Goal: Task Accomplishment & Management: Manage account settings

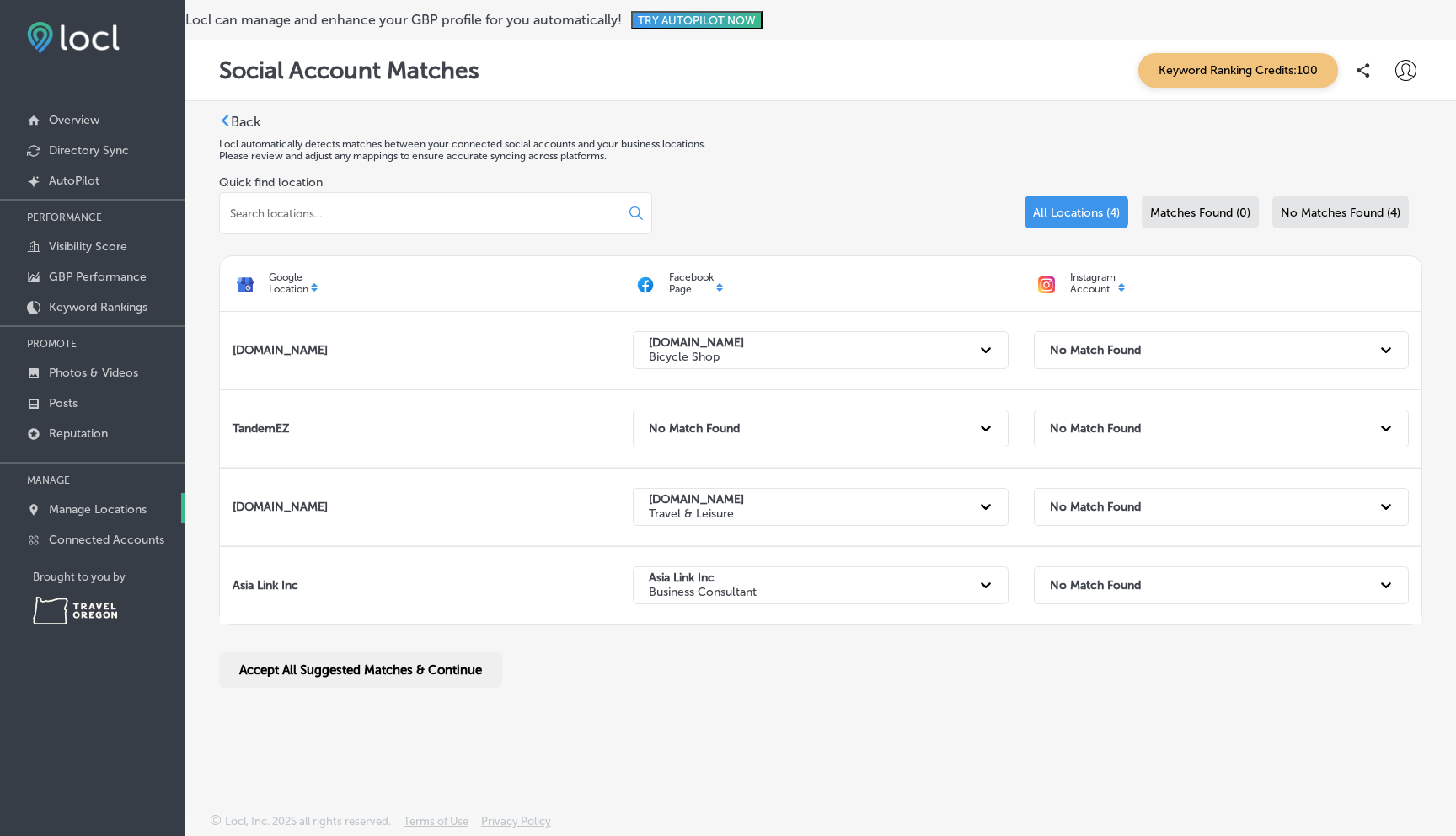
click at [116, 502] on p "Manage Locations" at bounding box center [97, 509] width 98 height 15
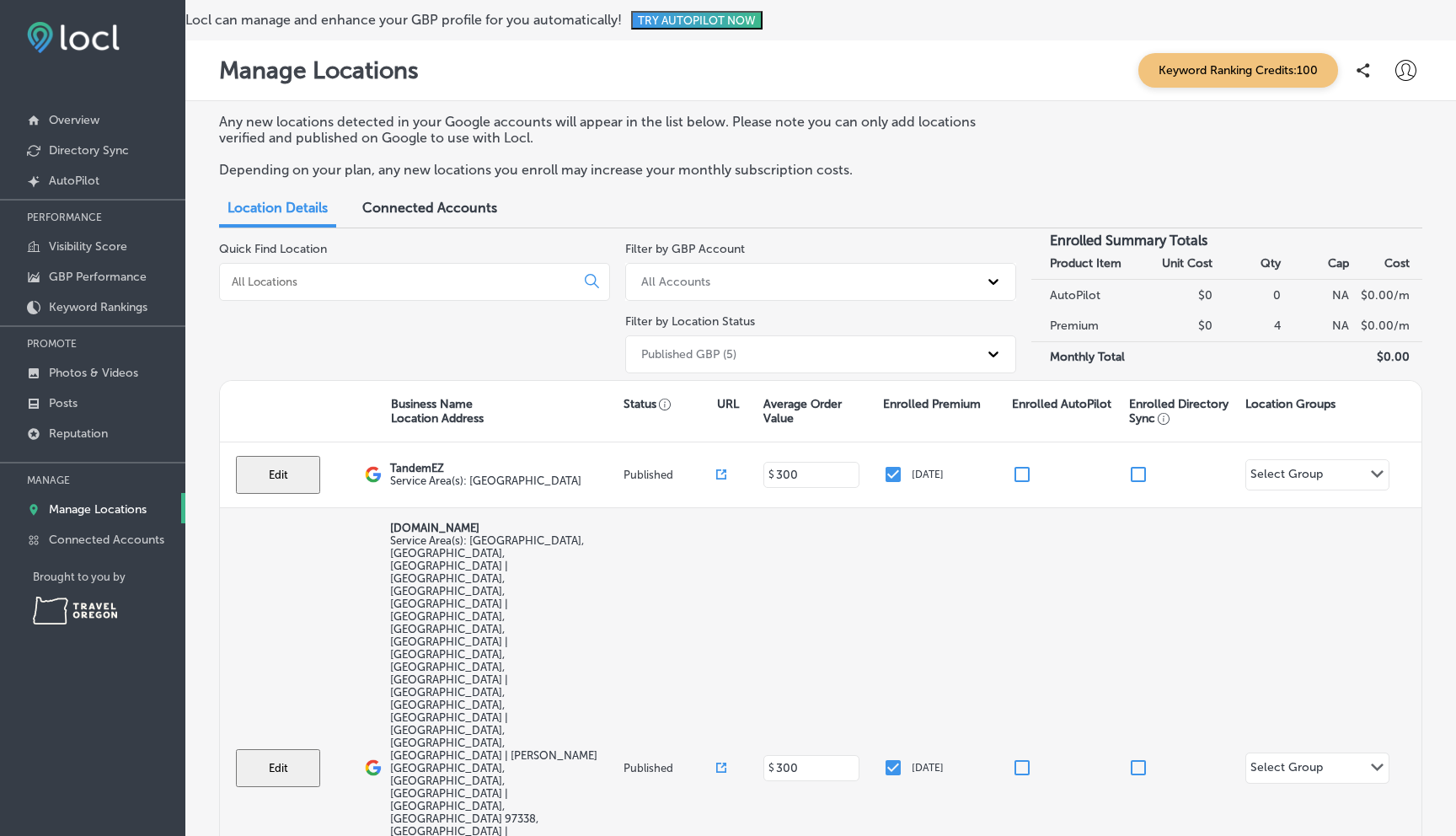
click at [275, 750] on button "Edit" at bounding box center [277, 768] width 84 height 38
select select "US"
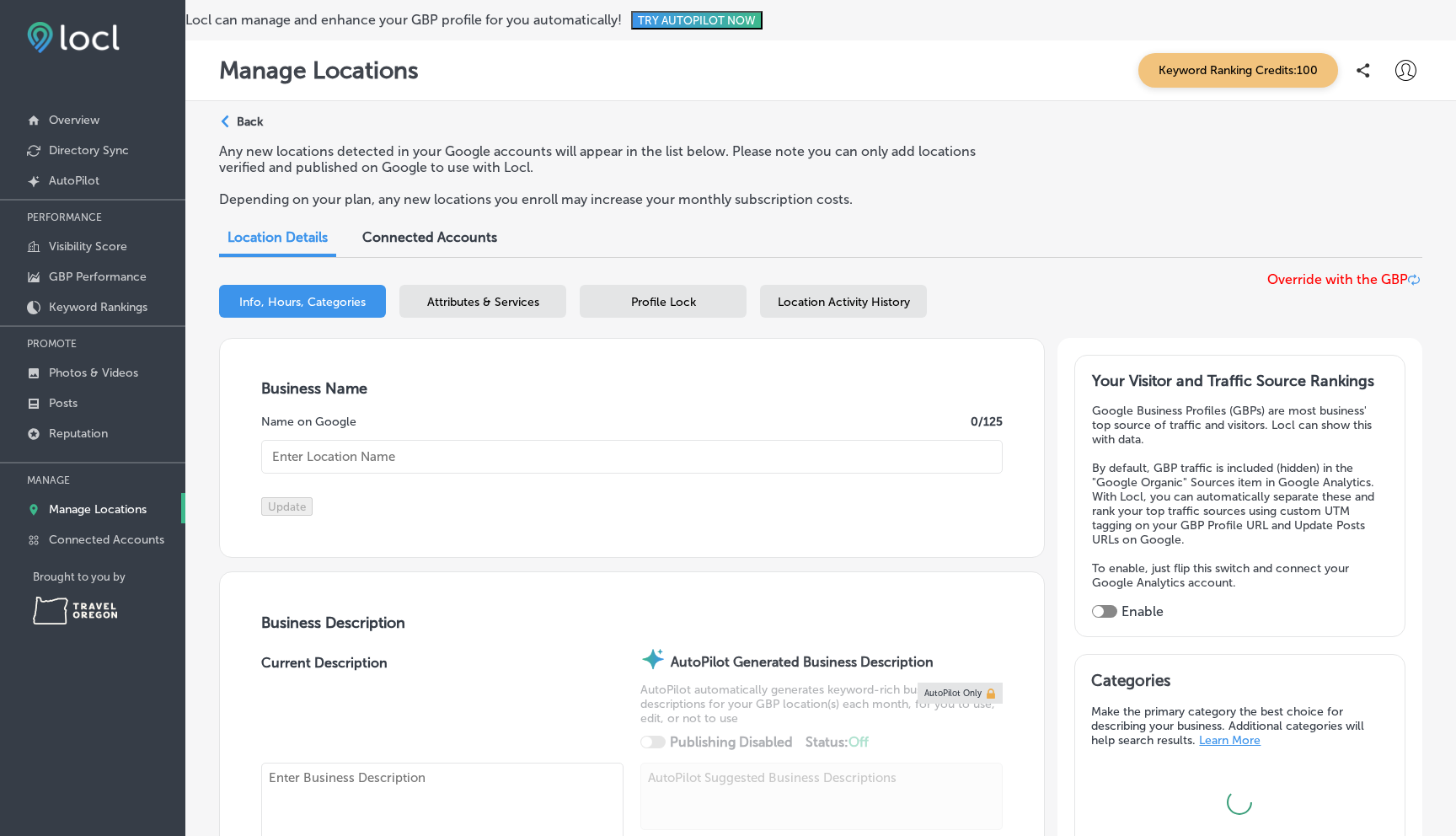
type input "[DOMAIN_NAME]"
type input "[EMAIL_ADDRESS][DOMAIN_NAME]"
type input "[URL][DOMAIN_NAME]"
checkbox input "false"
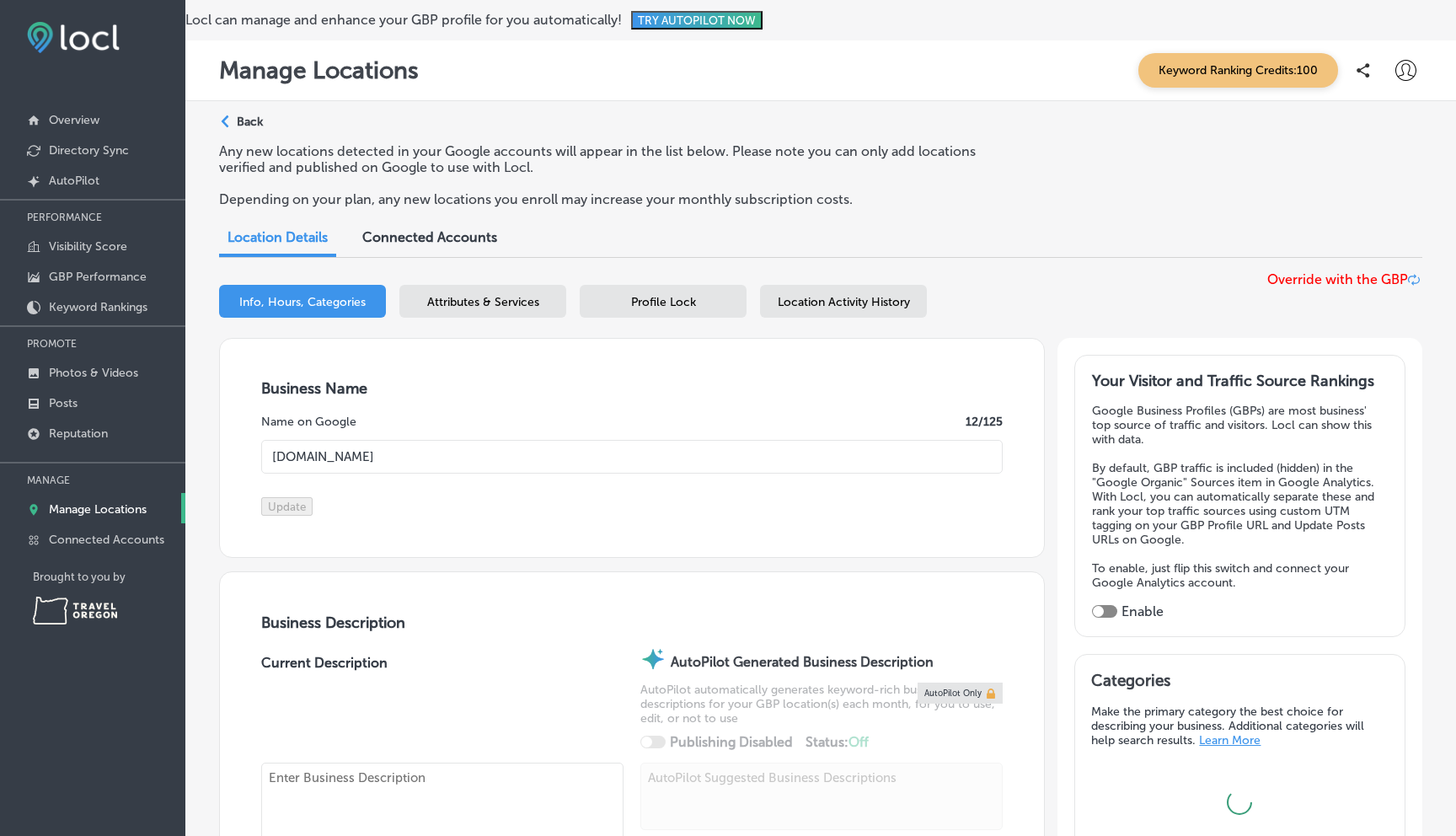
type input "[STREET_ADDRESS][PERSON_NAME]"
type input "[GEOGRAPHIC_DATA]"
type input "97304"
type input "US"
type input "[URL][DOMAIN_NAME]"
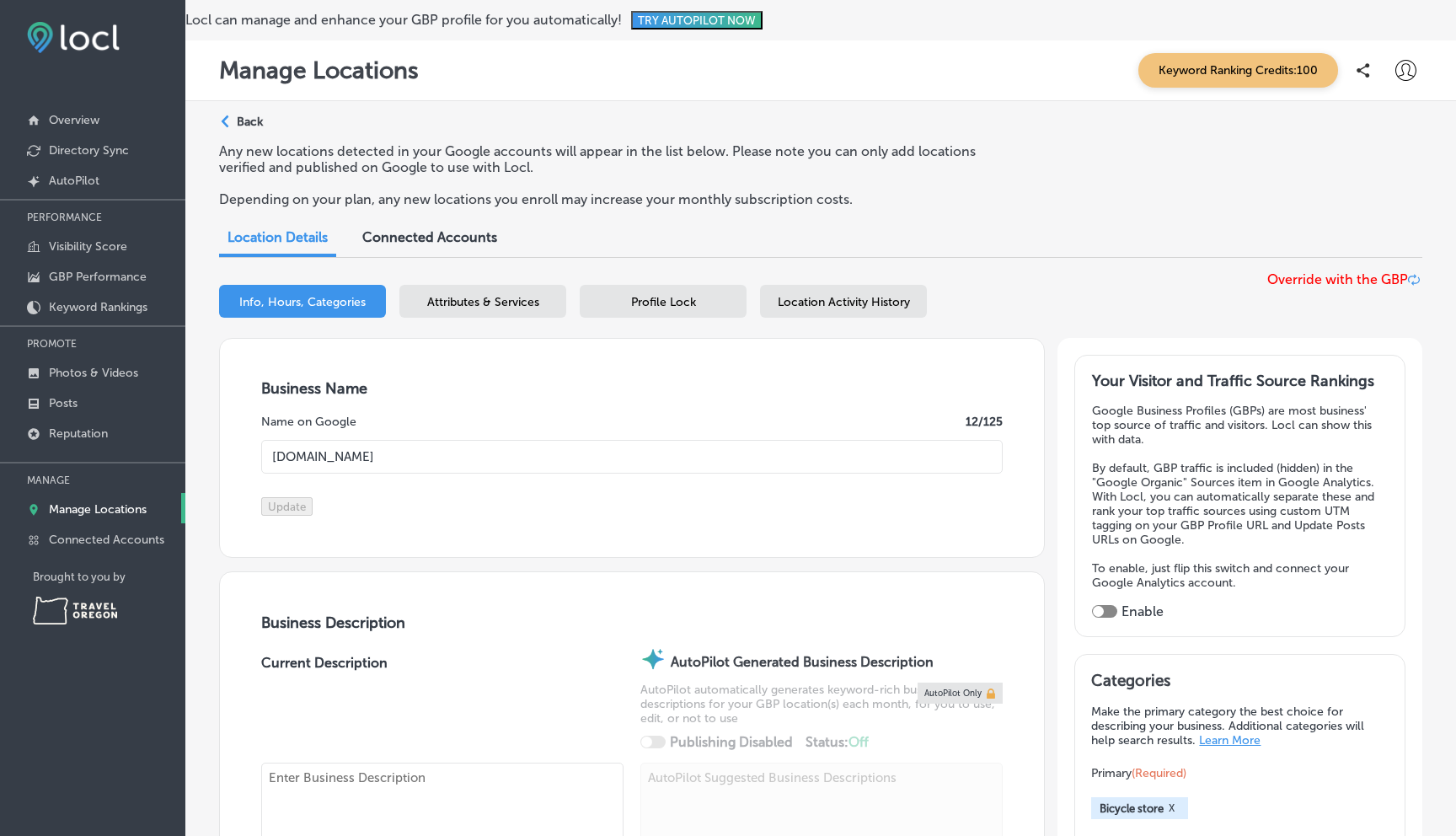
checkbox input "true"
type textarea "Electric Assist Tandems! Hi, We are Tim and Rosa Obendorf and Tandem Riding is …"
type input "+1 503 991 5193"
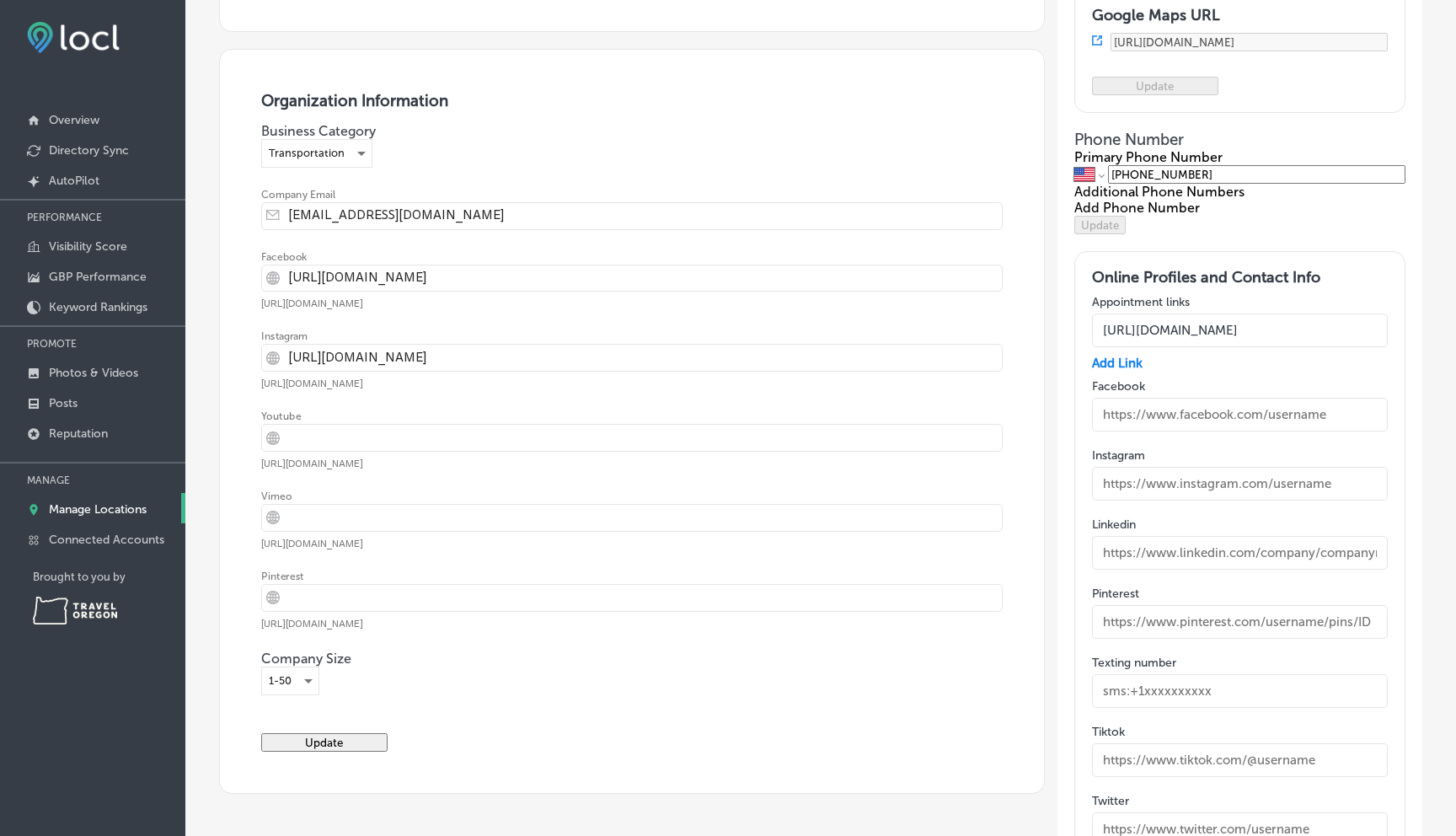
scroll to position [2254, 0]
click at [1284, 433] on input "text" at bounding box center [1241, 415] width 297 height 34
click at [1263, 433] on input "text" at bounding box center [1241, 415] width 297 height 34
drag, startPoint x: 1259, startPoint y: 446, endPoint x: 1331, endPoint y: 449, distance: 72.1
click at [1327, 433] on input "text" at bounding box center [1241, 415] width 297 height 34
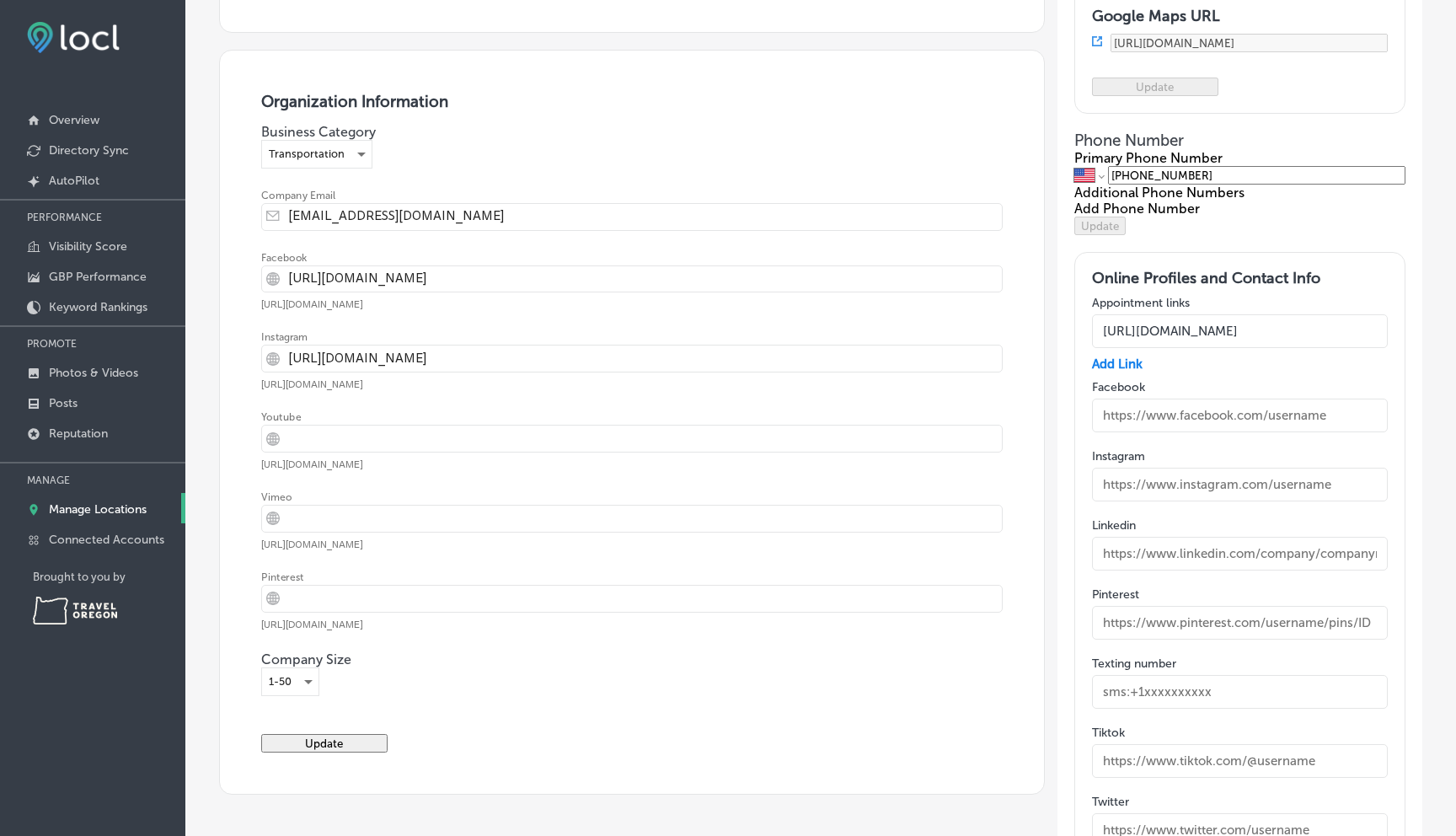
click at [1331, 433] on input "text" at bounding box center [1241, 415] width 297 height 34
type input "https://www.facebook.com/tandemez"
click at [1099, 501] on input "text" at bounding box center [1241, 484] width 297 height 34
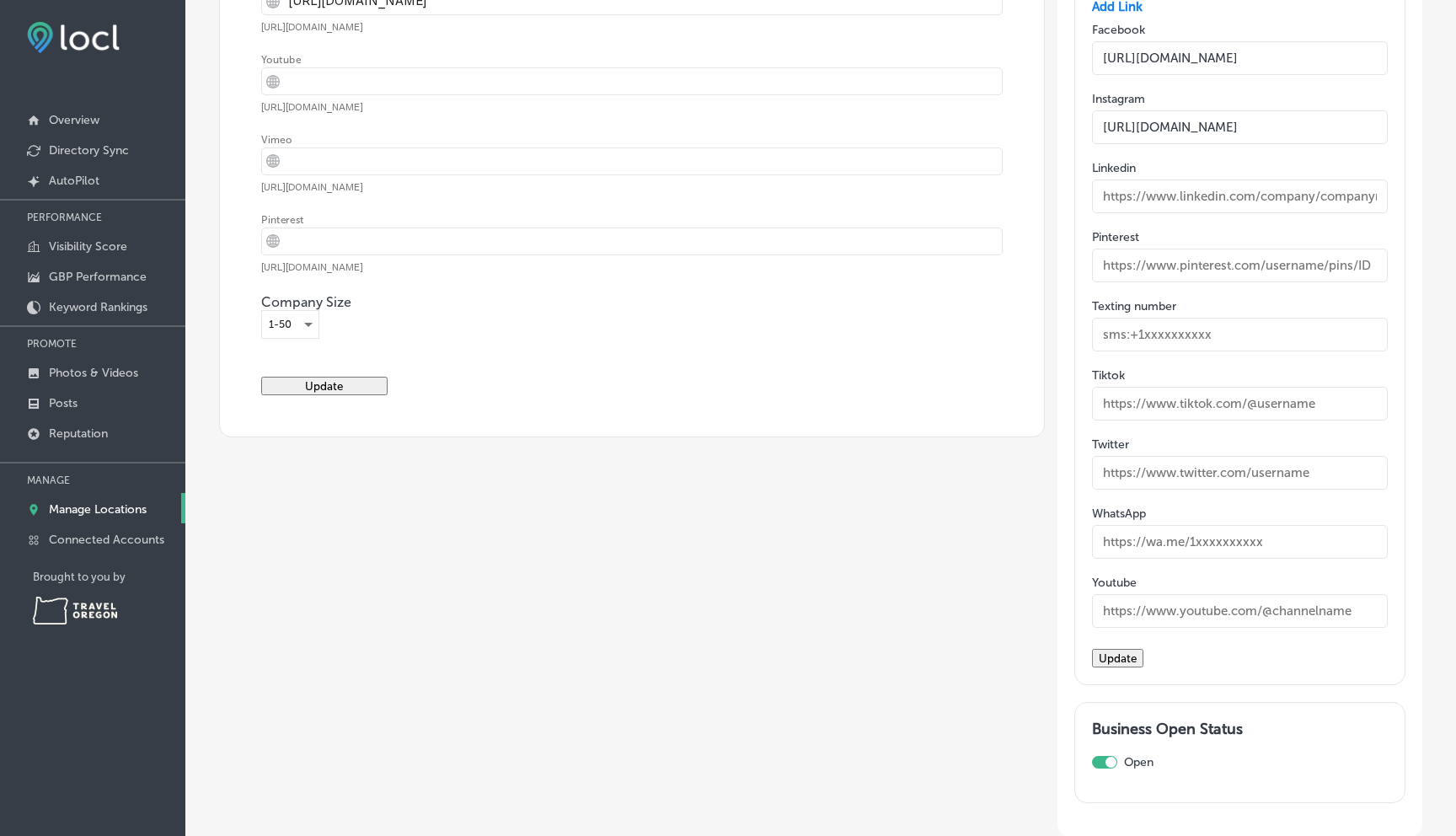
scroll to position [2651, 0]
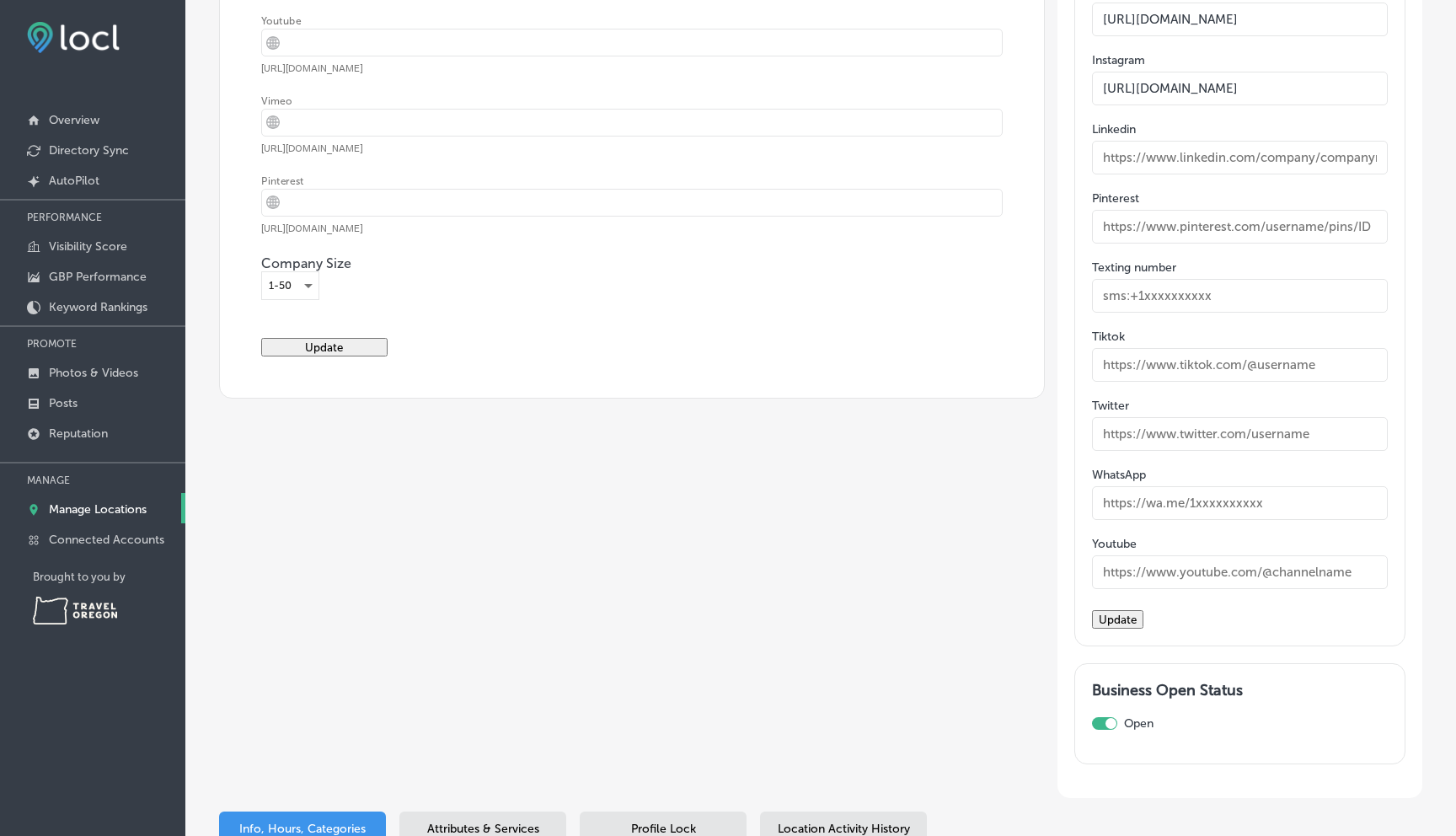
type input "https://www.instagram.com/tandemez2ez"
click at [1144, 628] on button "Update" at bounding box center [1118, 619] width 51 height 18
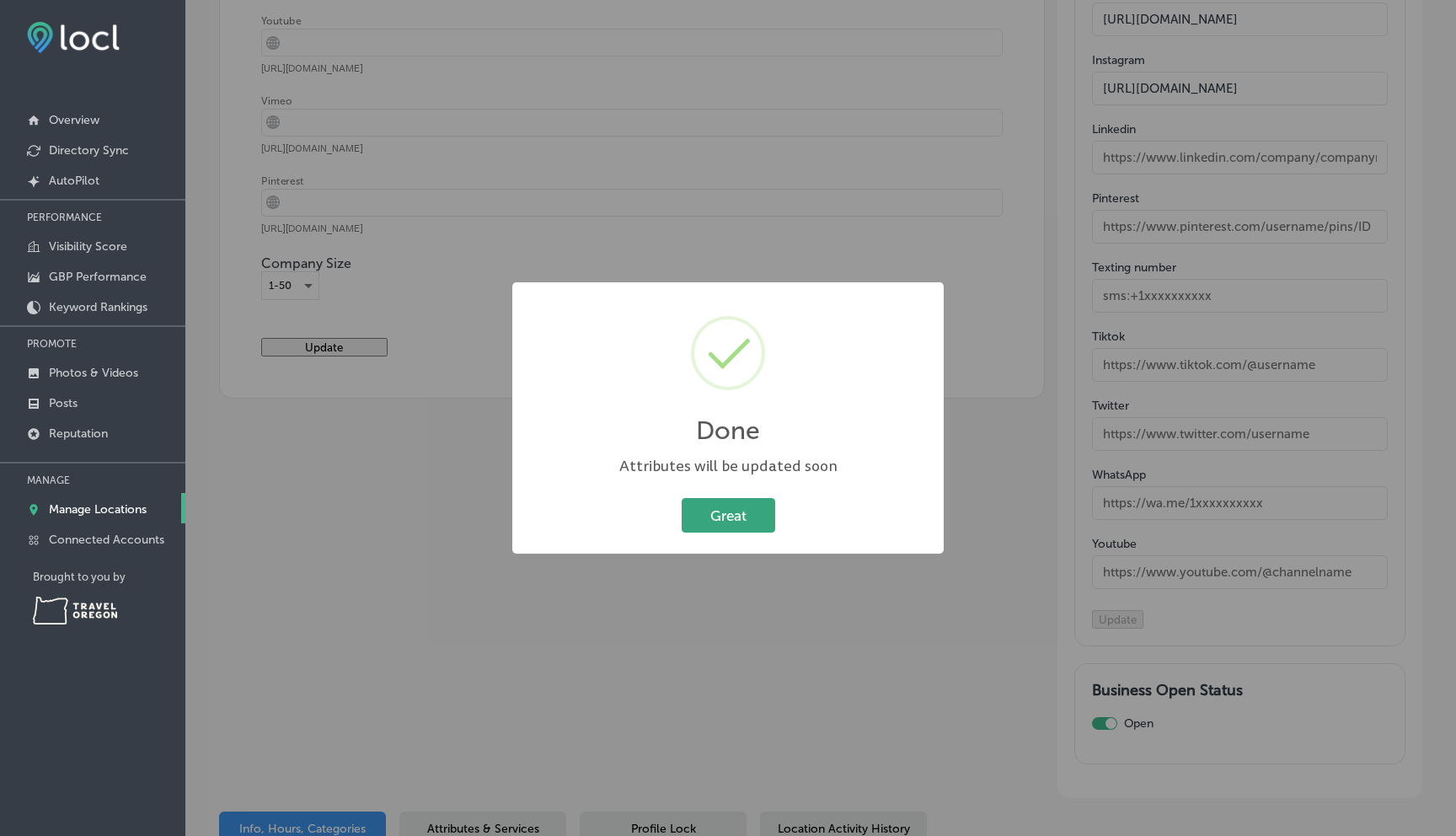
click at [734, 527] on button "Great" at bounding box center [728, 516] width 93 height 35
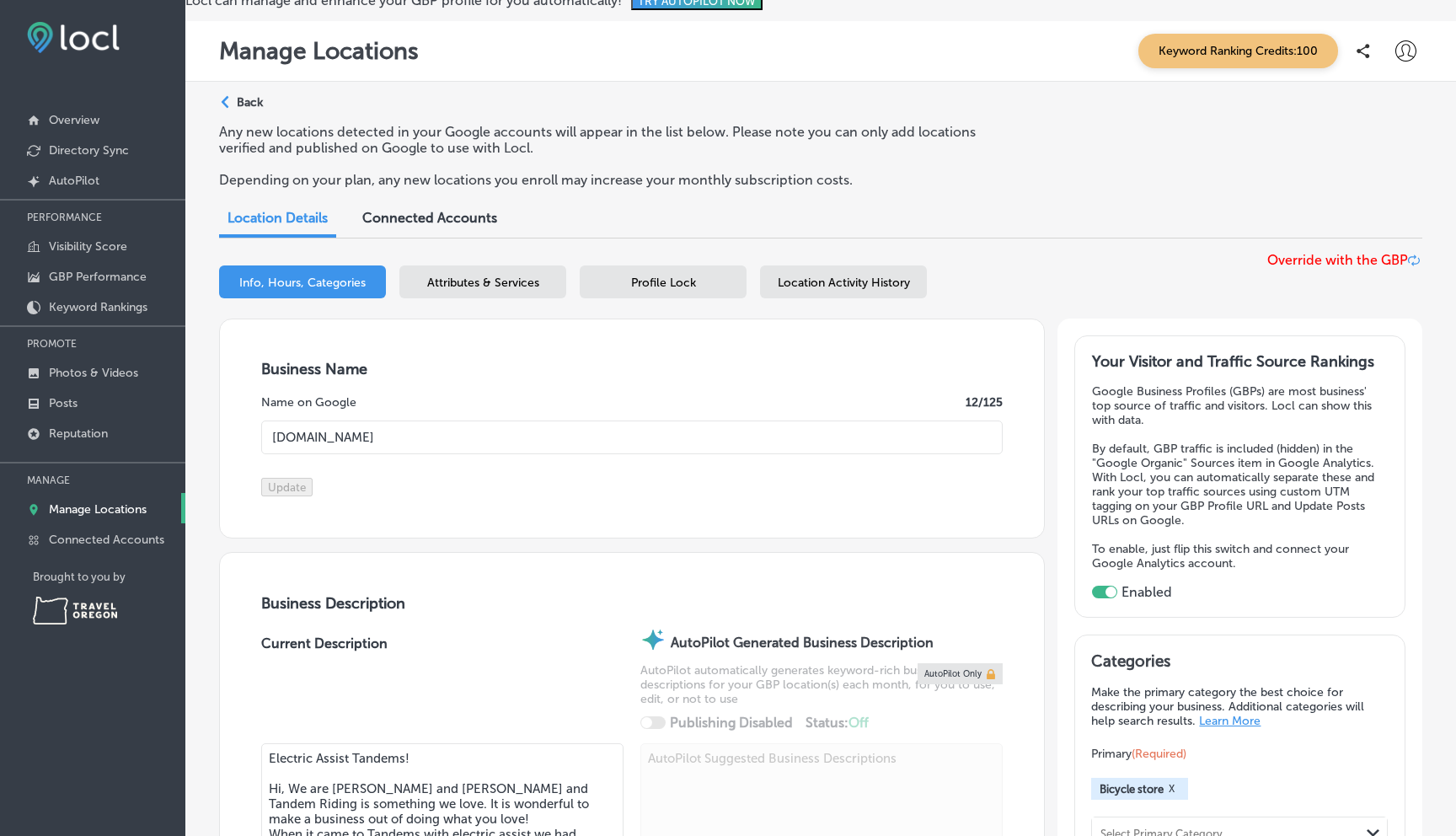
scroll to position [0, 0]
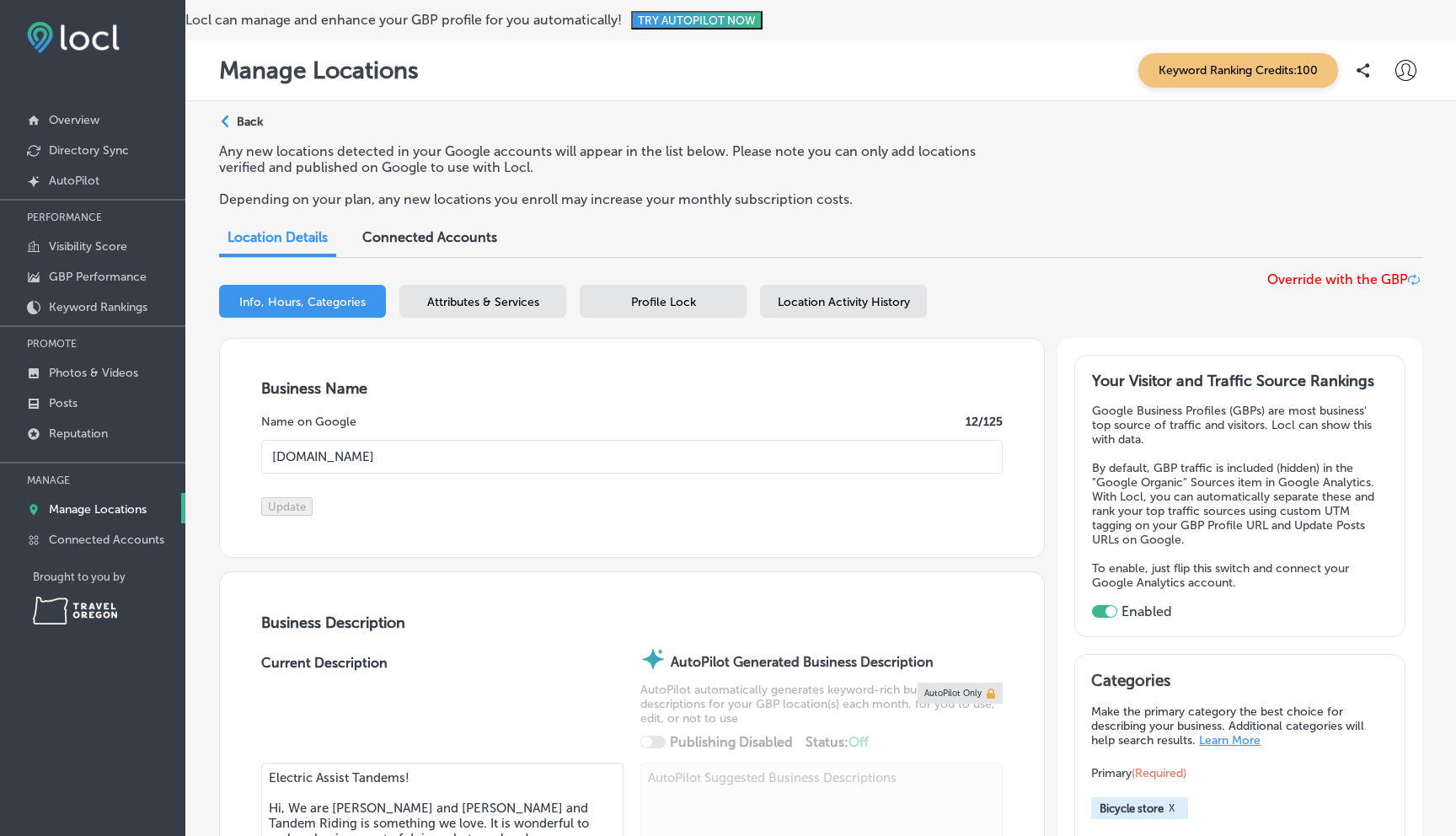
click at [245, 116] on p "Back" at bounding box center [249, 121] width 26 height 15
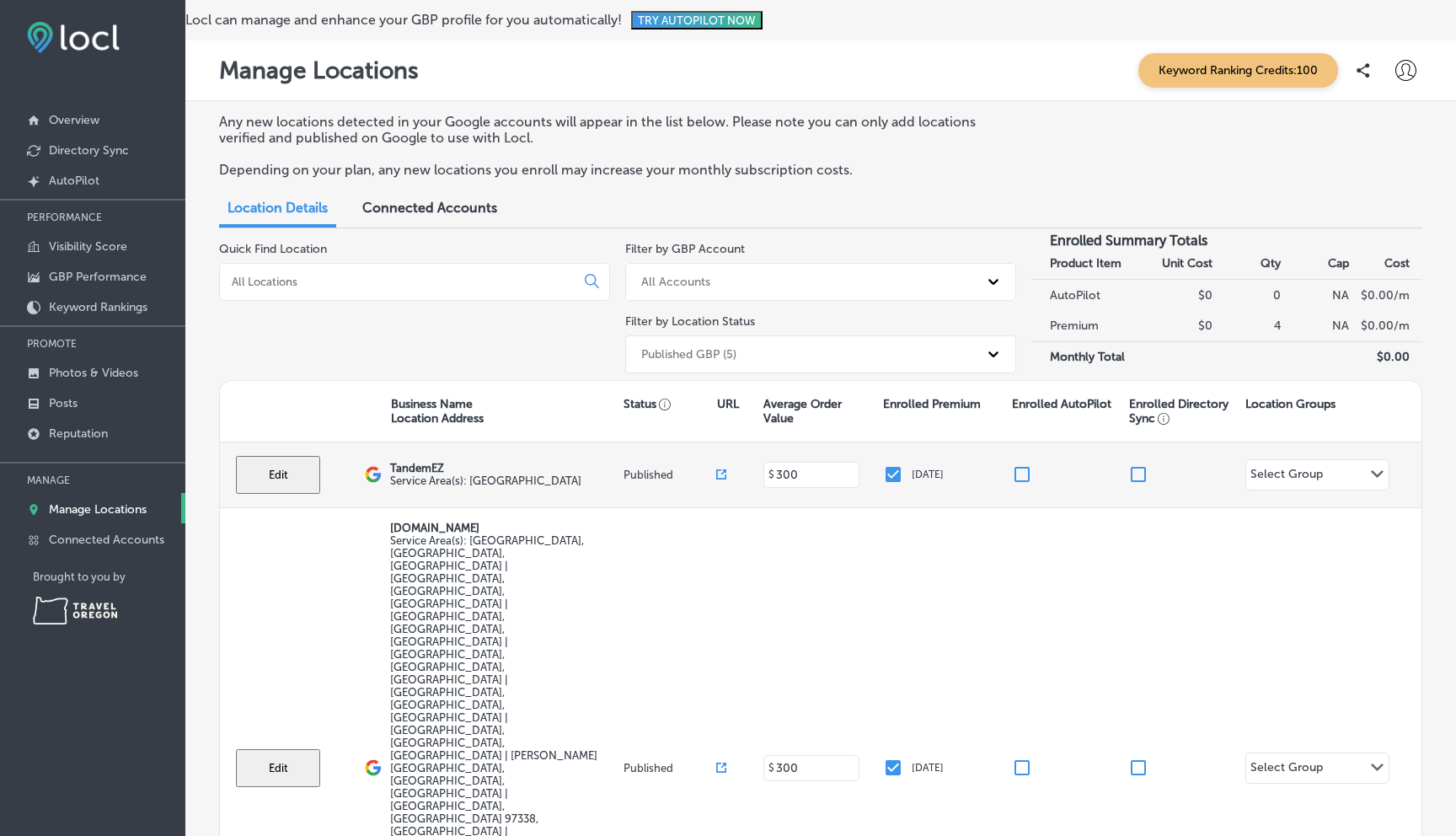
click at [280, 471] on button "Edit" at bounding box center [277, 474] width 84 height 38
select select "US"
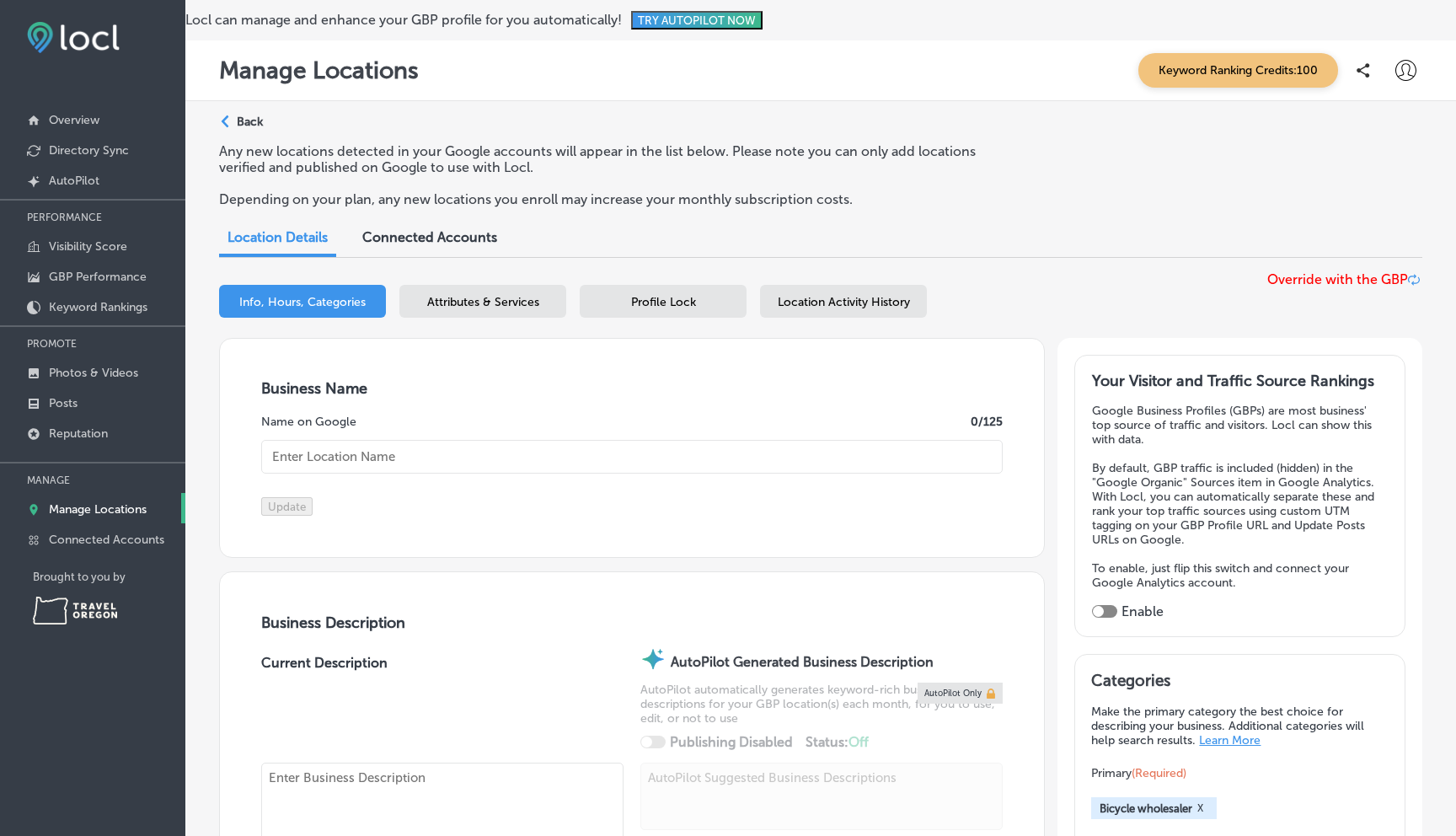
type input "TandemEZ"
checkbox input "false"
type input "PO Box 5836"
type input "SALEM"
type input "97304"
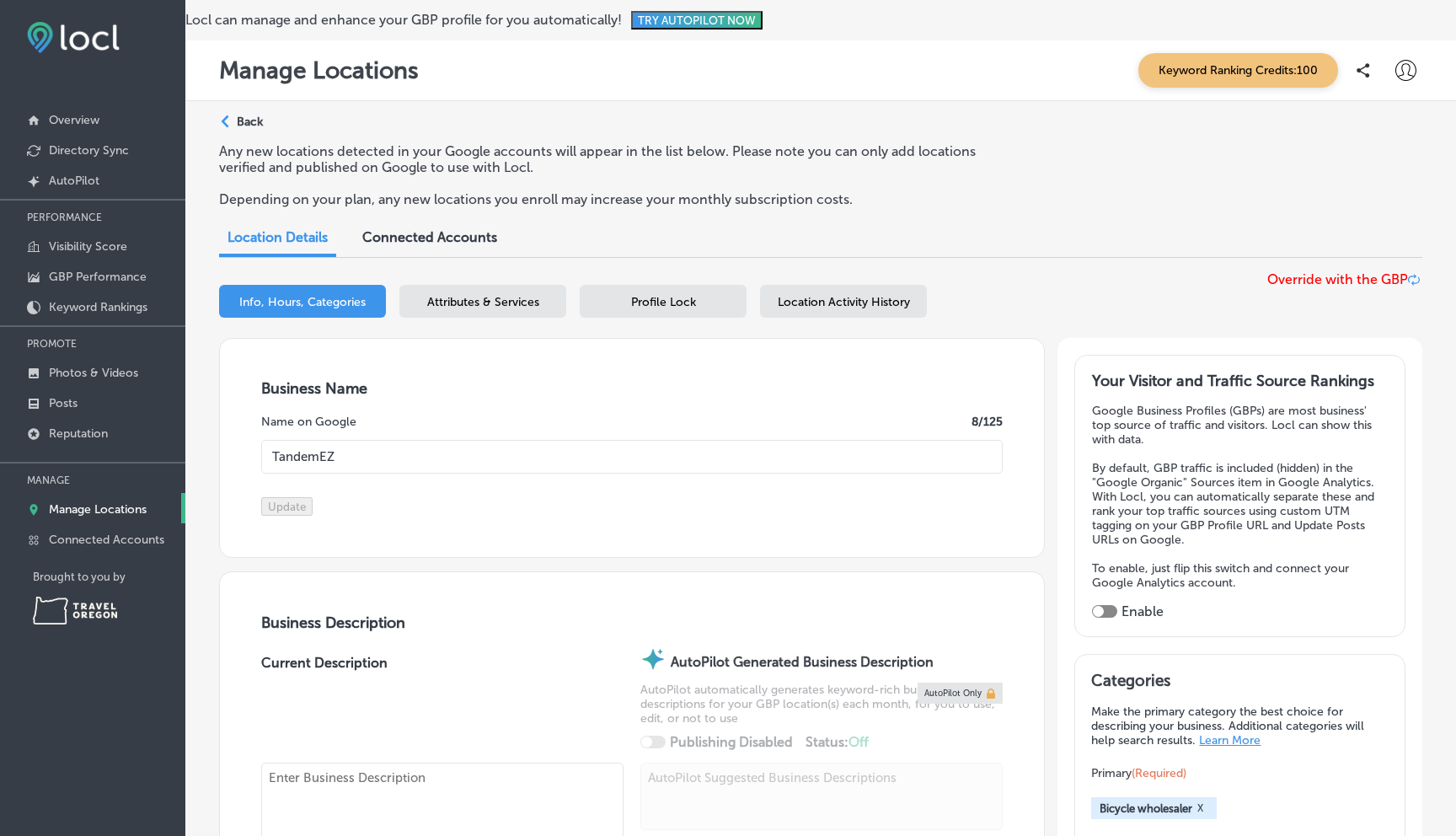
type input "US"
type input "https://tandemez.com/"
type textarea "We are an online and wholesale business selling and renting our own brand Tande…"
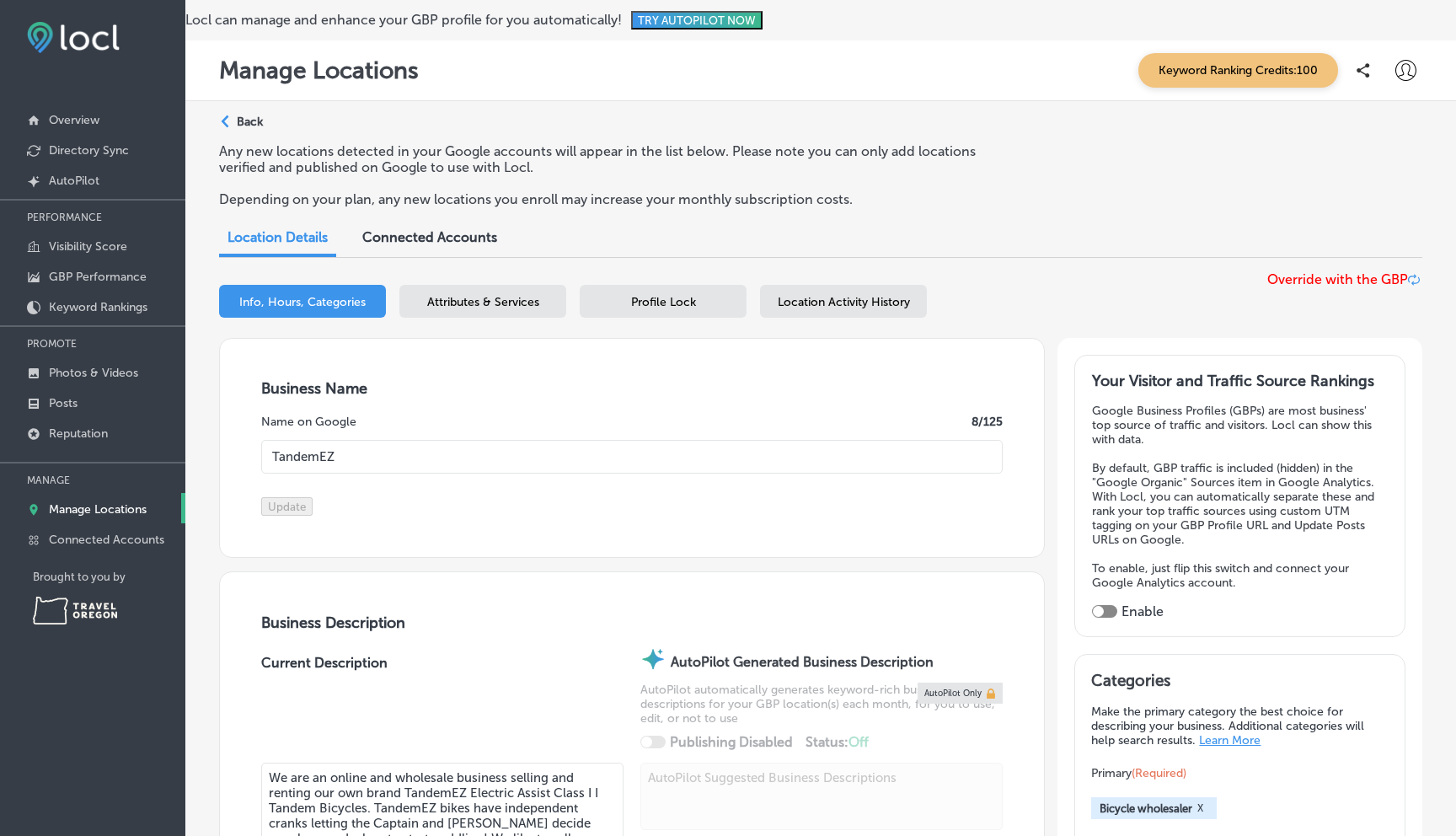
type input "+1 503 991 5193"
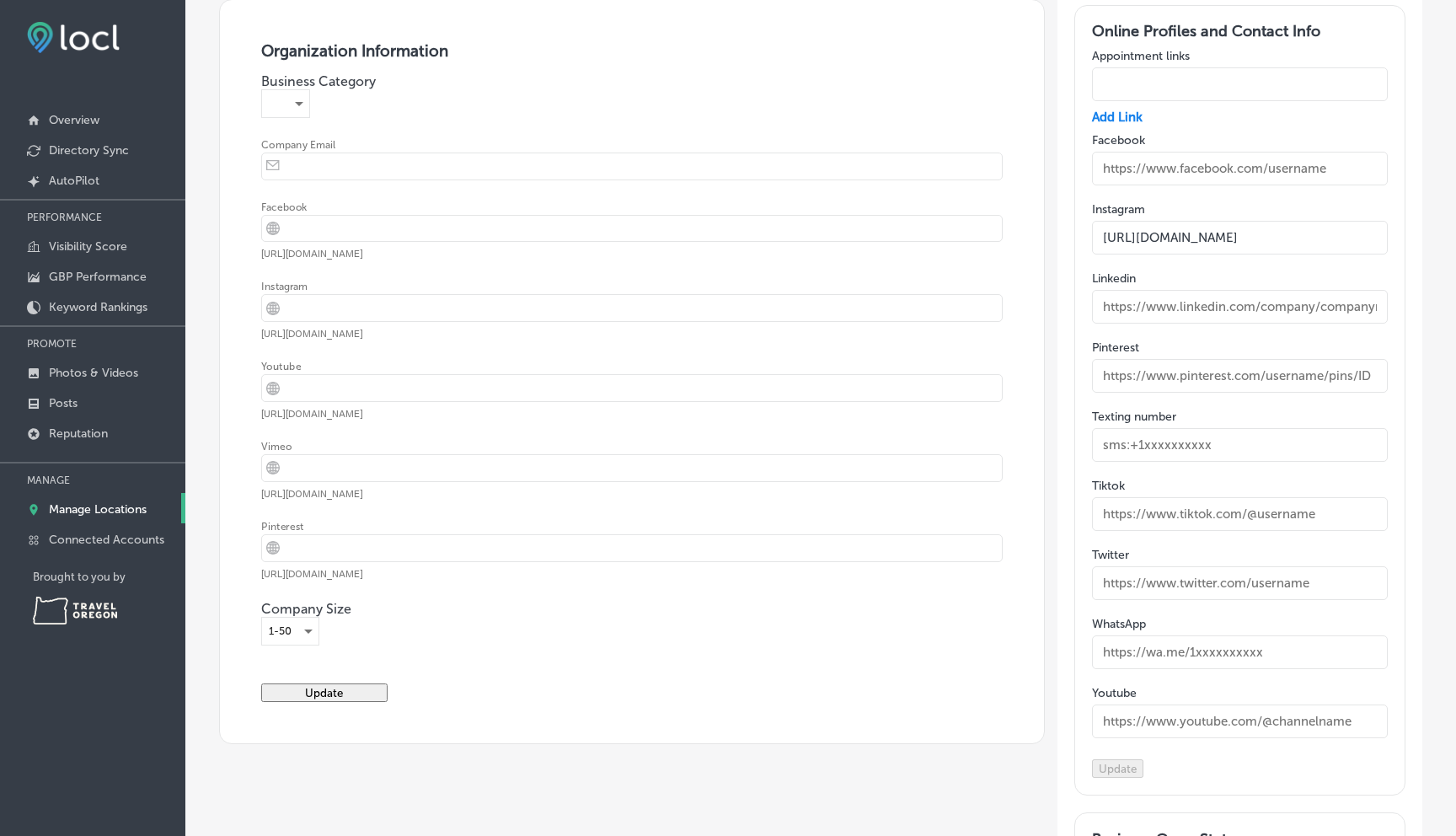
scroll to position [2109, 0]
click at [293, 119] on div "​" at bounding box center [285, 106] width 47 height 27
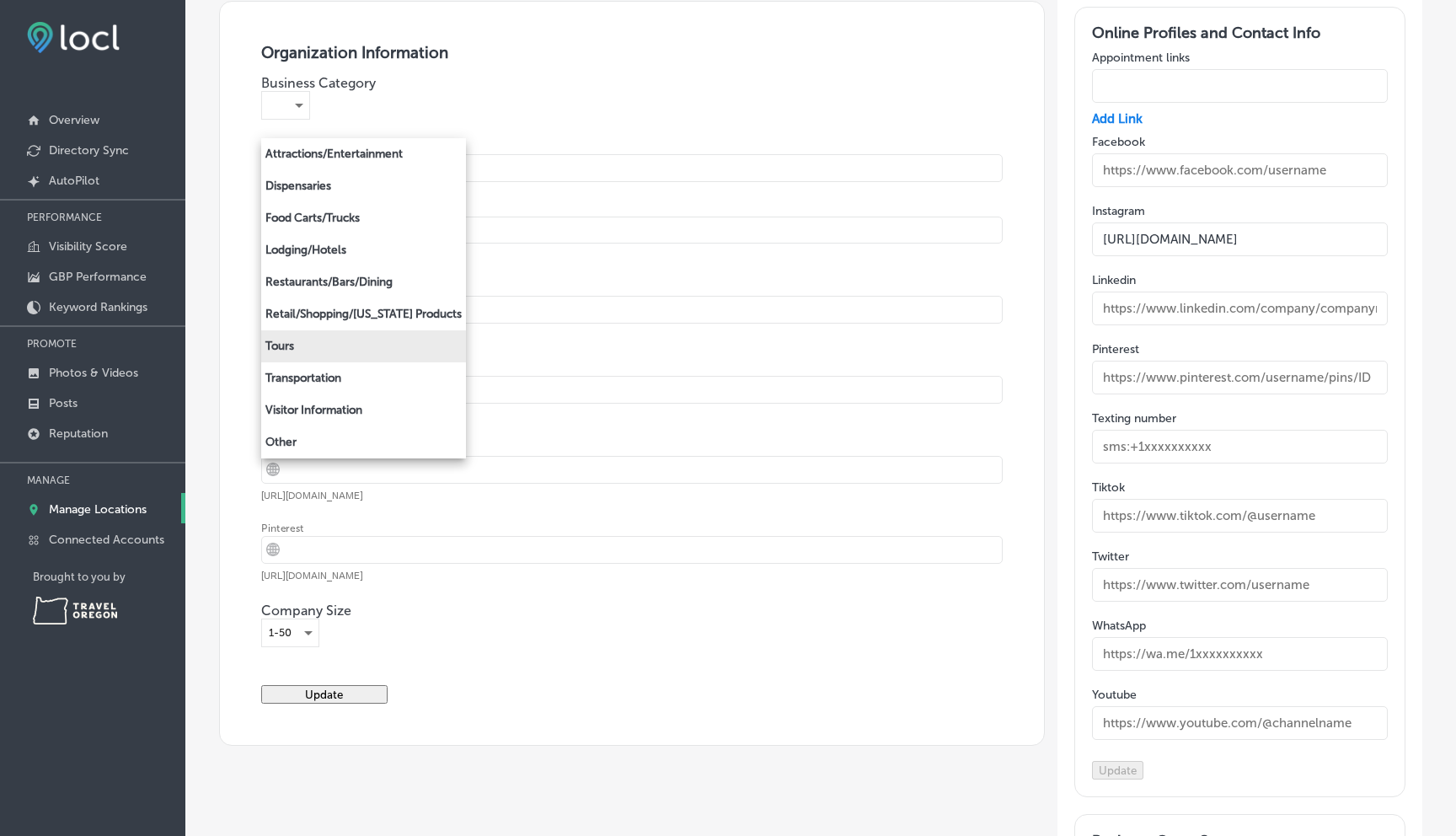
click at [290, 344] on li "Tours" at bounding box center [363, 346] width 205 height 32
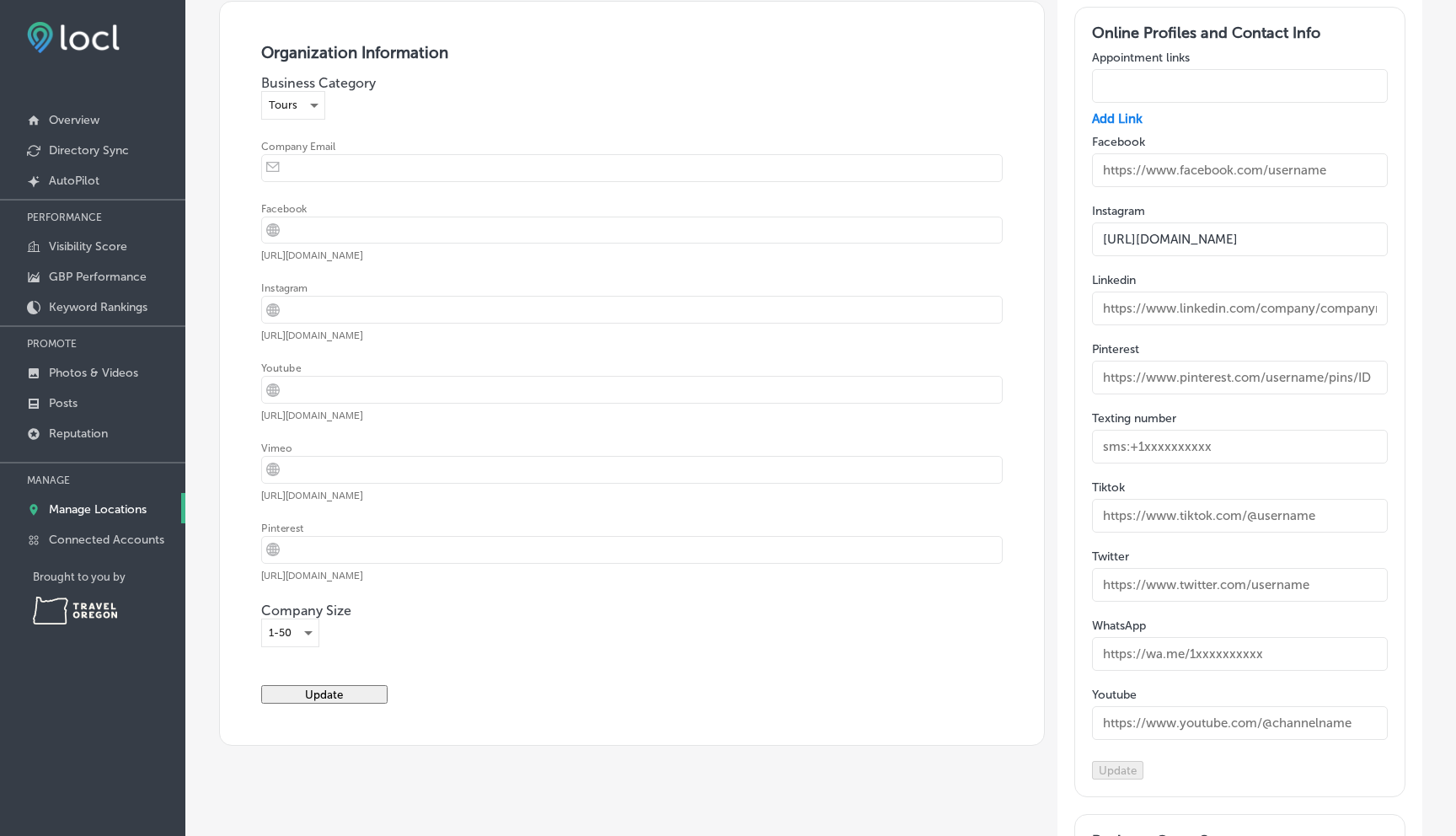
click at [319, 181] on input "email" at bounding box center [645, 168] width 713 height 26
type input "[EMAIL_ADDRESS][DOMAIN_NAME]"
click at [343, 243] on input "url" at bounding box center [645, 230] width 713 height 26
type input "https://www.facebook.com/tandemez"
click at [328, 323] on input "url" at bounding box center [645, 309] width 713 height 26
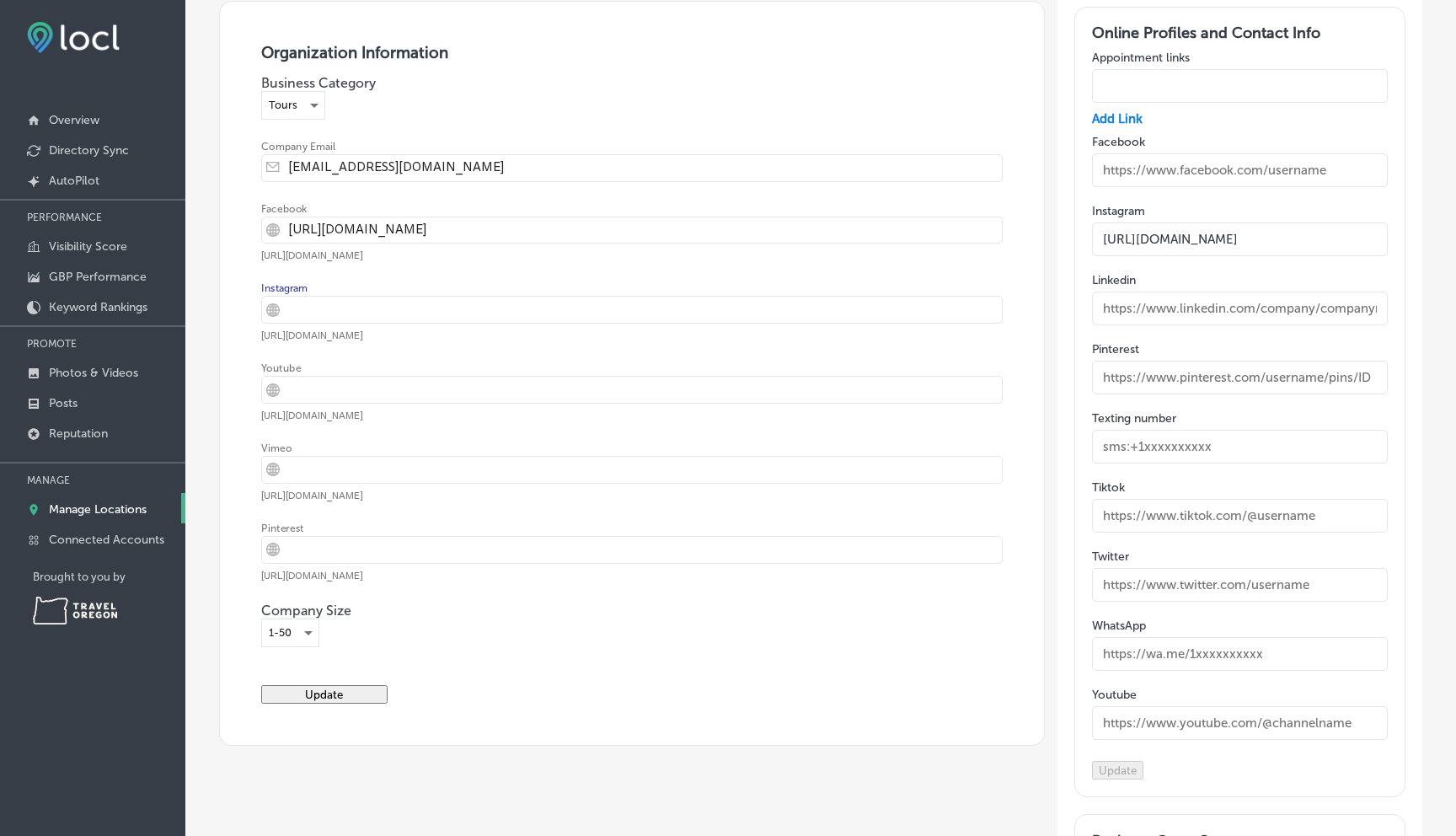
type input "https://www.instagram.com/tandemez2ez/"
click at [1131, 187] on input "text" at bounding box center [1241, 170] width 297 height 34
type input "https://www.facebook.com/tandemez"
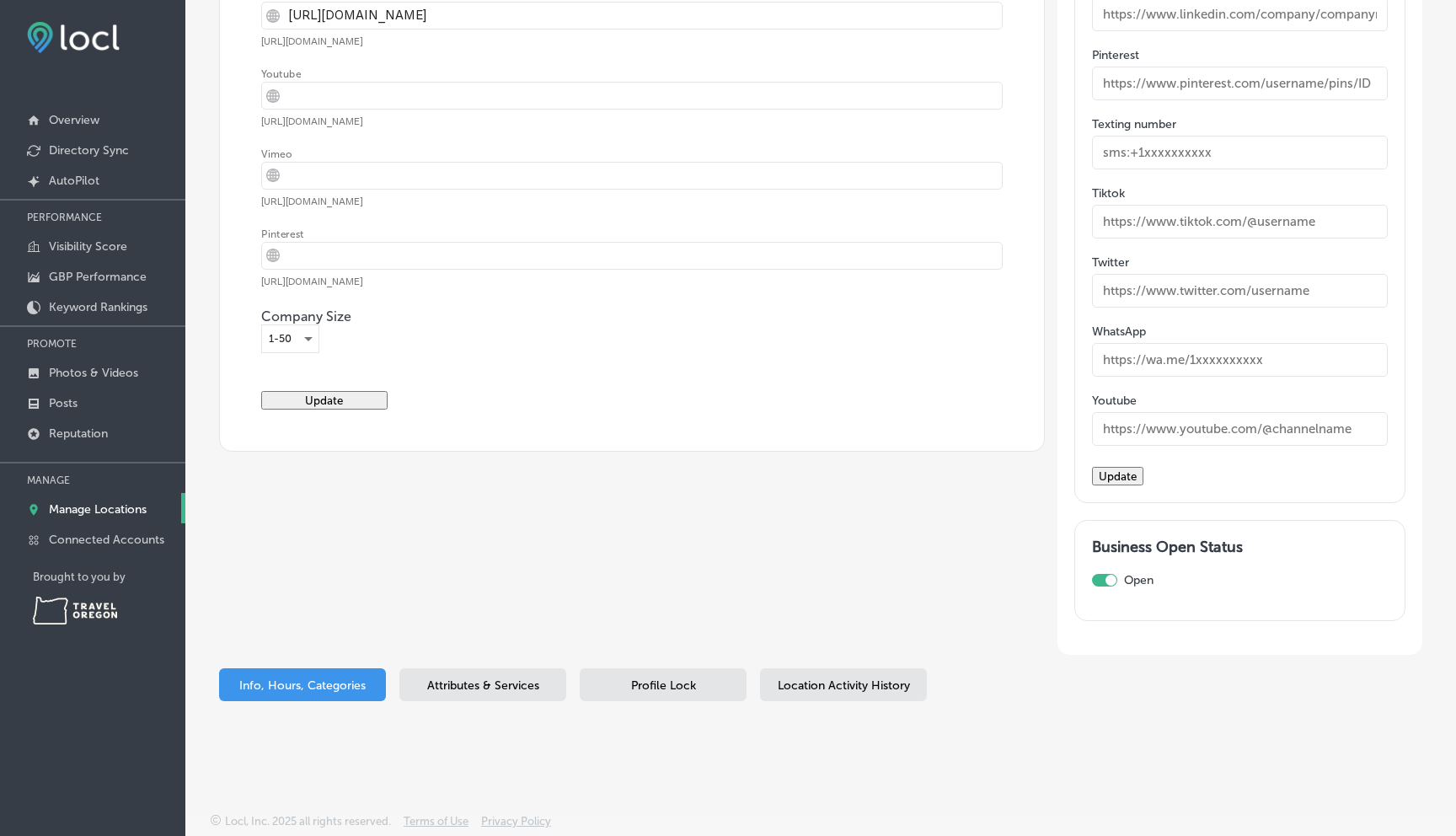
scroll to position [2496, 0]
click at [1144, 486] on button "Update" at bounding box center [1118, 476] width 51 height 18
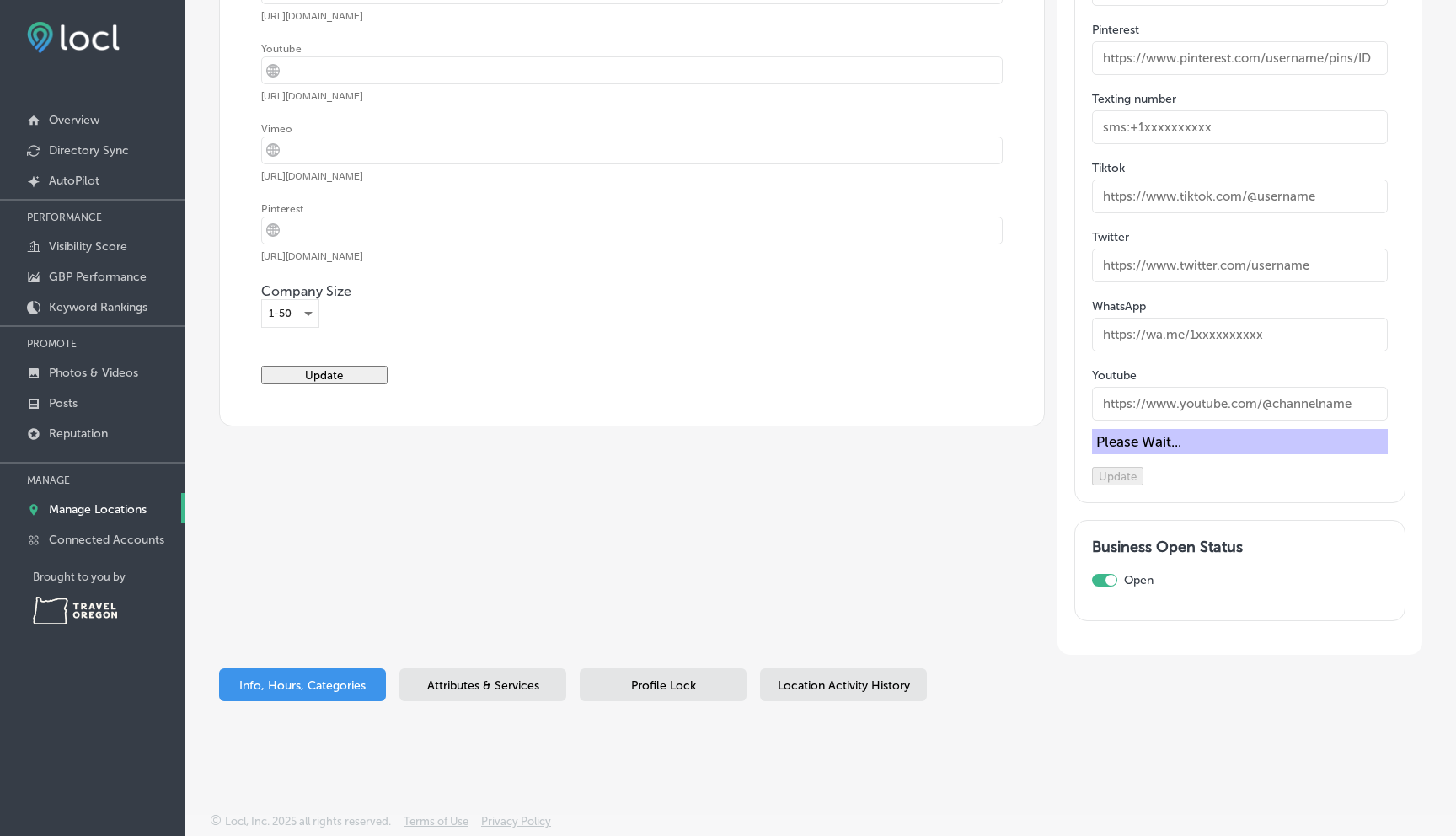
click at [301, 366] on button "Update" at bounding box center [324, 374] width 126 height 18
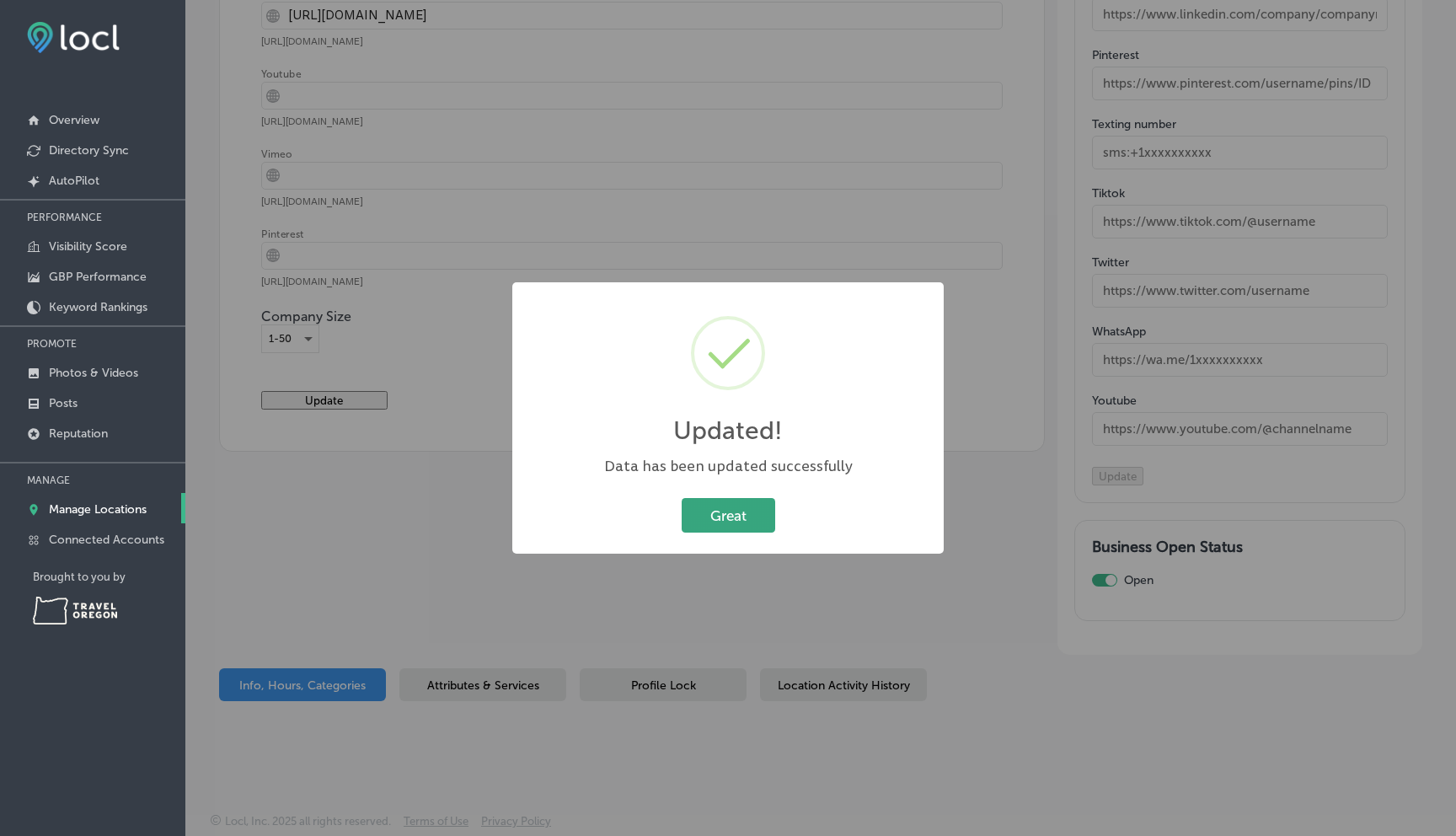
click at [737, 516] on button "Great" at bounding box center [728, 516] width 93 height 35
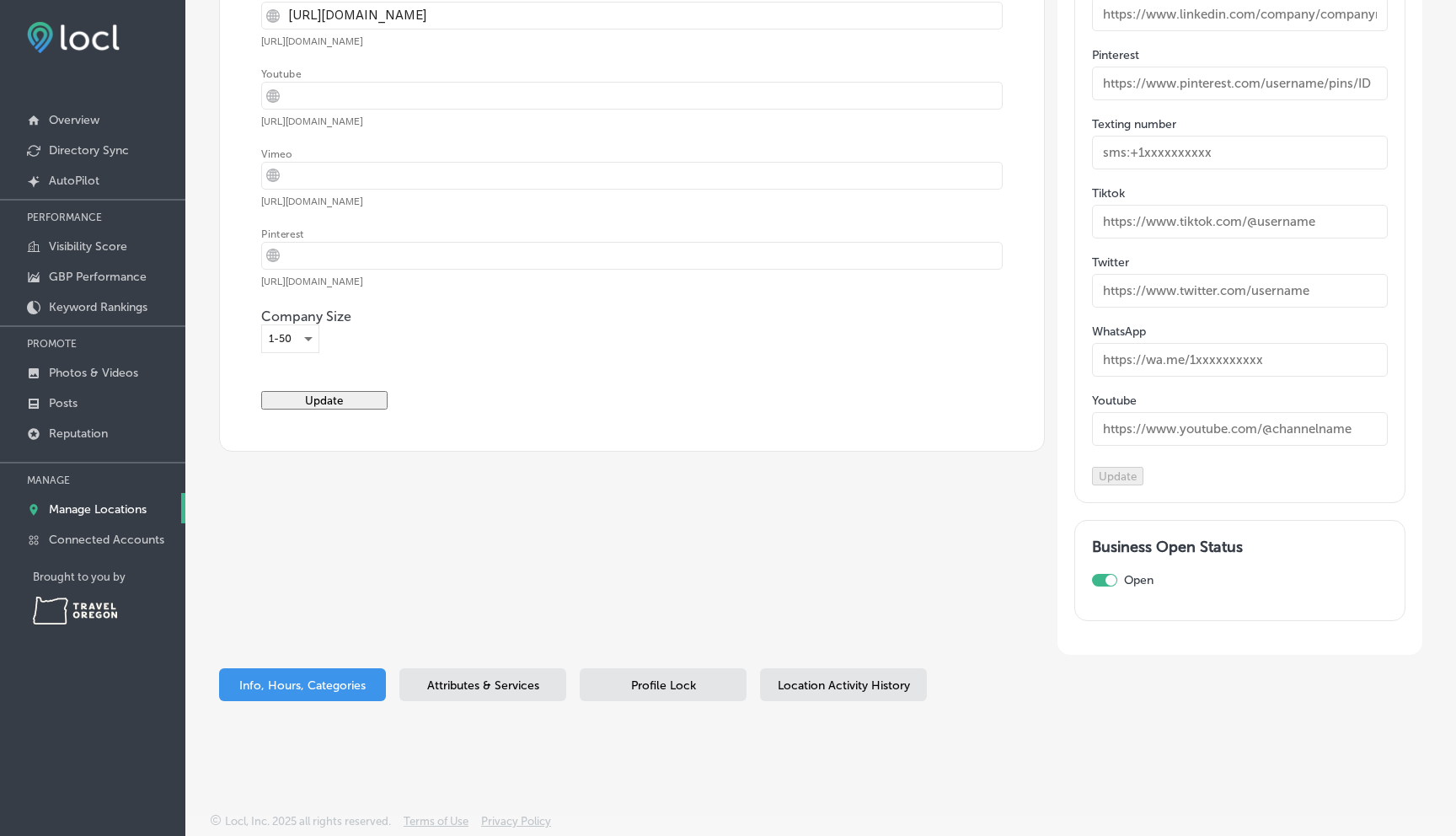
click at [335, 391] on button "Update" at bounding box center [324, 400] width 126 height 18
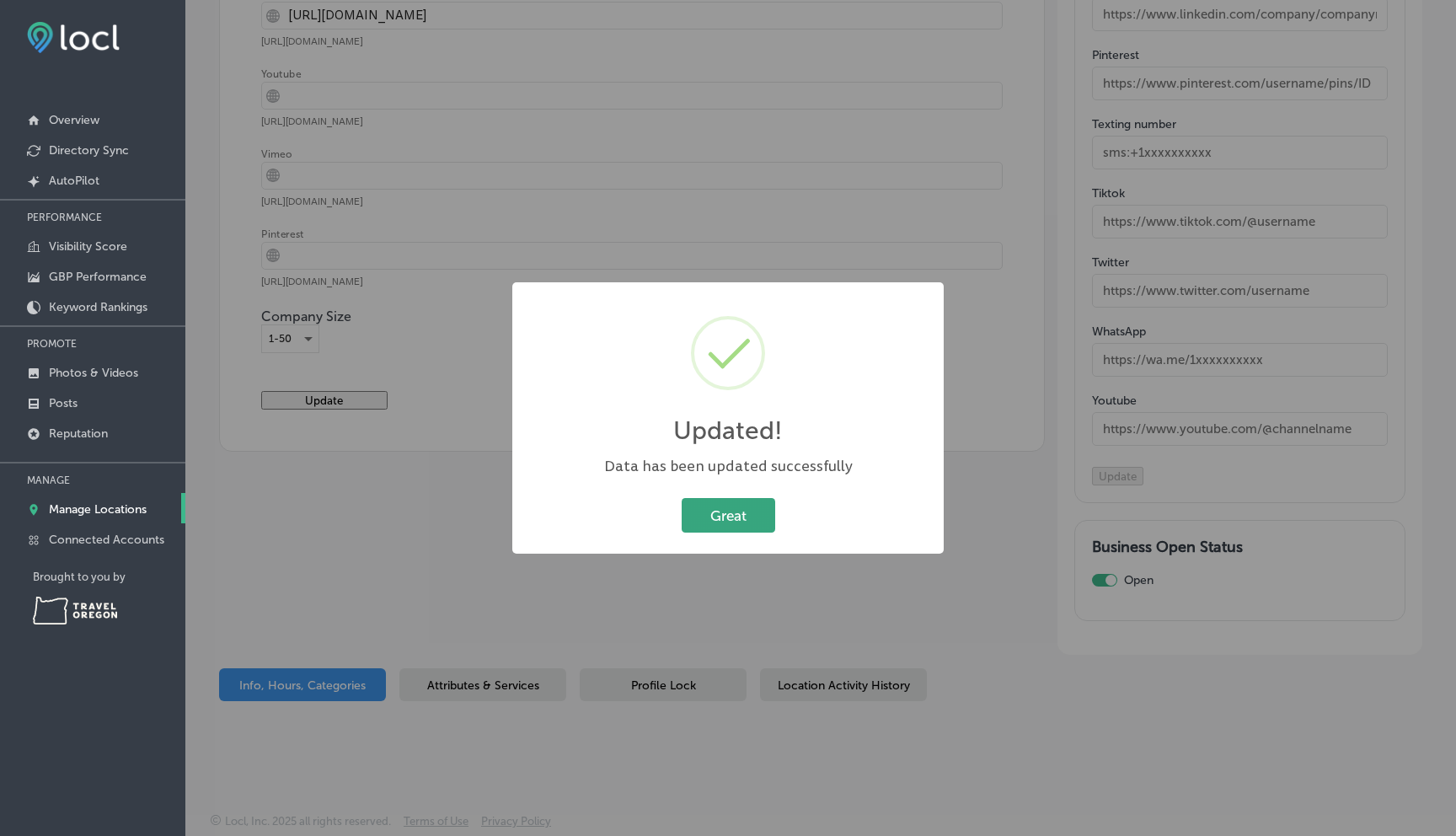
click at [744, 517] on button "Great" at bounding box center [728, 516] width 93 height 35
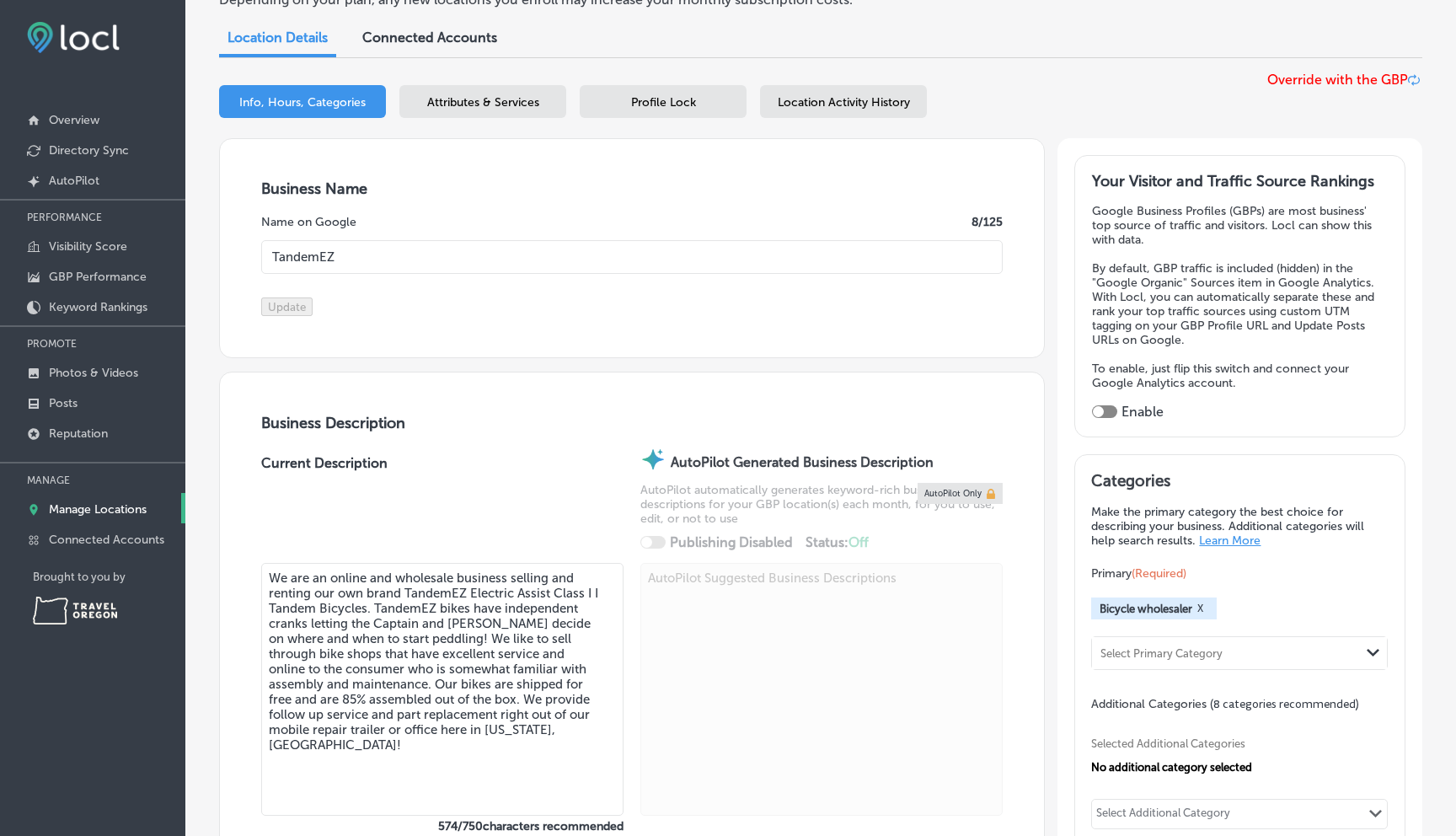
scroll to position [0, 0]
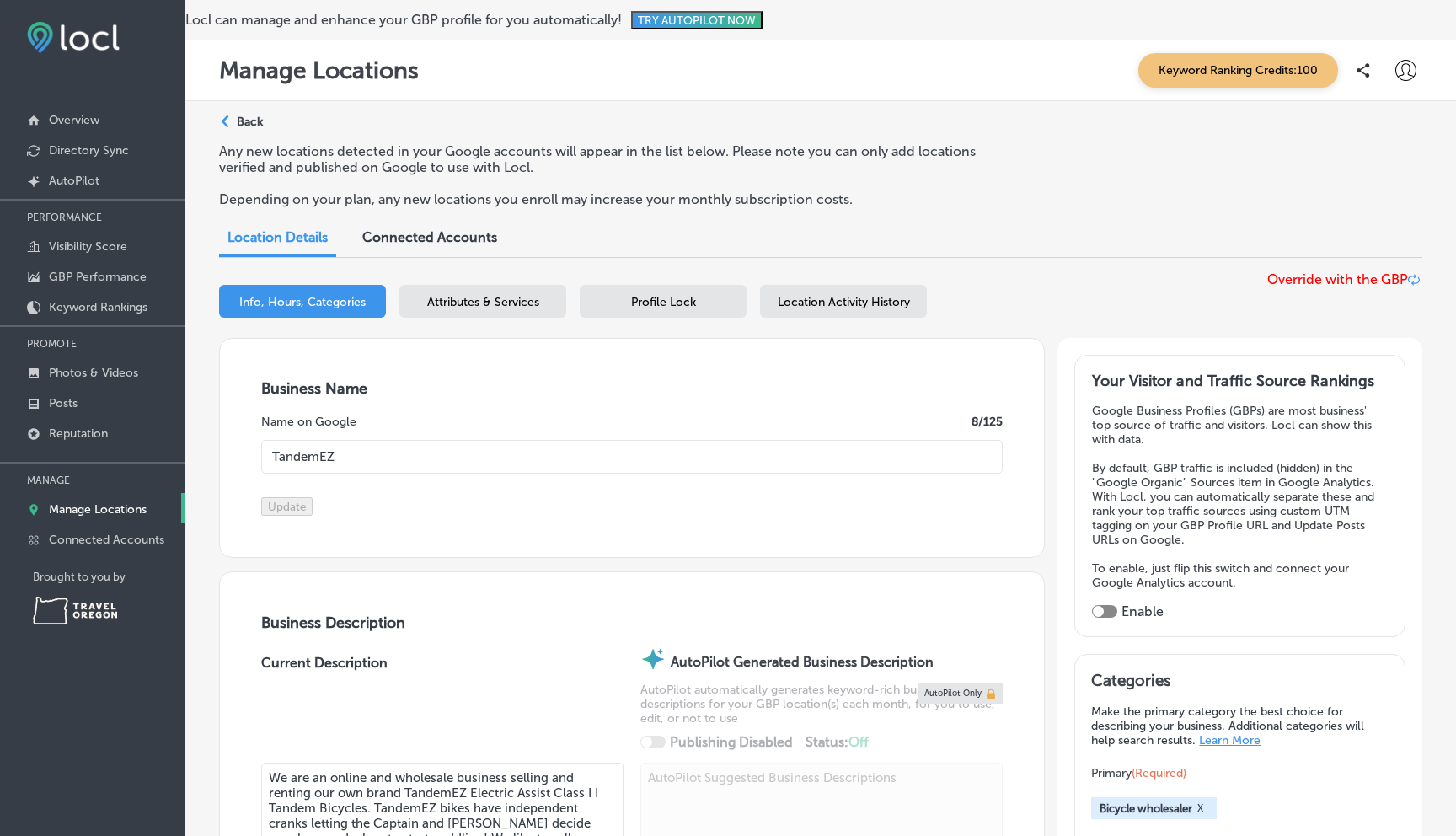
click at [247, 119] on p "Back" at bounding box center [249, 121] width 26 height 15
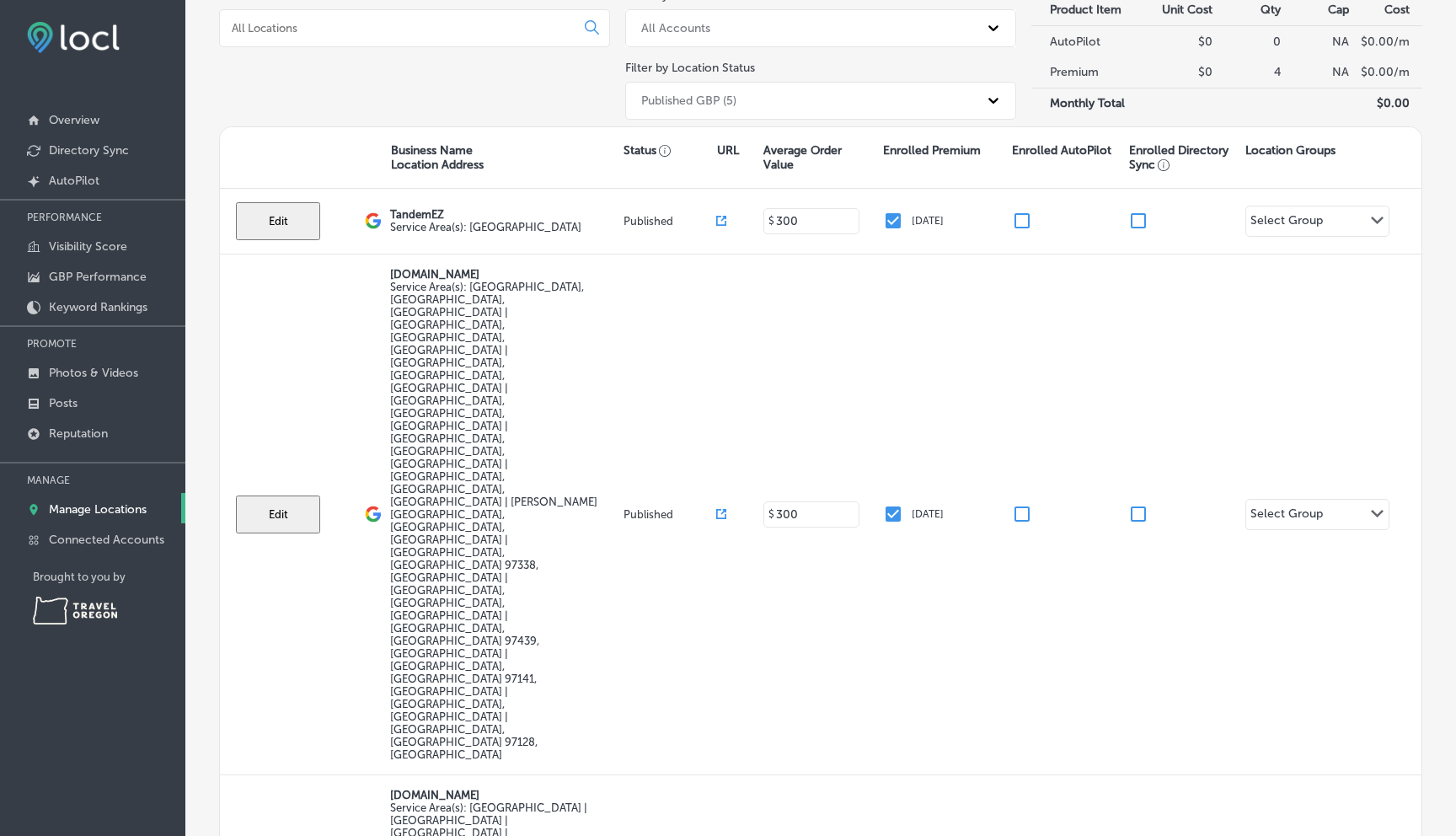
scroll to position [257, 0]
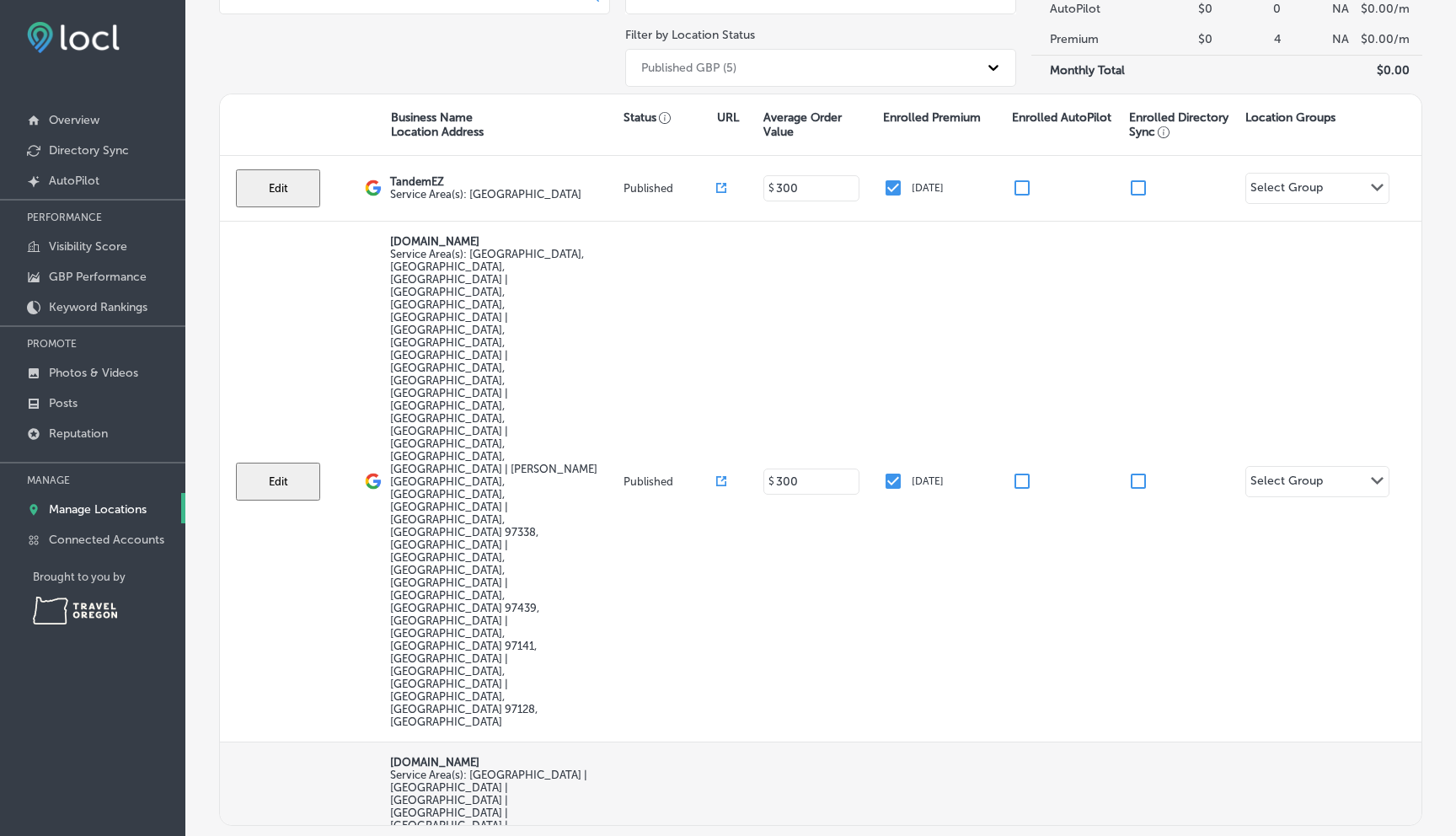
select select "US"
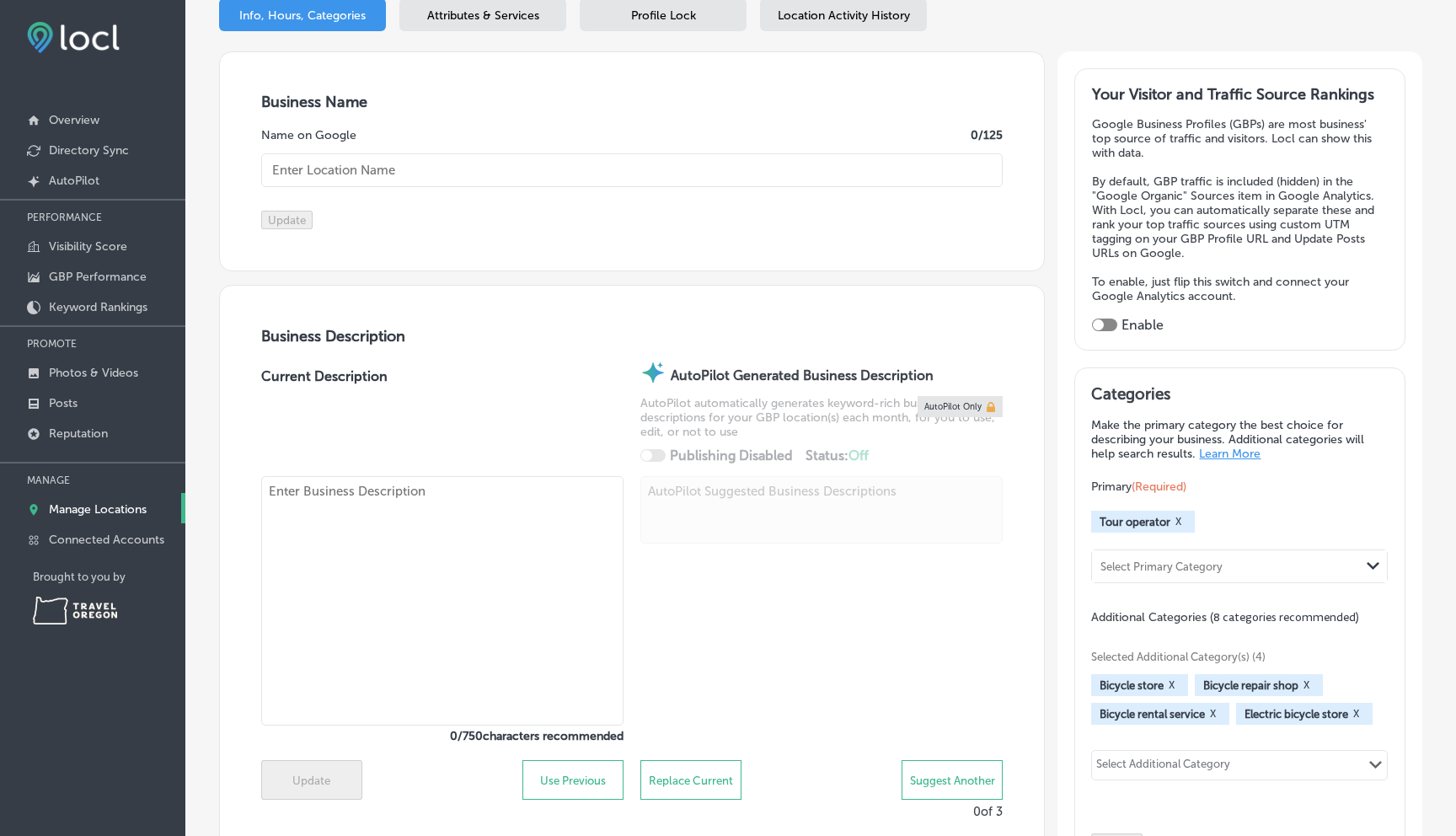
checkbox input "true"
type input "[DOMAIN_NAME]"
type input "chinabike@mountainbikingasia.com"
type input "https://www.facebook.com/Mountainbikingasia/"
type input "https://www.instagram.com/mountainbikingasia"
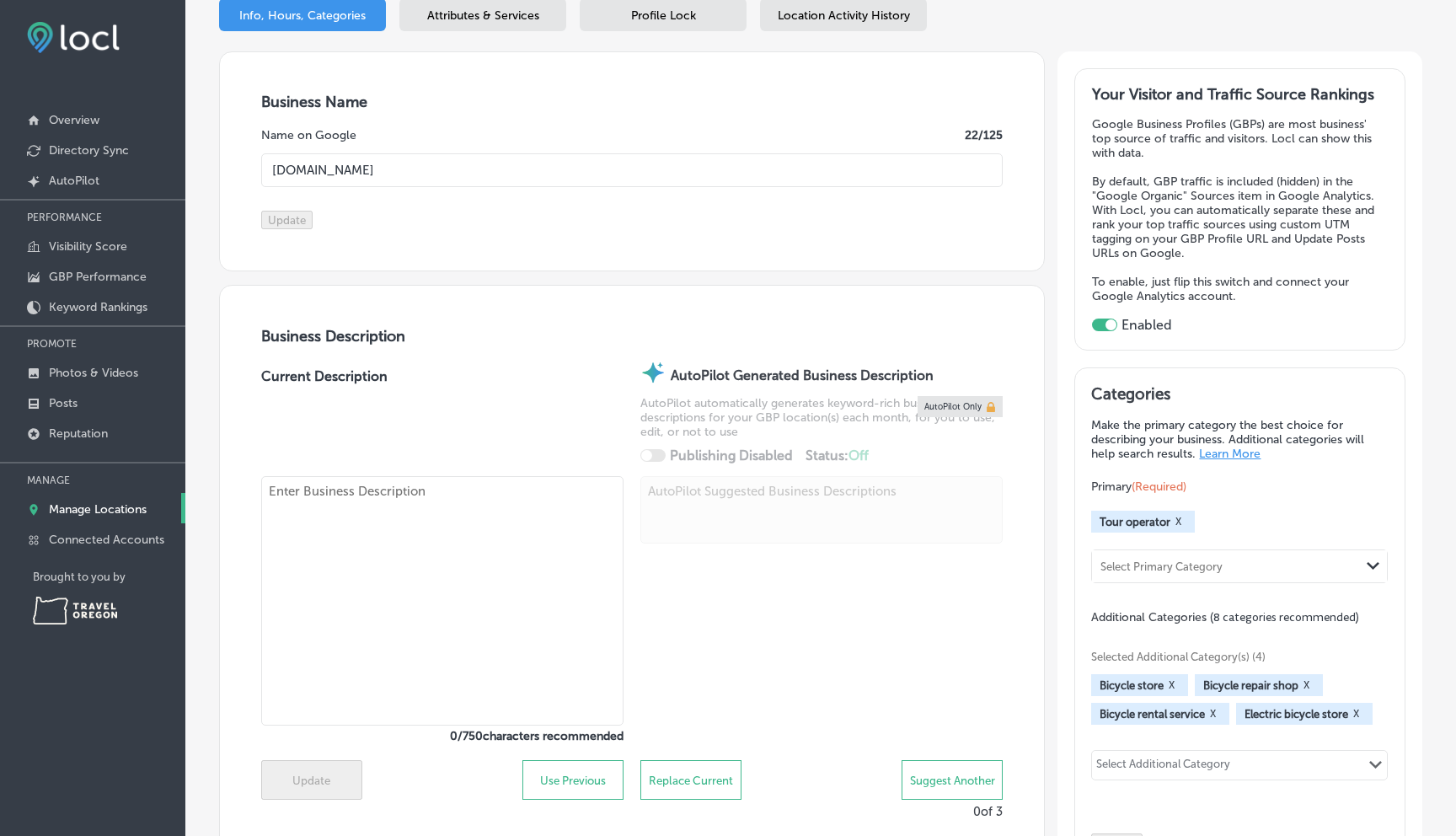
checkbox input "false"
type input "400 Glen Creek Rd NW #5836"
type input "Salem"
type input "97304"
type input "US"
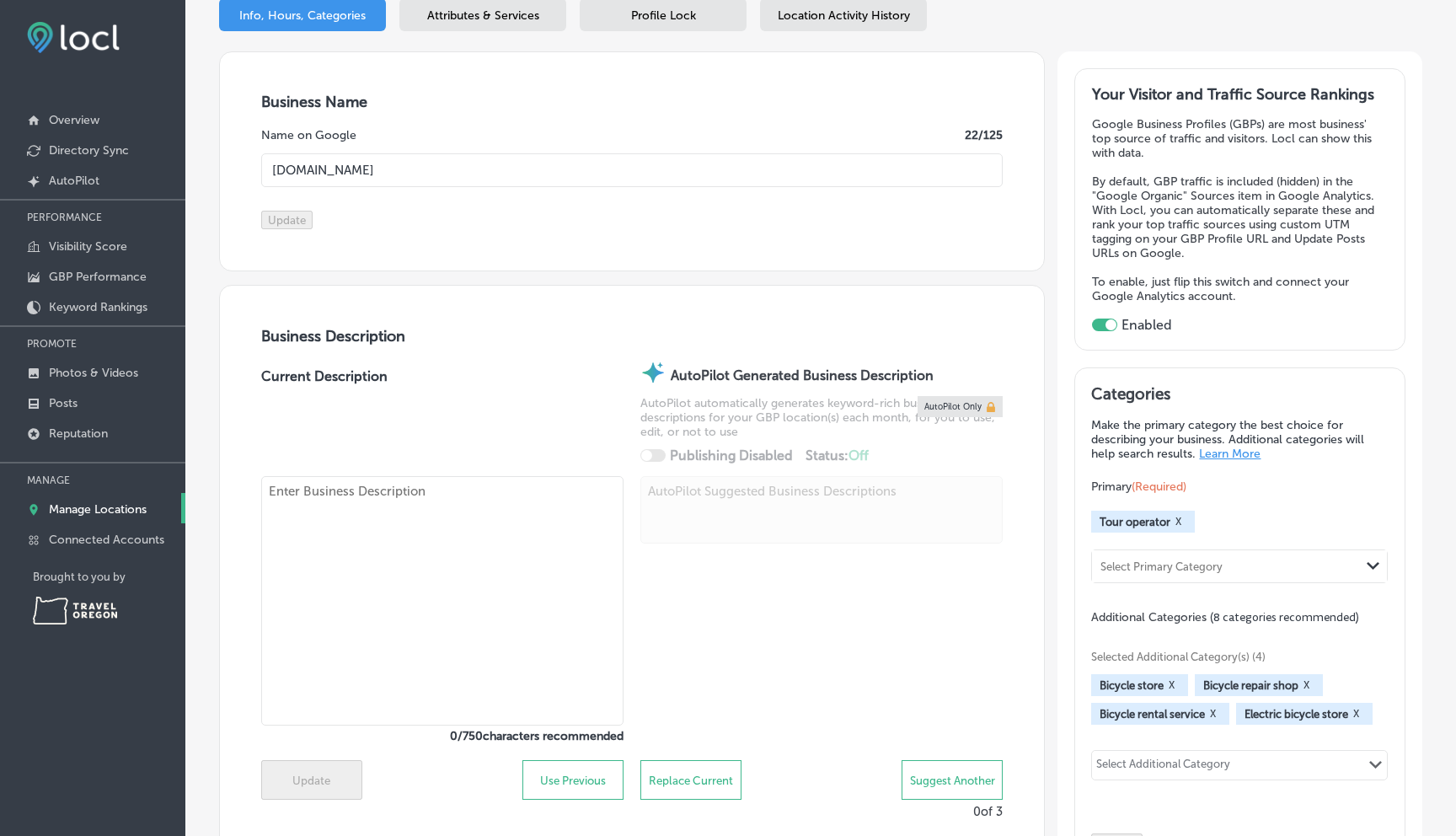
type input "https://mountainbikingasia.com/"
type textarea "Mountain Biking Asia was founded in the autumn of 1984, when seven daring adven…"
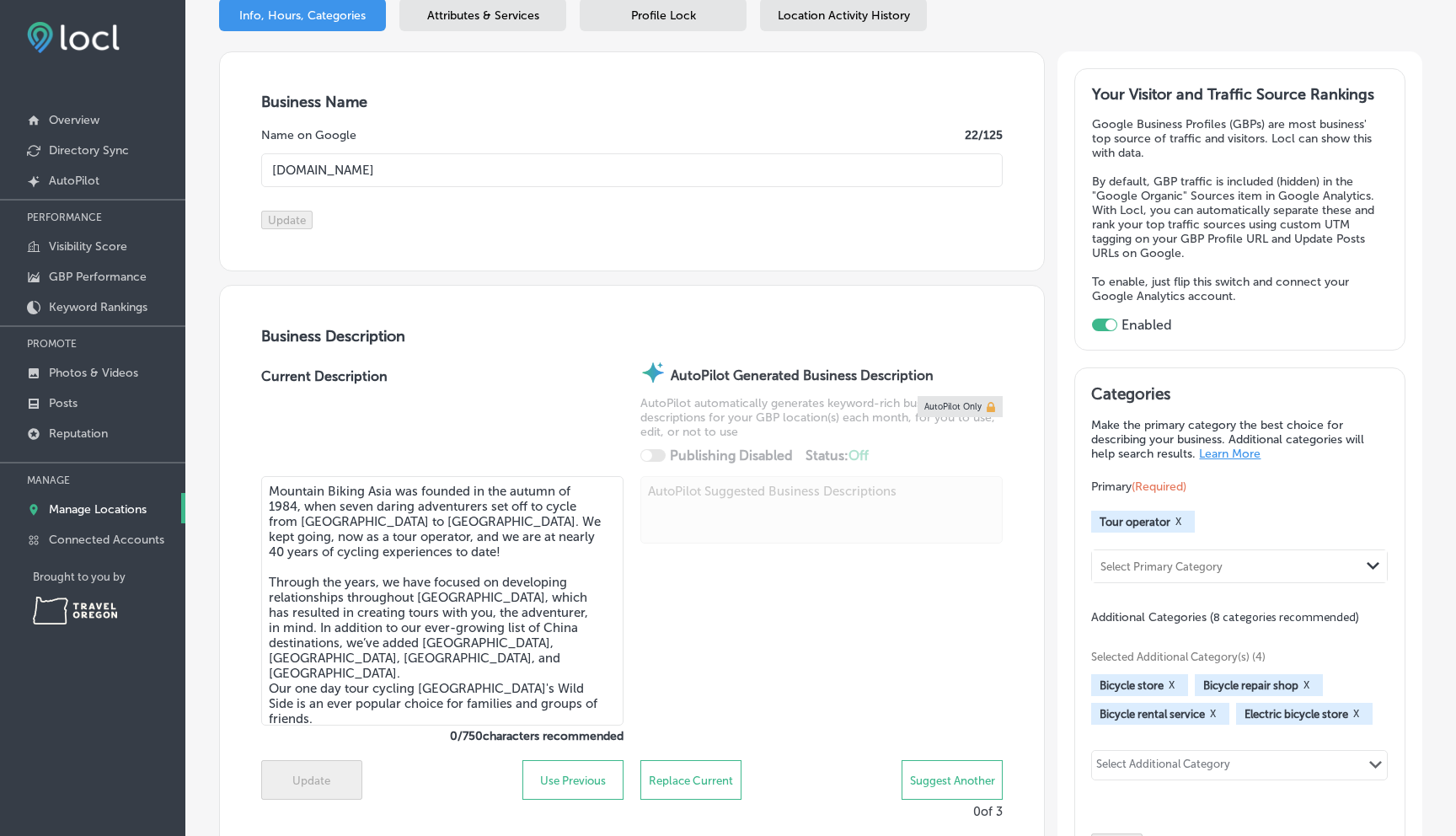
type input "+1 503 991 5193"
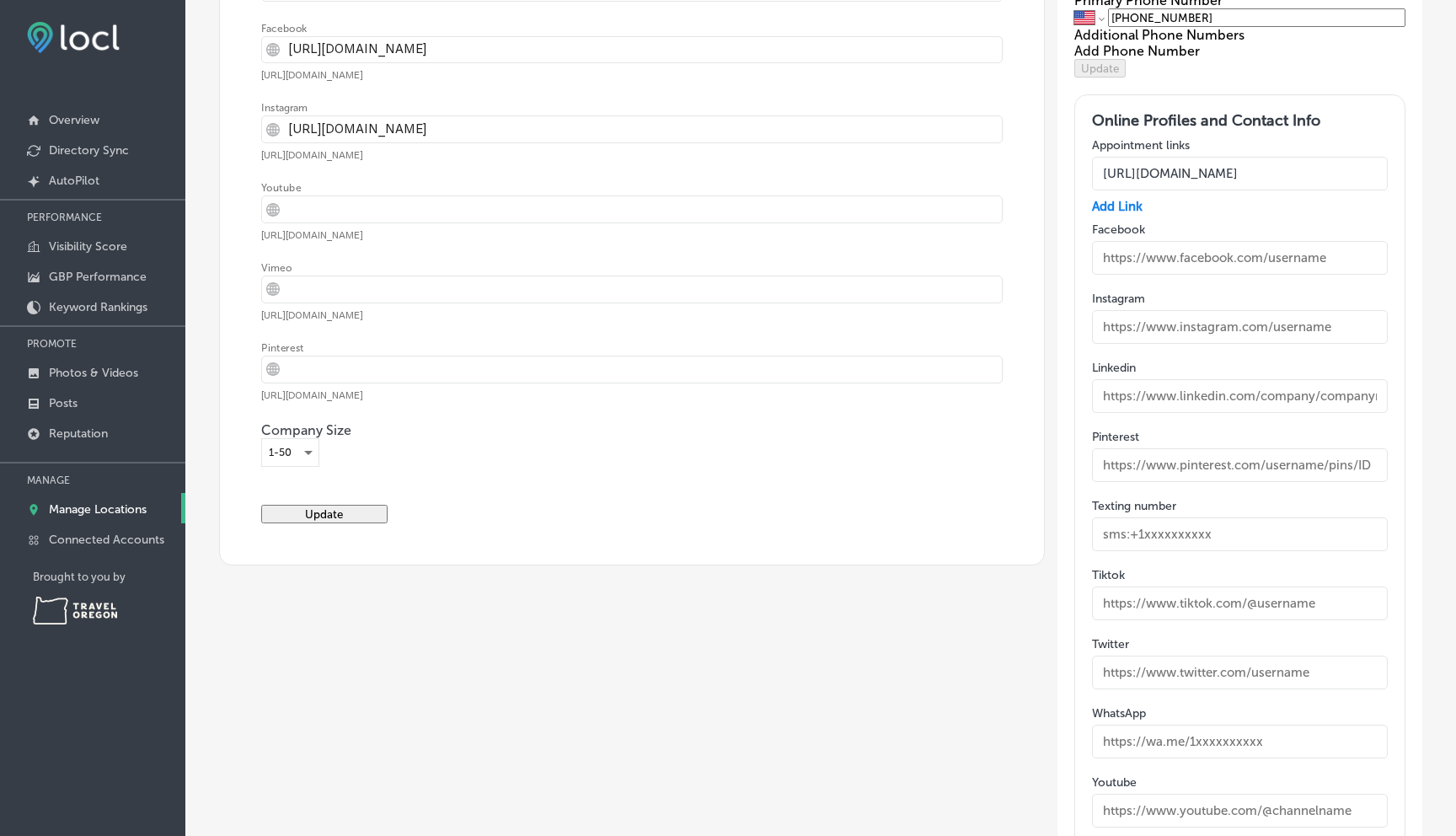
scroll to position [2338, 0]
click at [1184, 273] on input "text" at bounding box center [1241, 256] width 297 height 34
type input "https://www.facebook.com/mountainbikingasia/"
click at [1161, 342] on input "text" at bounding box center [1241, 325] width 297 height 34
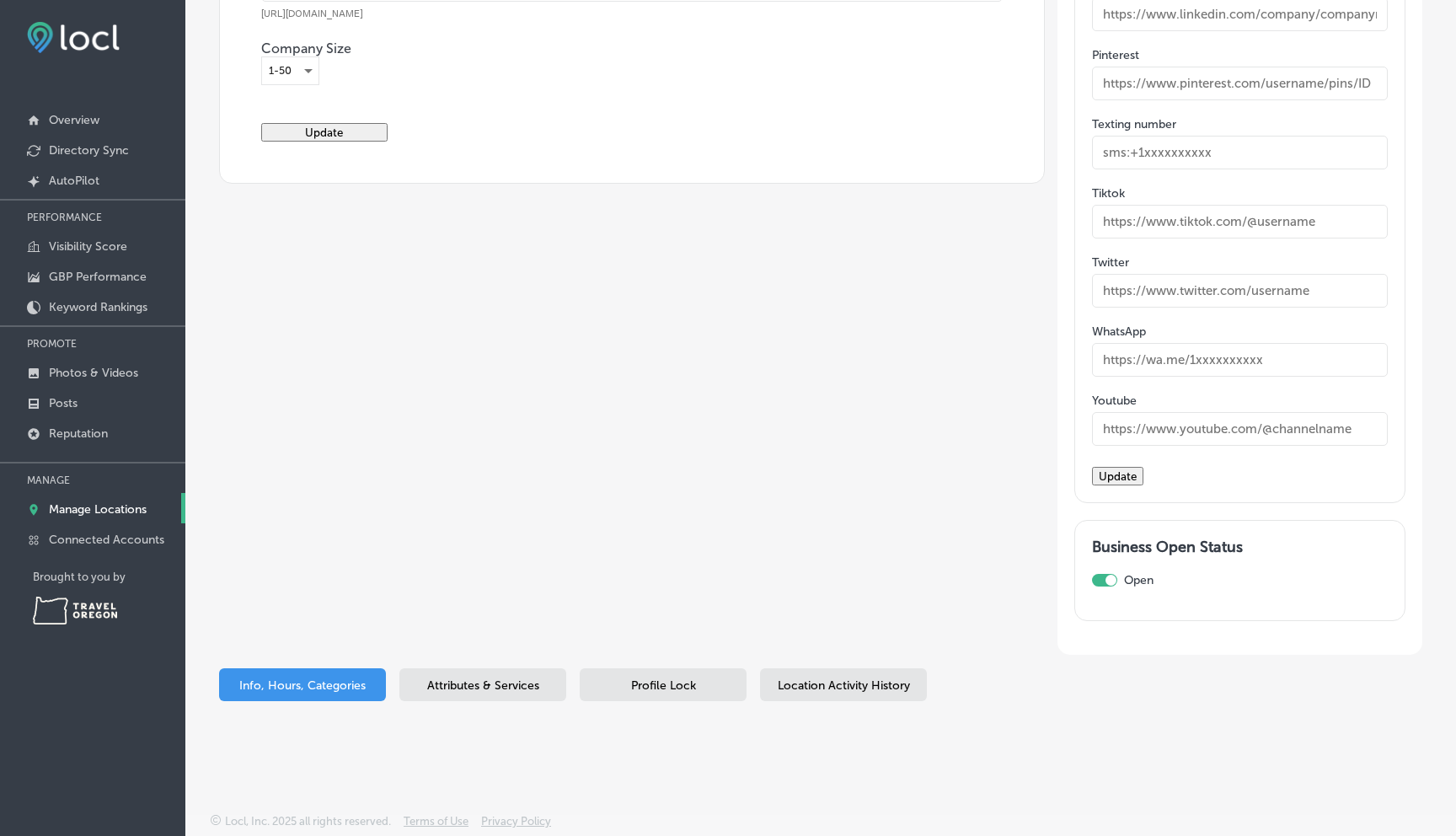
scroll to position [2778, 0]
type input "https://www.instagram.com/mountainbikingasia"
click at [1144, 486] on button "Update" at bounding box center [1118, 476] width 51 height 18
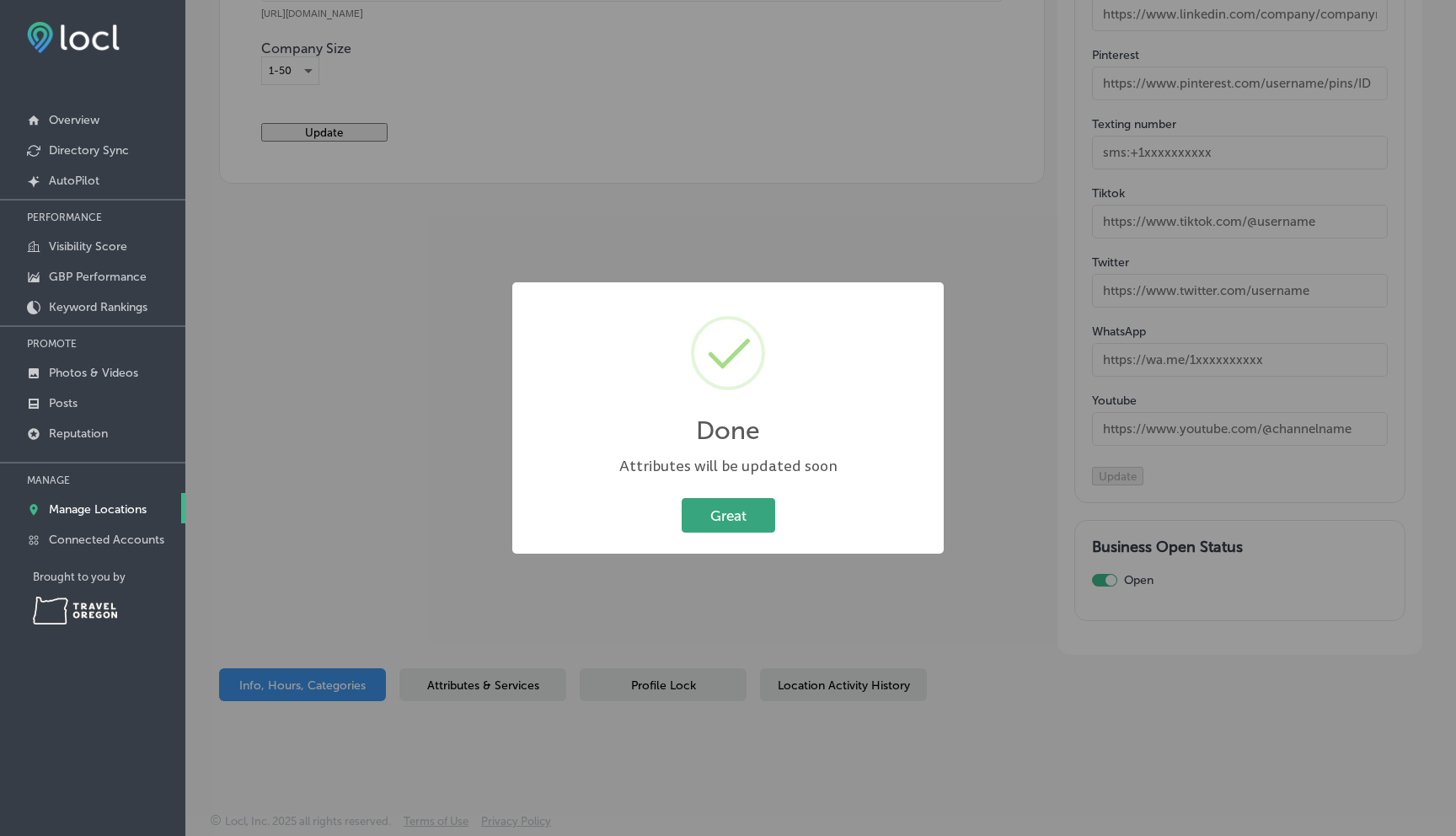
click at [716, 513] on button "Great" at bounding box center [728, 516] width 93 height 35
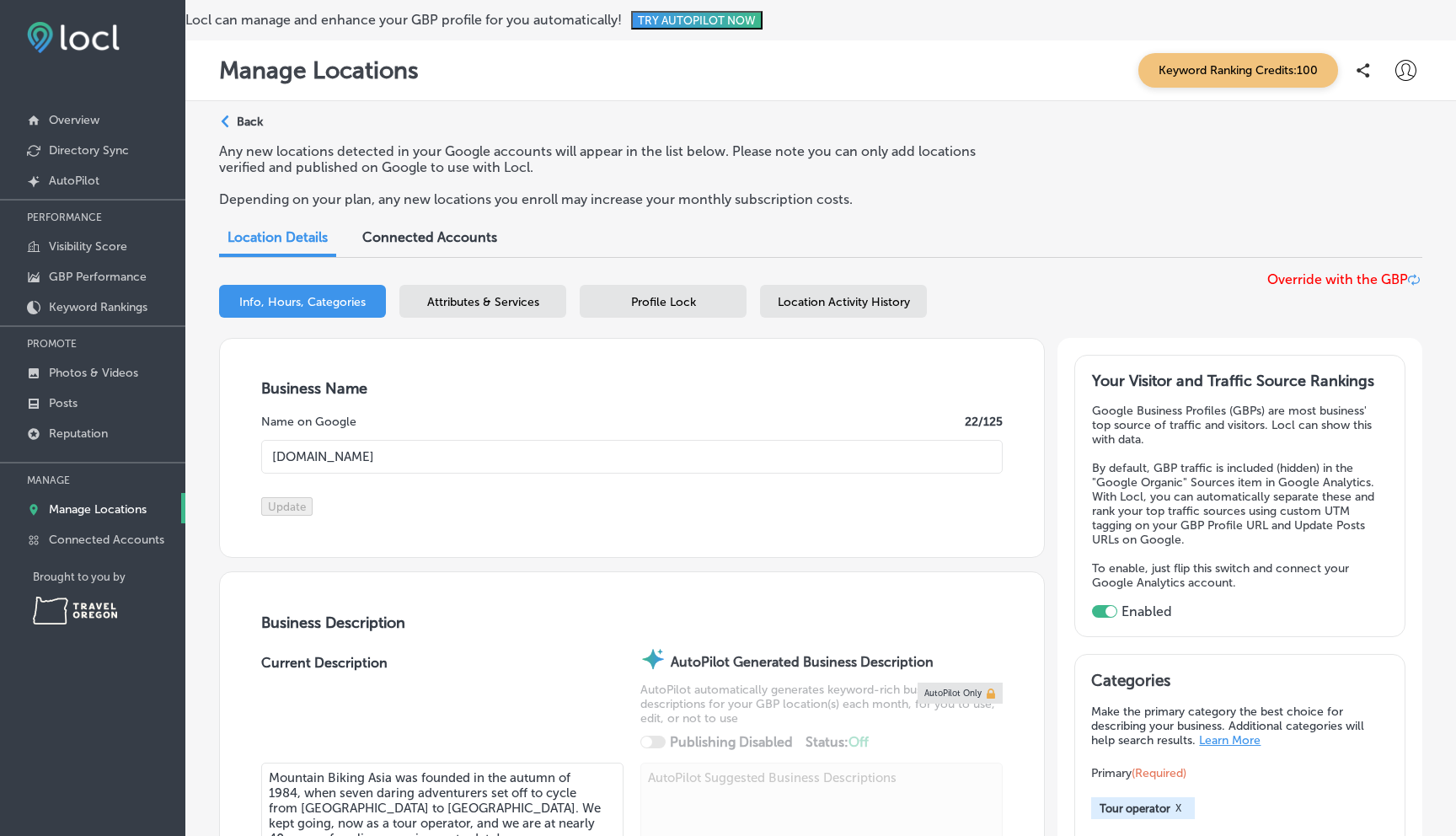
click at [246, 121] on p "Back" at bounding box center [249, 121] width 26 height 15
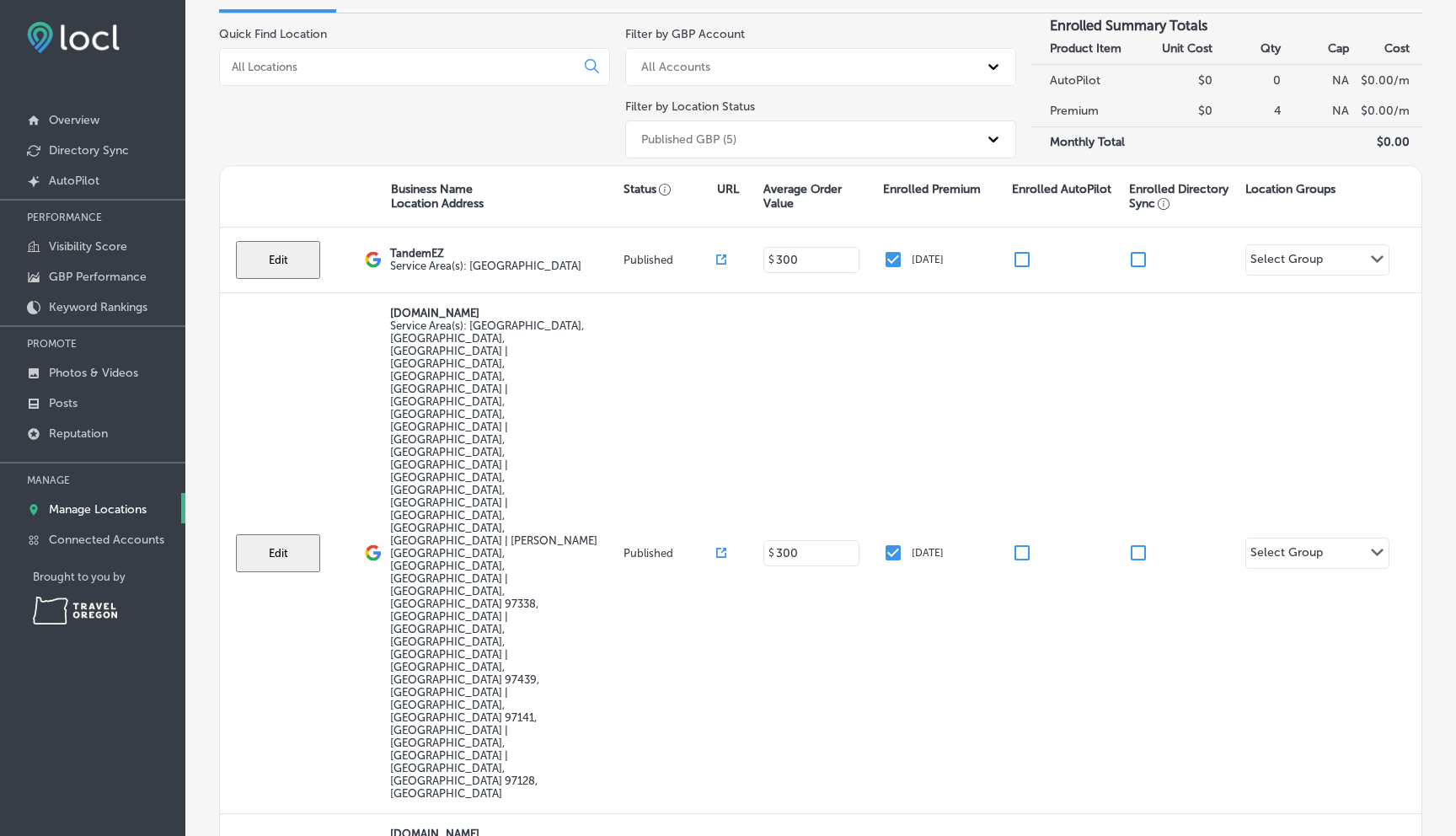
scroll to position [286, 0]
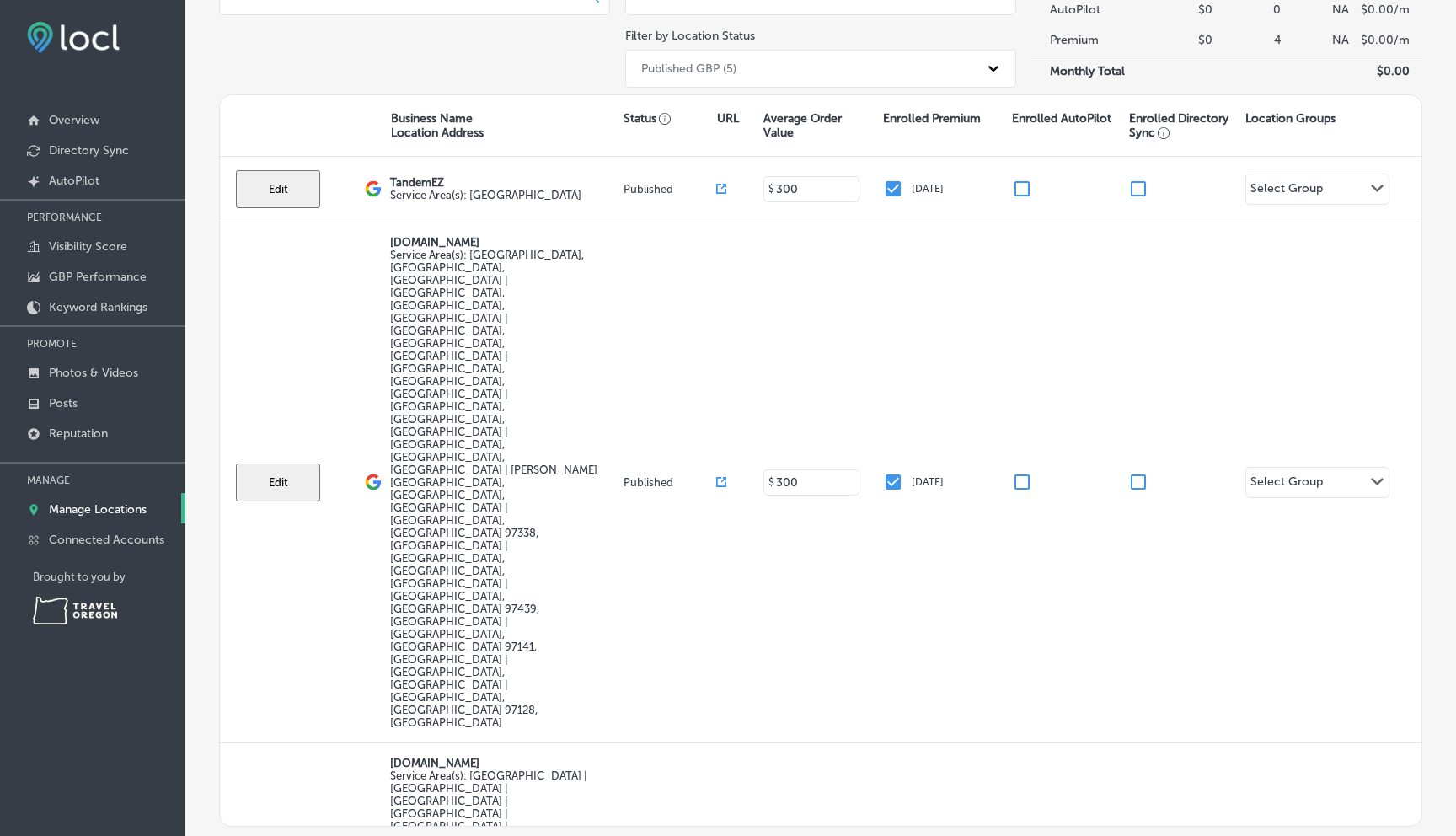
select select "US"
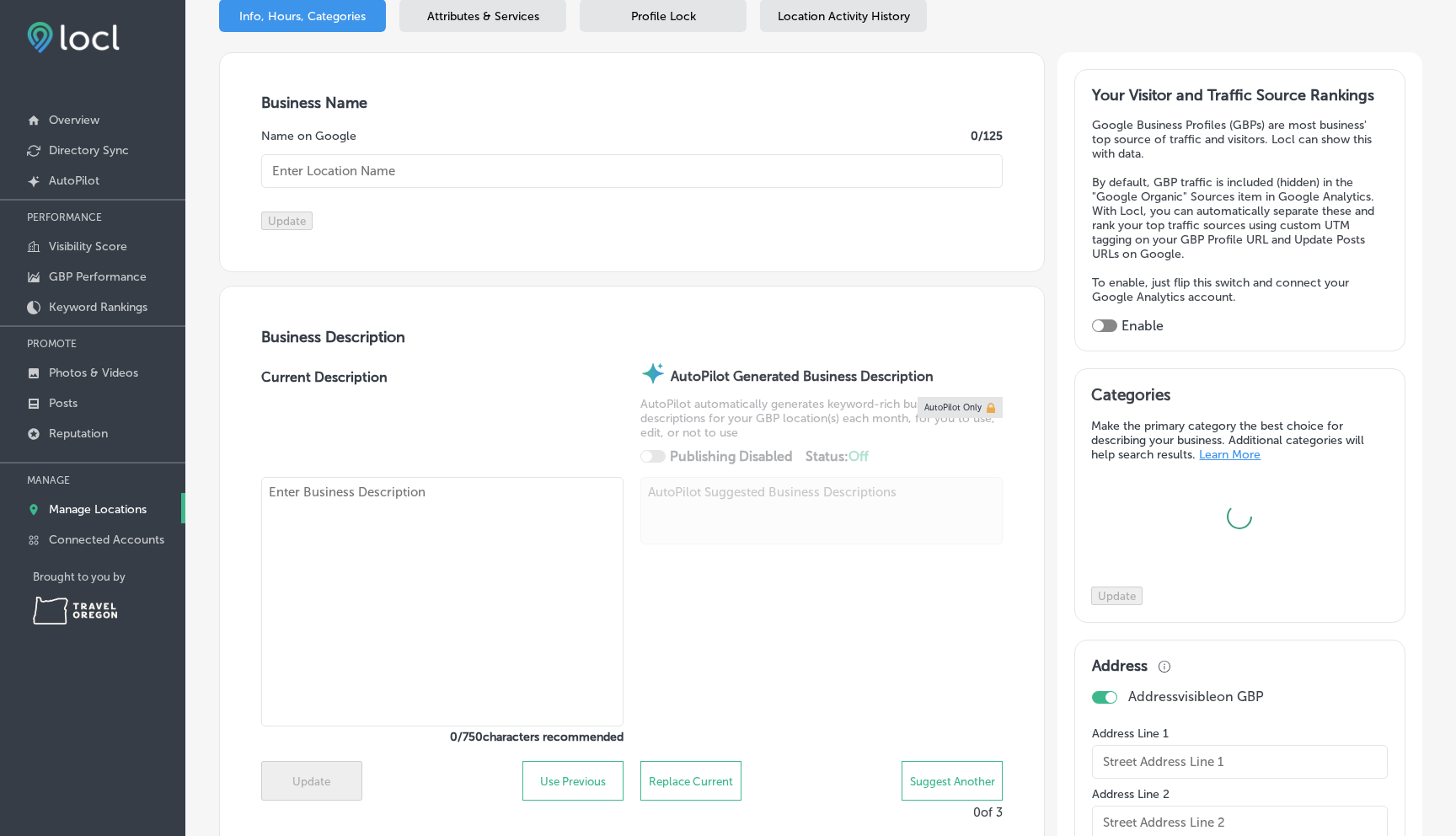
scroll to position [315, 0]
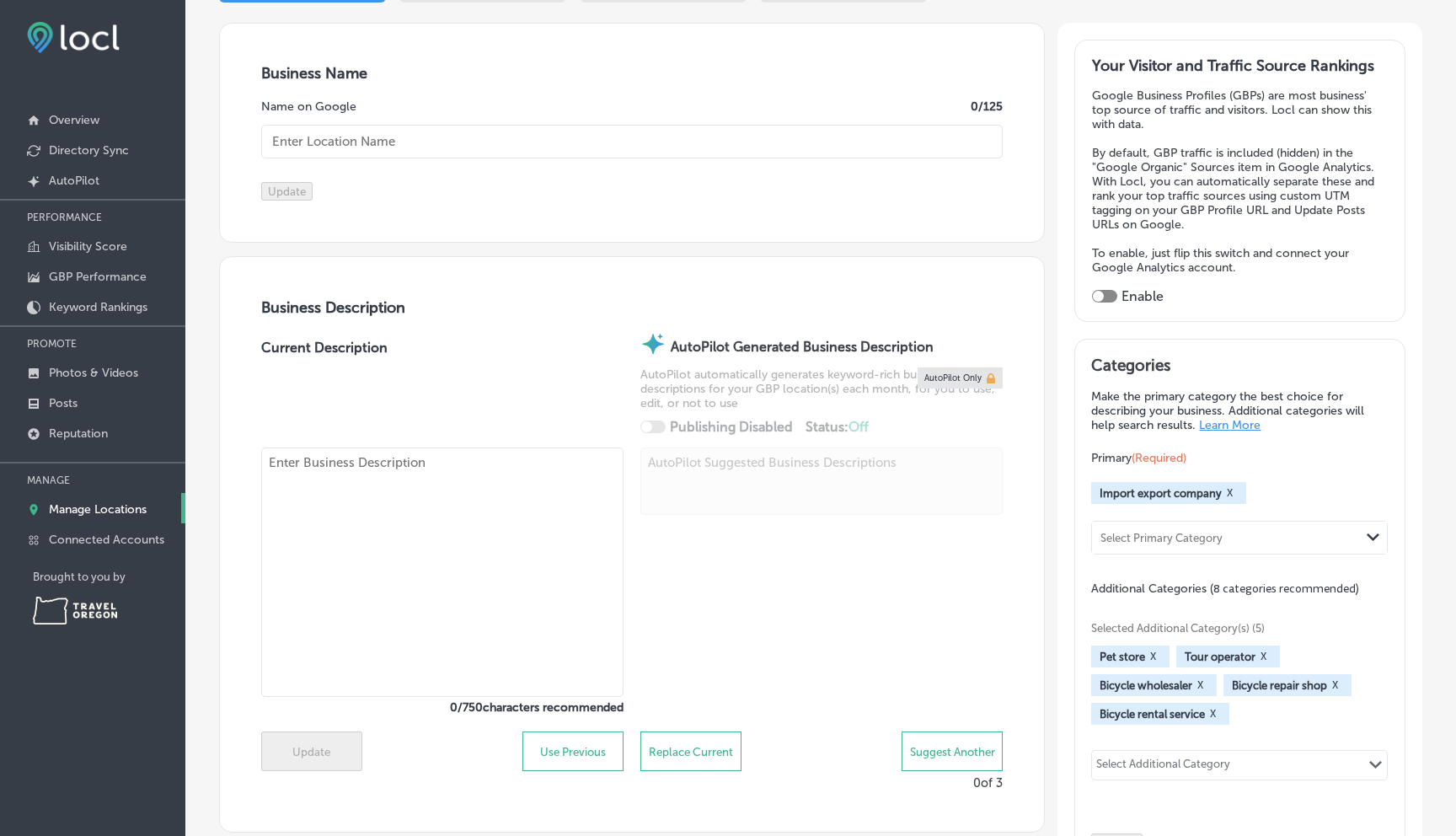
checkbox input "true"
type textarea "透过商业推广，休闲活动和学习，將中西方联系起来。Connecting East and West with Business Promotions, Leis…"
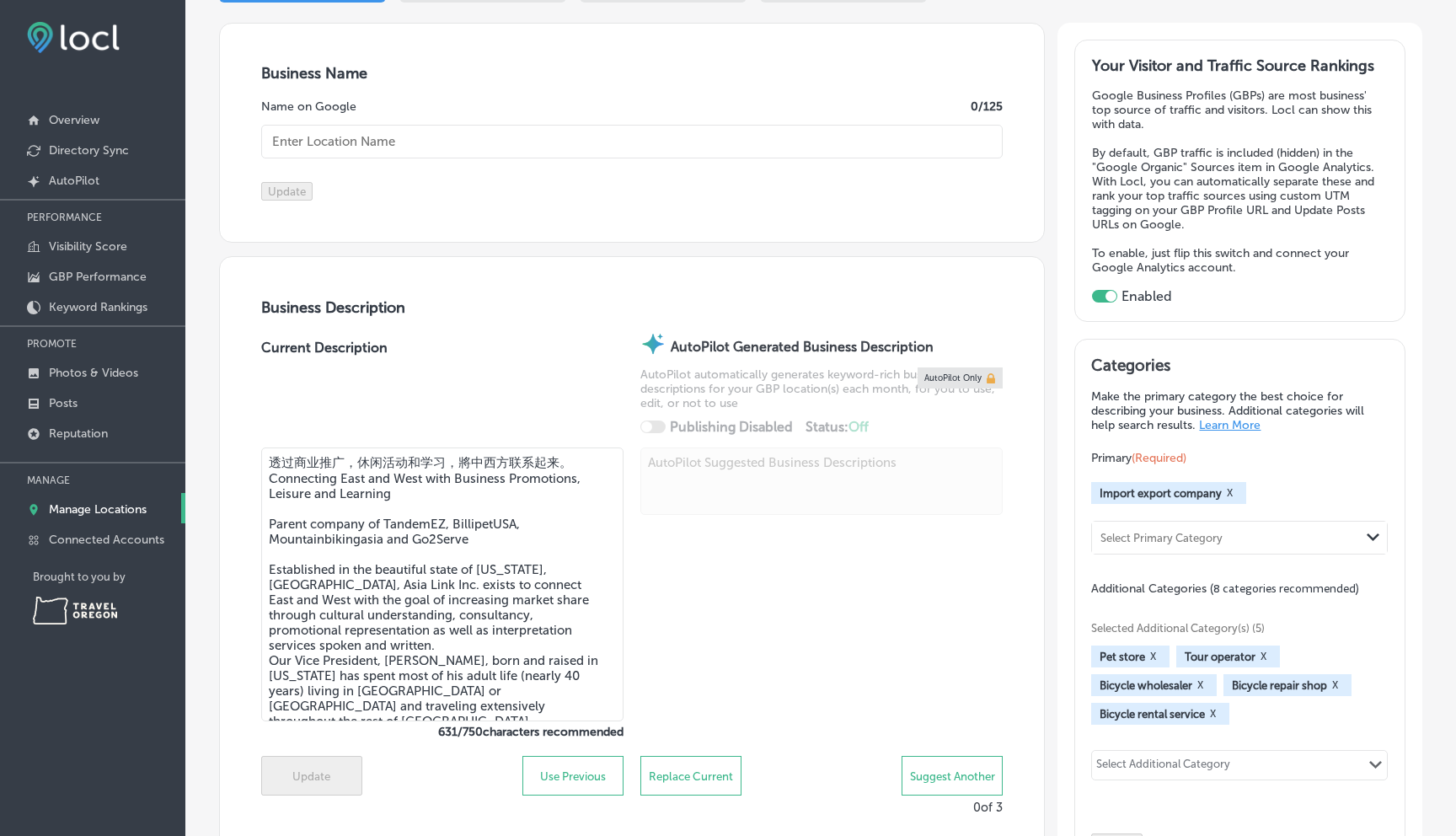
type input "asialinkinc@gmail.com"
type input "https://www.facebook.com/AsiaLinkInc/"
type input "https://www.instagram.com/asialinkinc"
type input "https://asialinkinc.biz/"
checkbox input "false"
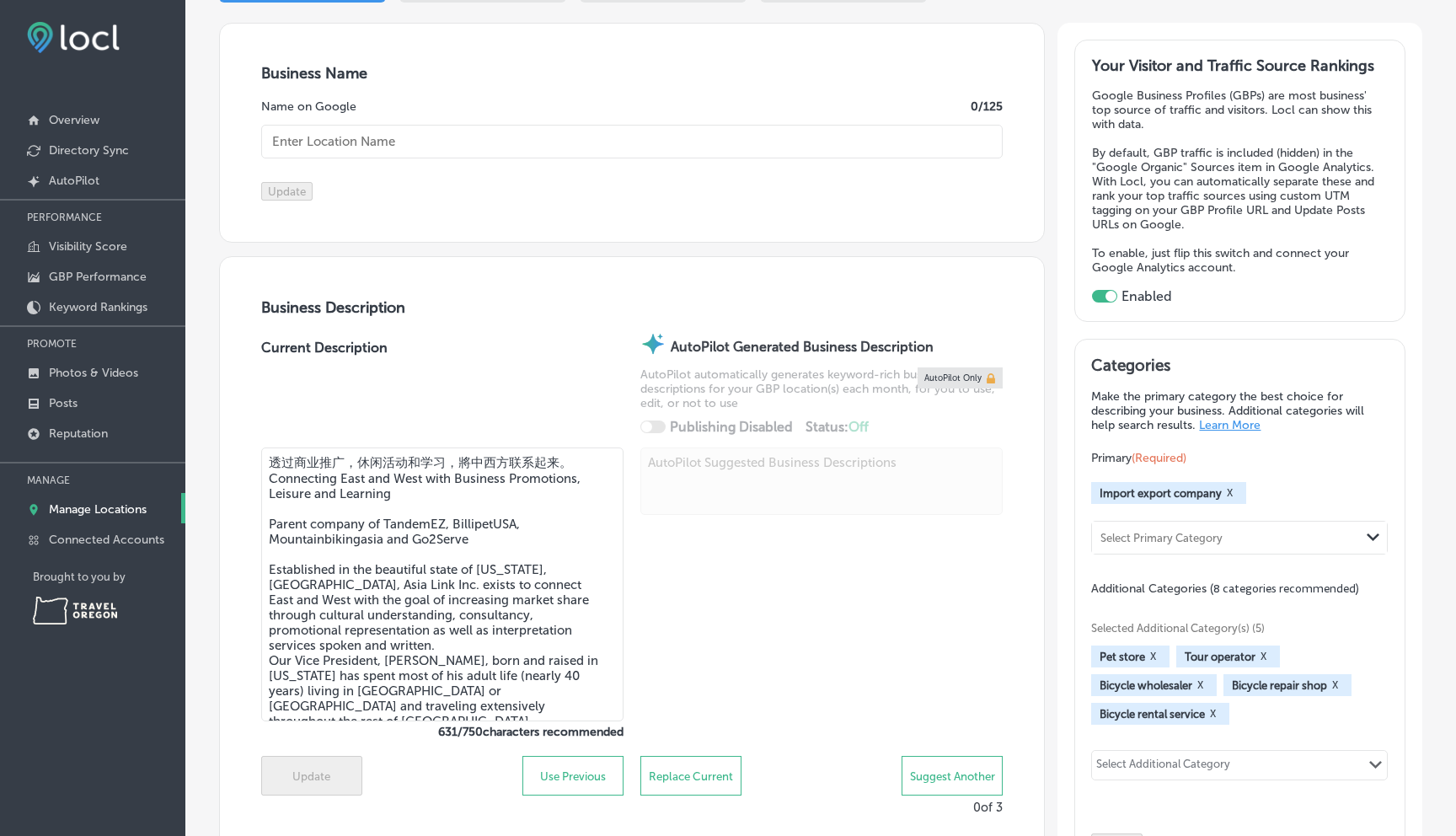
type input "400 Glen Creek Rd NW #5836"
type input "Salem"
type input "97304-1842"
type input "US"
type input "Asia Link Inc"
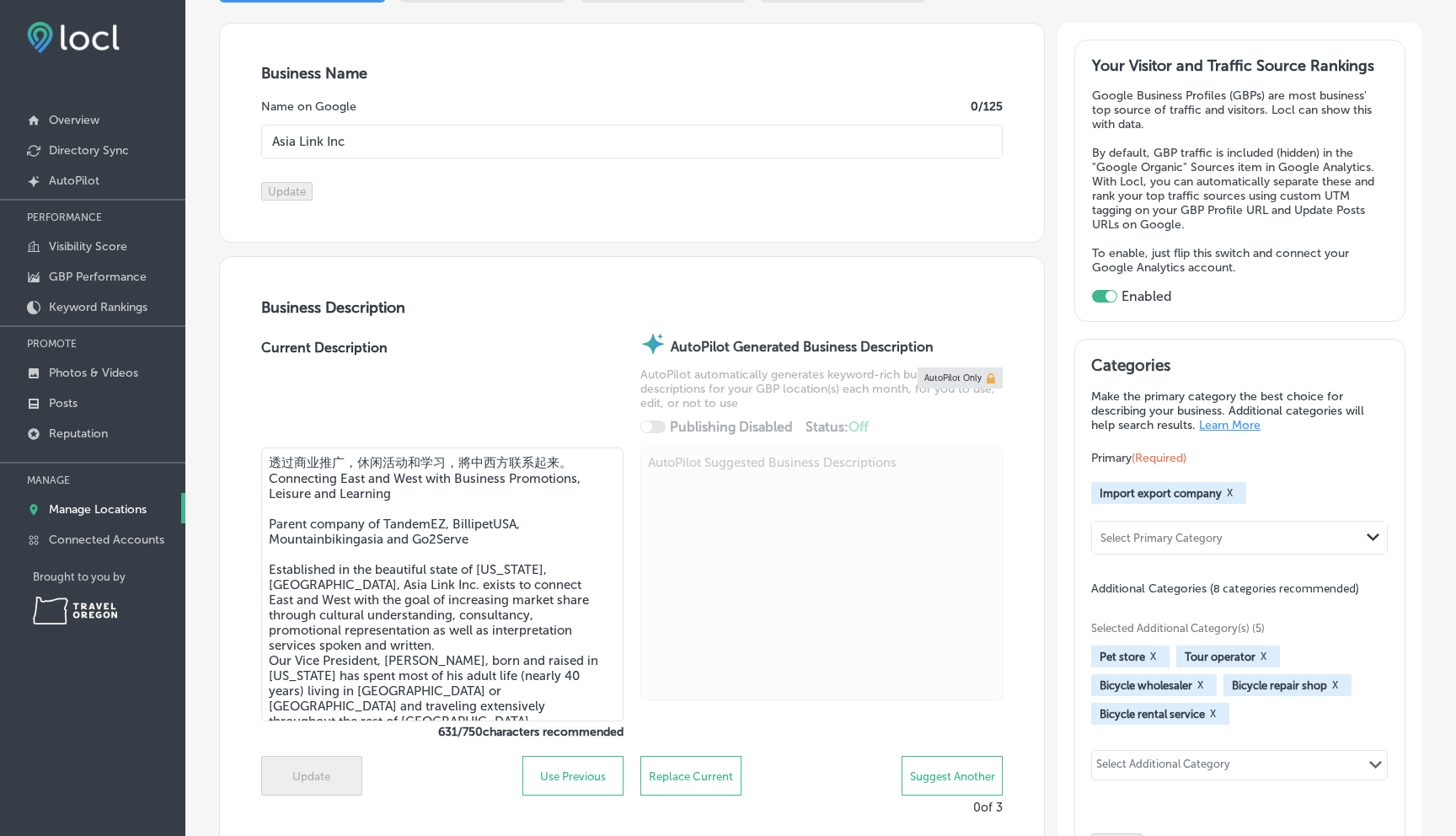
type input "+1 503 991 5193"
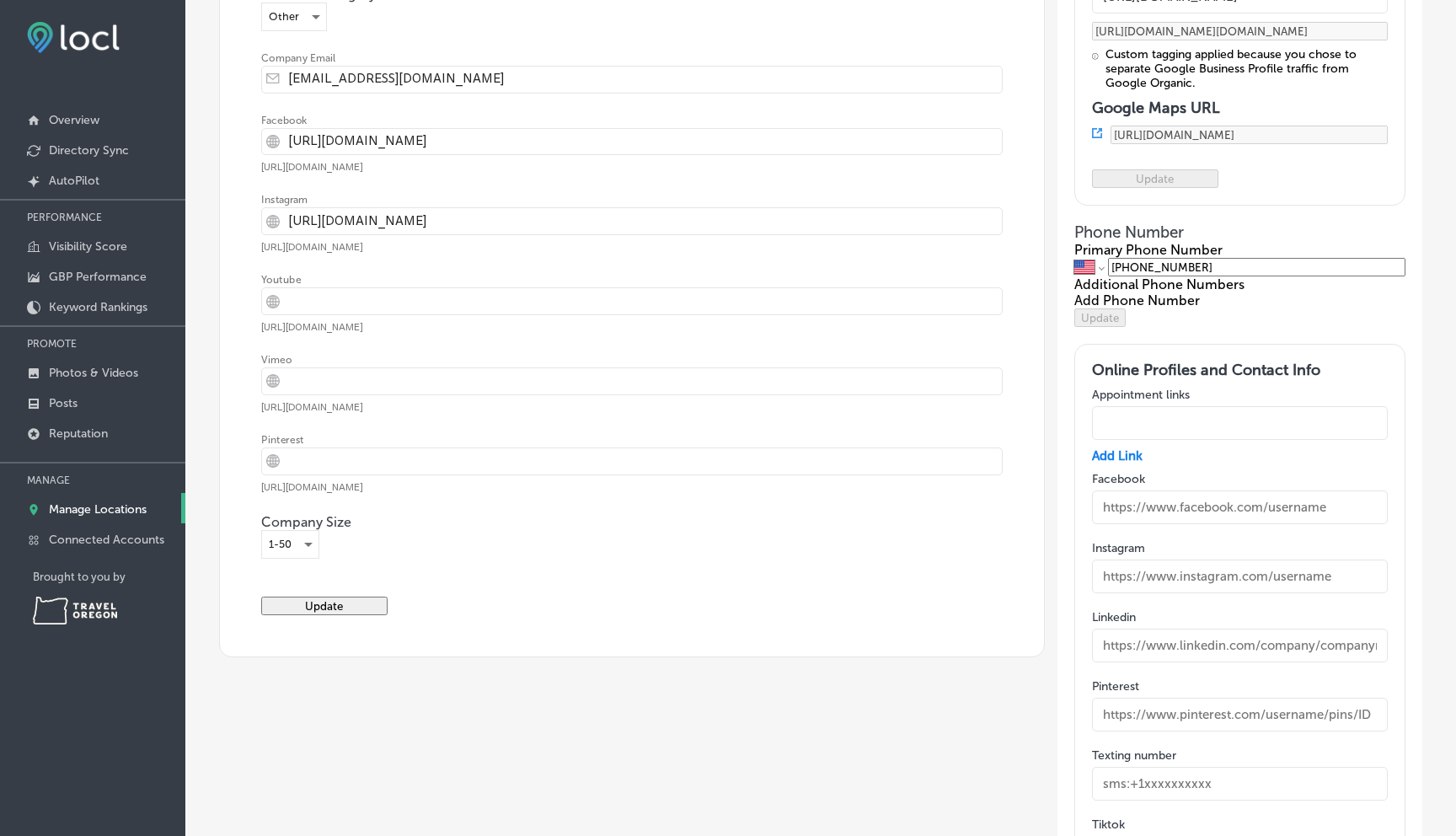
scroll to position [2205, 0]
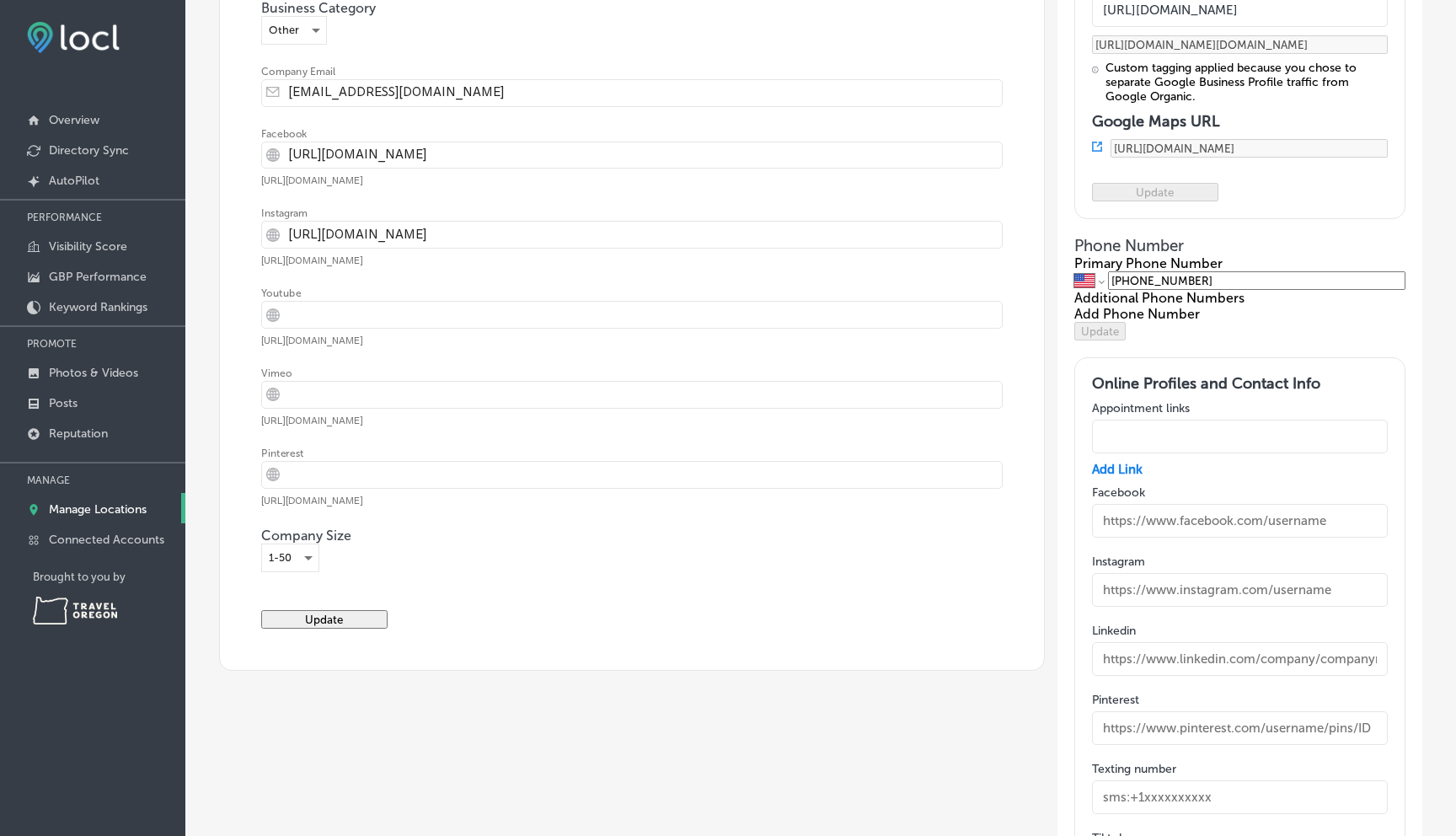
click at [1124, 538] on input "text" at bounding box center [1241, 521] width 297 height 34
type input "https://www.facebook.com/Asialinkinc/"
click at [1193, 607] on input "text" at bounding box center [1241, 590] width 297 height 34
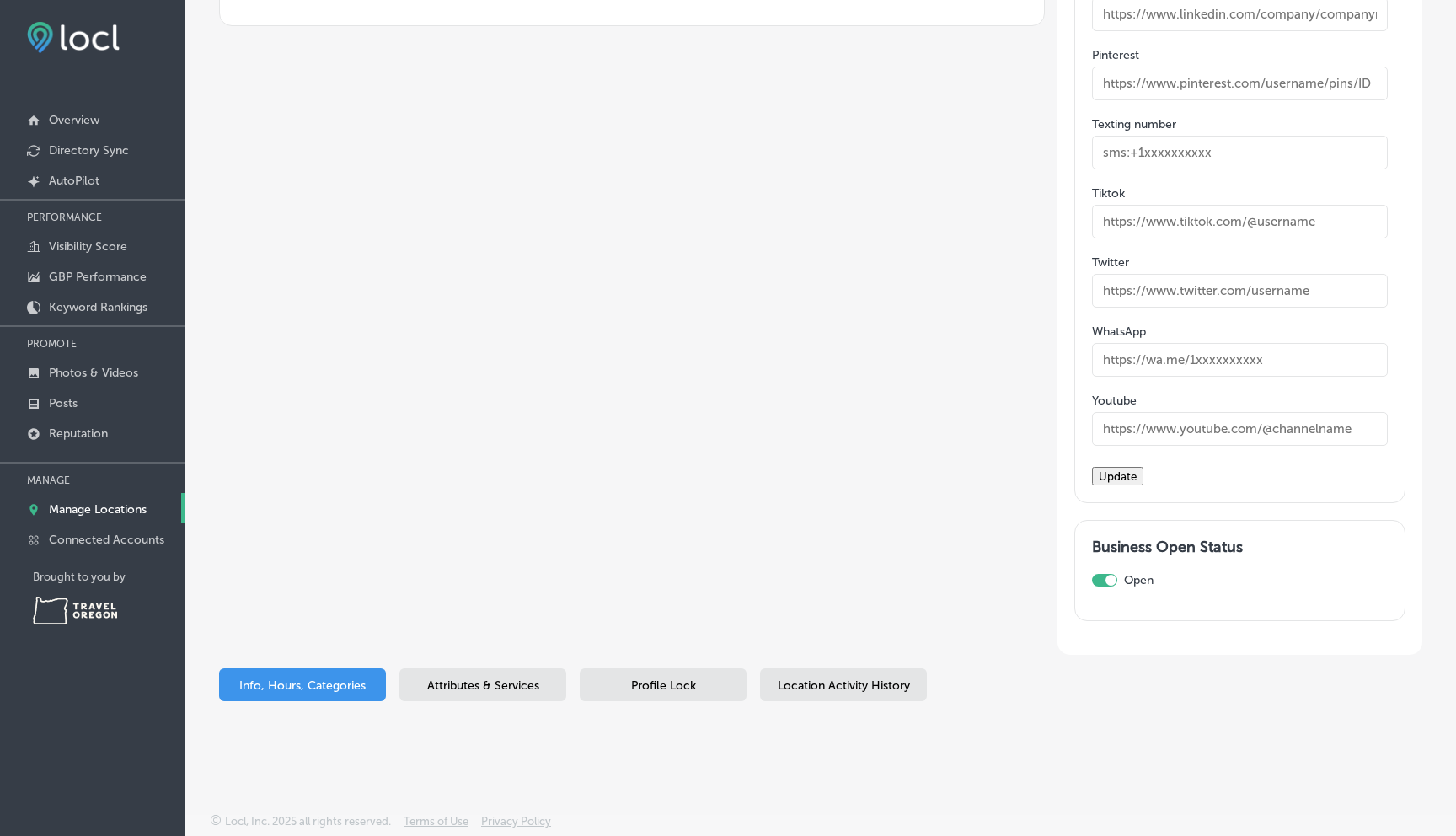
scroll to position [2918, 0]
type input "https://www.instagram.com/asialinkinc"
click at [1130, 467] on button "Update" at bounding box center [1118, 476] width 51 height 18
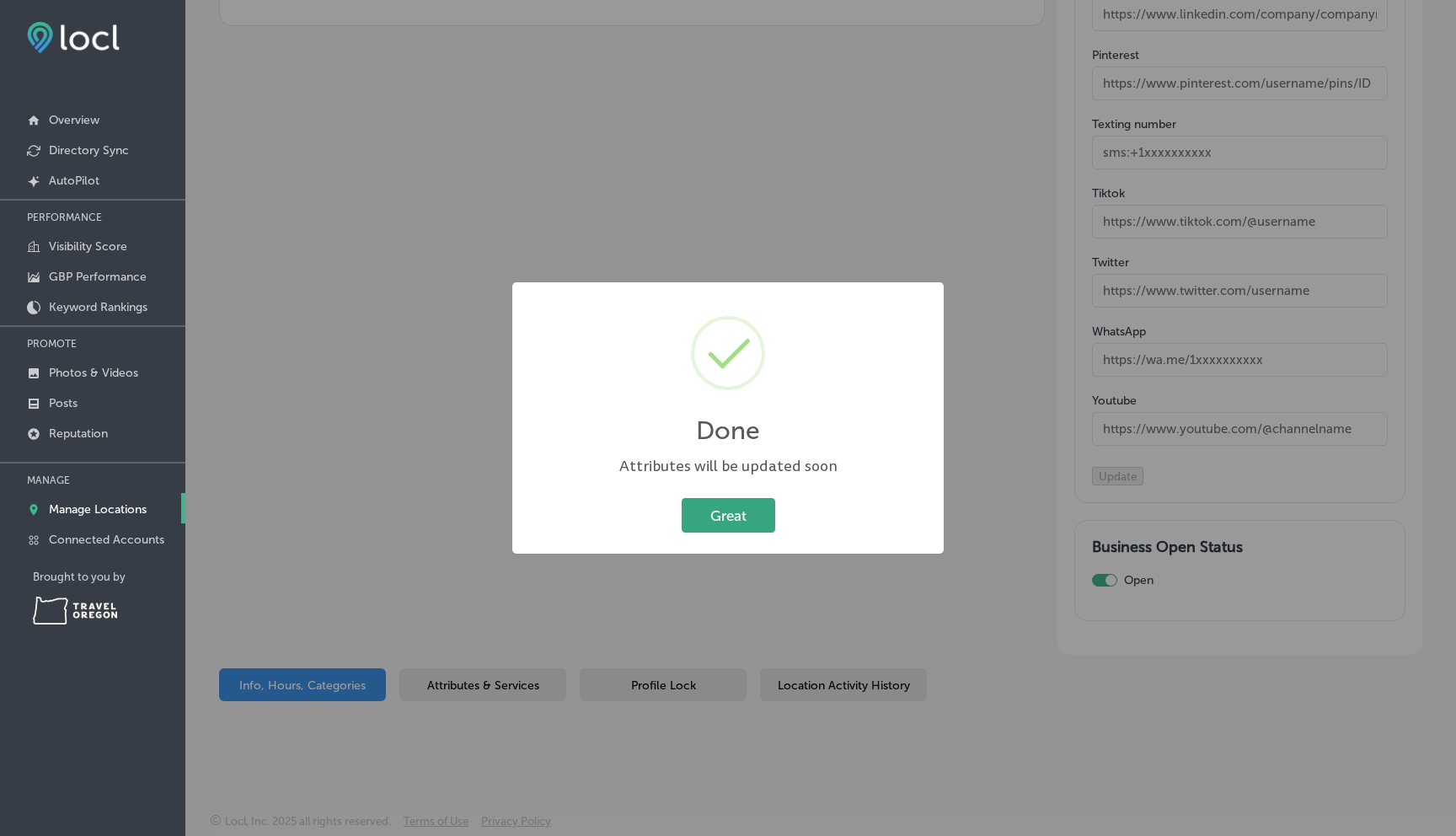
click at [722, 517] on button "Great" at bounding box center [728, 516] width 93 height 35
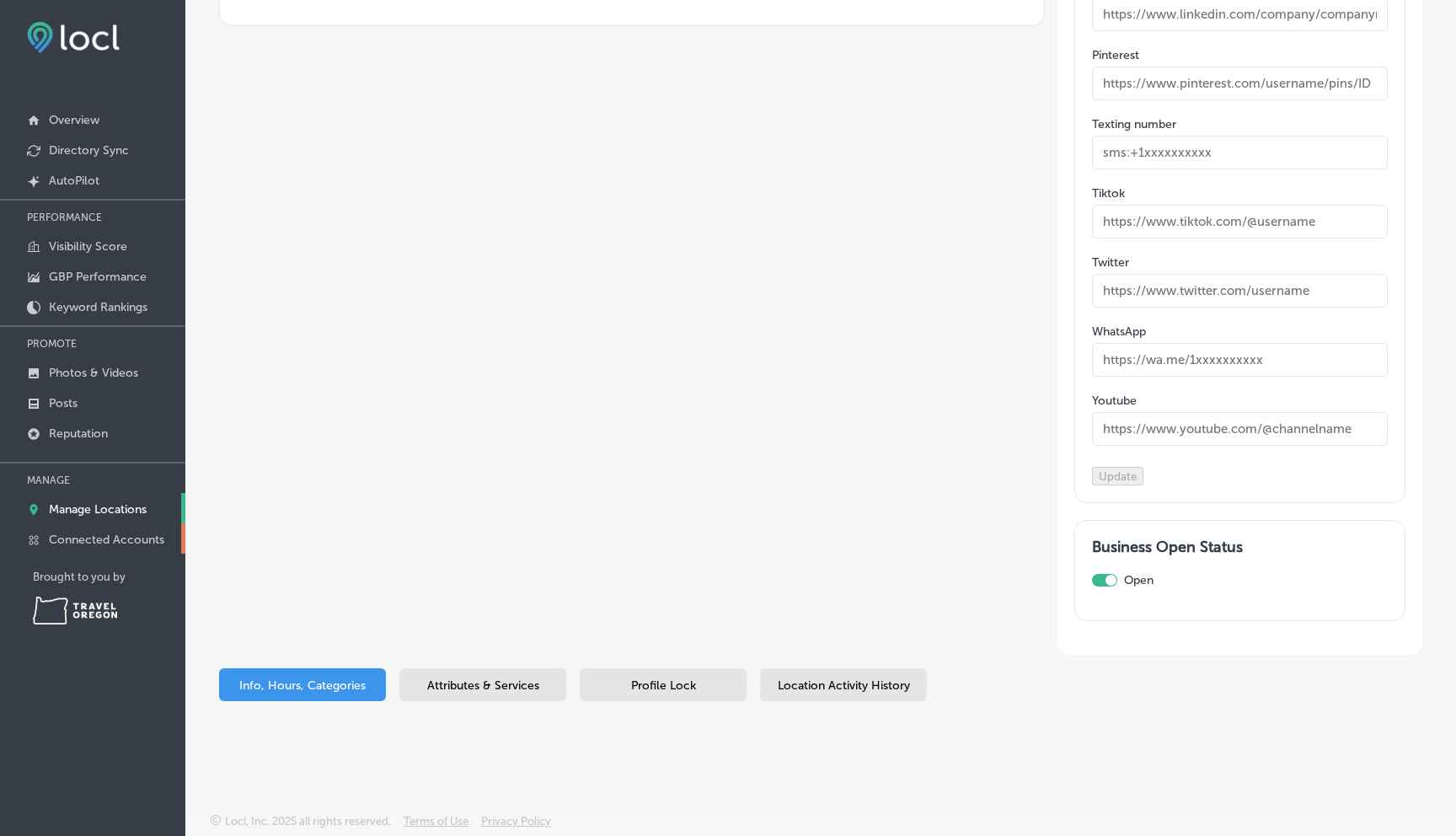
click at [103, 534] on p "Connected Accounts" at bounding box center [106, 539] width 115 height 15
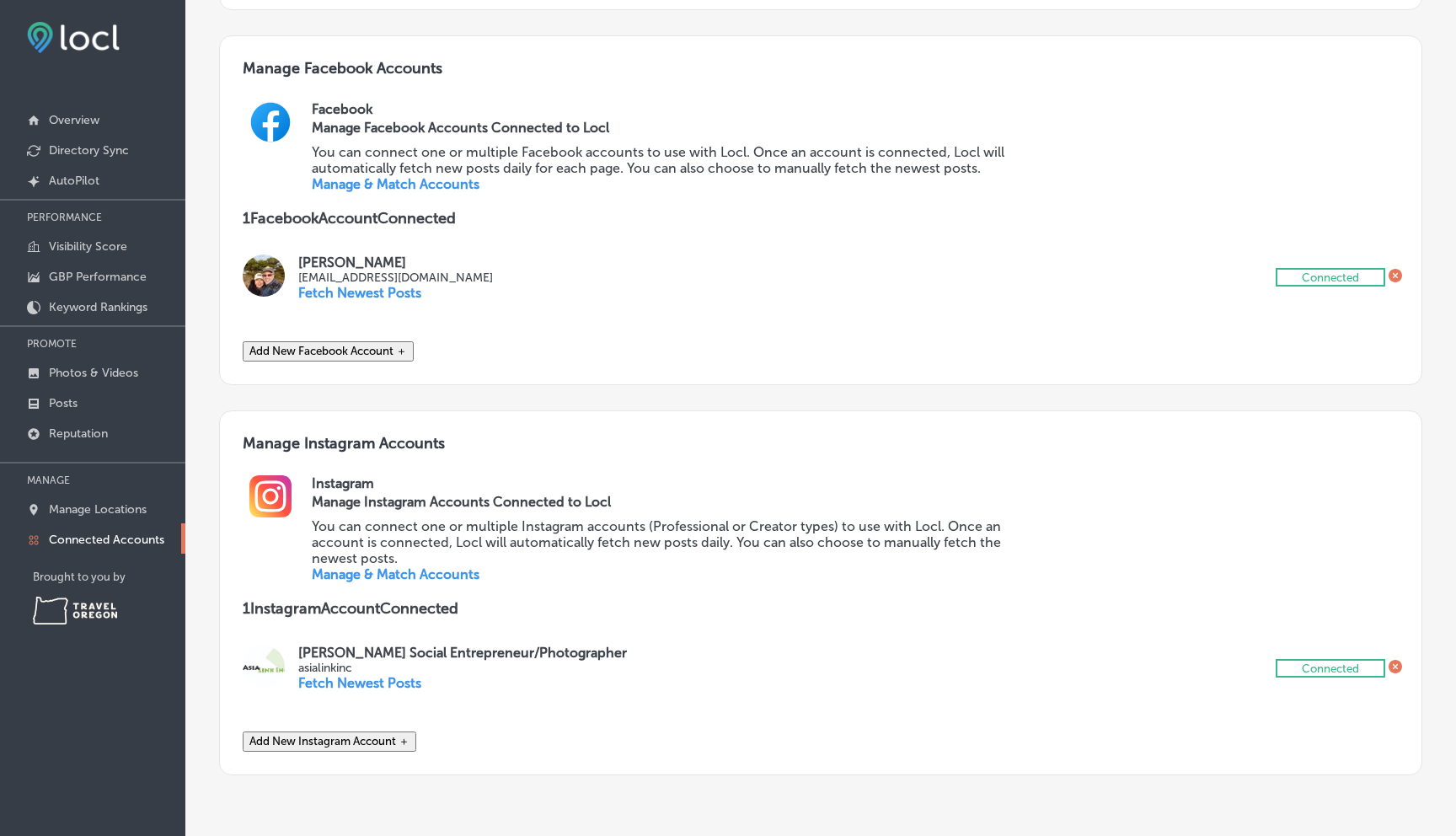
scroll to position [702, 0]
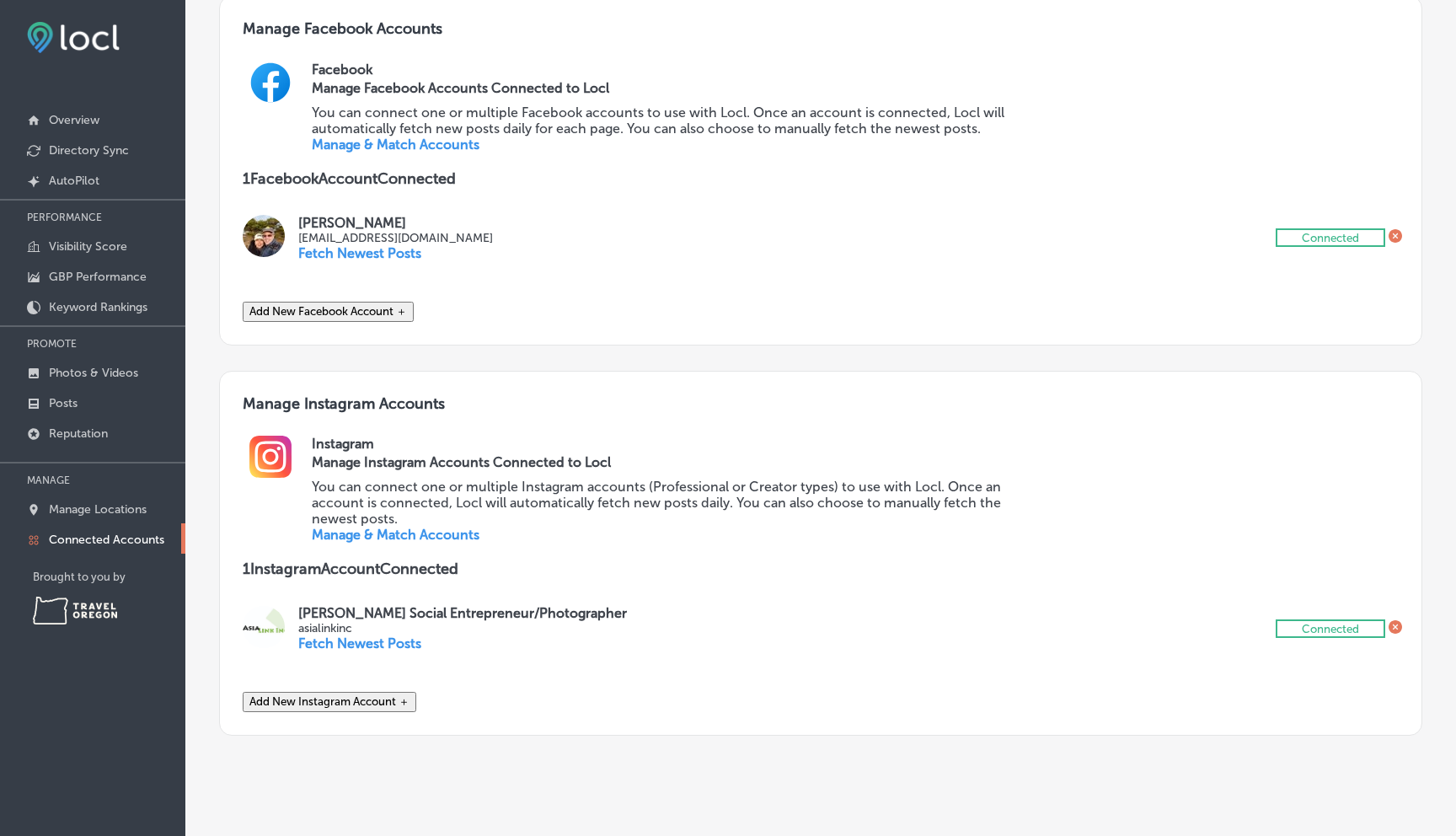
click at [371, 322] on button "Add New Facebook Account ＋" at bounding box center [328, 311] width 171 height 20
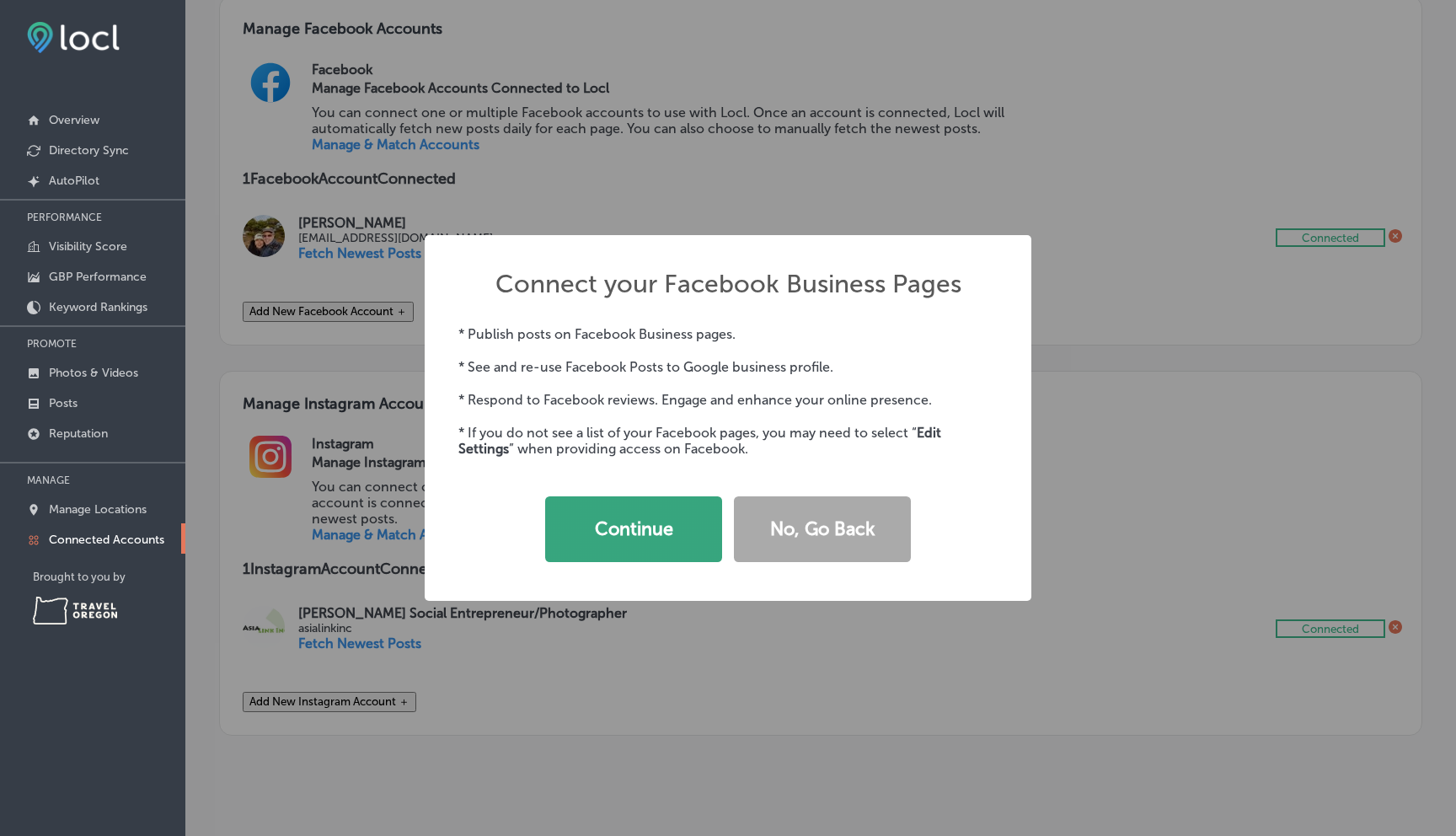
click at [640, 538] on button "Continue" at bounding box center [633, 530] width 177 height 66
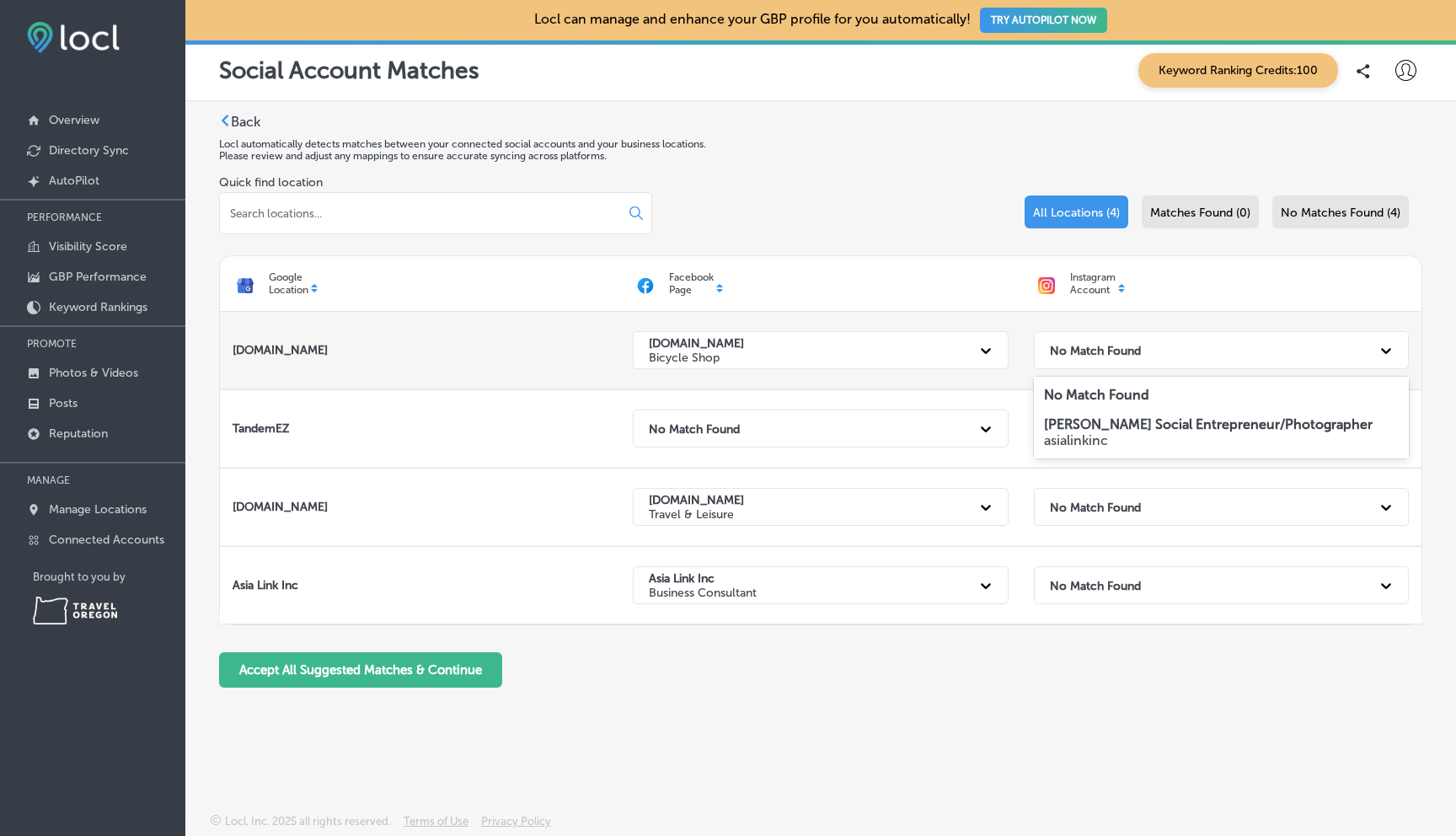
click at [1389, 353] on icon at bounding box center [1385, 350] width 16 height 16
click at [1389, 355] on icon at bounding box center [1385, 350] width 16 height 16
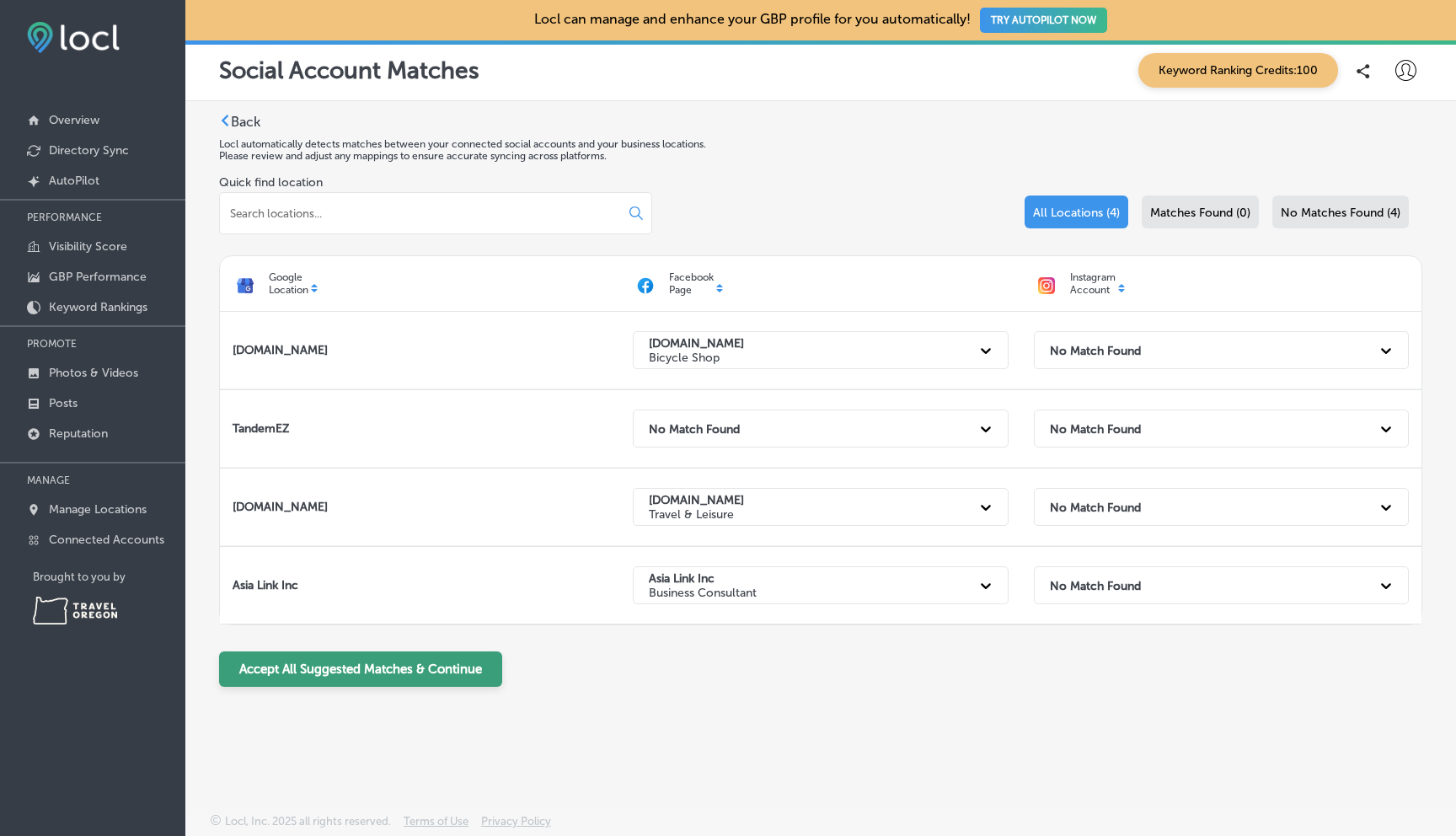
click at [468, 666] on button "Accept All Suggested Matches & Continue" at bounding box center [361, 669] width 283 height 36
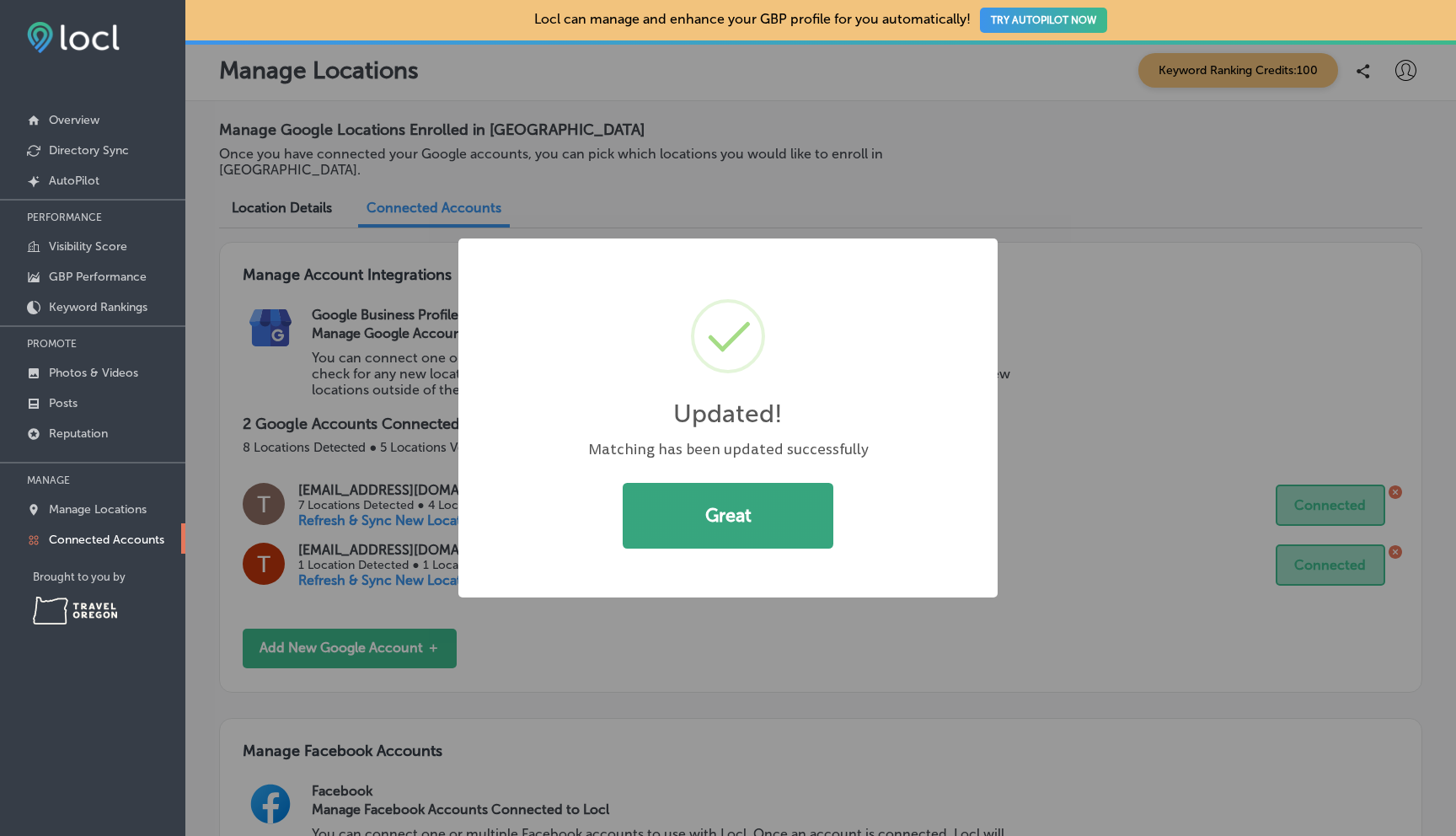
click at [763, 529] on button "Great" at bounding box center [727, 516] width 210 height 66
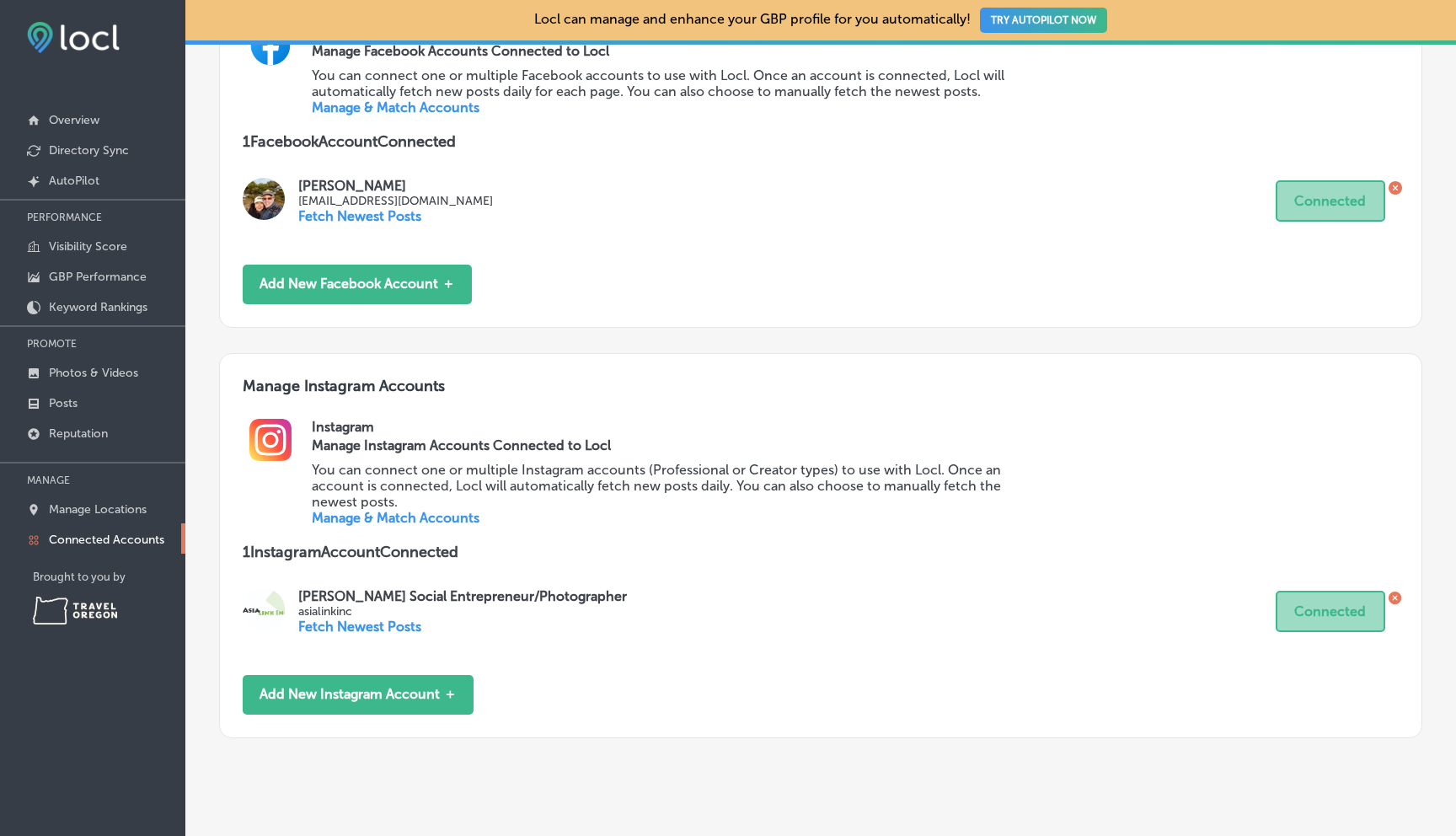
scroll to position [764, 0]
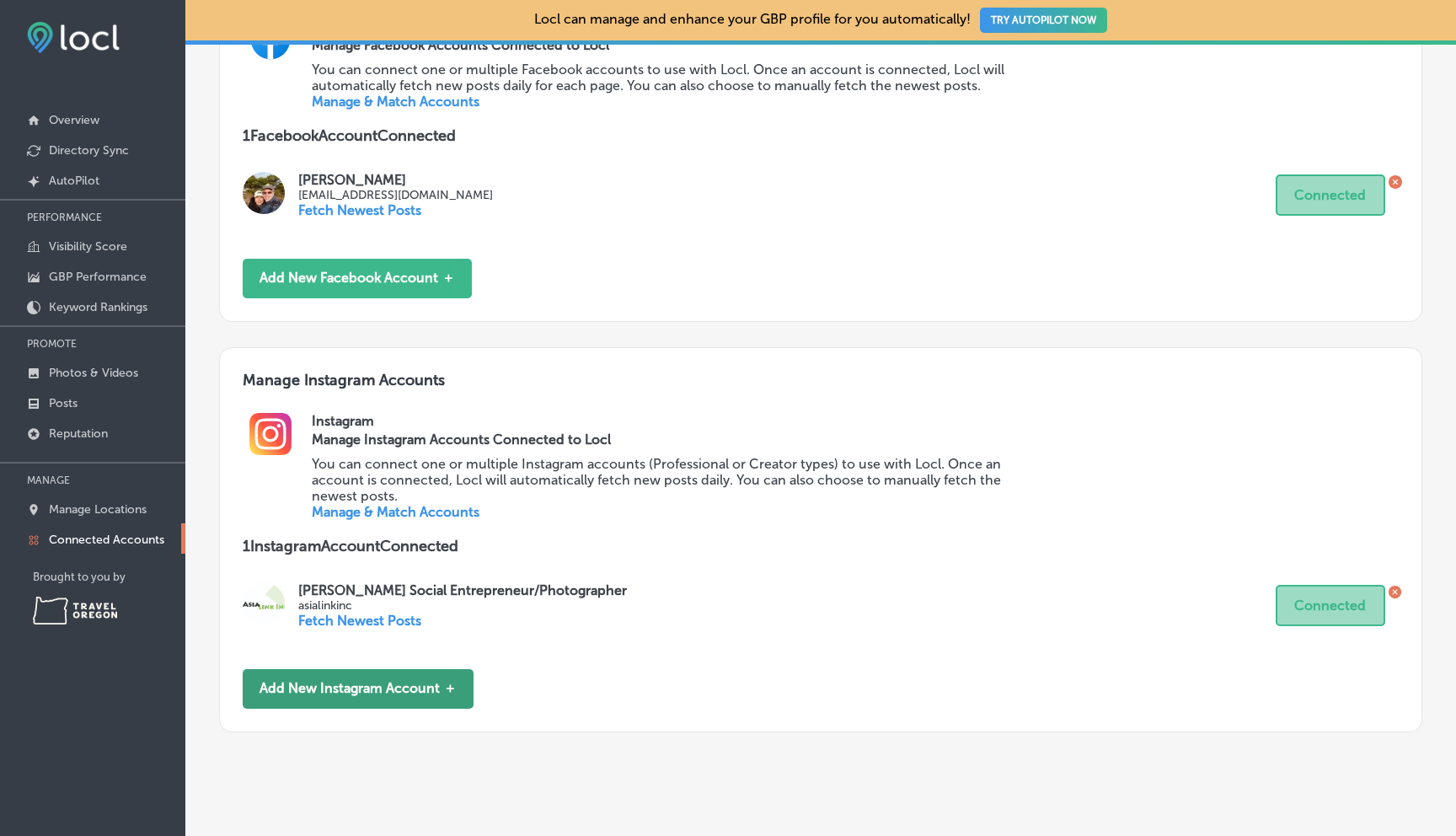
click at [348, 676] on button "Add New Instagram Account ＋" at bounding box center [358, 689] width 231 height 40
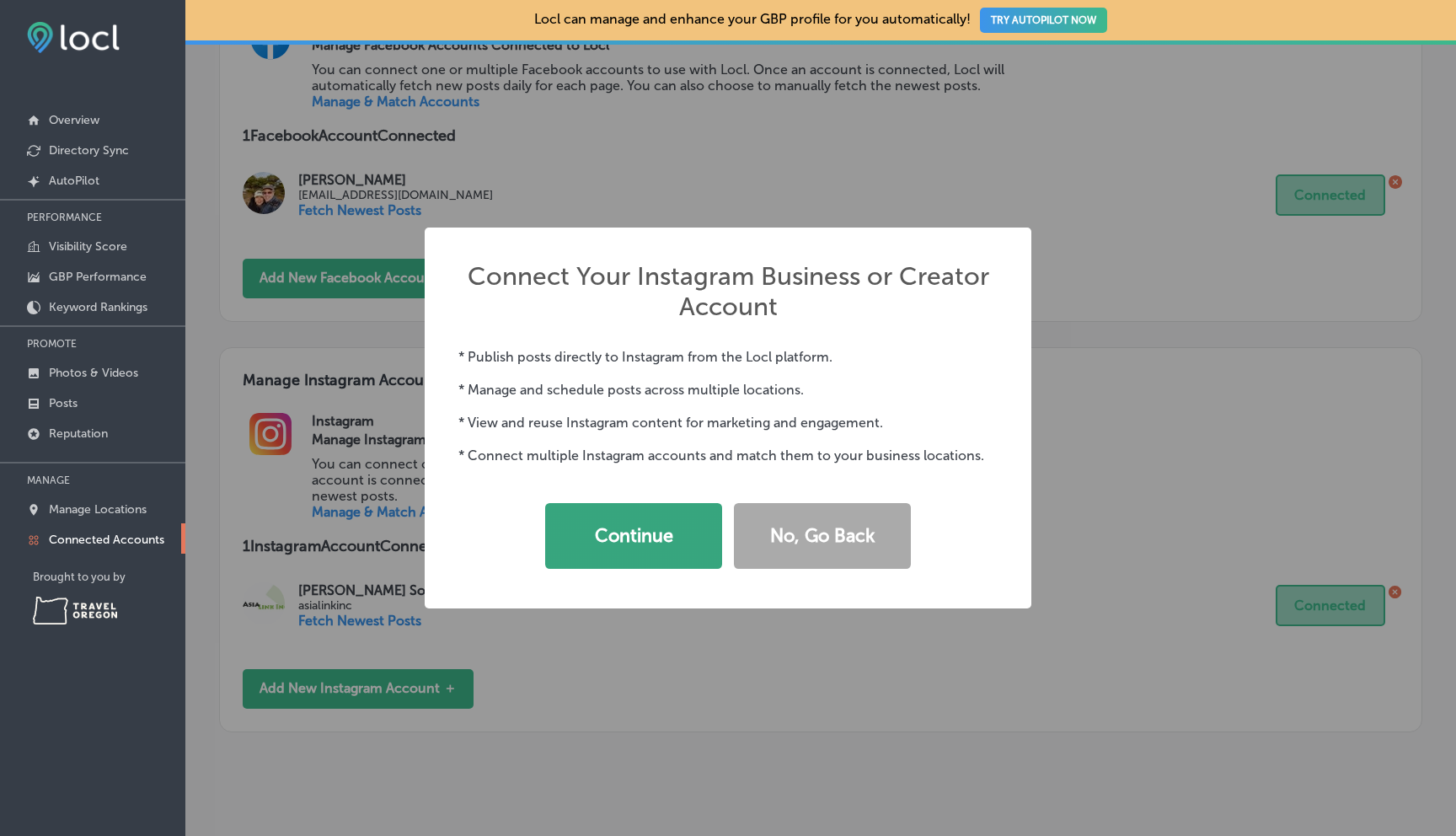
click at [649, 538] on button "Continue" at bounding box center [633, 536] width 177 height 66
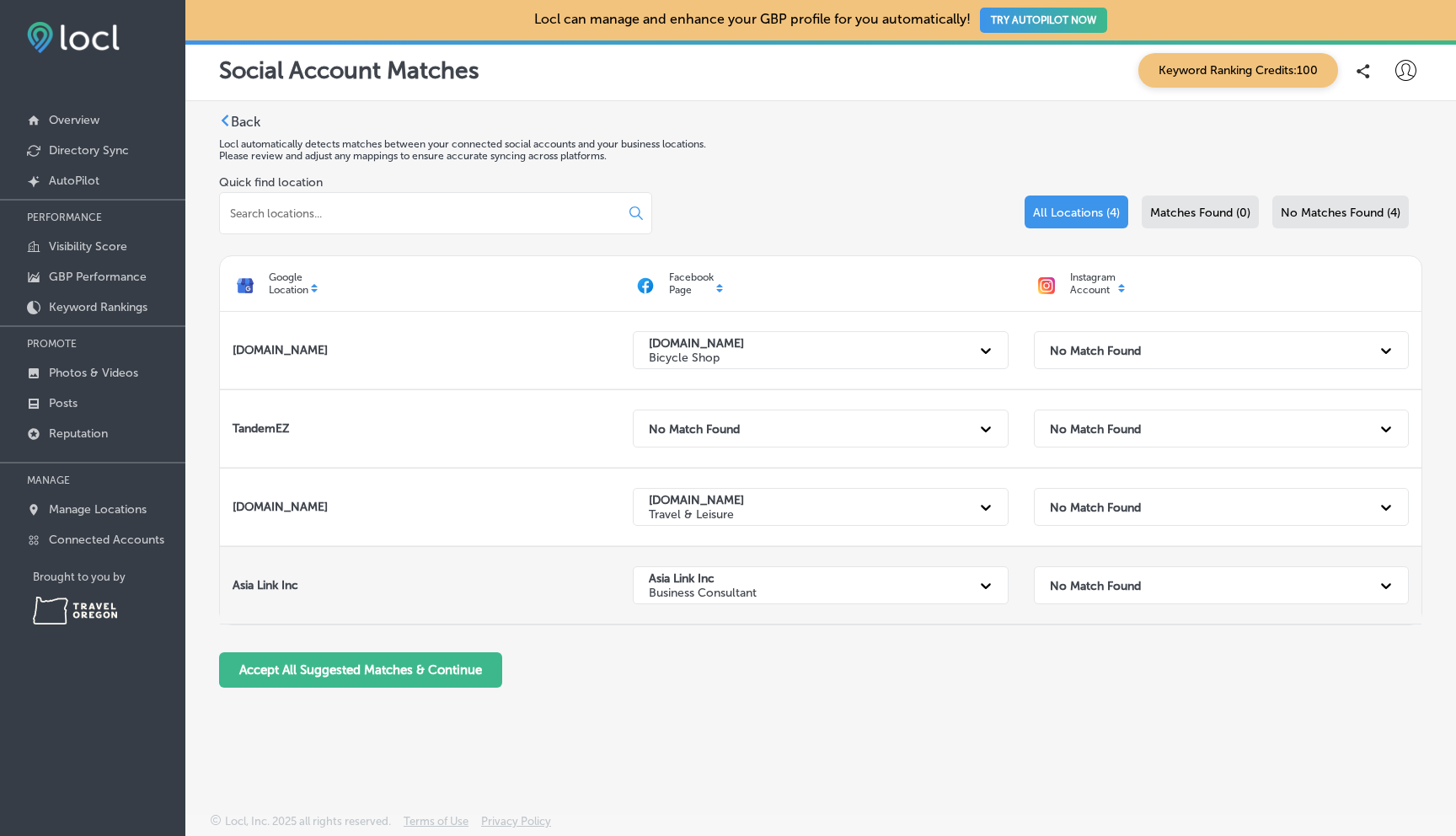
click at [1382, 584] on icon at bounding box center [1386, 587] width 10 height 6
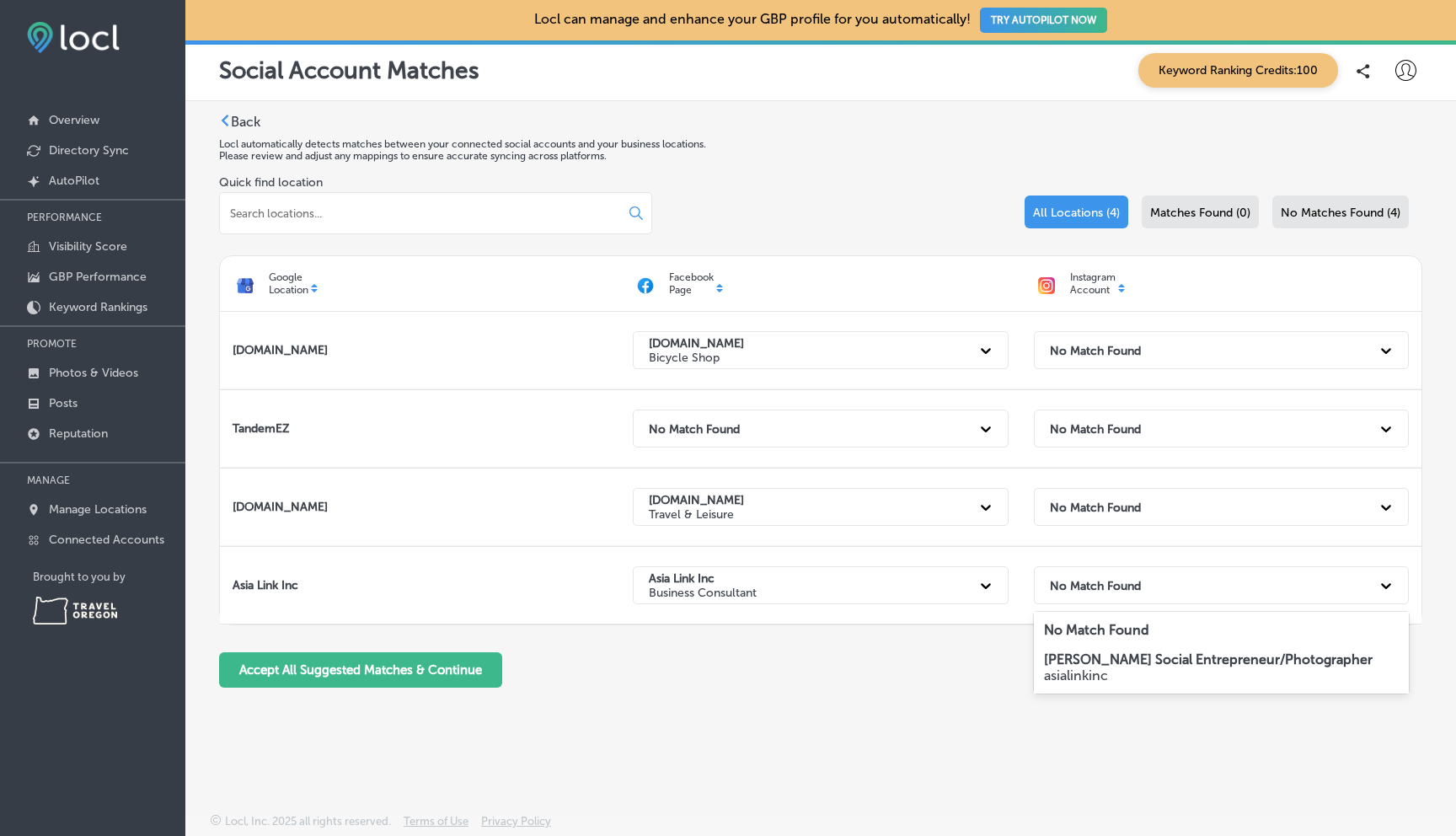
click at [1302, 669] on p "asialinkinc" at bounding box center [1221, 675] width 355 height 16
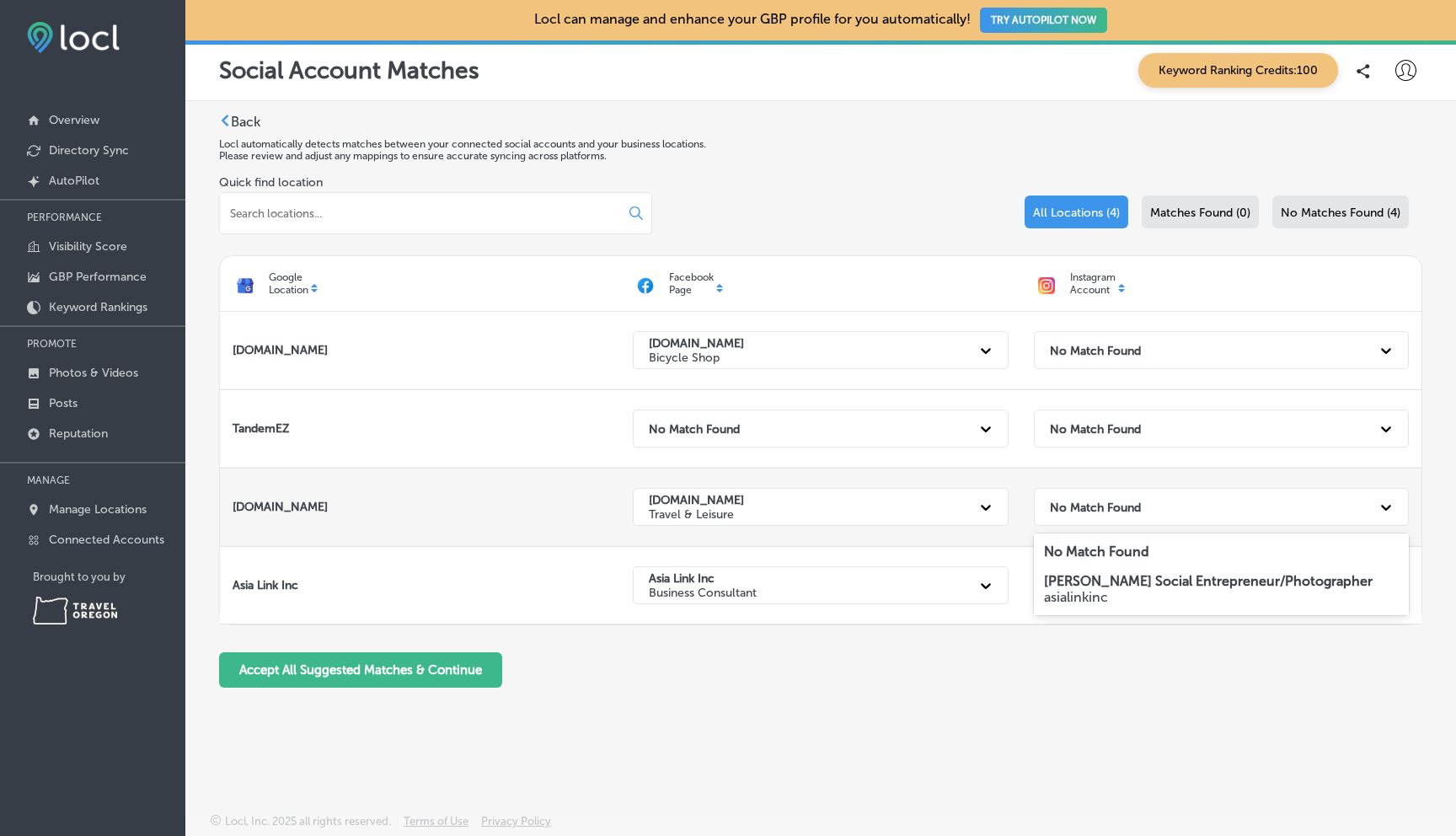
click at [1380, 508] on icon at bounding box center [1385, 507] width 16 height 16
click at [1380, 510] on icon at bounding box center [1385, 507] width 16 height 16
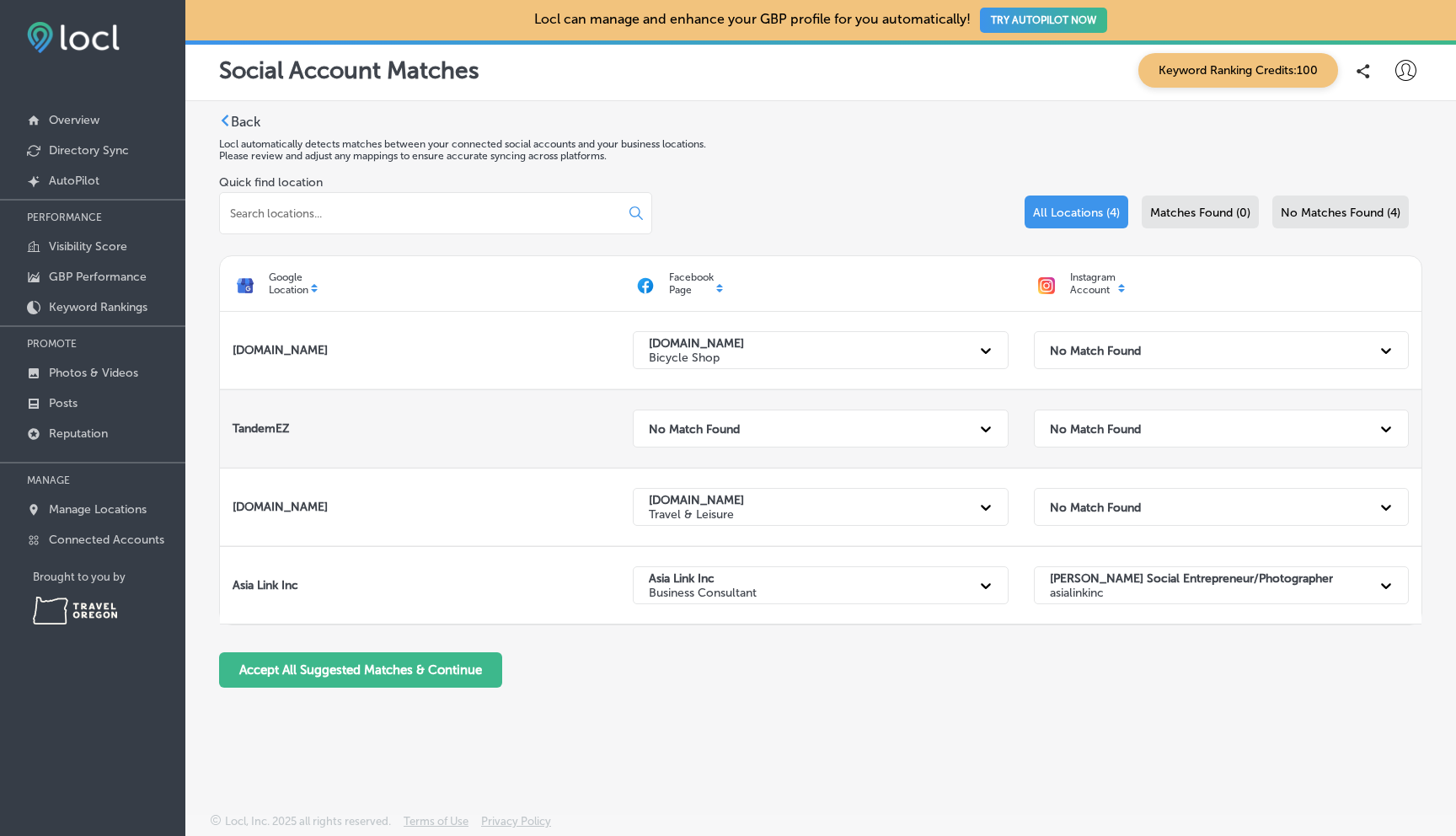
click at [1384, 428] on icon at bounding box center [1385, 429] width 16 height 16
click at [1384, 426] on icon at bounding box center [1385, 429] width 16 height 16
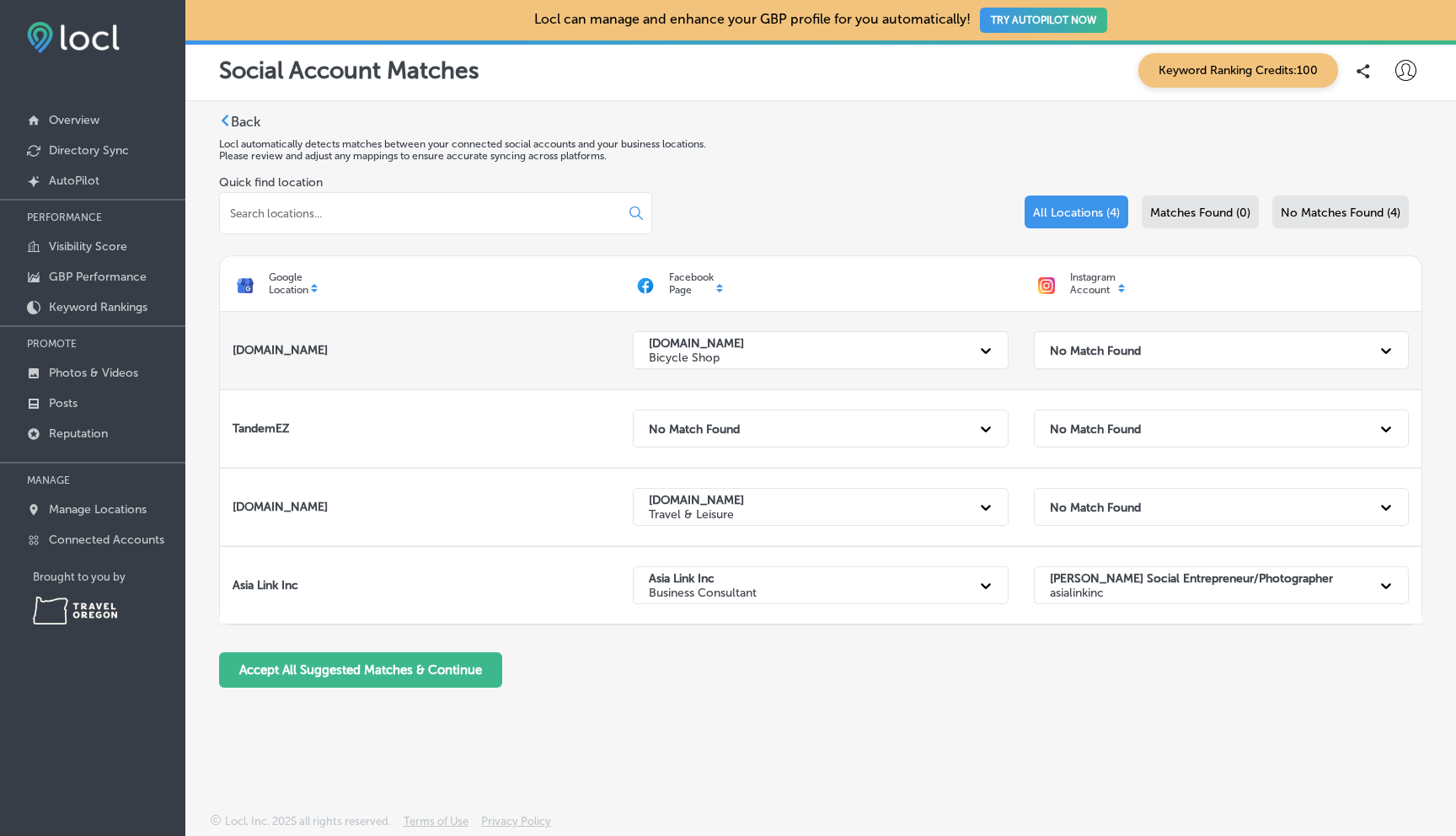
click at [1376, 351] on div at bounding box center [1385, 350] width 30 height 30
click at [1375, 352] on div at bounding box center [1385, 350] width 30 height 30
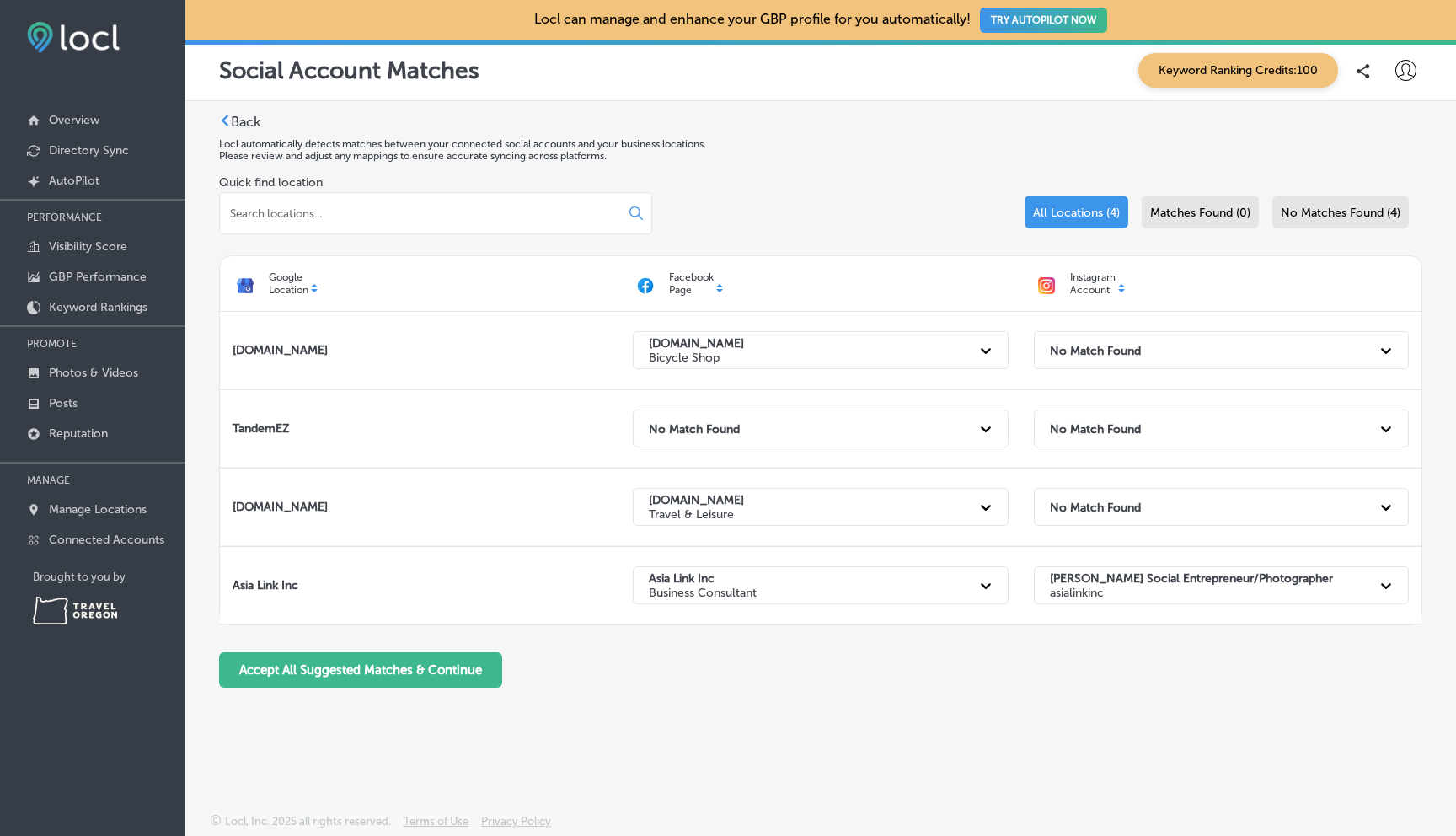
click at [1103, 288] on p "Instagram Account" at bounding box center [1092, 283] width 46 height 24
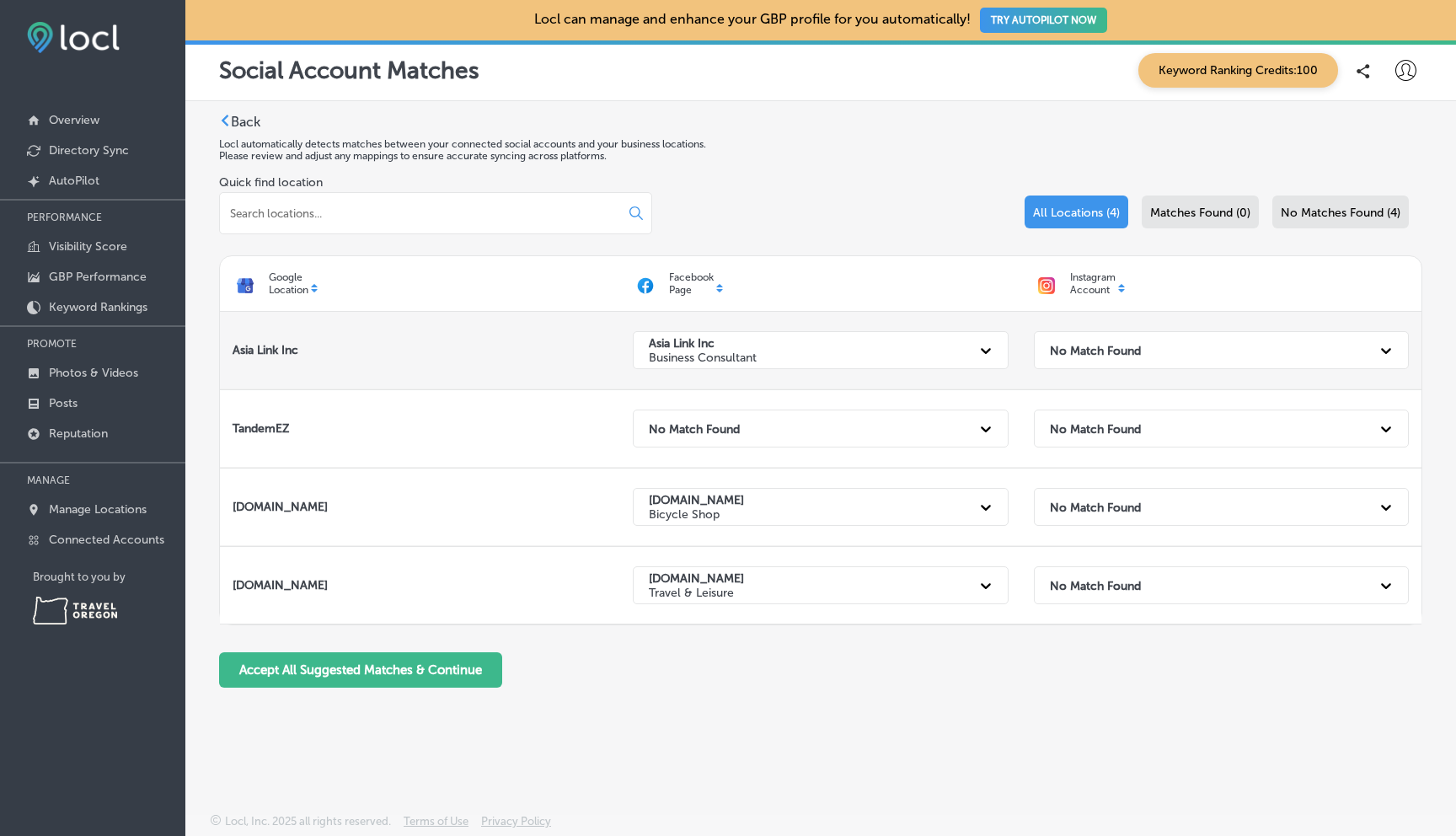
click at [1391, 345] on icon at bounding box center [1385, 350] width 16 height 16
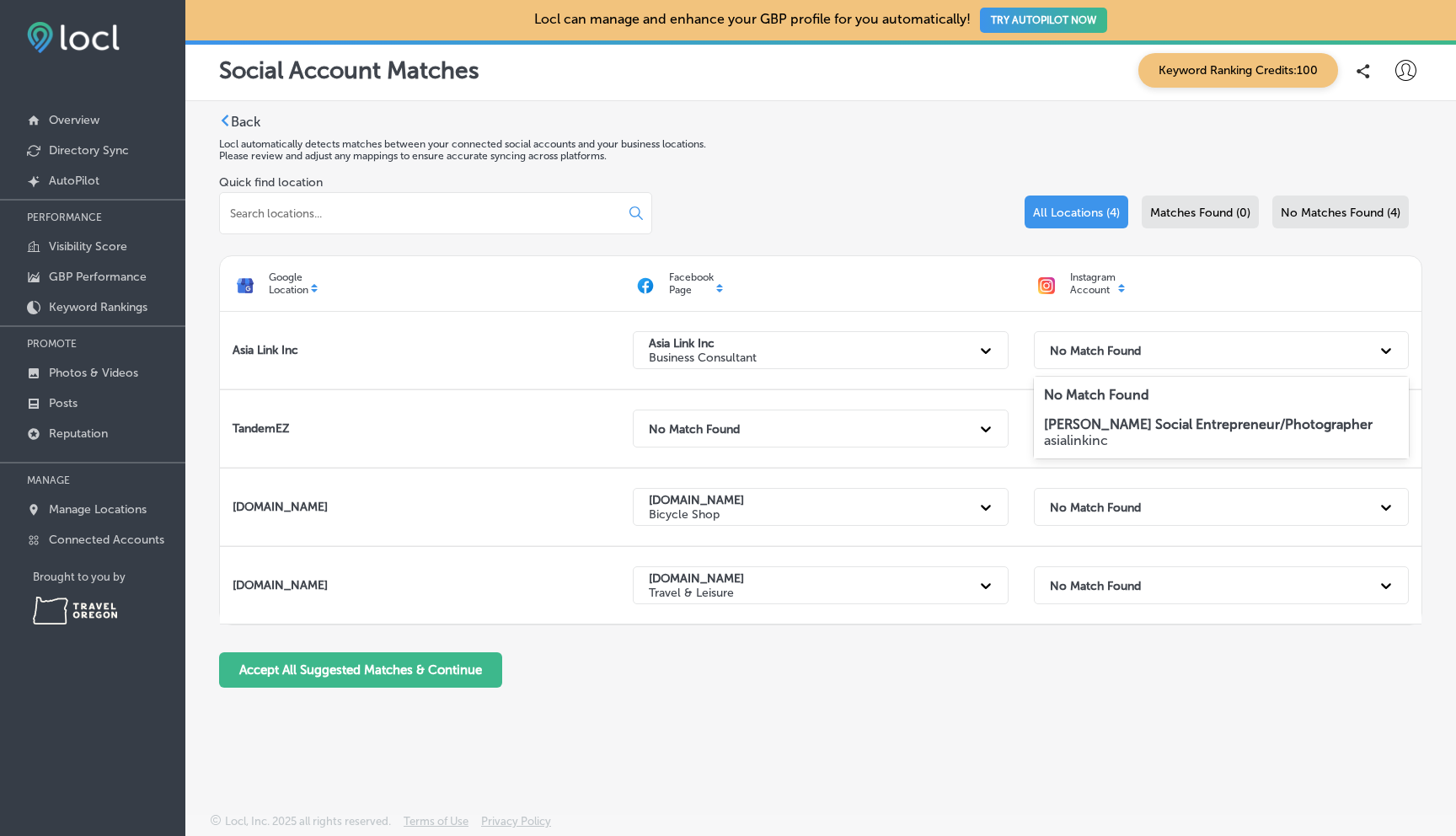
click at [1281, 423] on strong "Tim Obendorf Social Entrepreneur/Photographer" at bounding box center [1208, 424] width 329 height 16
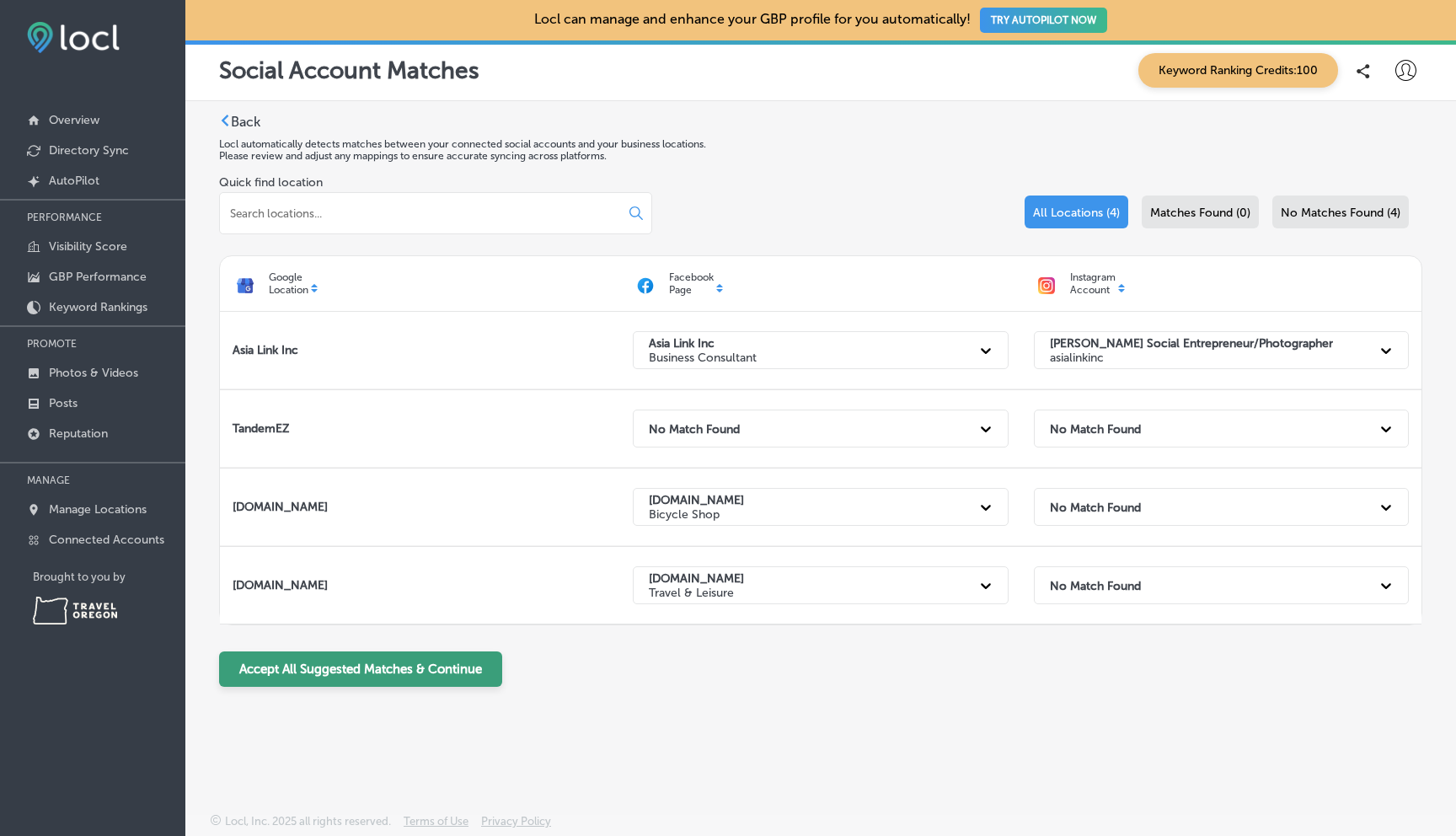
click at [373, 659] on button "Accept All Suggested Matches & Continue" at bounding box center [361, 669] width 283 height 36
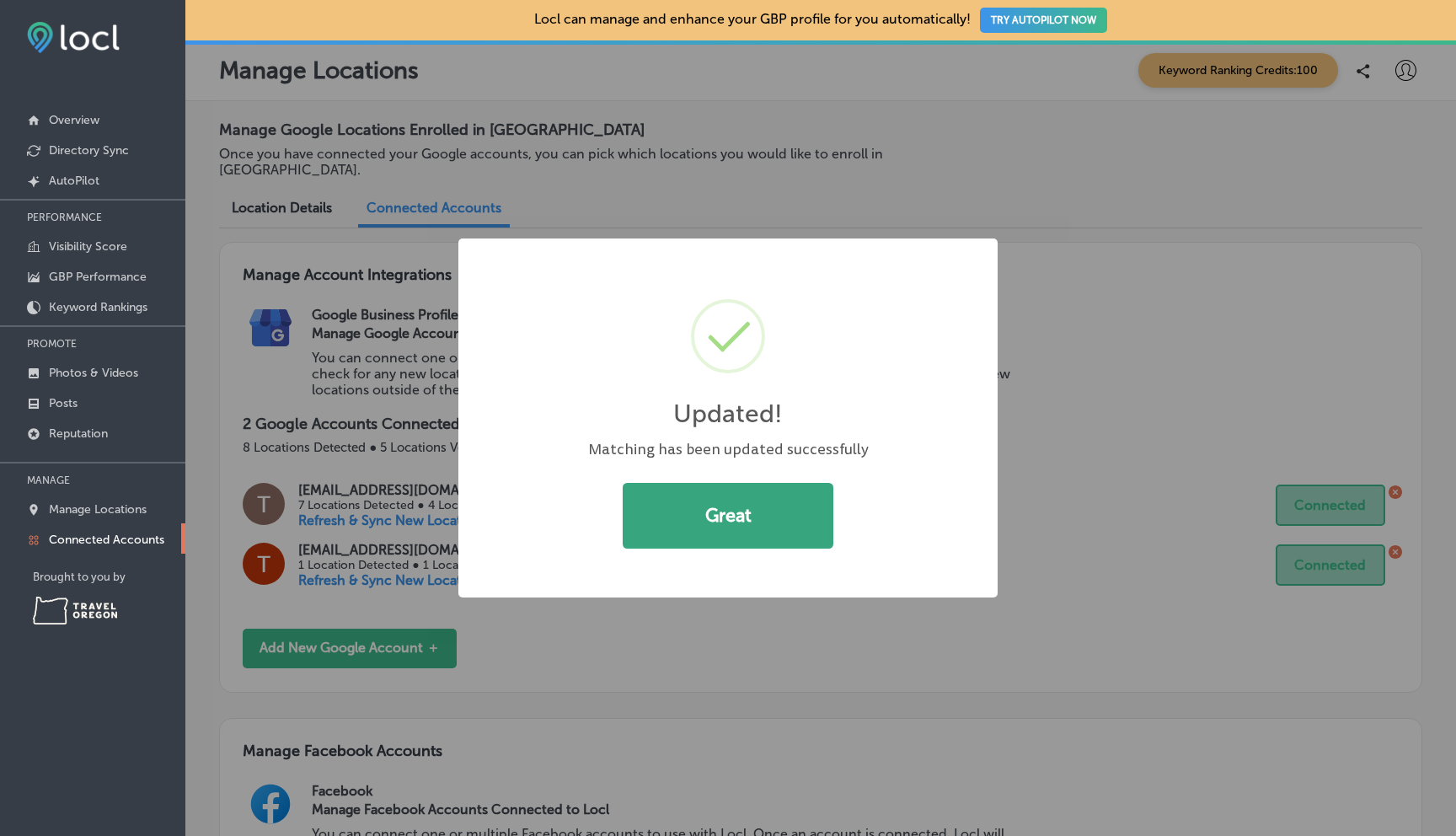
click at [744, 519] on button "Great" at bounding box center [727, 516] width 210 height 66
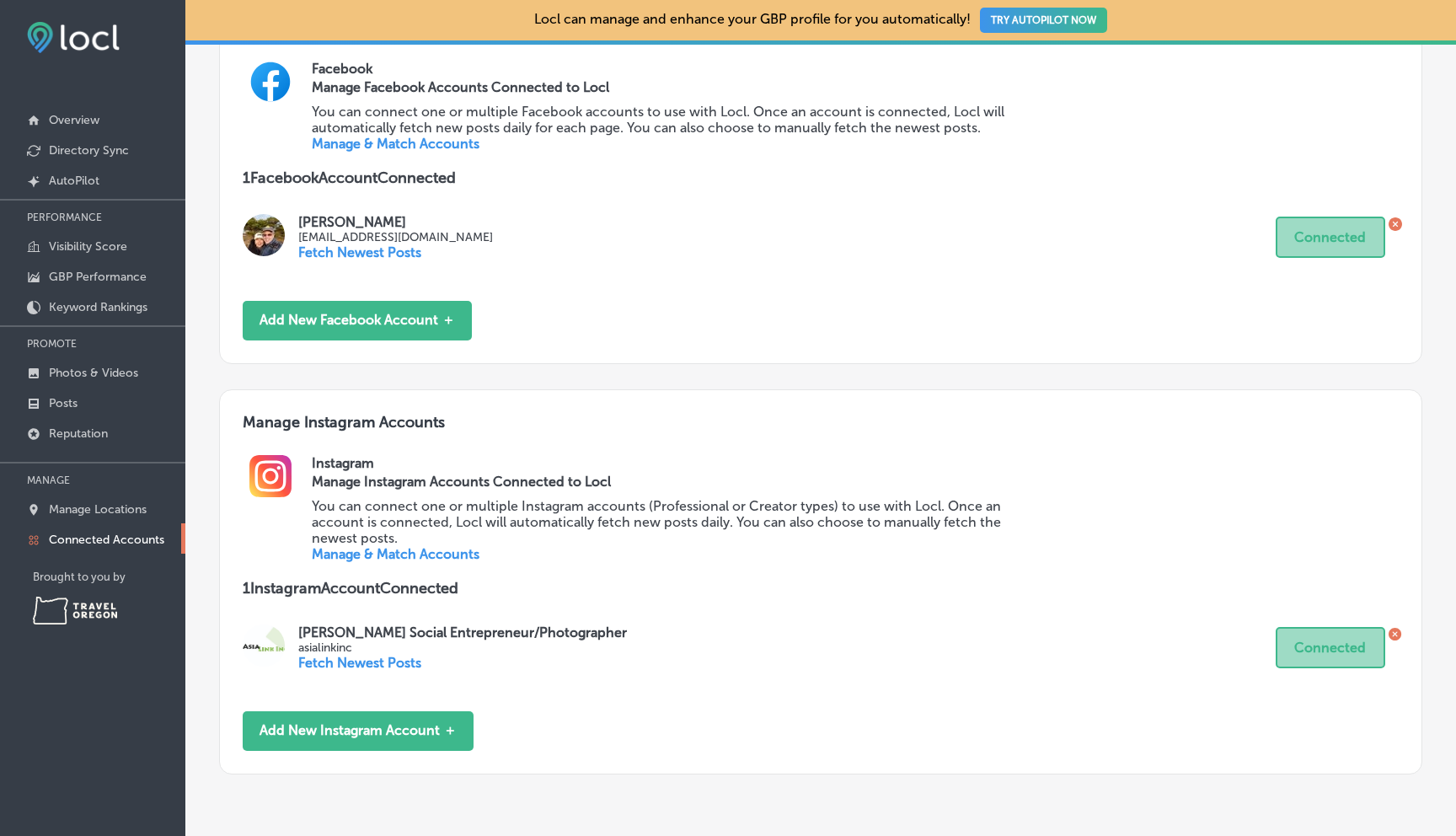
scroll to position [723, 0]
click at [378, 545] on link "Manage & Match Accounts" at bounding box center [396, 553] width 168 height 16
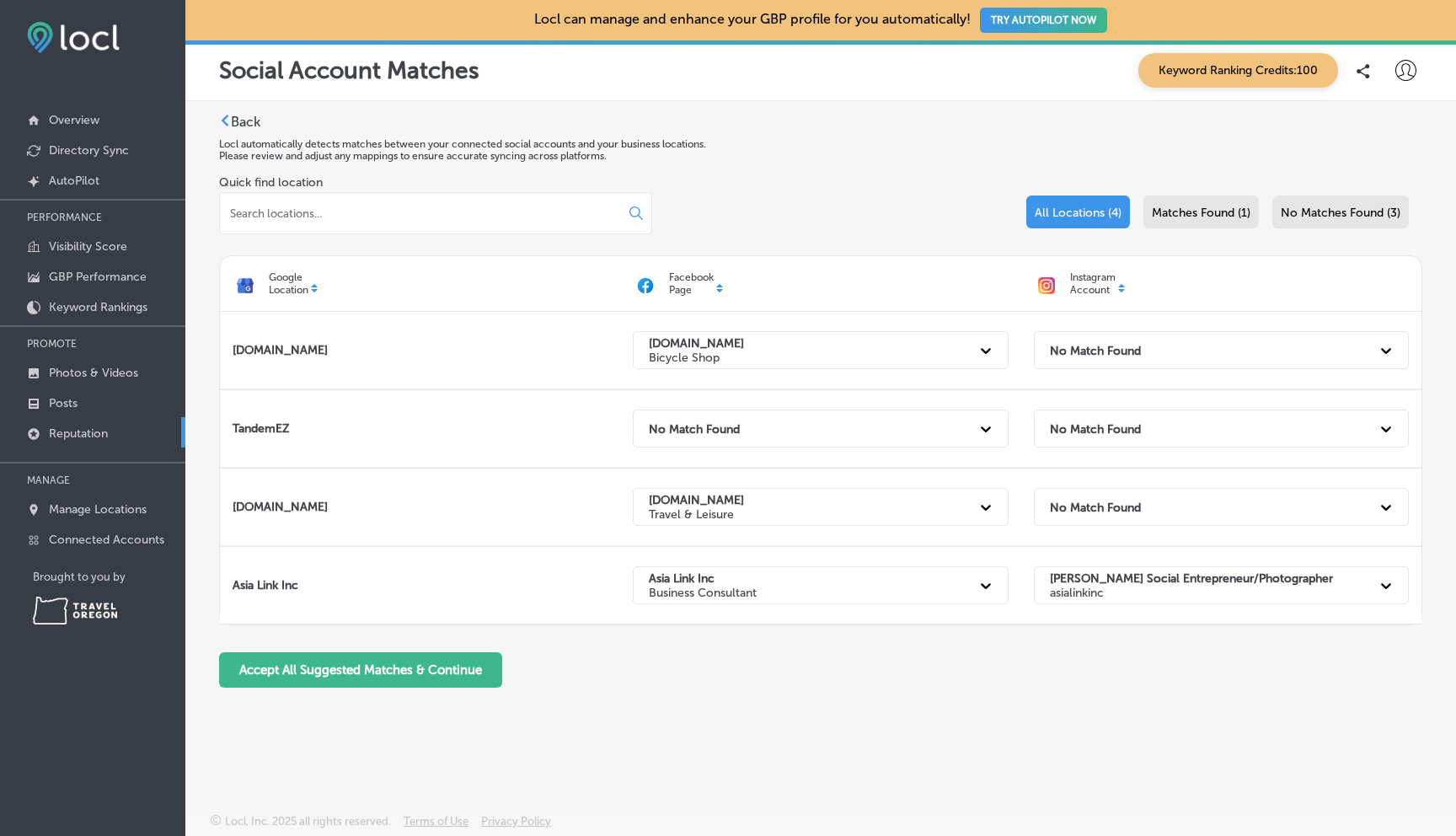
click at [98, 429] on p "Reputation" at bounding box center [78, 434] width 59 height 15
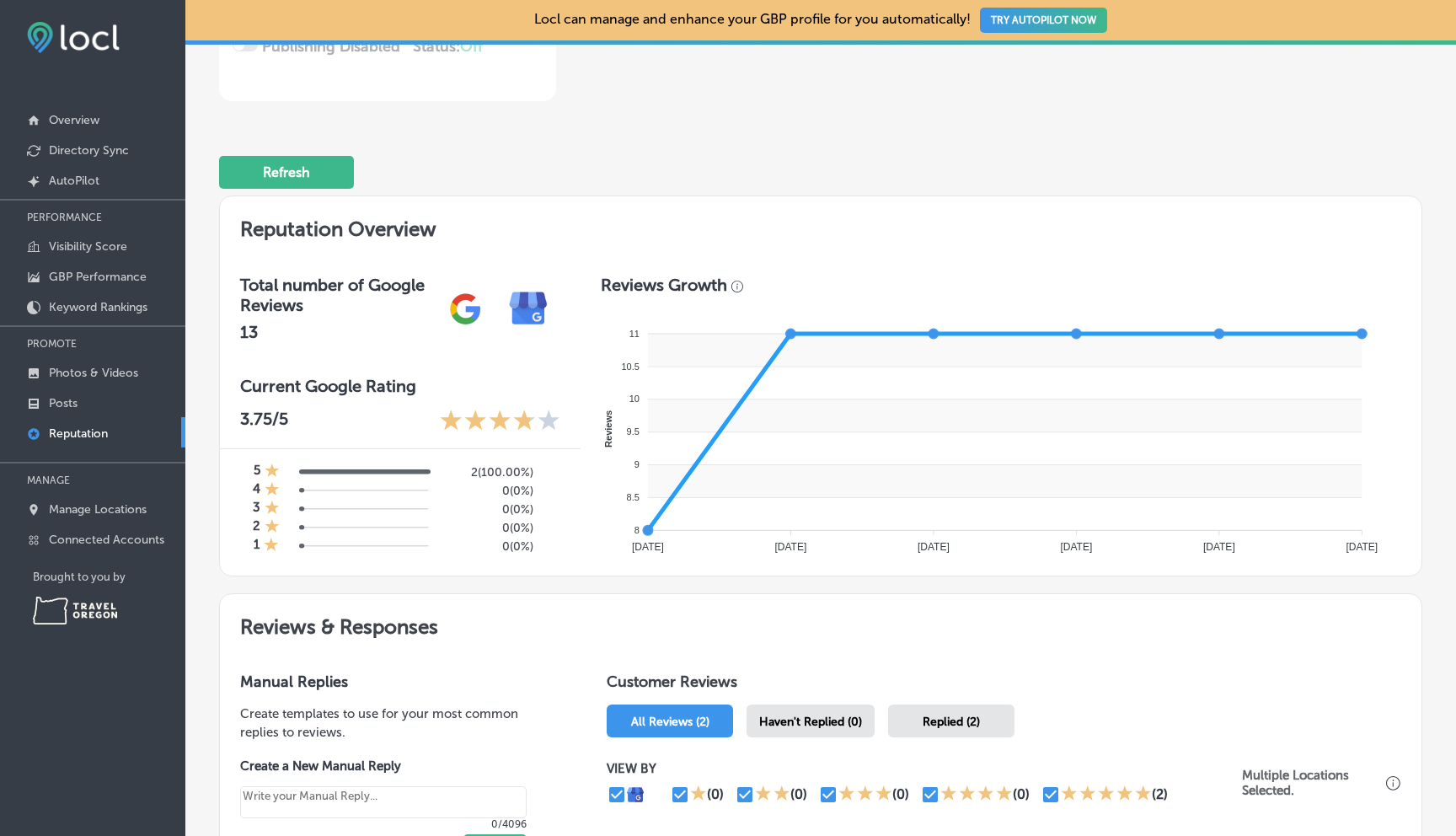
scroll to position [384, 0]
drag, startPoint x: 1411, startPoint y: 433, endPoint x: 1409, endPoint y: 423, distance: 10.2
click at [1409, 423] on div "Monitor & Respond Questions & Answers Business + Location All Locations Path Cr…" at bounding box center [820, 635] width 1271 height 1828
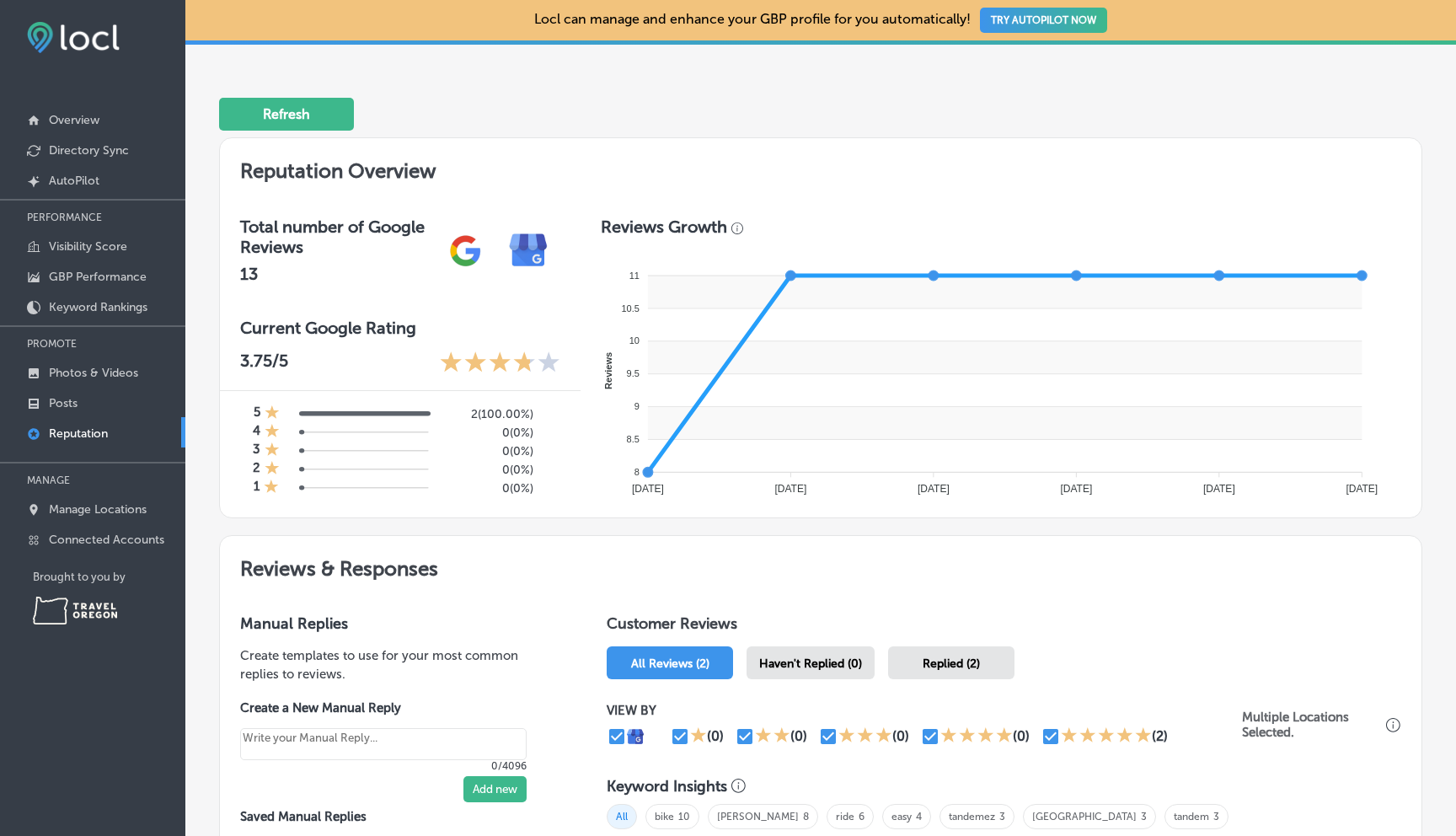
scroll to position [441, 0]
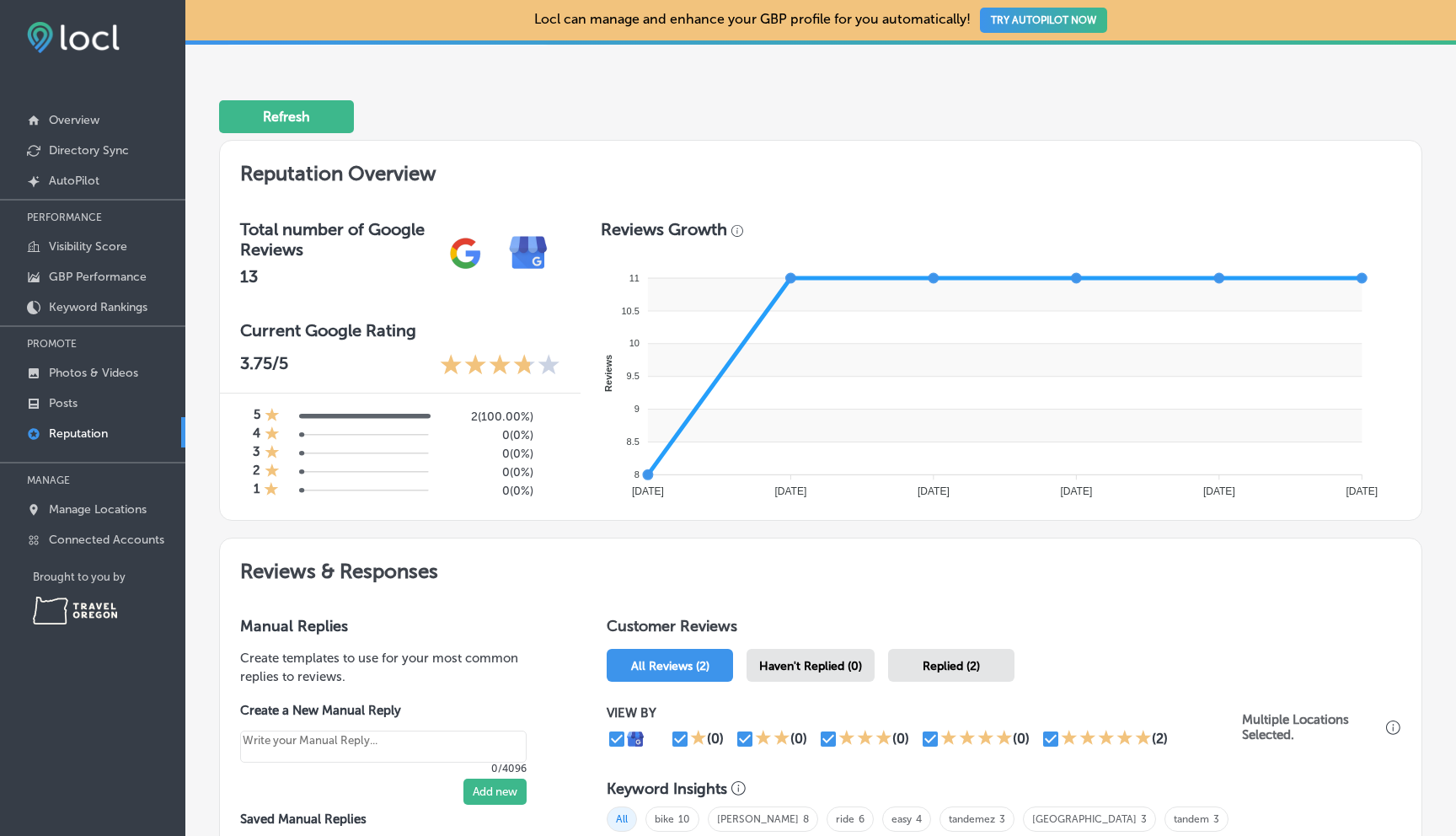
click at [298, 236] on h3 "Total number of Google Reviews" at bounding box center [337, 240] width 194 height 41
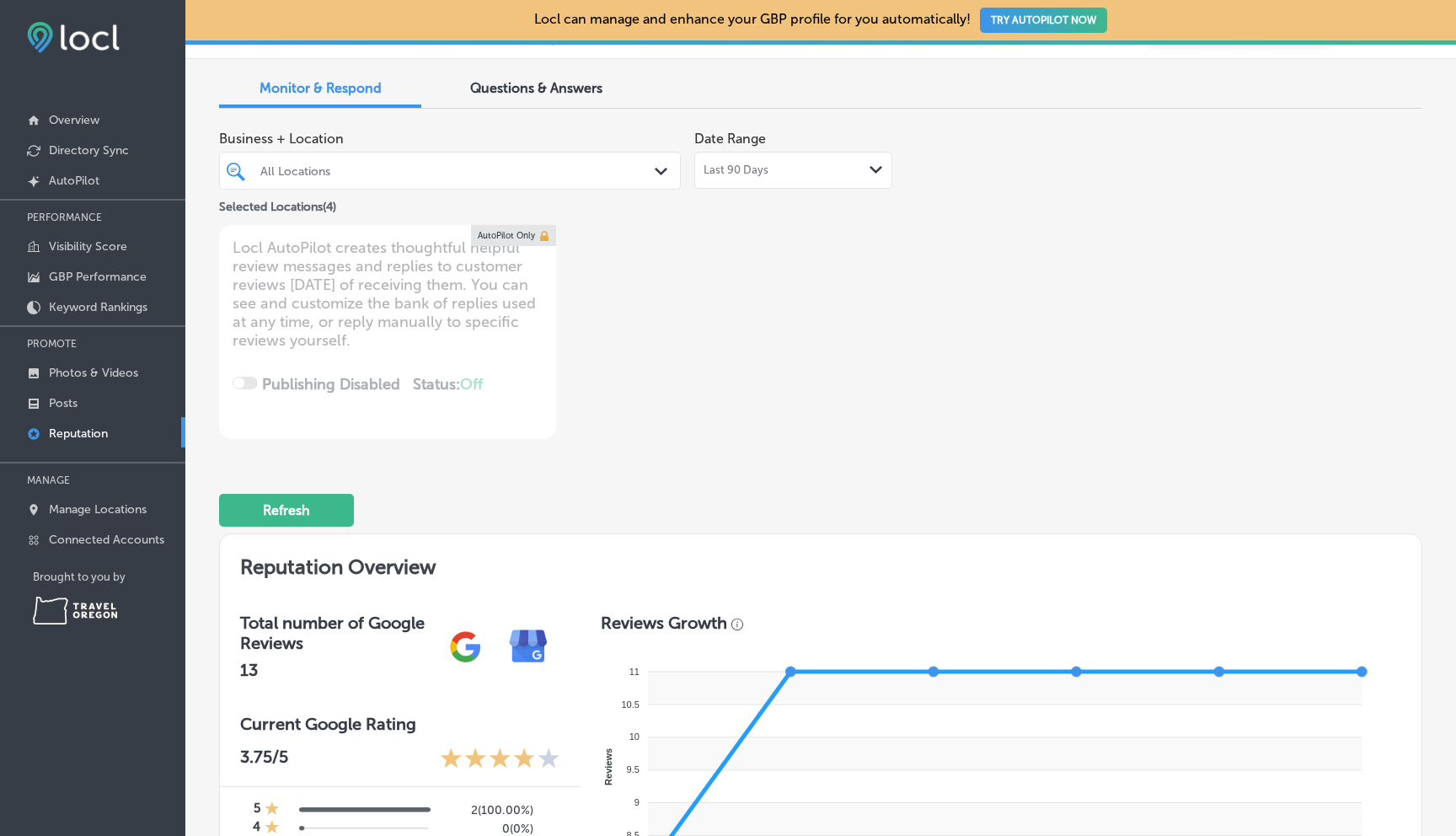
scroll to position [19, 0]
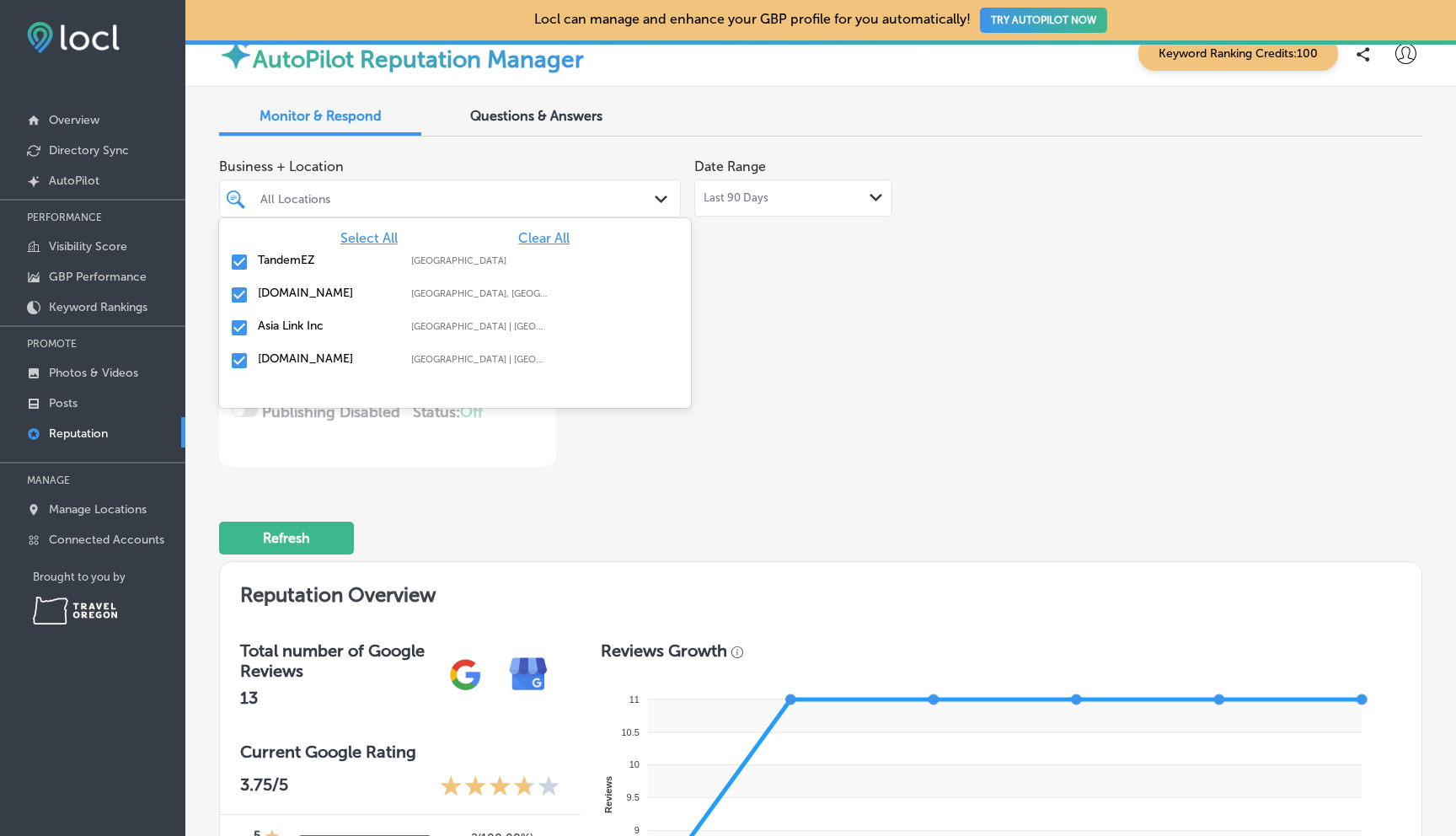
click at [654, 199] on polygon at bounding box center [660, 200] width 13 height 8
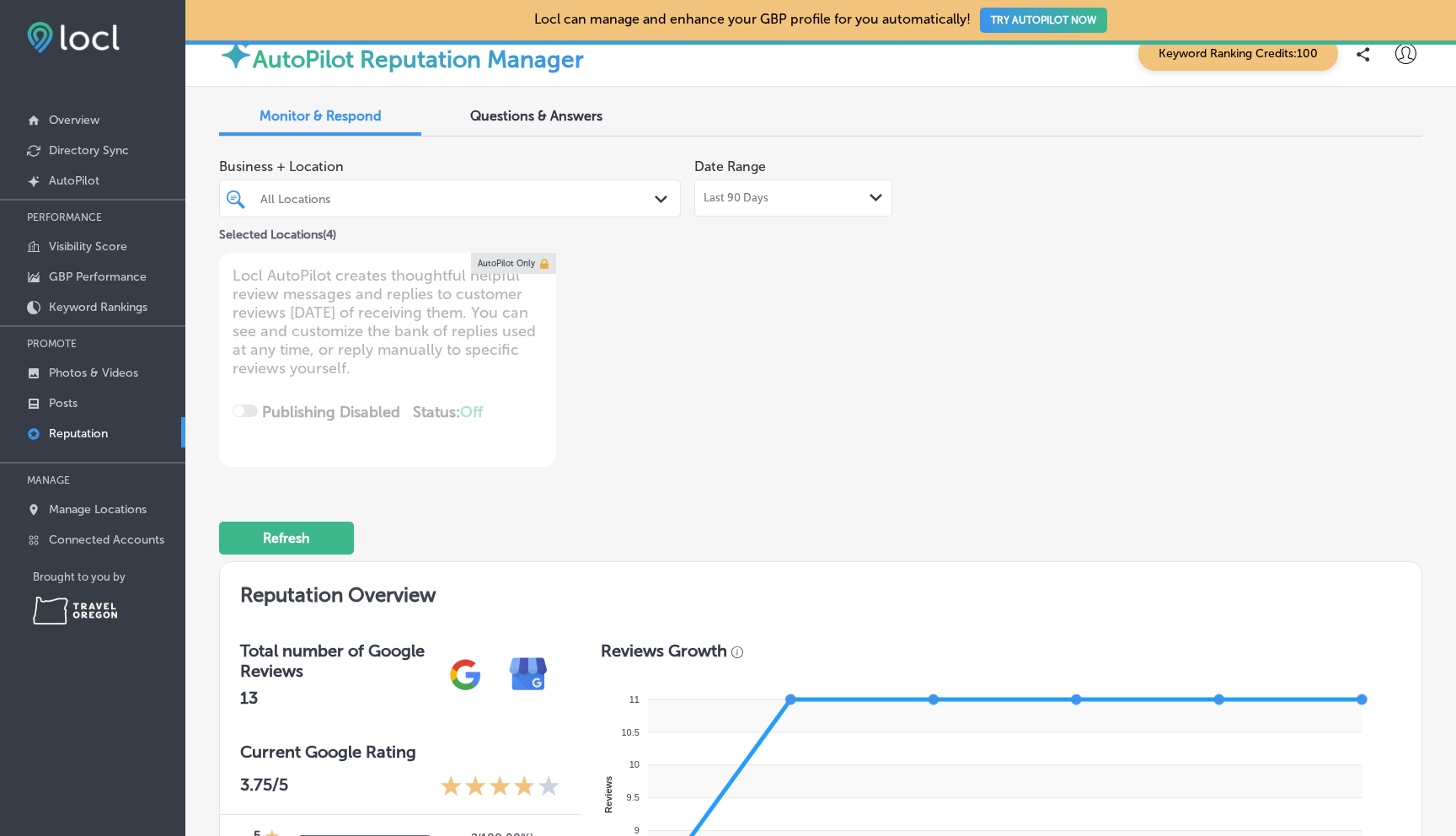
click at [870, 198] on icon "Path Created with Sketch." at bounding box center [875, 198] width 13 height 8
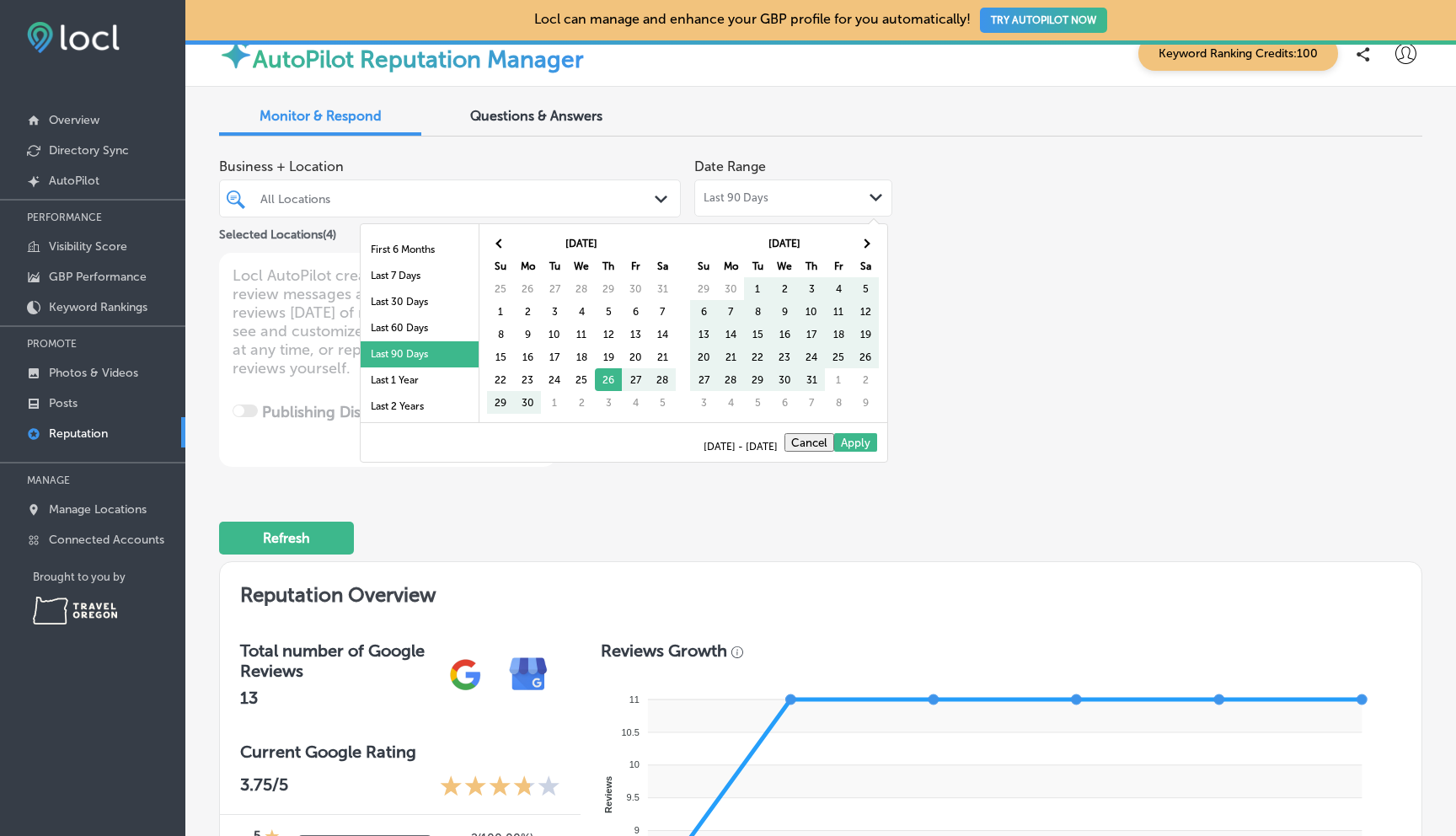
scroll to position [98, 0]
click at [394, 376] on li "Last 2 Years" at bounding box center [420, 381] width 118 height 26
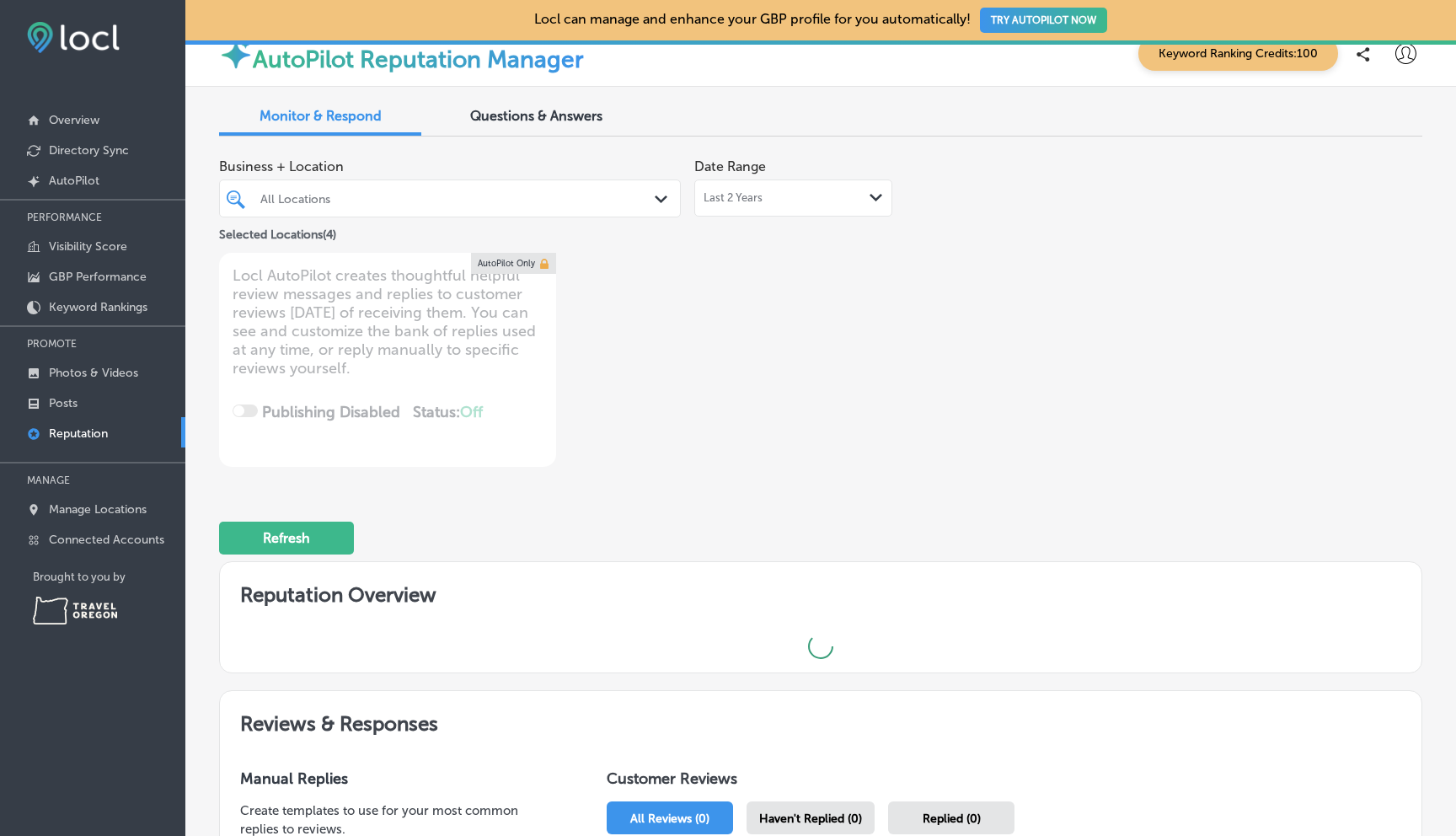
type textarea "x"
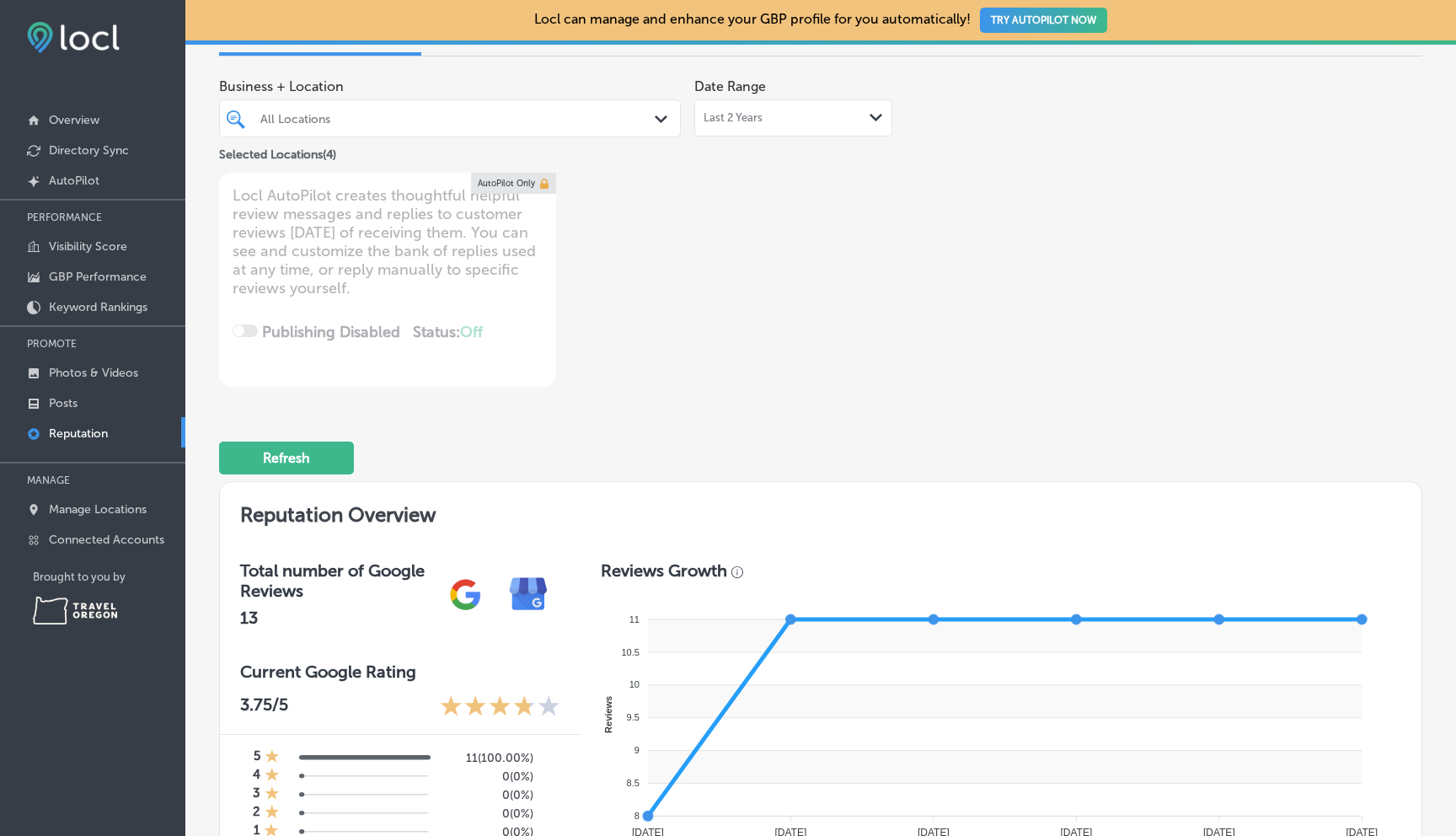
scroll to position [0, 0]
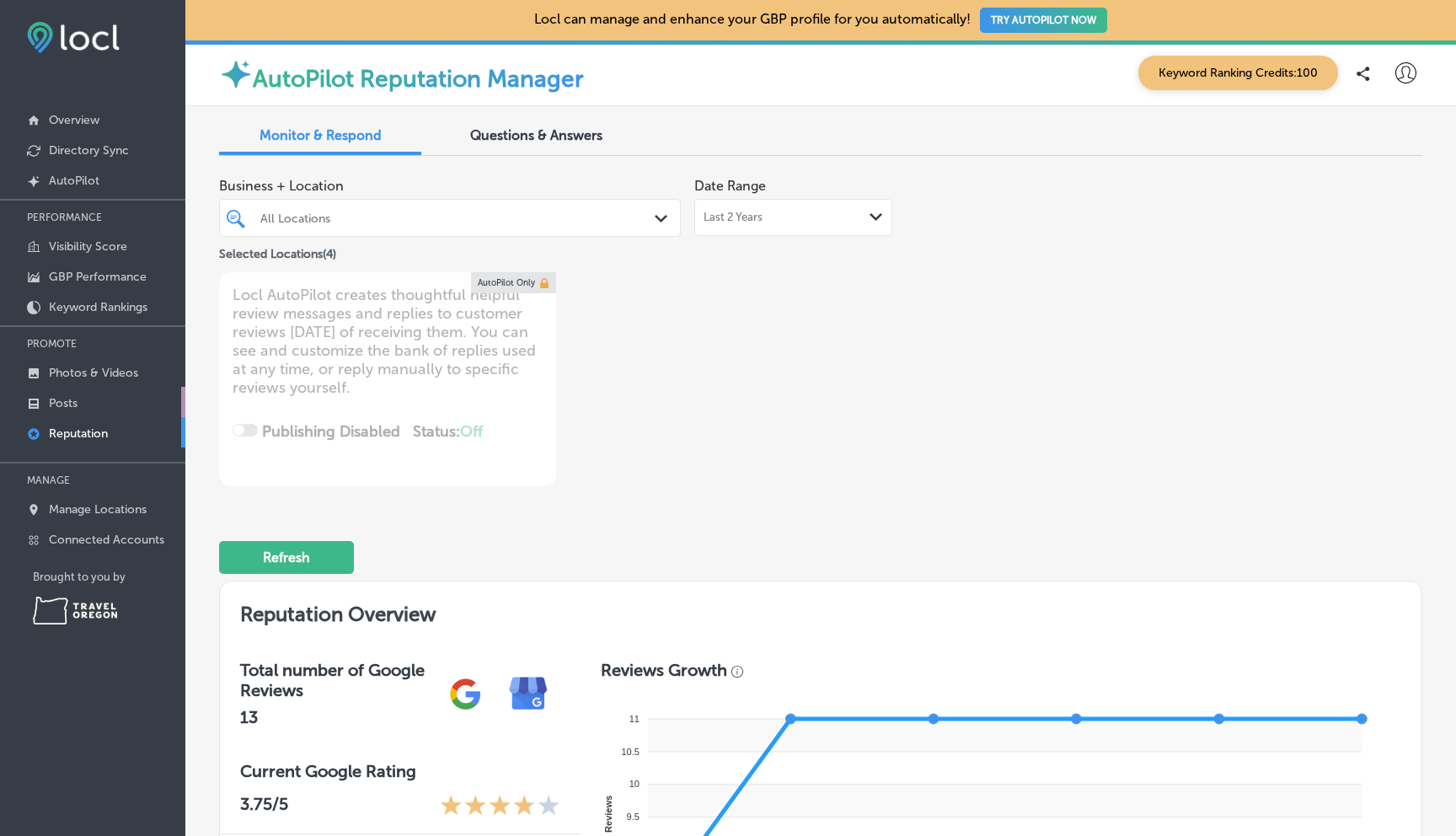
click at [61, 399] on p "Posts" at bounding box center [63, 403] width 29 height 15
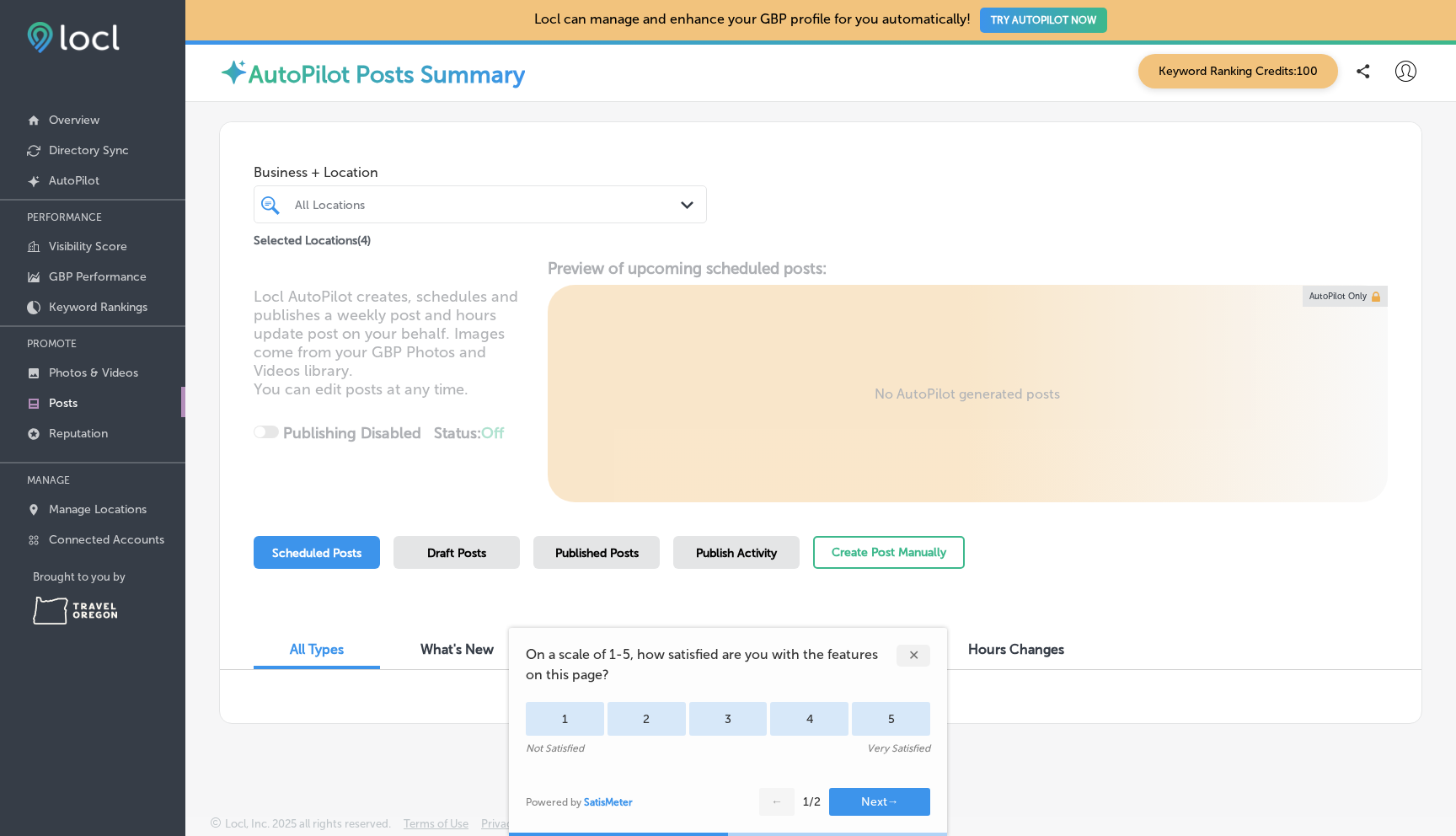
click at [451, 546] on span "Draft Posts" at bounding box center [457, 553] width 59 height 15
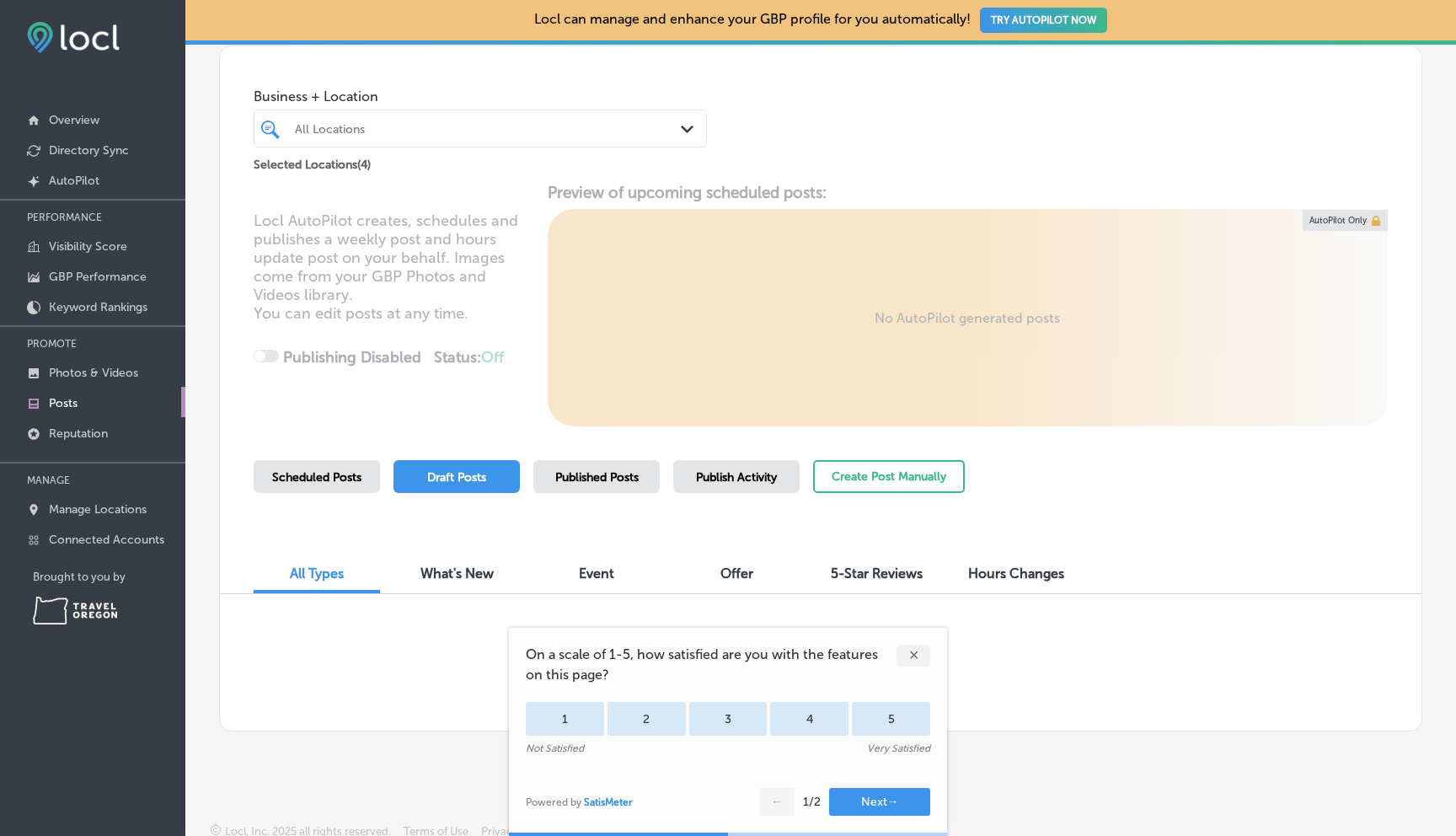
scroll to position [86, 0]
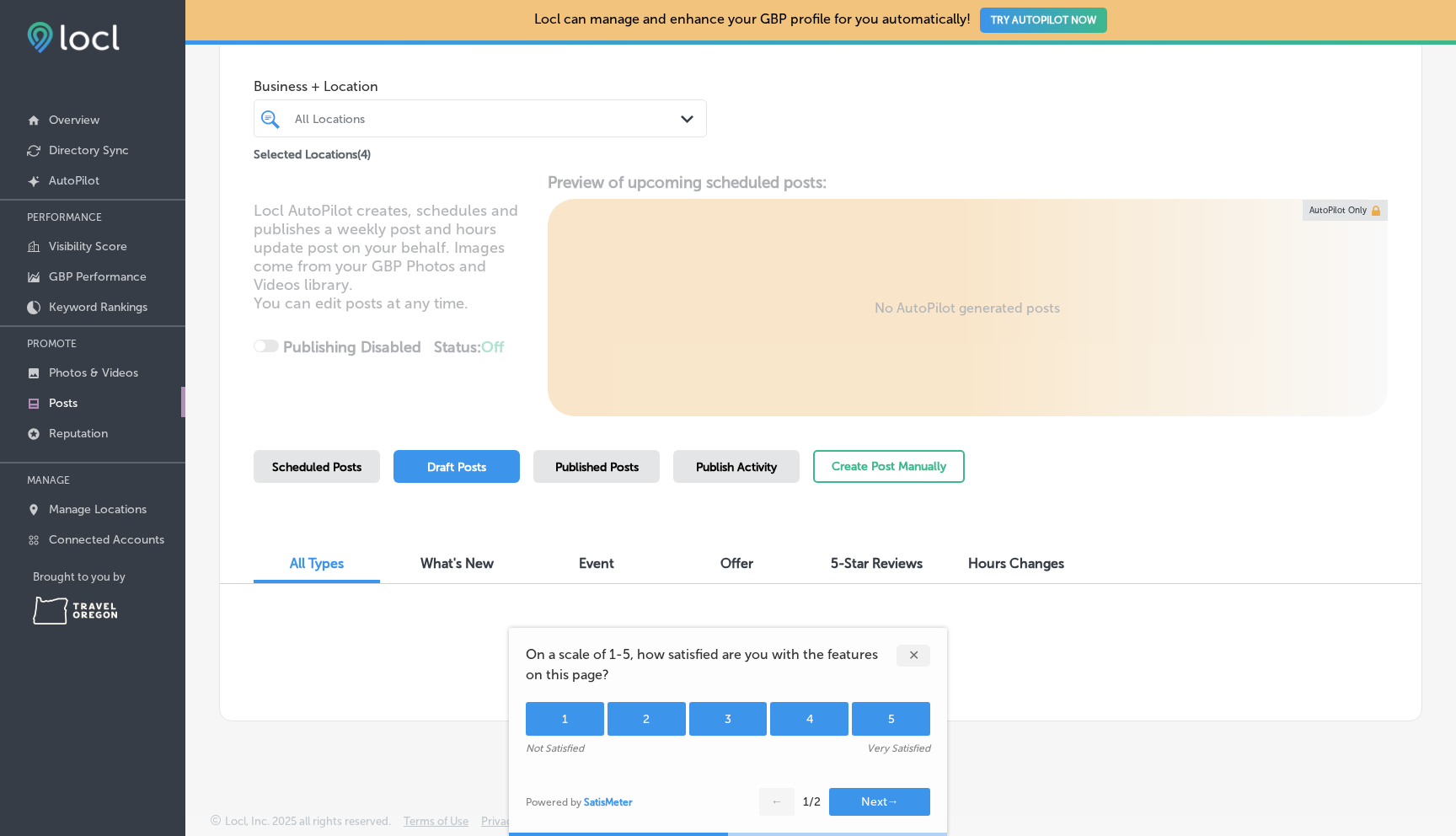
click at [893, 710] on div "5" at bounding box center [891, 719] width 79 height 34
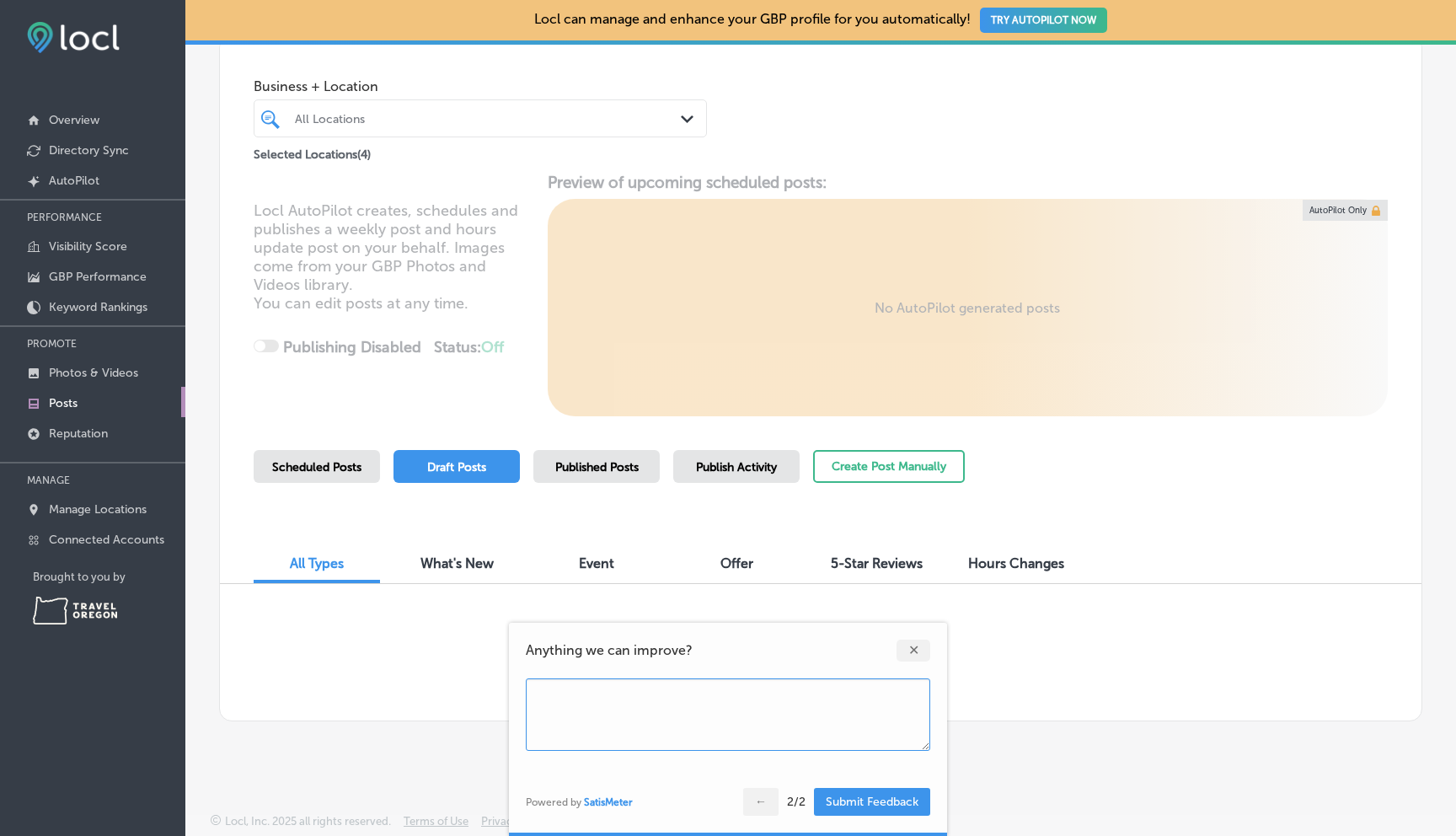
click at [751, 802] on button "←" at bounding box center [761, 802] width 36 height 28
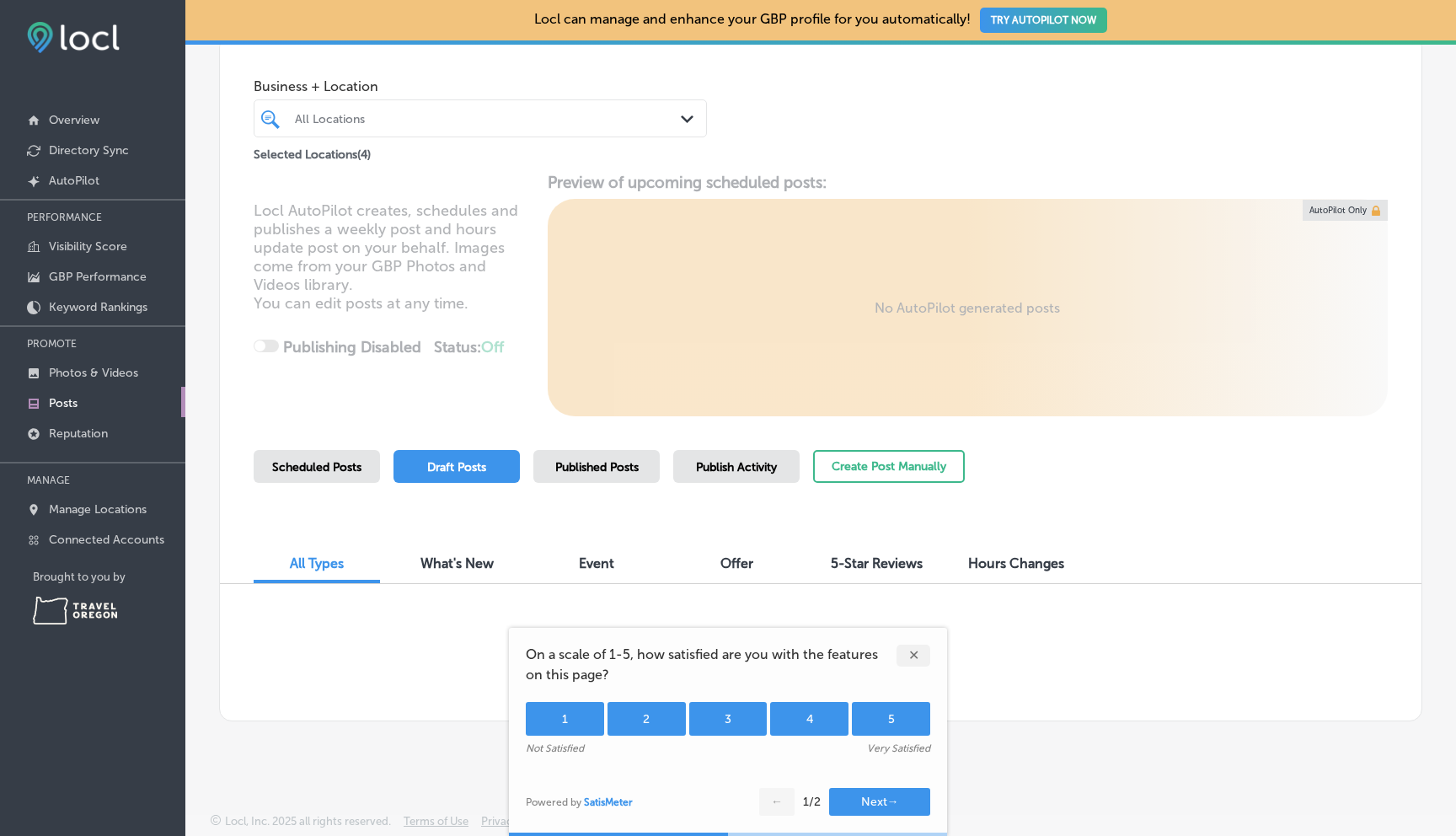
click at [886, 713] on div "5" at bounding box center [891, 719] width 79 height 34
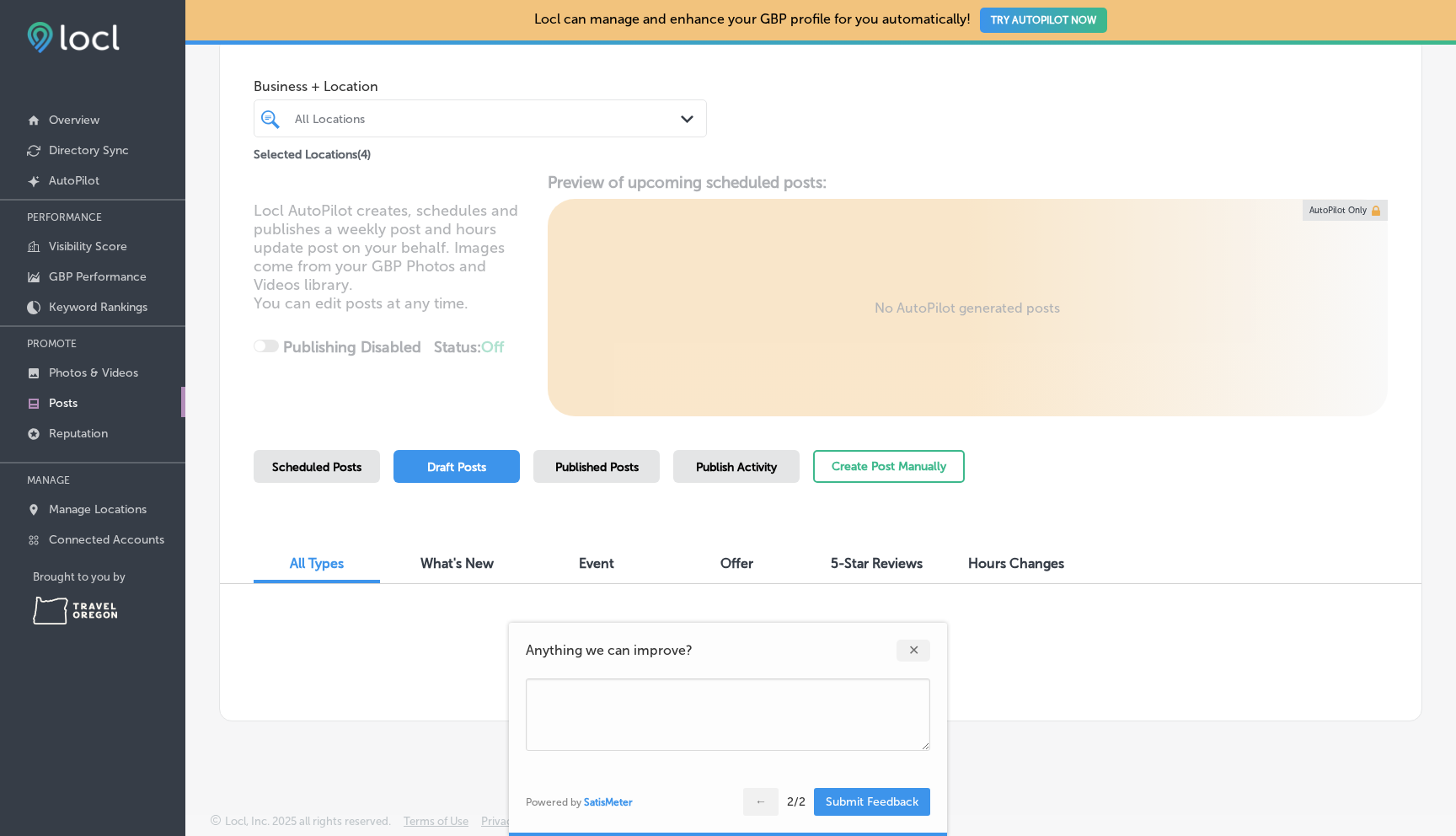
click at [862, 803] on button "Submit Feedback" at bounding box center [872, 802] width 116 height 28
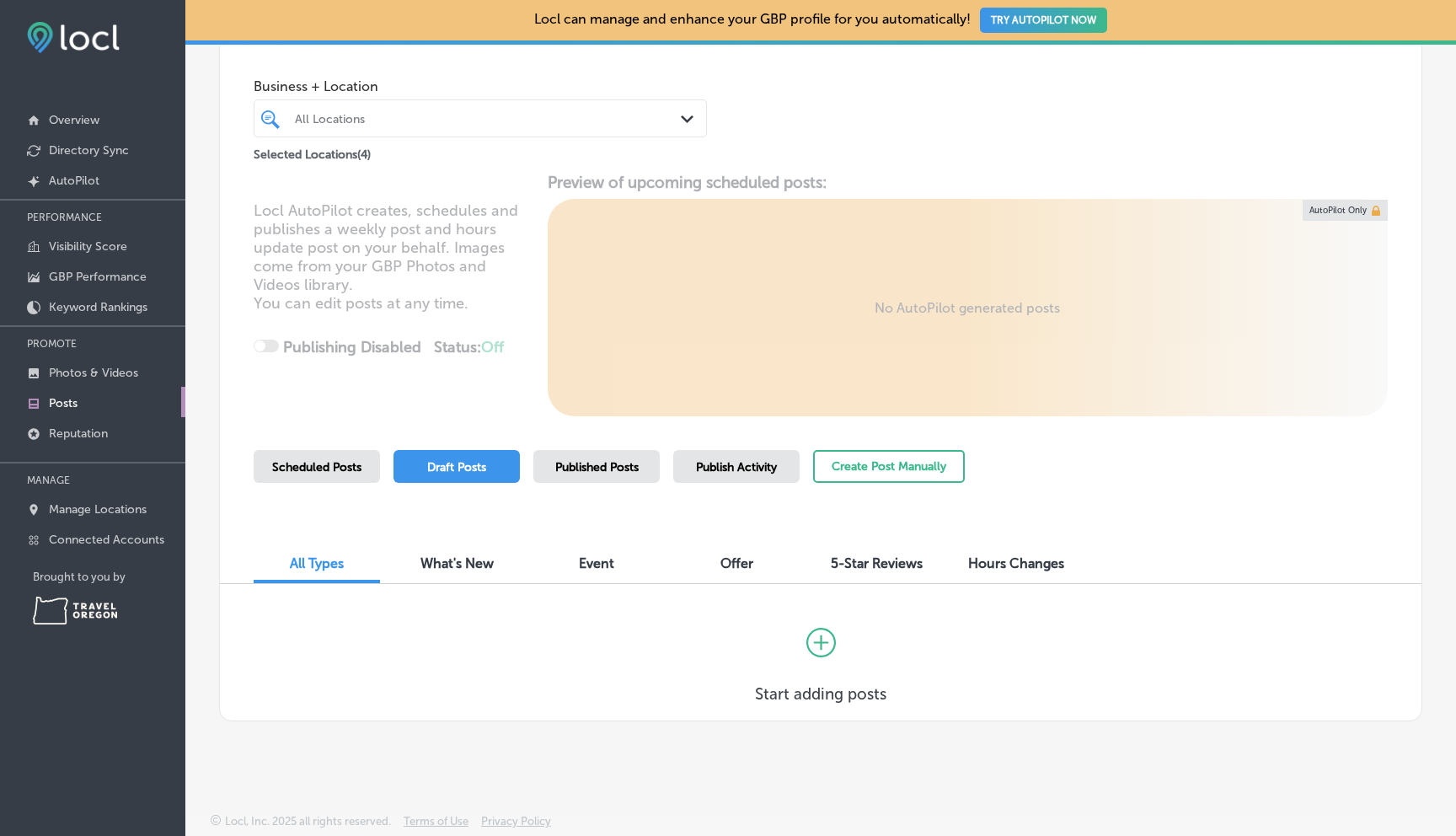
click at [472, 568] on span "What's New" at bounding box center [458, 563] width 74 height 16
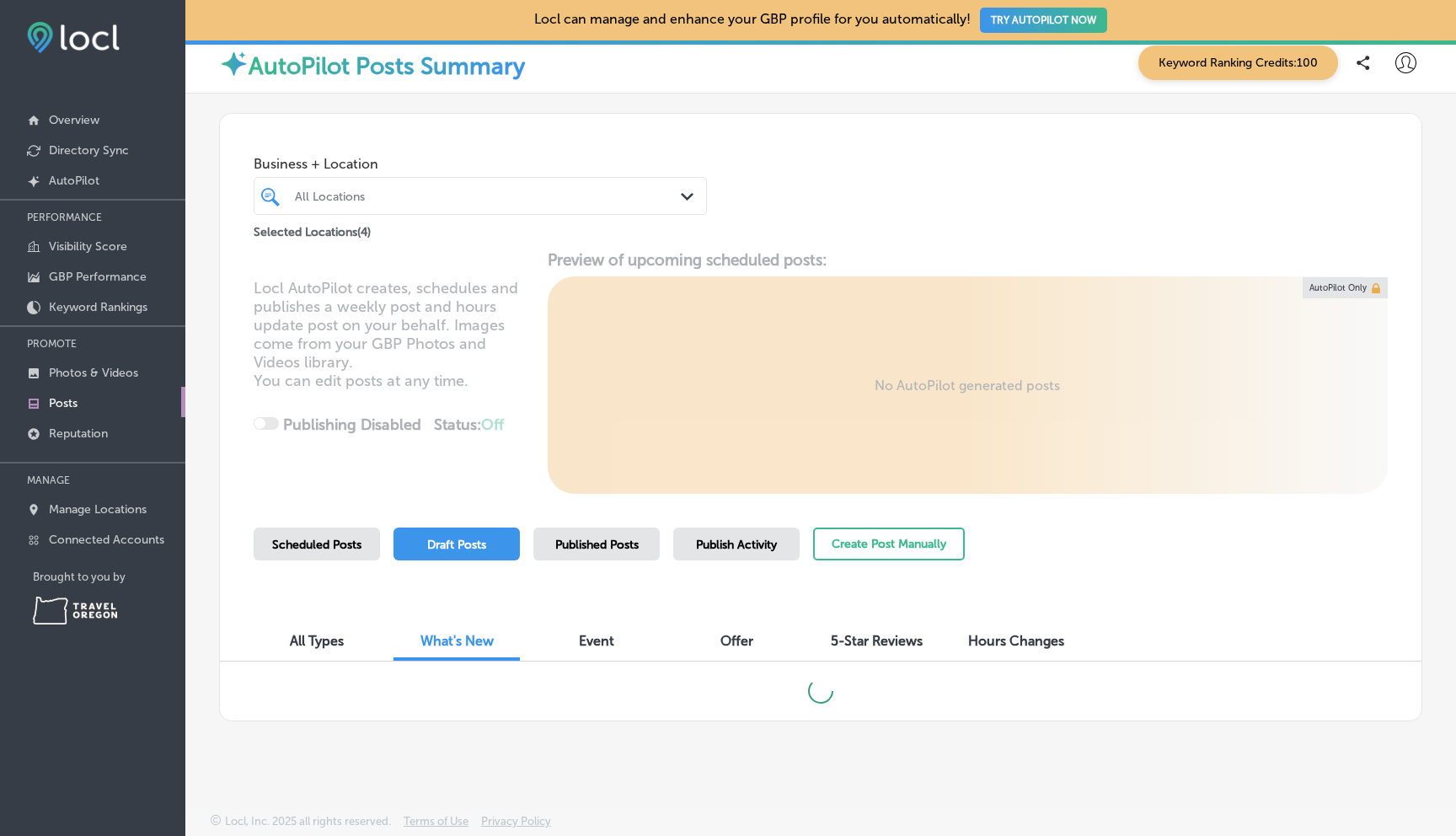
scroll to position [86, 0]
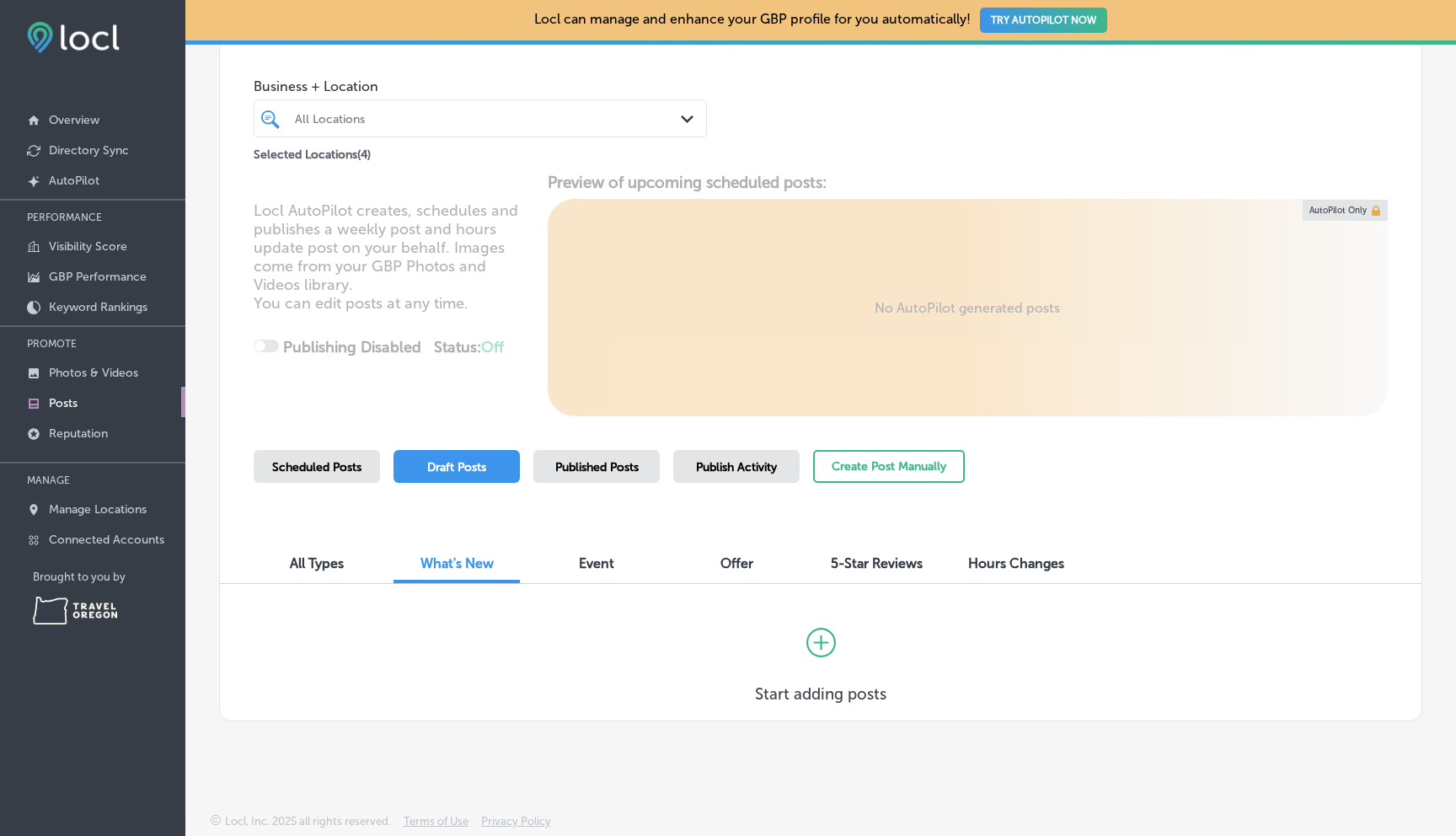
click at [884, 566] on span "5-Star Reviews" at bounding box center [876, 563] width 92 height 16
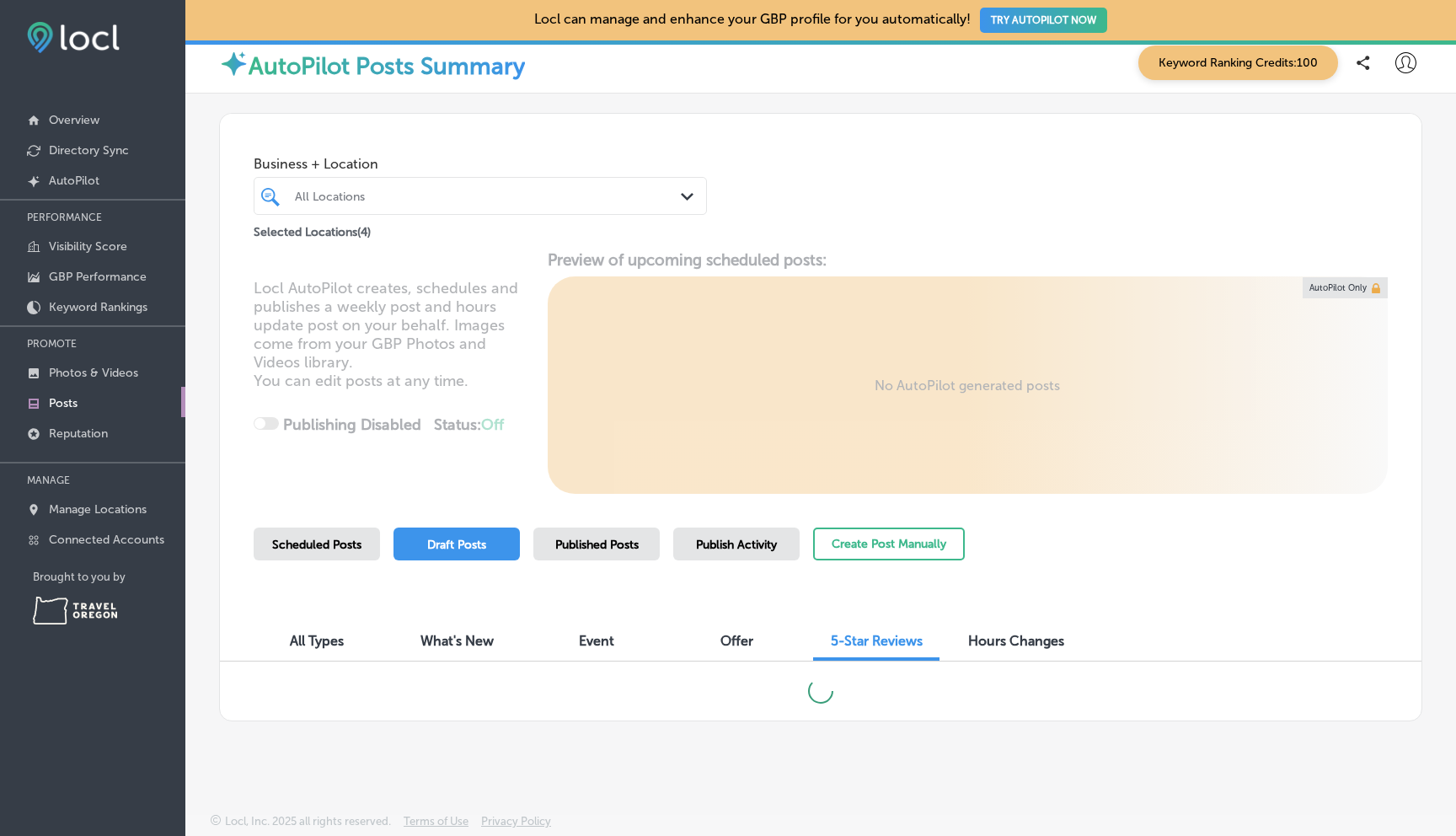
scroll to position [86, 0]
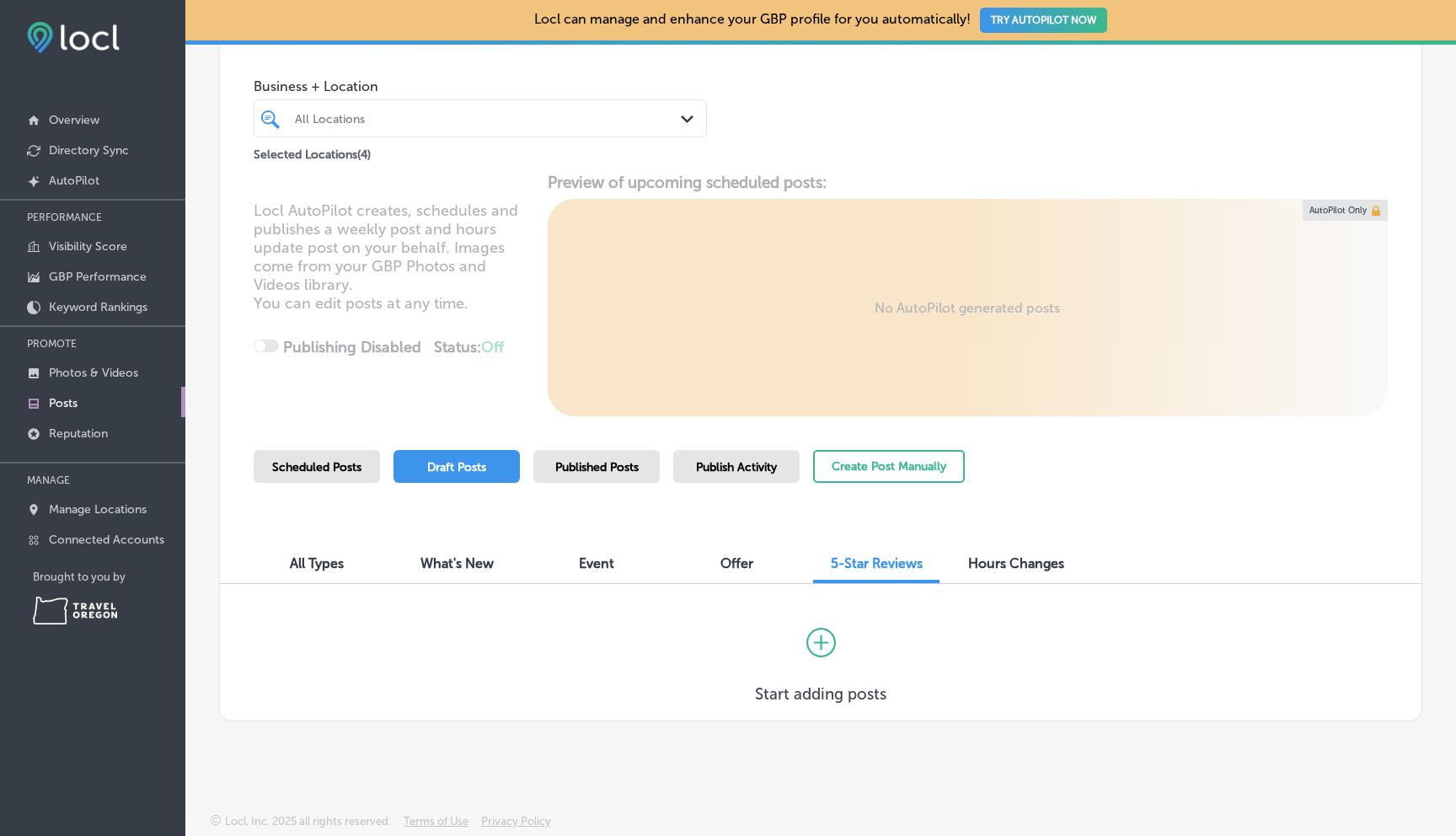
click at [620, 471] on span "Published Posts" at bounding box center [597, 467] width 83 height 15
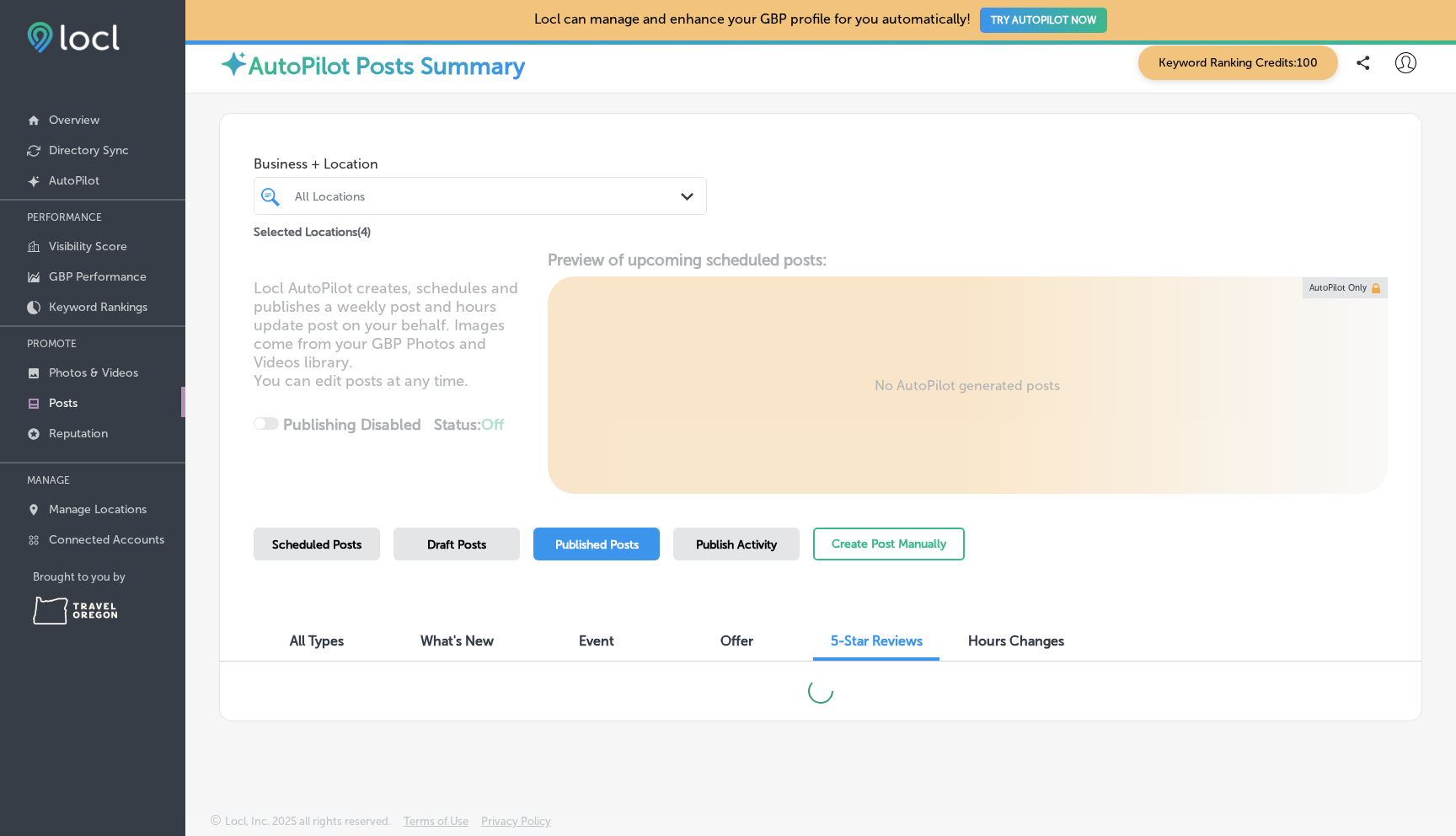
scroll to position [3, 0]
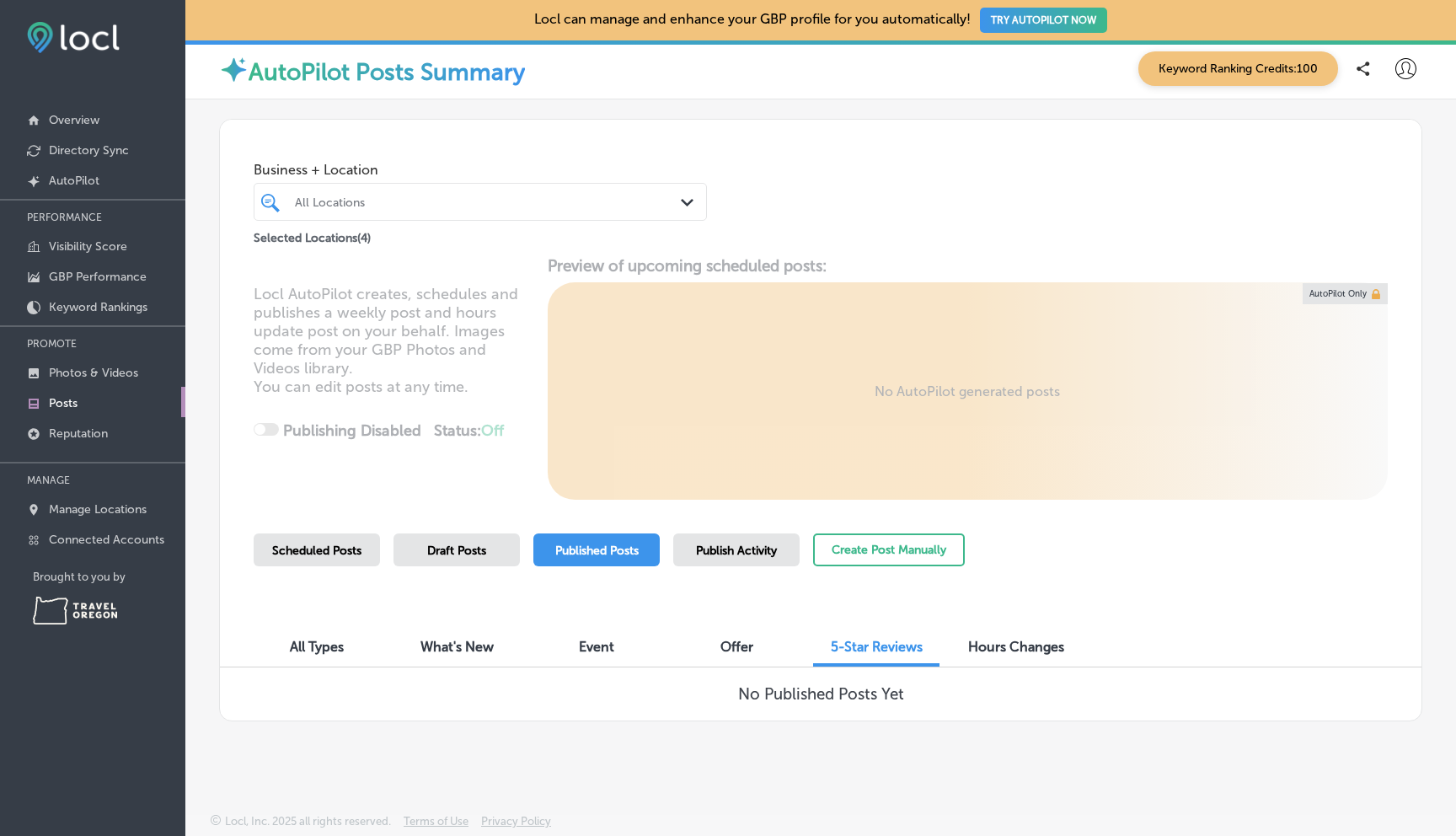
click at [723, 542] on div "Publish Activity" at bounding box center [737, 550] width 126 height 33
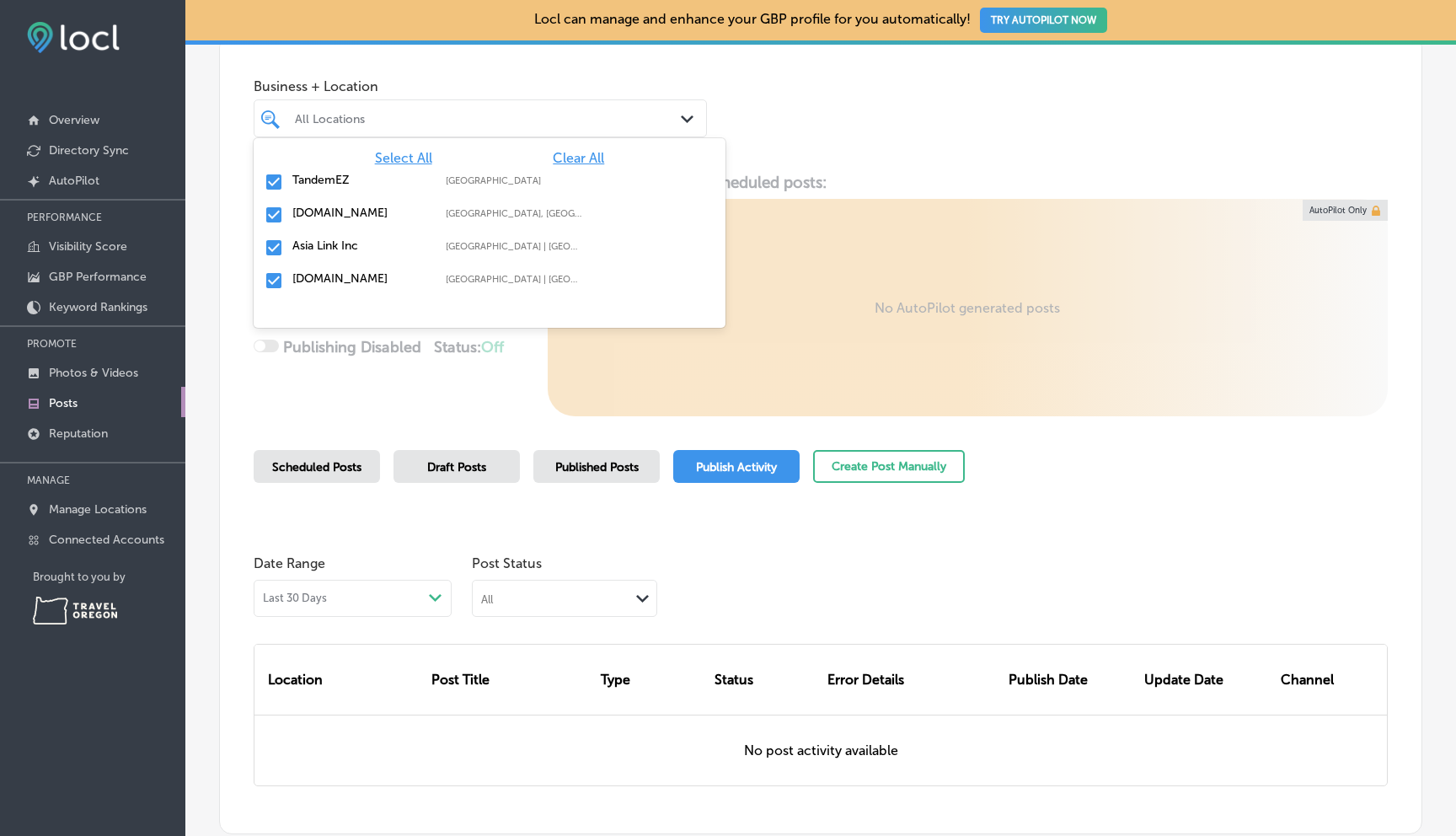
click at [682, 124] on div "Path Created with Sketch." at bounding box center [689, 119] width 18 height 18
click at [310, 211] on label "[DOMAIN_NAME]" at bounding box center [361, 212] width 137 height 15
click at [273, 275] on input "checkbox" at bounding box center [273, 280] width 20 height 20
click at [354, 413] on div "Locl AutoPilot creates, schedules and publishes a weekly post and hours update …" at bounding box center [821, 294] width 1202 height 243
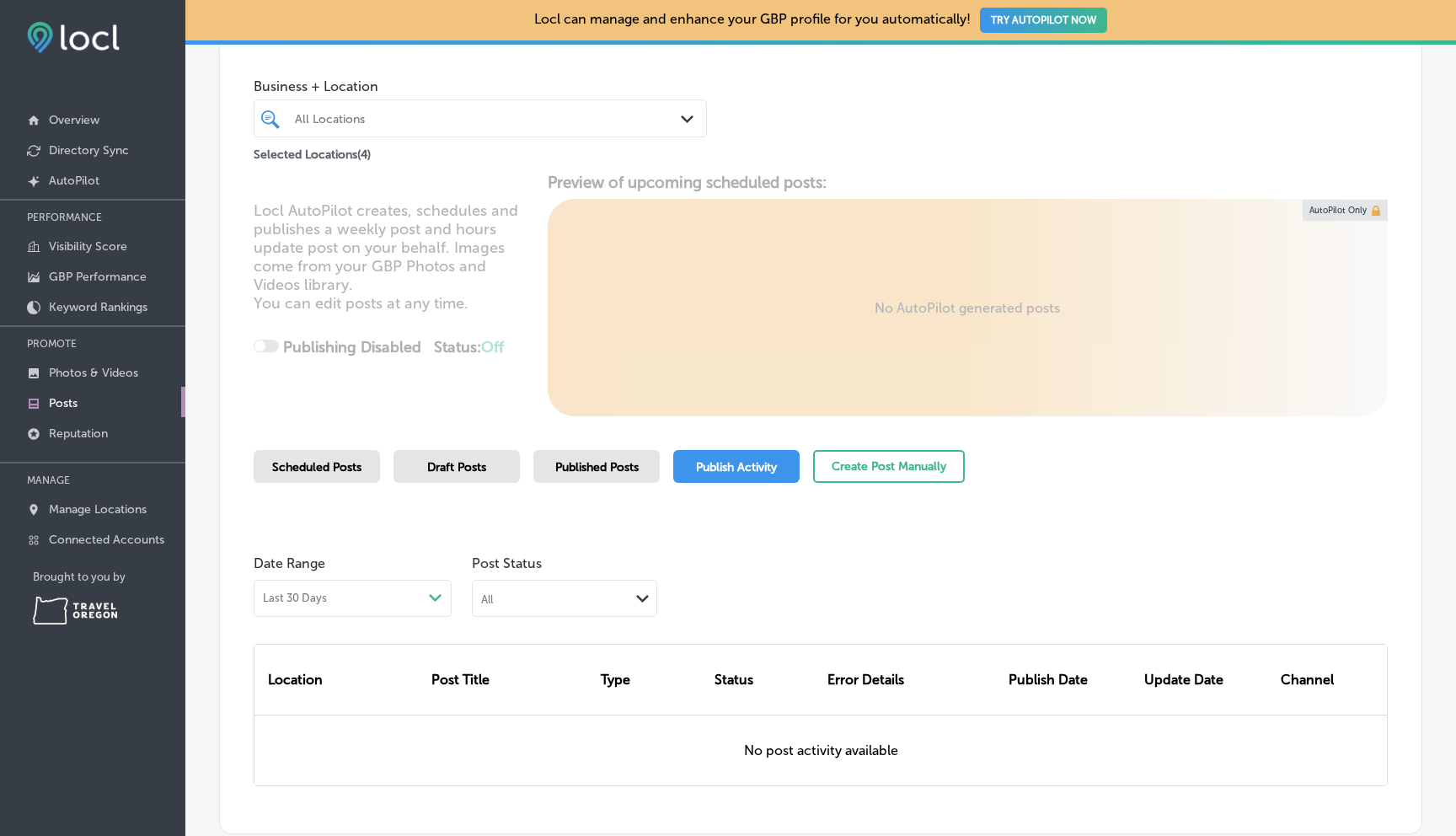
click at [272, 344] on div "Locl AutoPilot creates, schedules and publishes a weekly post and hours update …" at bounding box center [821, 294] width 1202 height 243
click at [88, 185] on p "AutoPilot" at bounding box center [74, 180] width 50 height 15
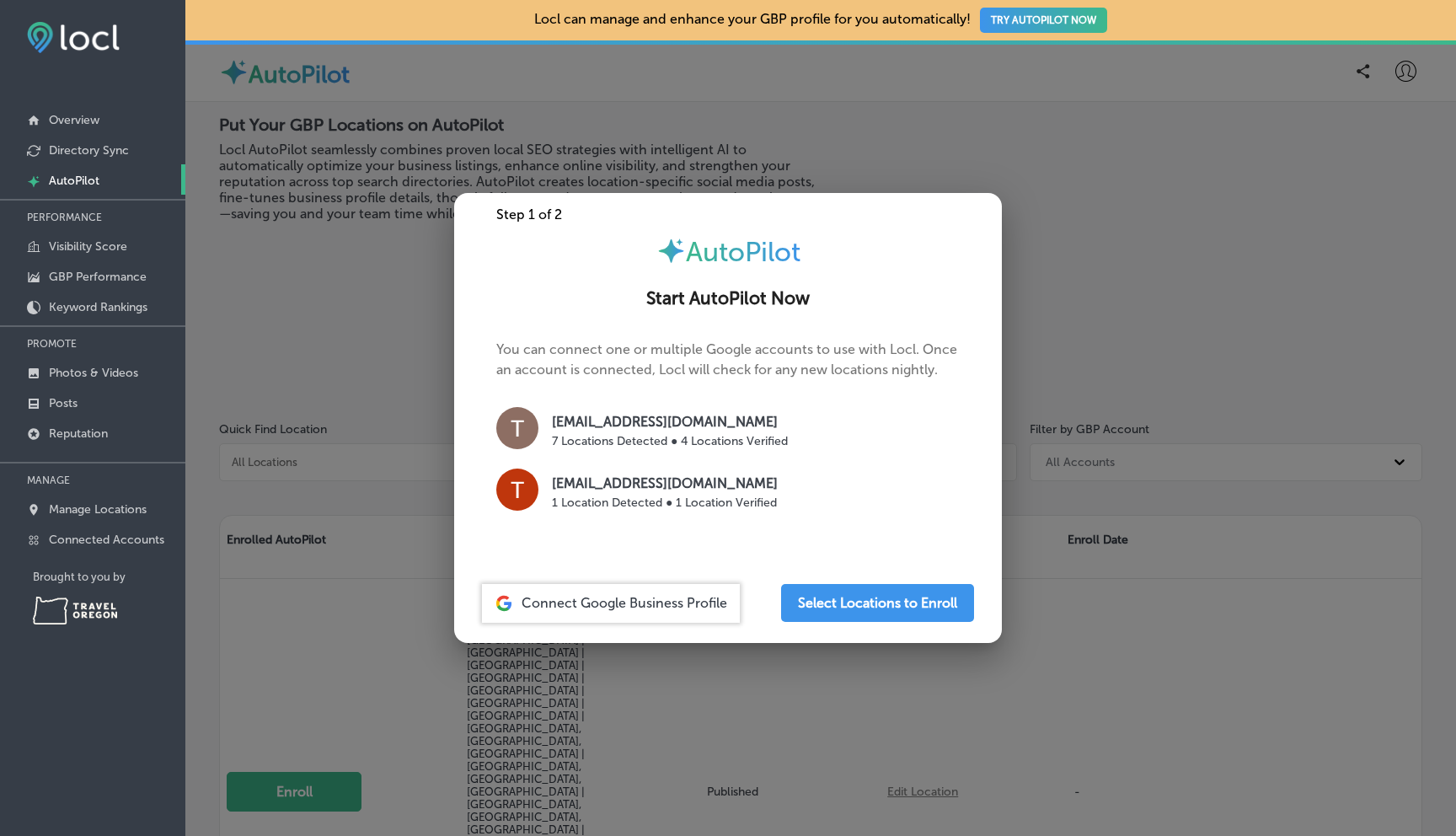
click at [655, 610] on span "Connect Google Business Profile" at bounding box center [624, 603] width 206 height 16
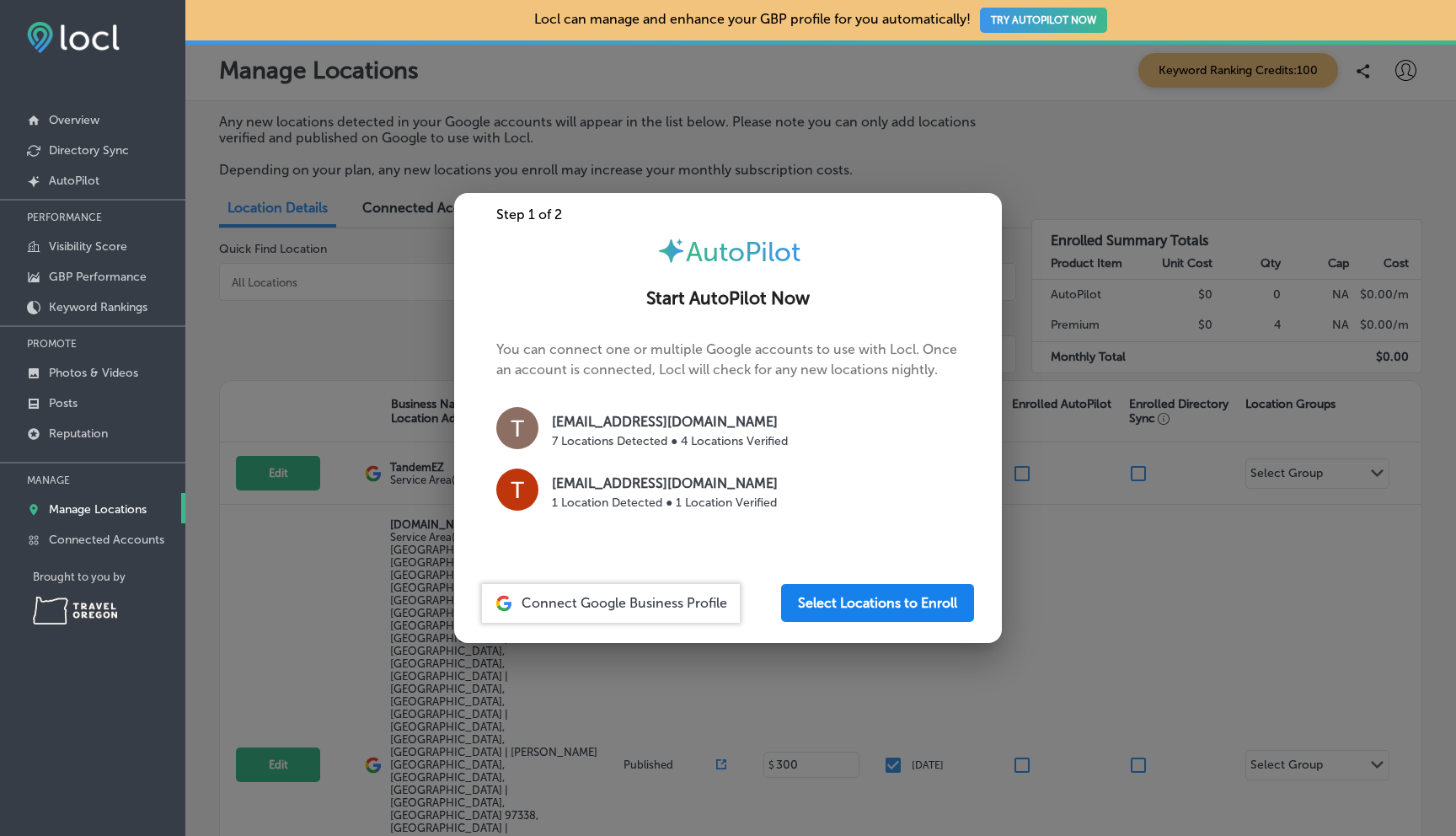
click at [887, 599] on button "Select Locations to Enroll" at bounding box center [877, 602] width 193 height 38
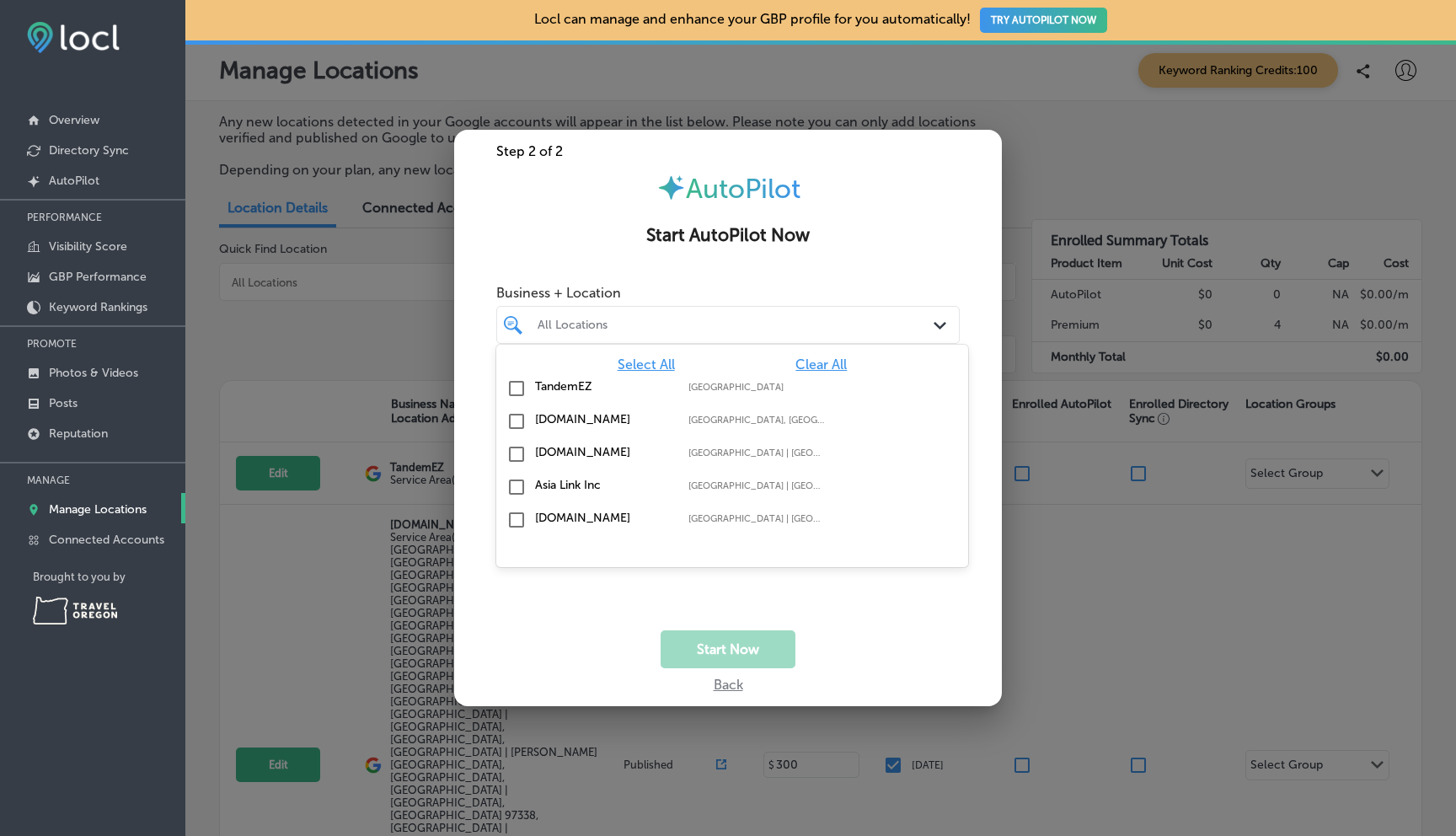
click at [943, 324] on polygon at bounding box center [939, 326] width 13 height 8
click at [515, 388] on input "checkbox" at bounding box center [516, 388] width 20 height 20
click at [519, 418] on input "checkbox" at bounding box center [516, 421] width 20 height 20
click at [515, 485] on input "checkbox" at bounding box center [516, 487] width 20 height 20
click at [513, 521] on input "checkbox" at bounding box center [516, 520] width 20 height 20
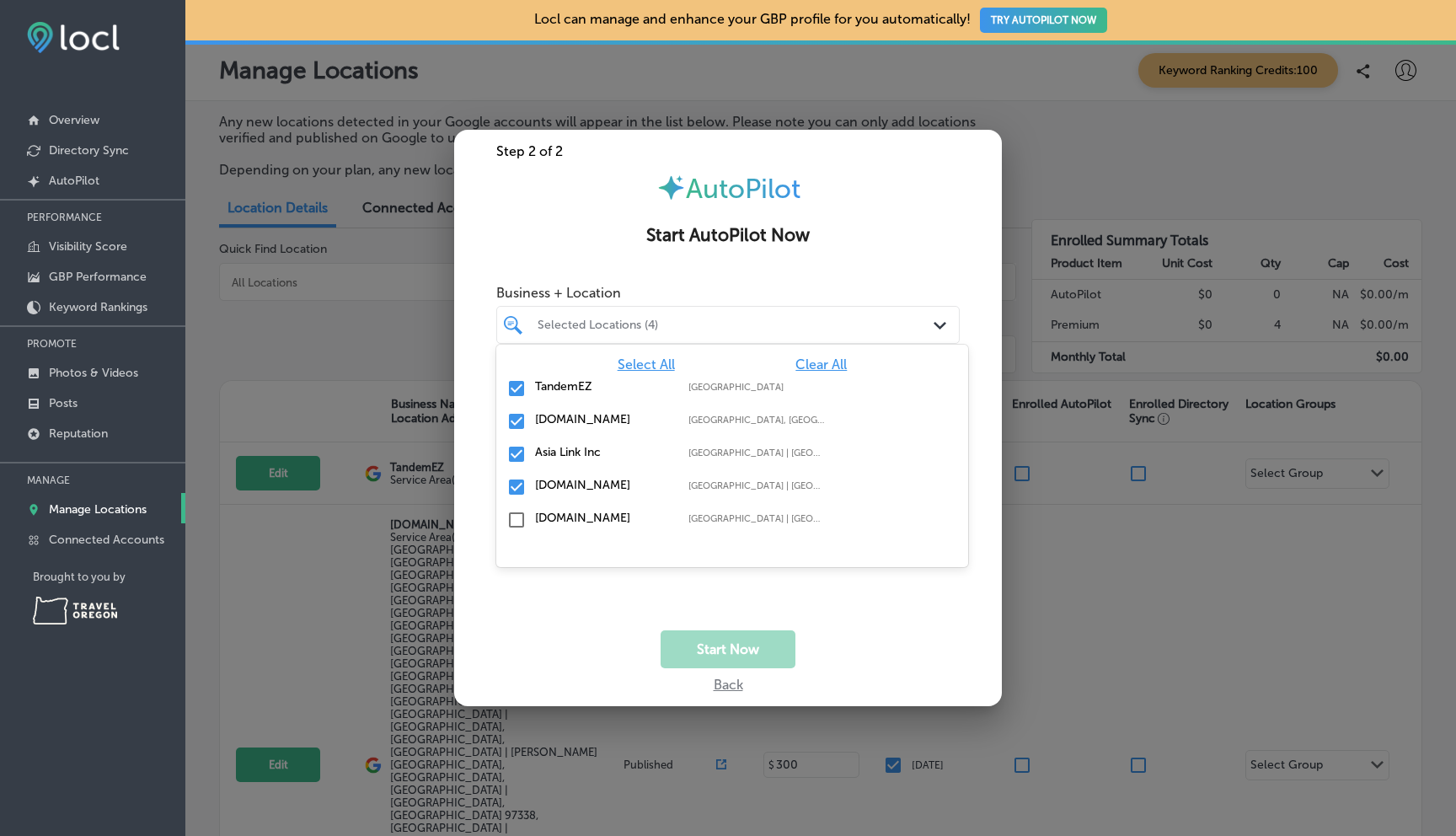
click at [774, 653] on button "Start Now" at bounding box center [728, 649] width 135 height 38
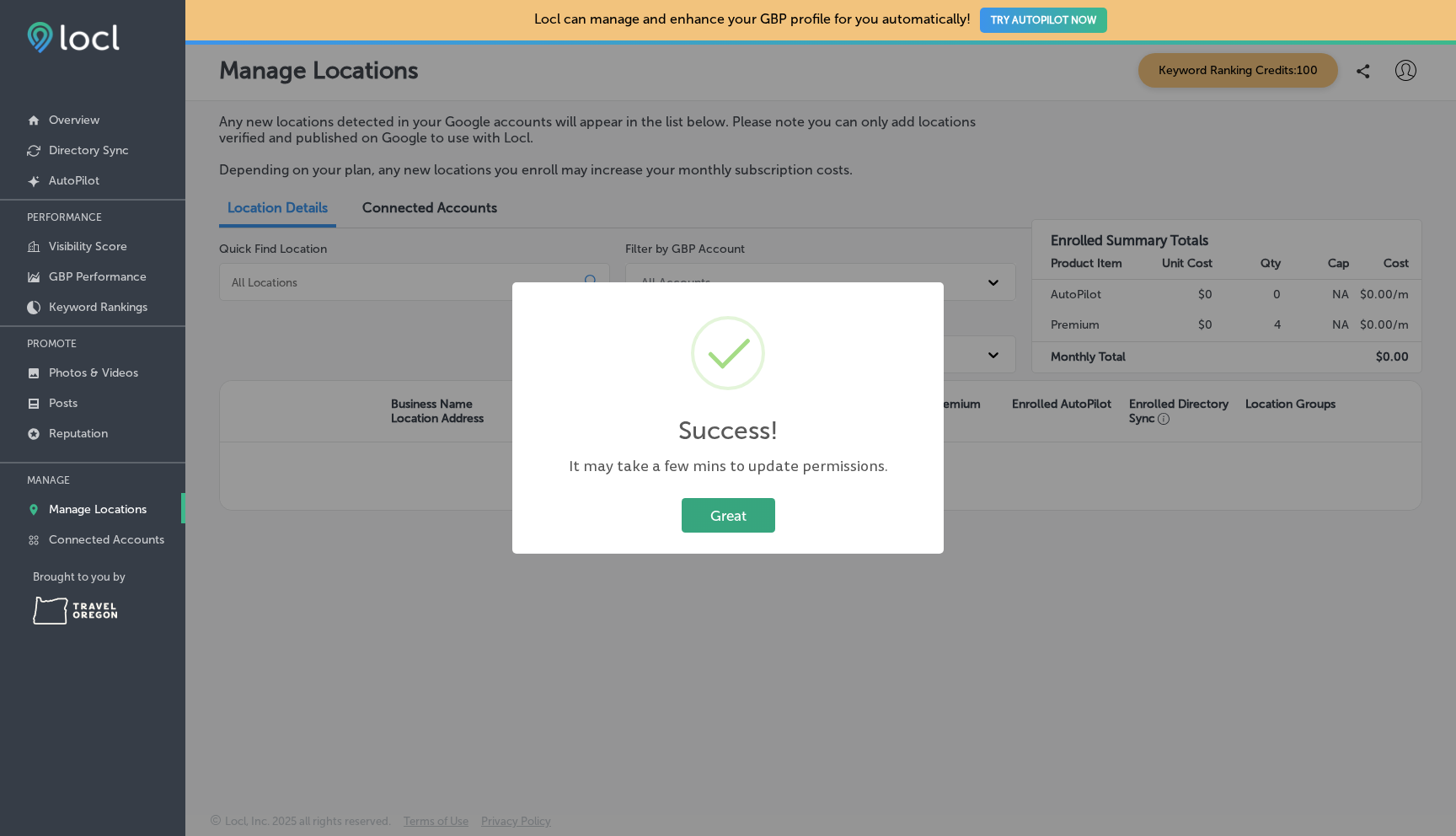
click at [732, 521] on button "Great" at bounding box center [728, 516] width 93 height 35
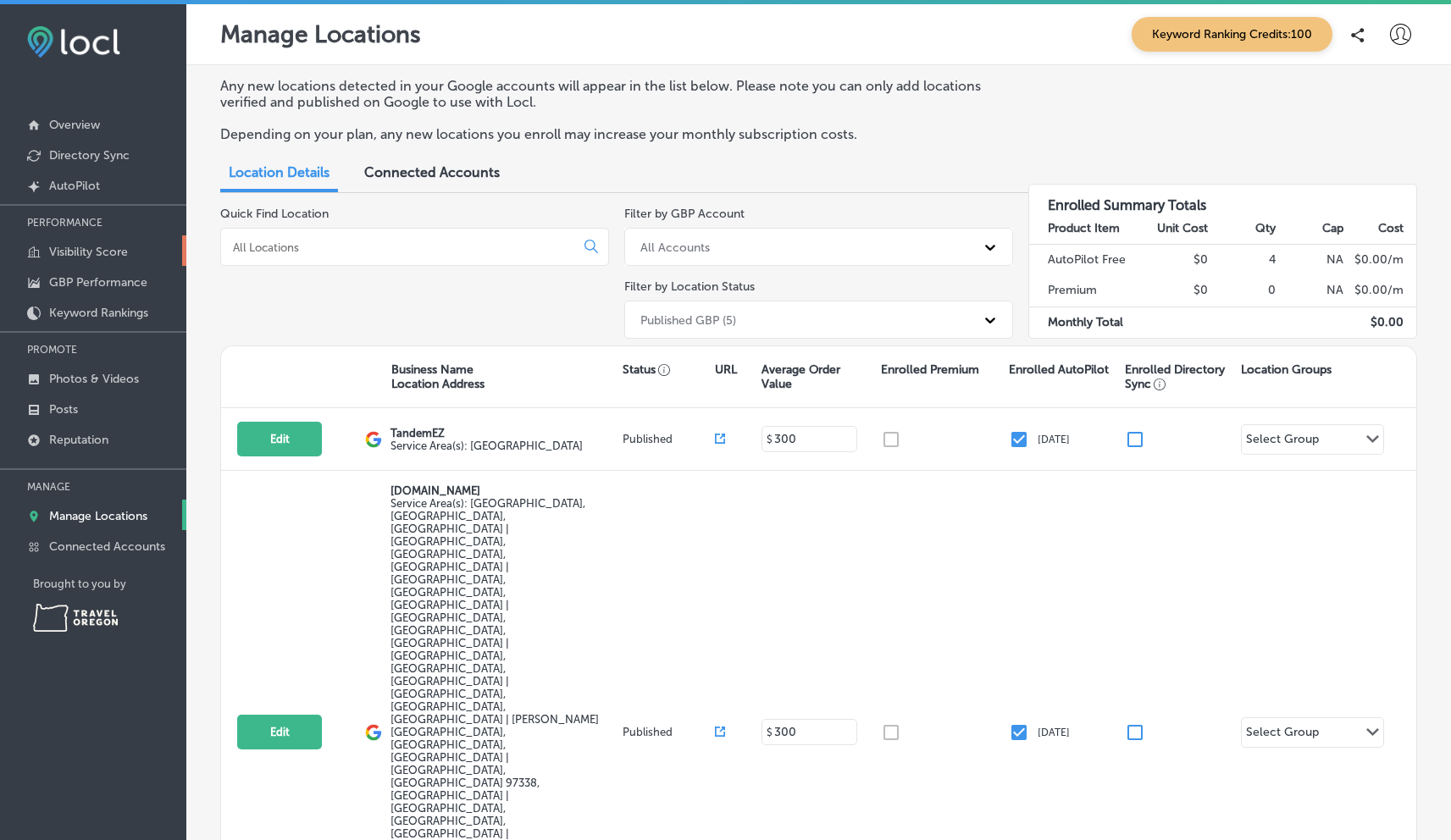
click at [107, 249] on p "Visibility Score" at bounding box center [88, 251] width 79 height 15
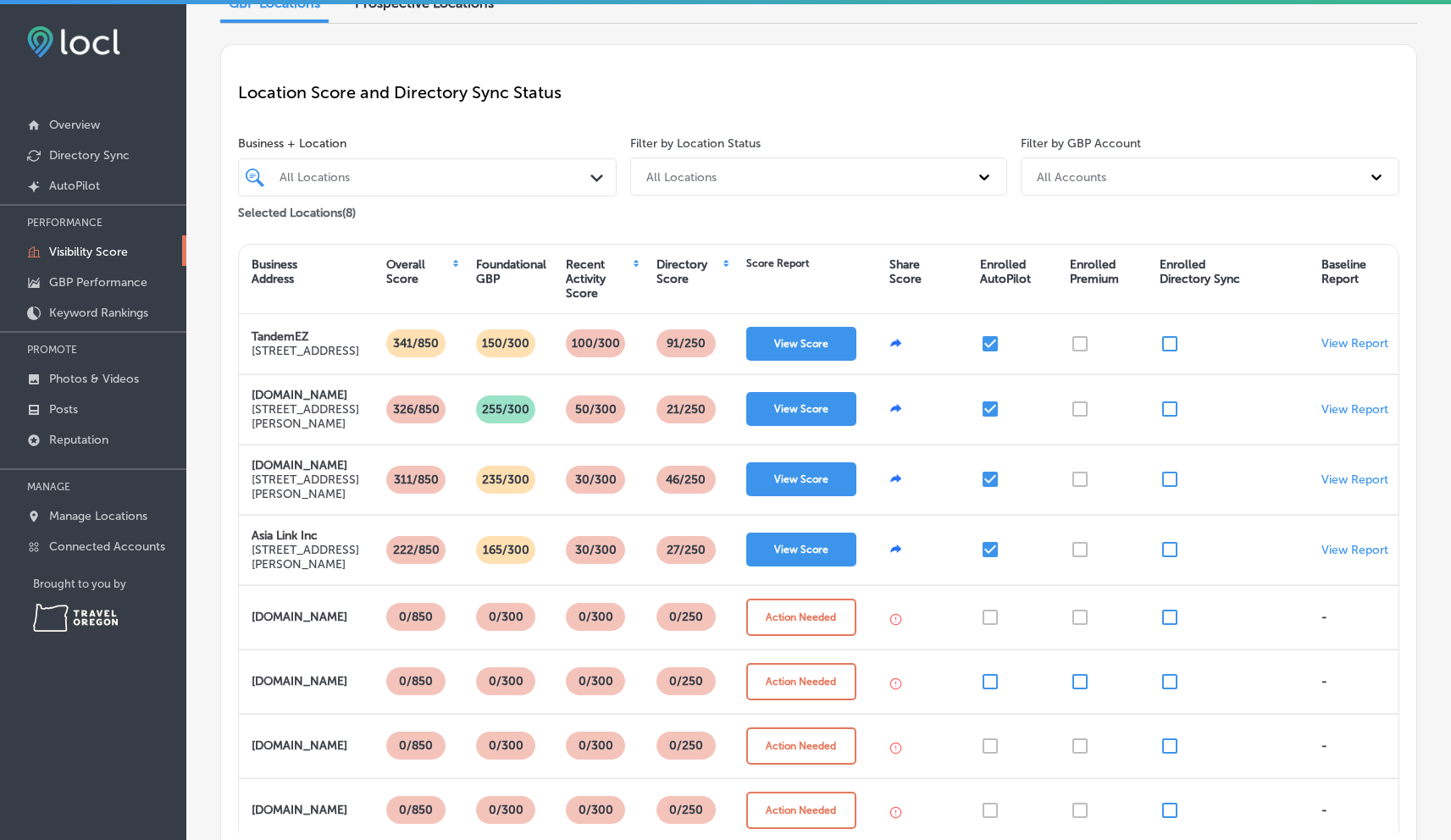
scroll to position [92, 0]
click at [58, 402] on p "Posts" at bounding box center [63, 409] width 29 height 15
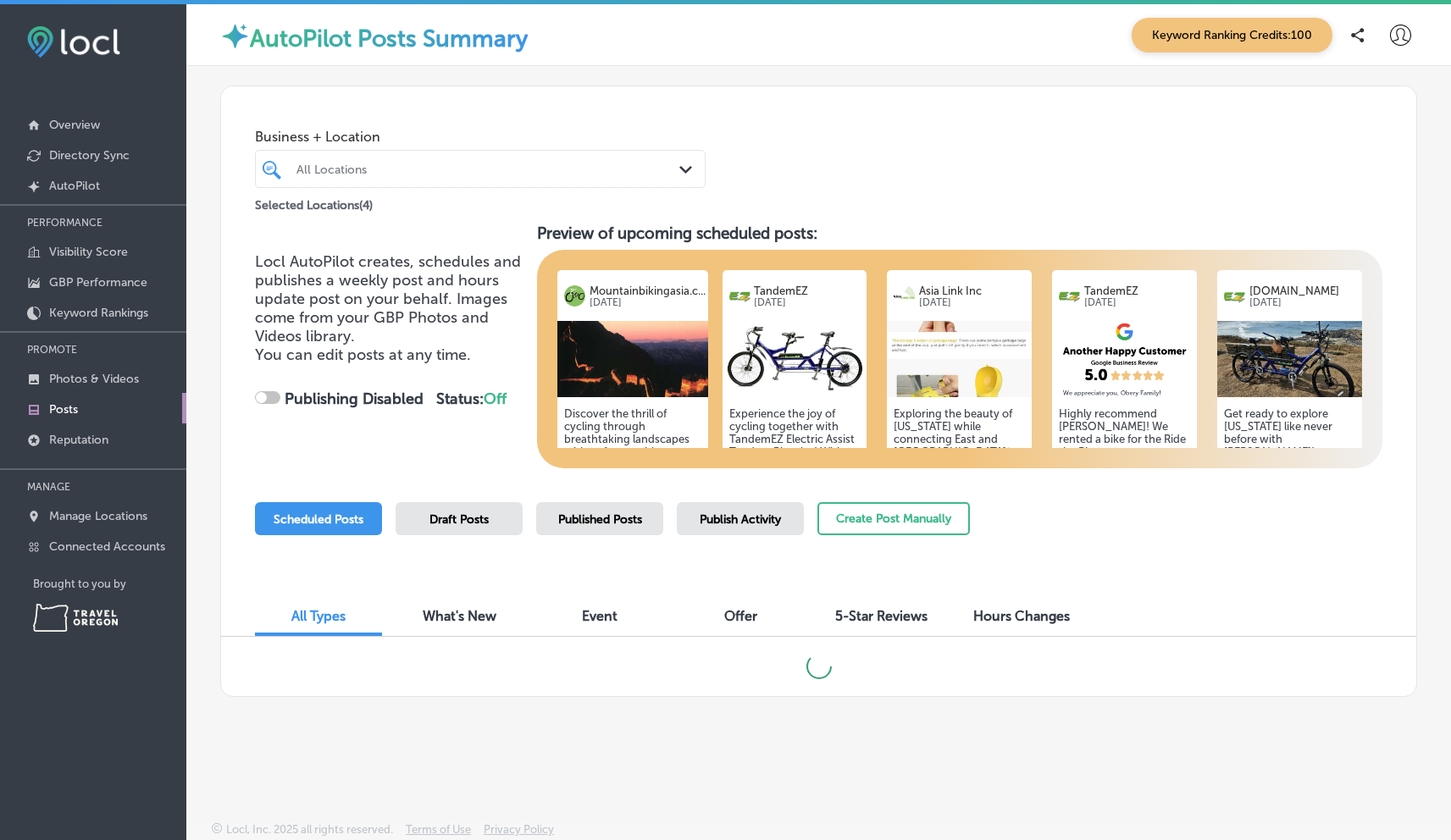
click at [273, 396] on div at bounding box center [268, 398] width 25 height 13
checkbox input "true"
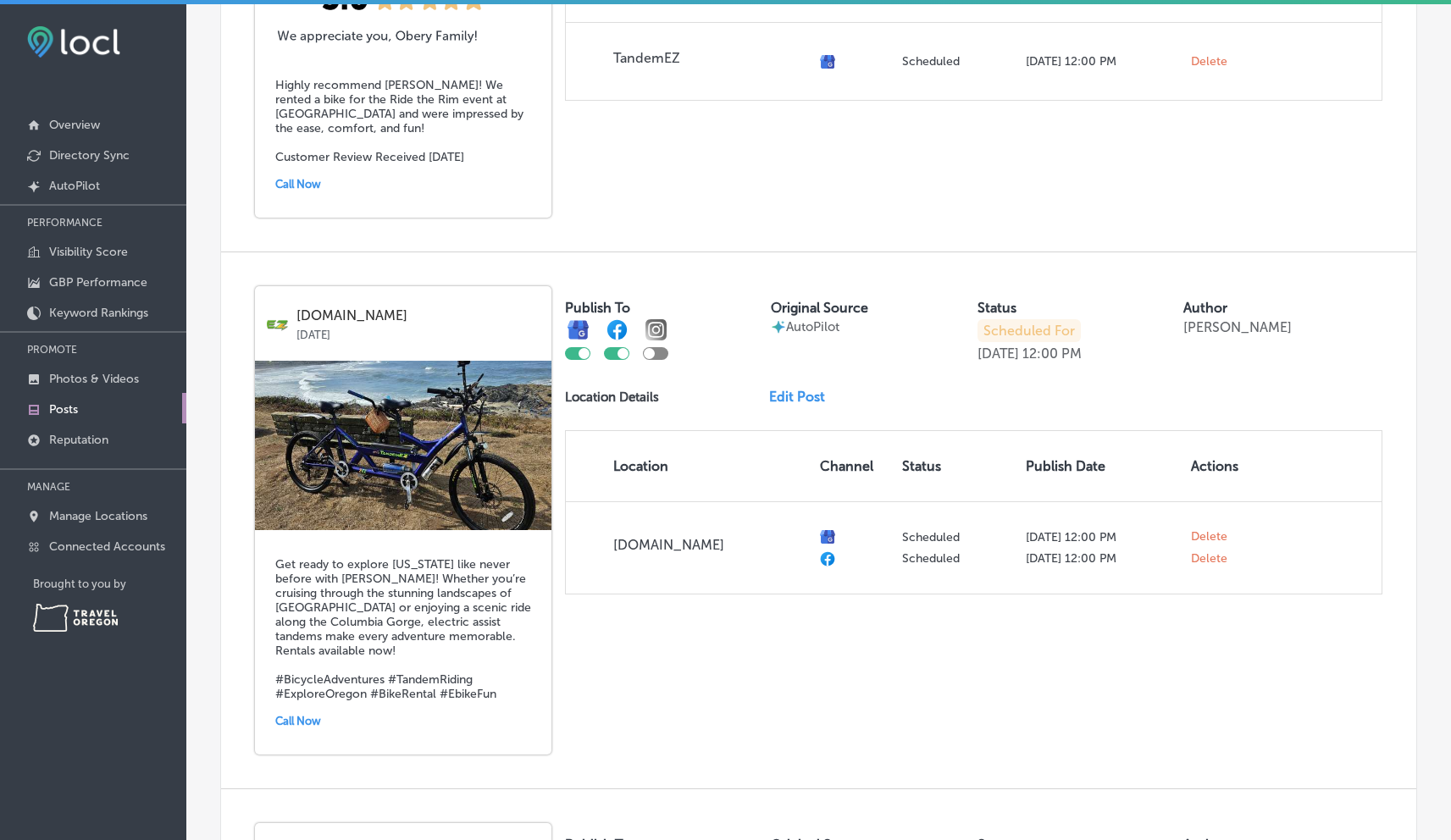
scroll to position [2531, 0]
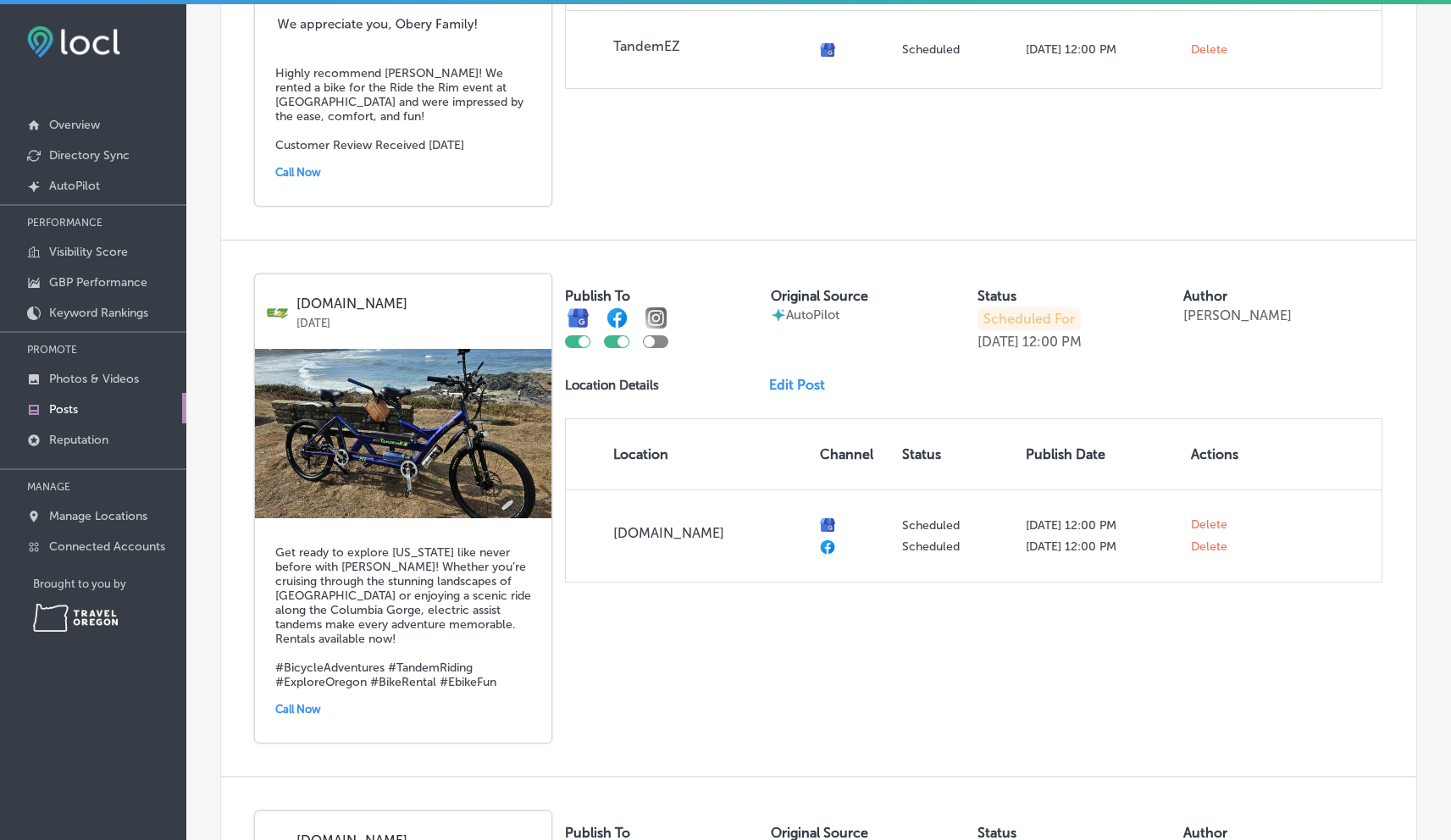
click at [662, 335] on div at bounding box center [656, 341] width 25 height 13
checkbox input "true"
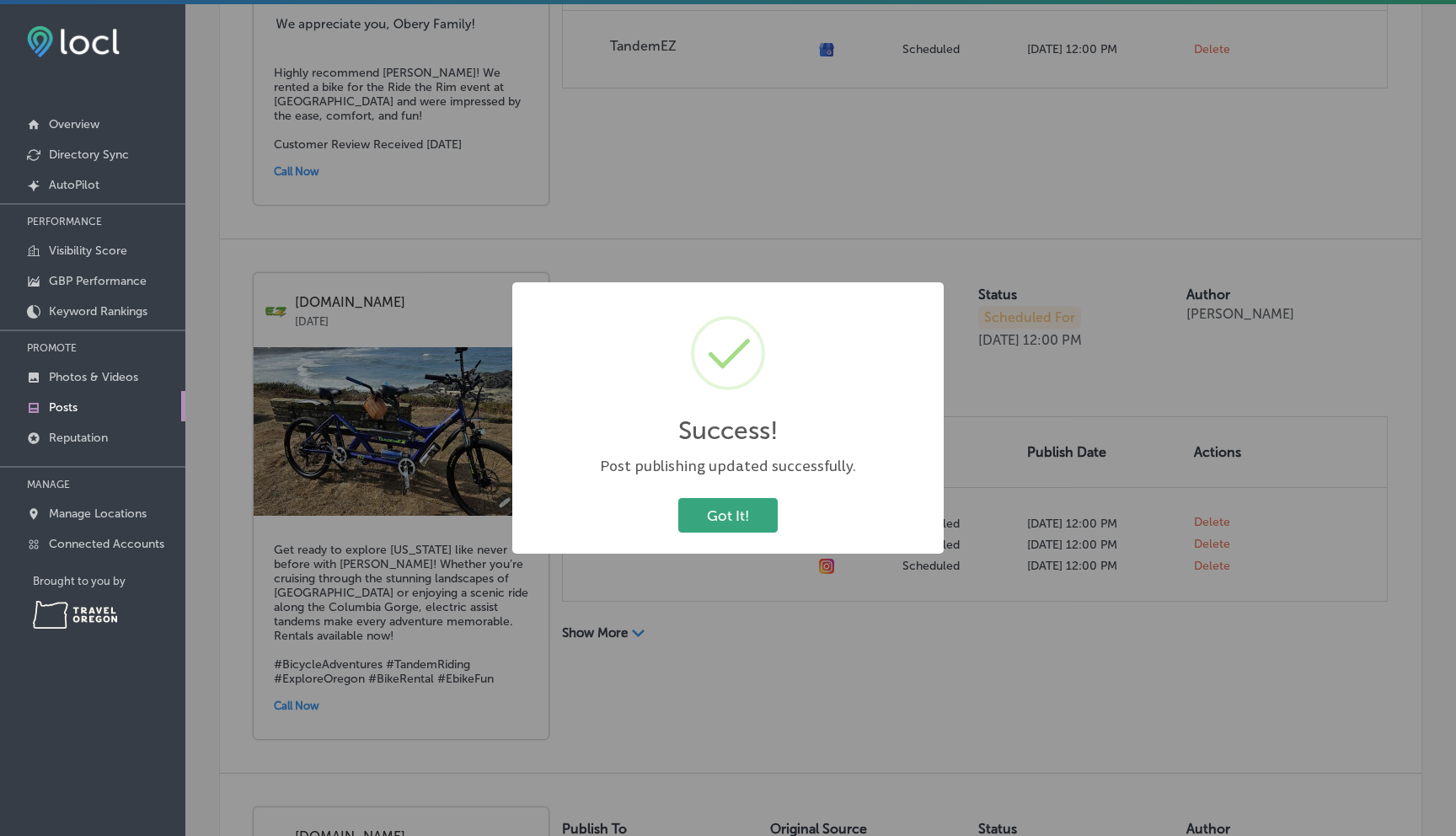
click at [752, 523] on button "Got It!" at bounding box center [728, 516] width 100 height 35
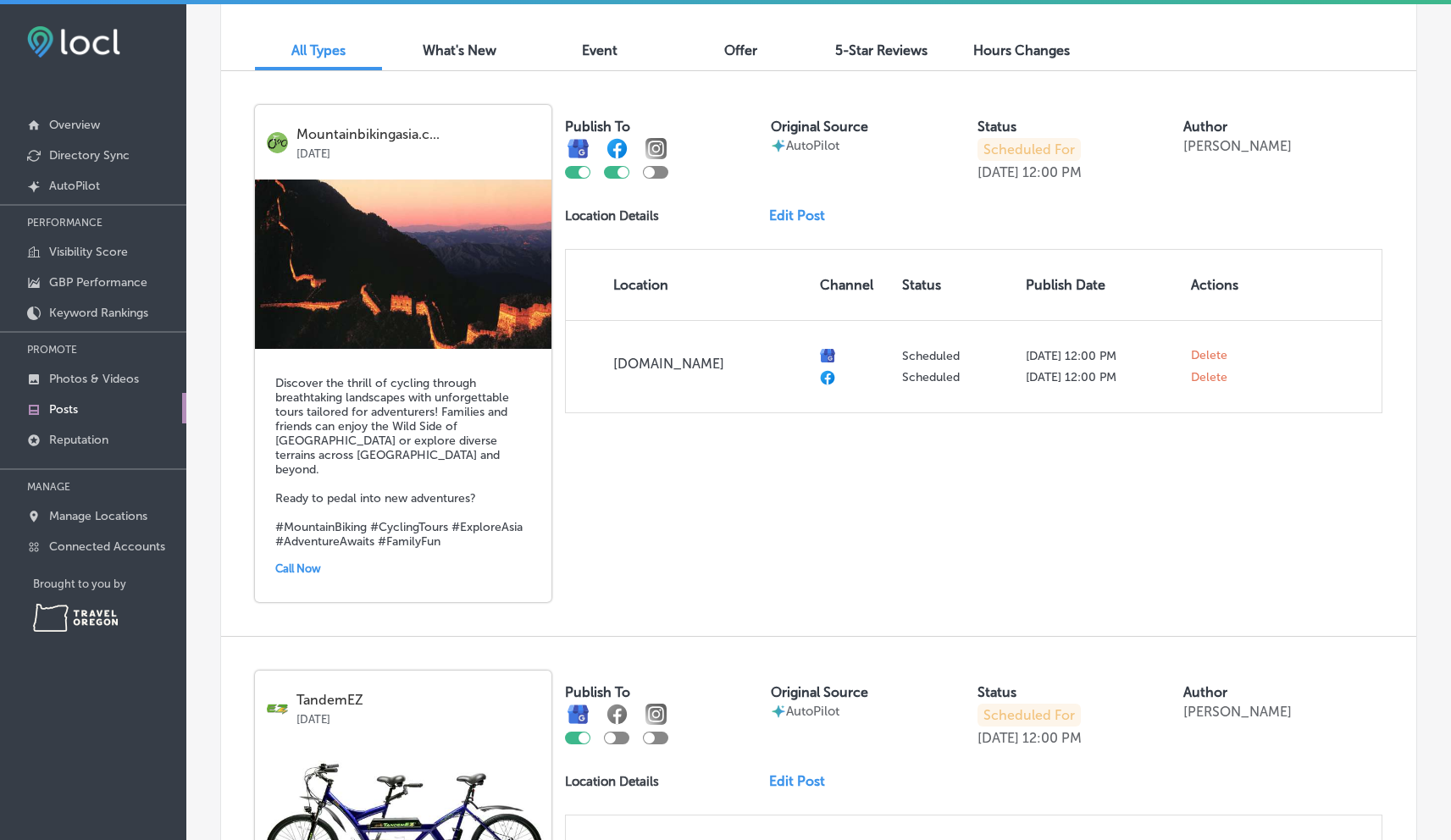
scroll to position [564, 0]
click at [659, 173] on div at bounding box center [656, 173] width 25 height 13
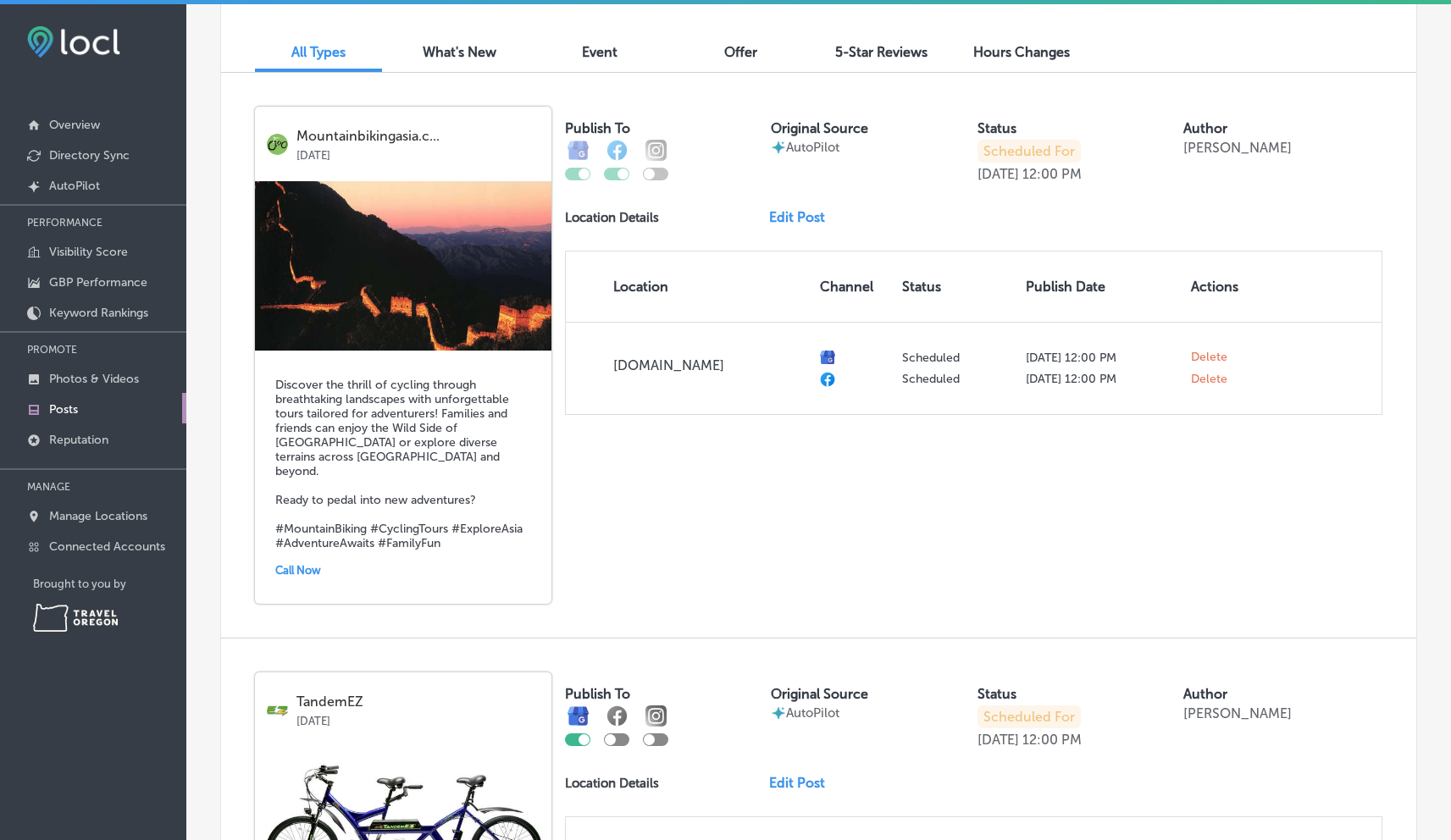
checkbox input "true"
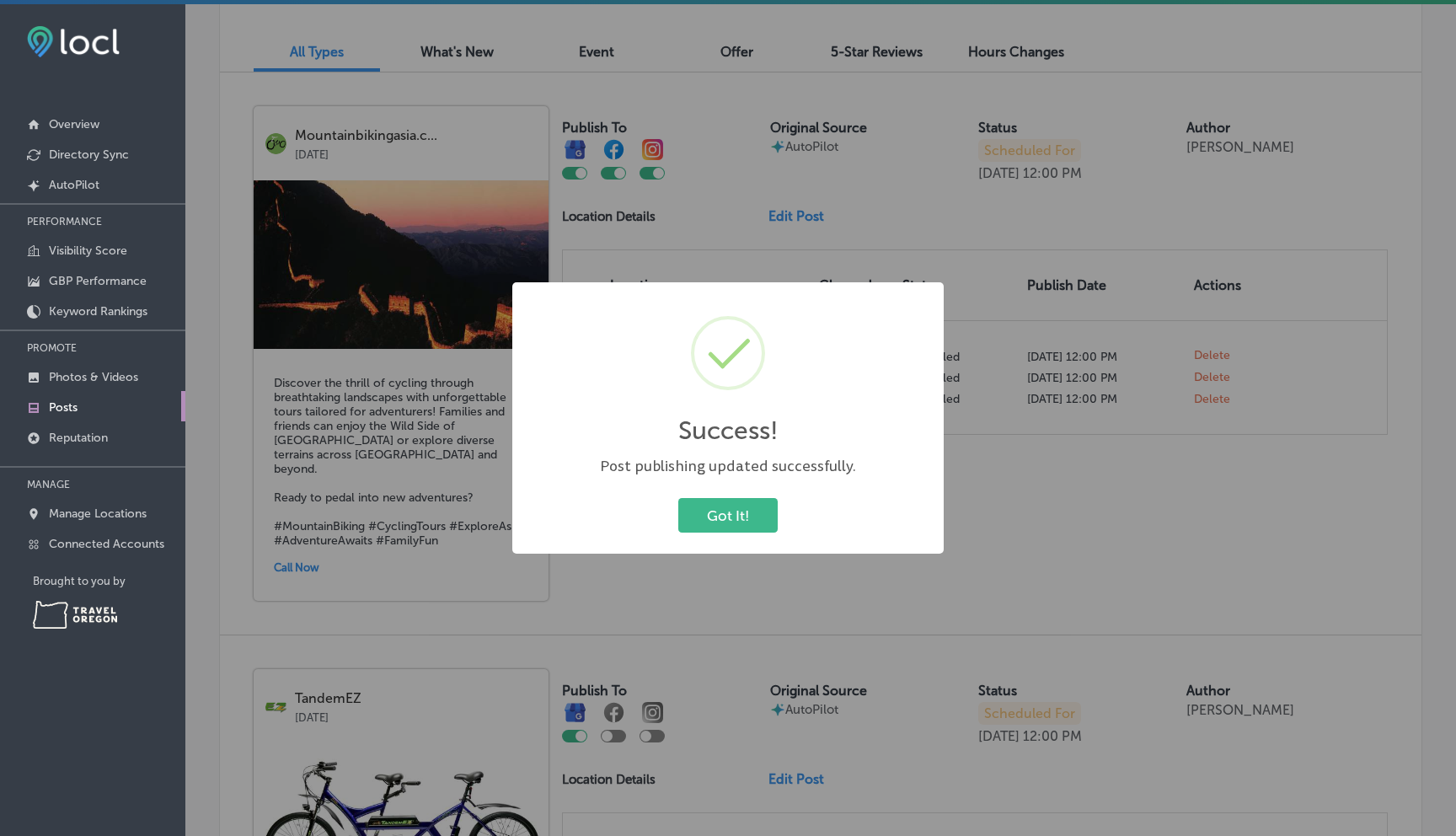
click at [727, 512] on button "Got It!" at bounding box center [728, 516] width 100 height 35
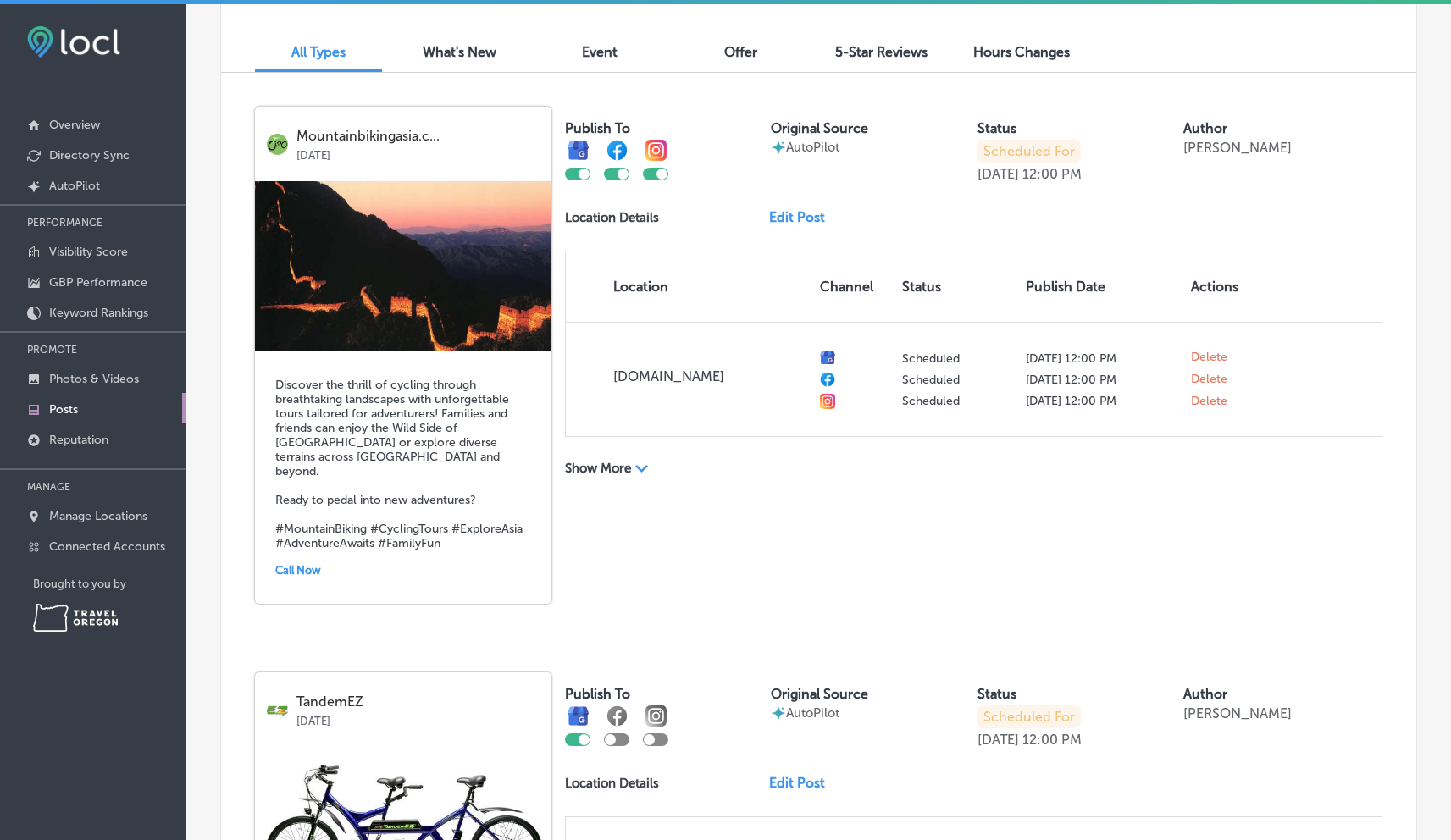
click at [613, 734] on div at bounding box center [617, 740] width 25 height 13
checkbox input "true"
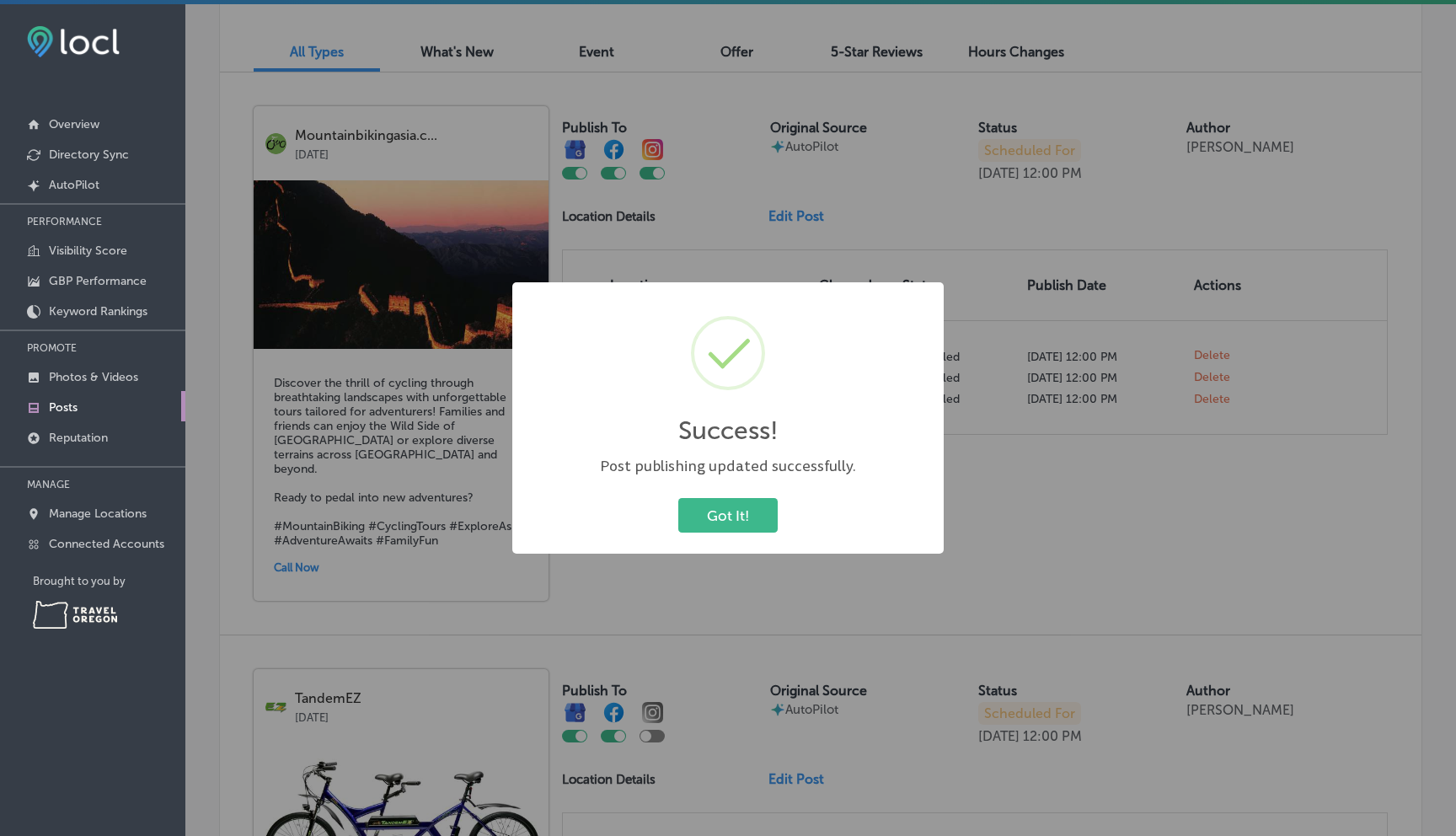
click at [744, 522] on button "Got It!" at bounding box center [728, 516] width 100 height 35
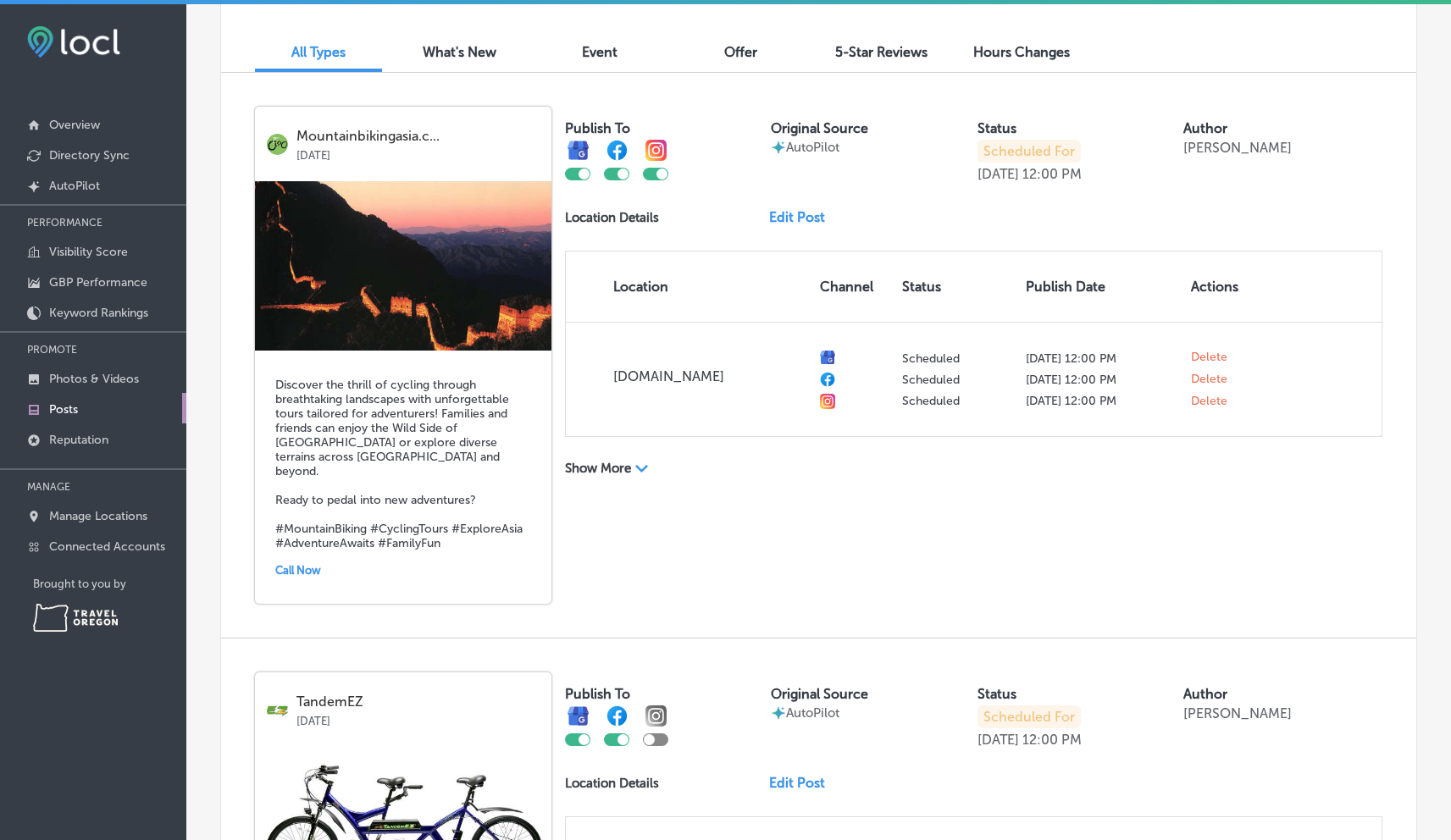
click at [656, 734] on div at bounding box center [656, 740] width 25 height 13
checkbox input "true"
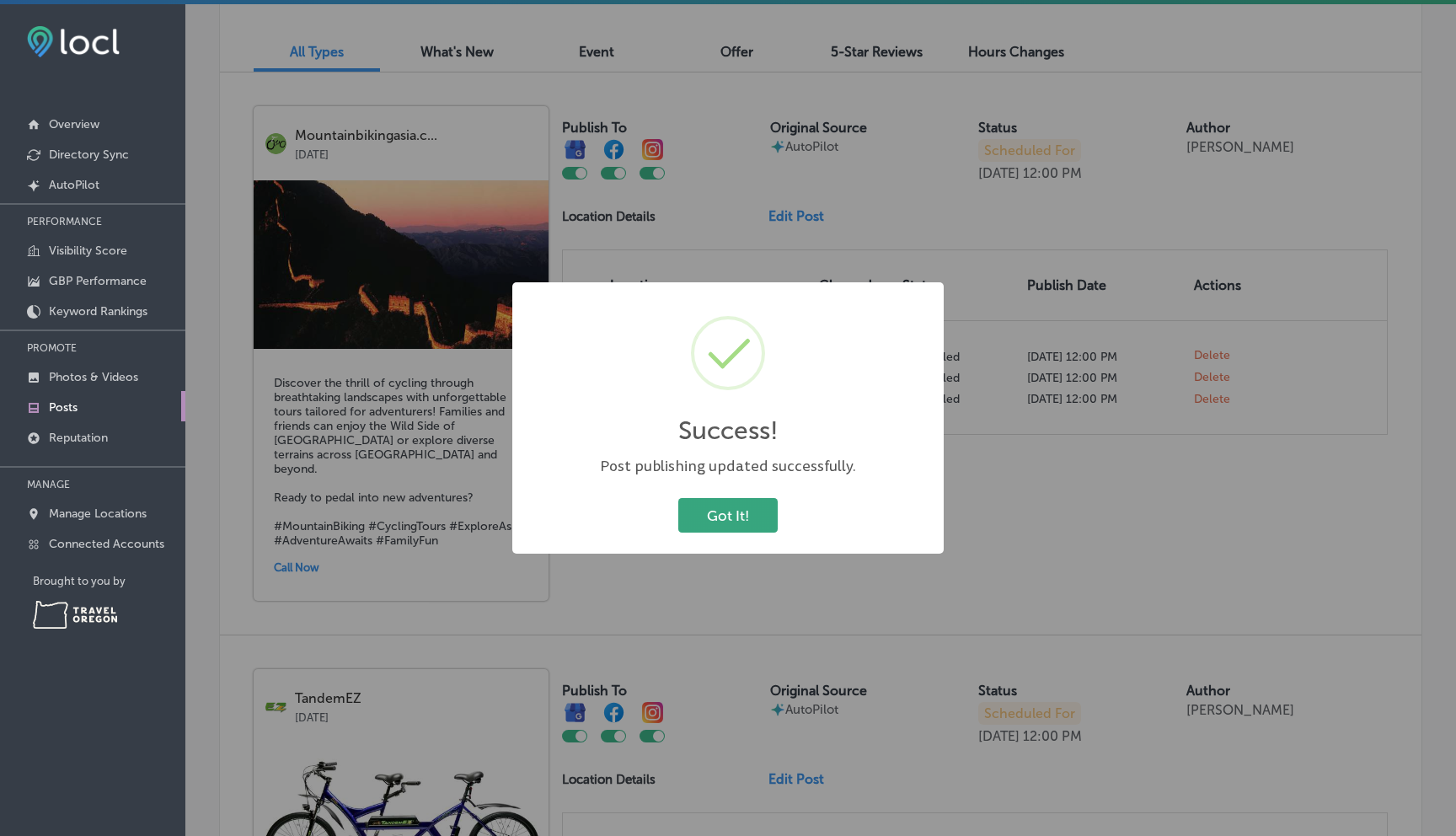
click at [742, 499] on button "Got It!" at bounding box center [728, 516] width 100 height 35
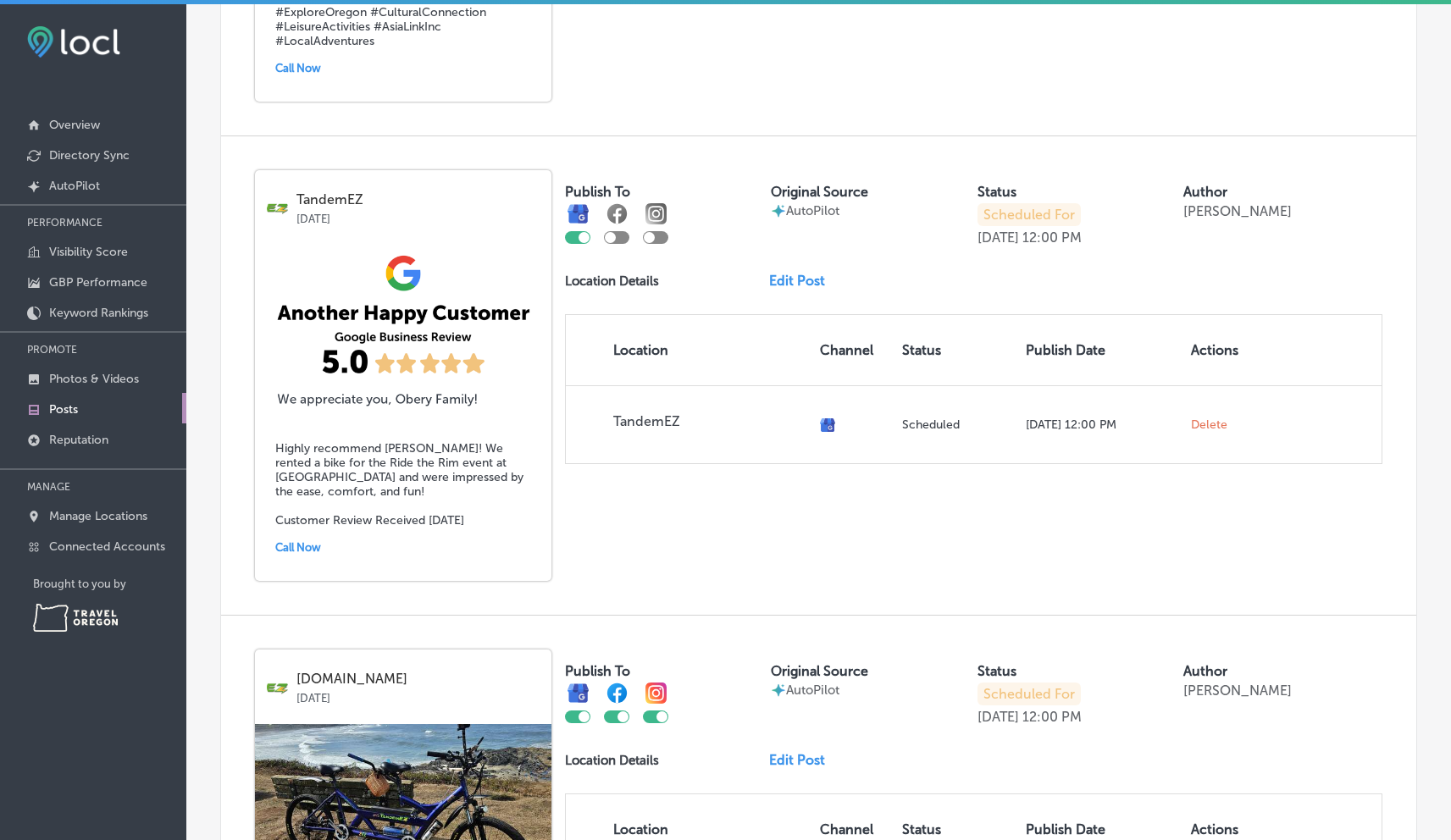
scroll to position [2157, 0]
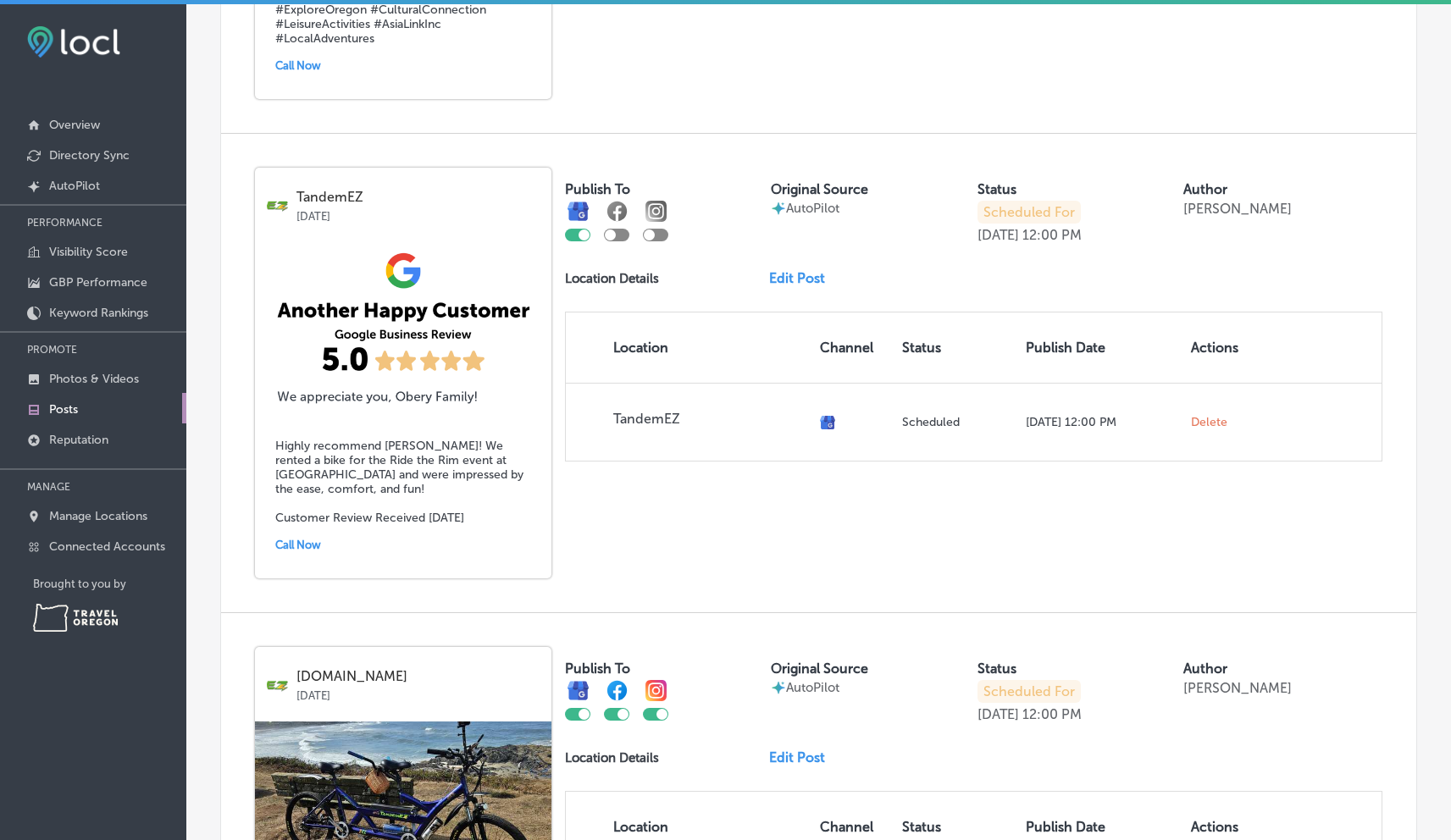
click at [621, 229] on div at bounding box center [617, 235] width 25 height 13
checkbox input "true"
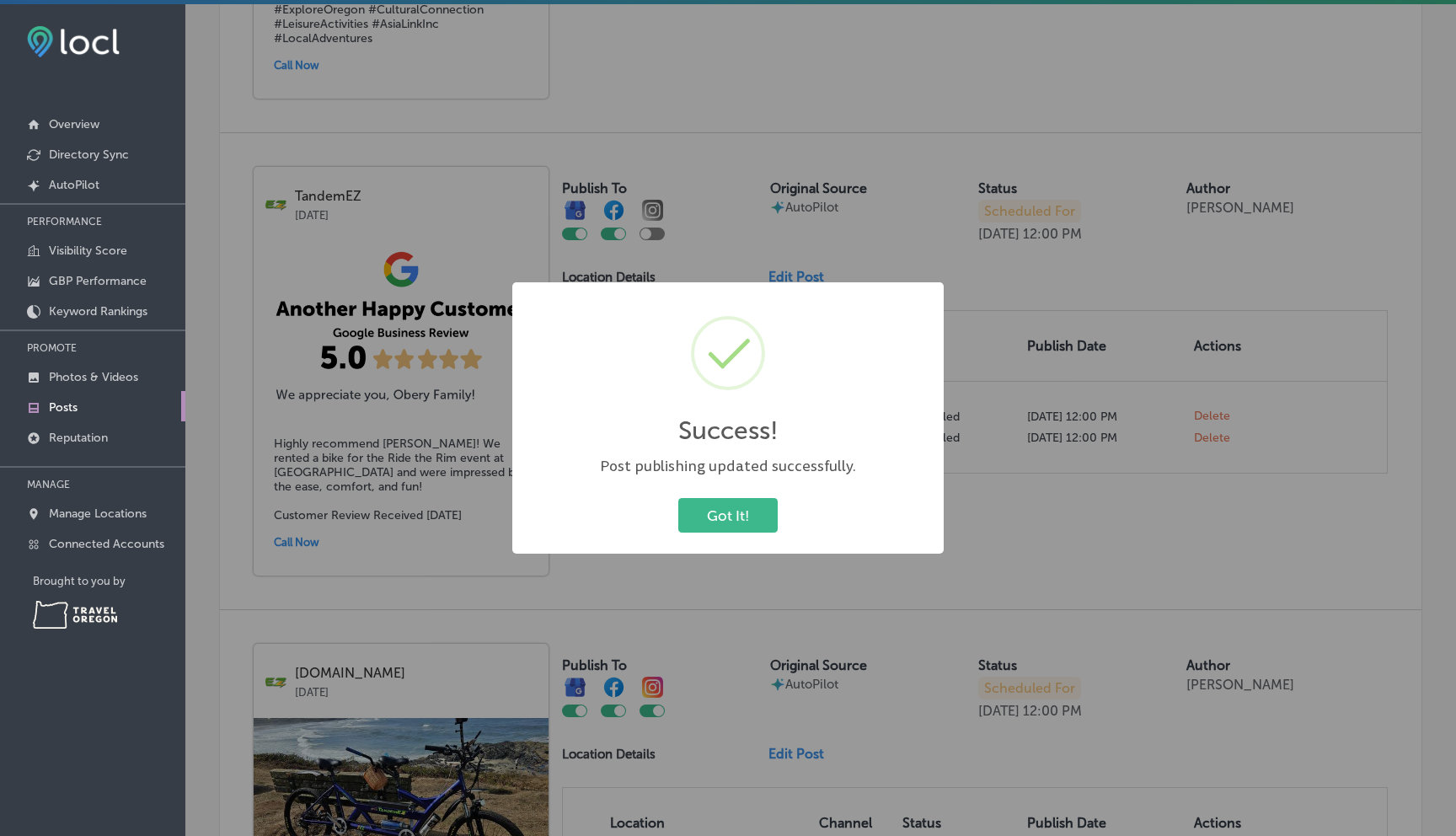
click at [658, 196] on div "Success! × Post publishing updated successfully. Got It! Cancel" at bounding box center [728, 418] width 1456 height 836
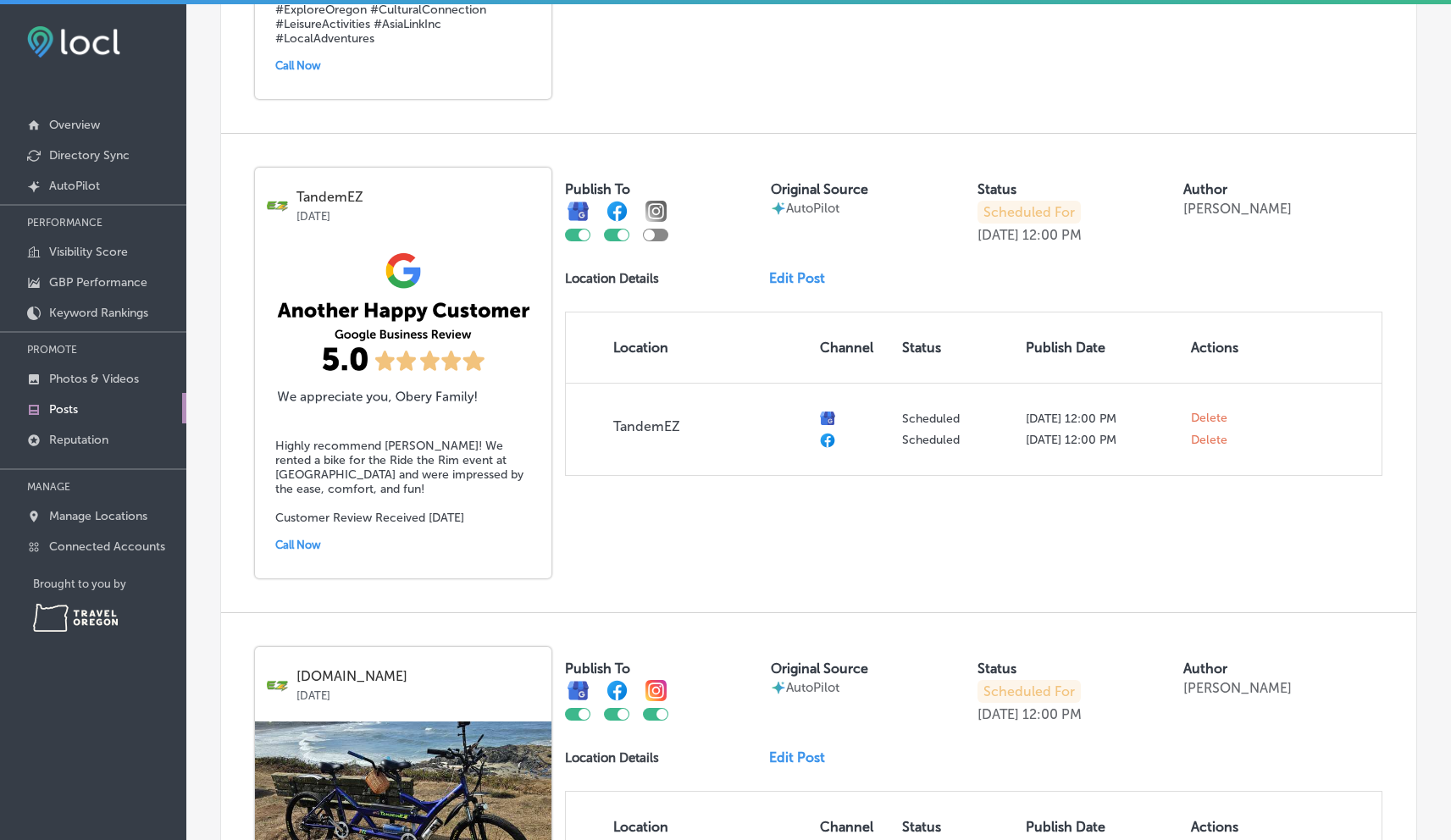
click at [662, 229] on div at bounding box center [656, 235] width 25 height 13
checkbox input "true"
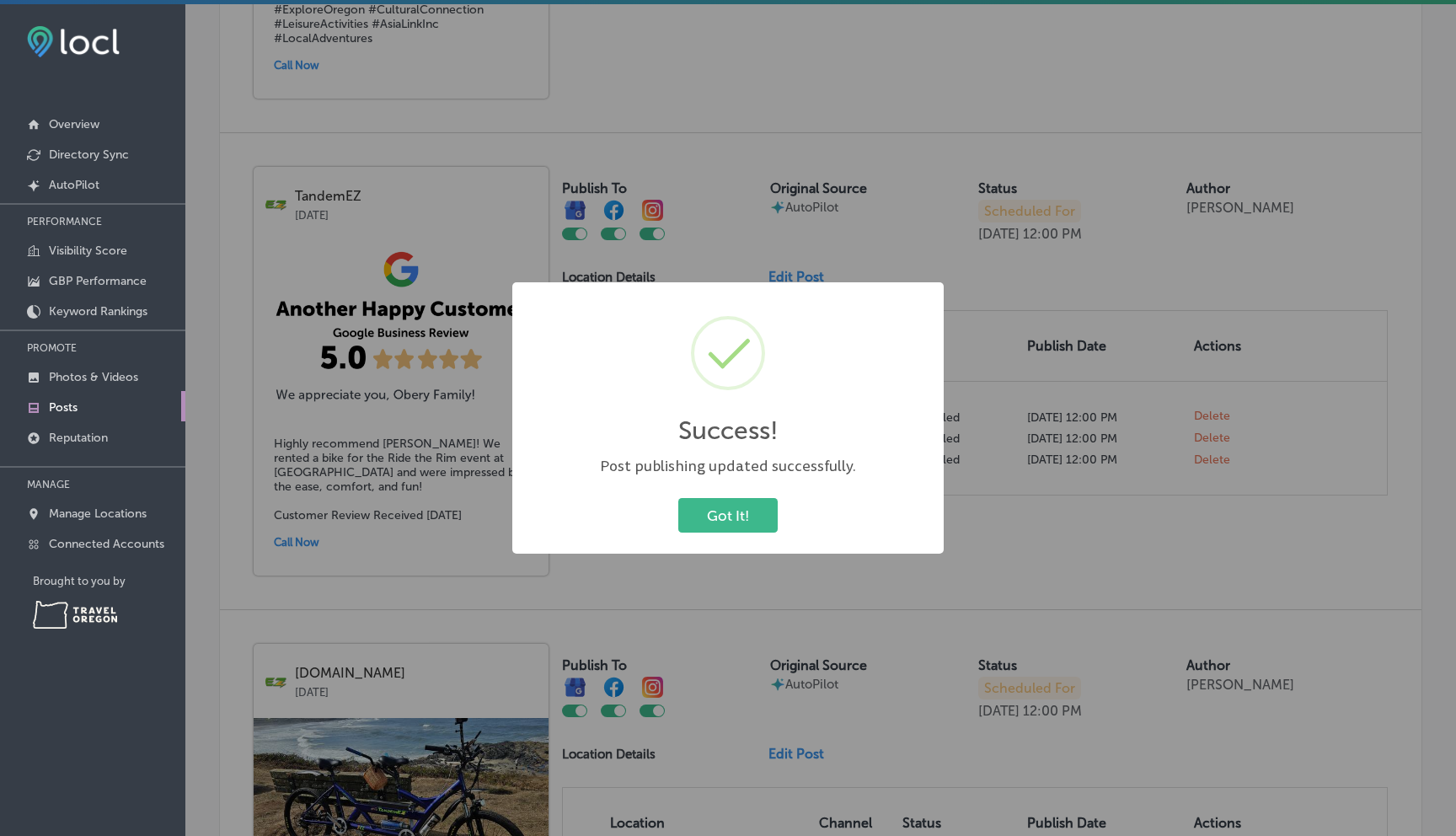
click at [731, 509] on button "Got It!" at bounding box center [728, 516] width 100 height 35
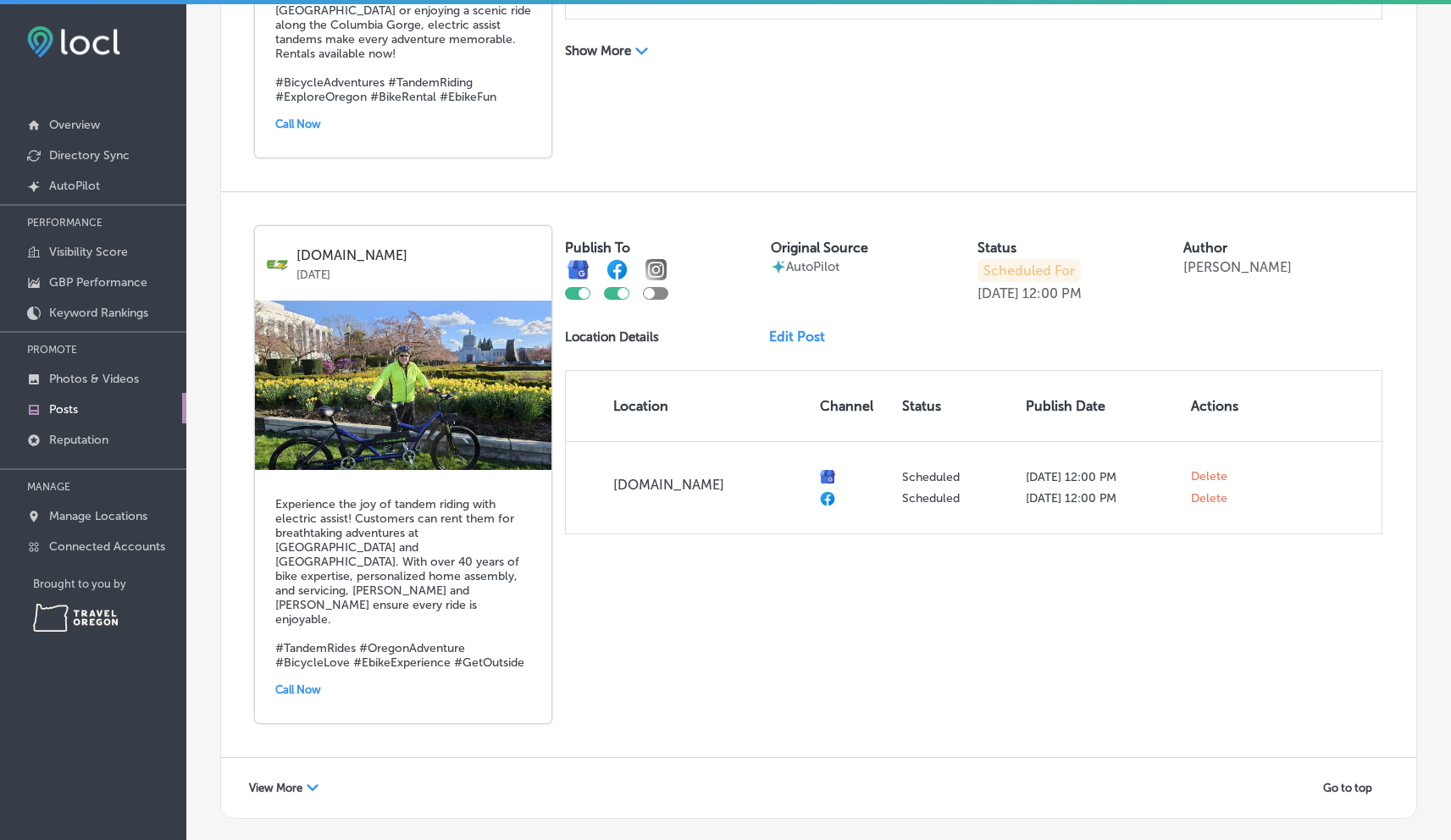
scroll to position [3126, 0]
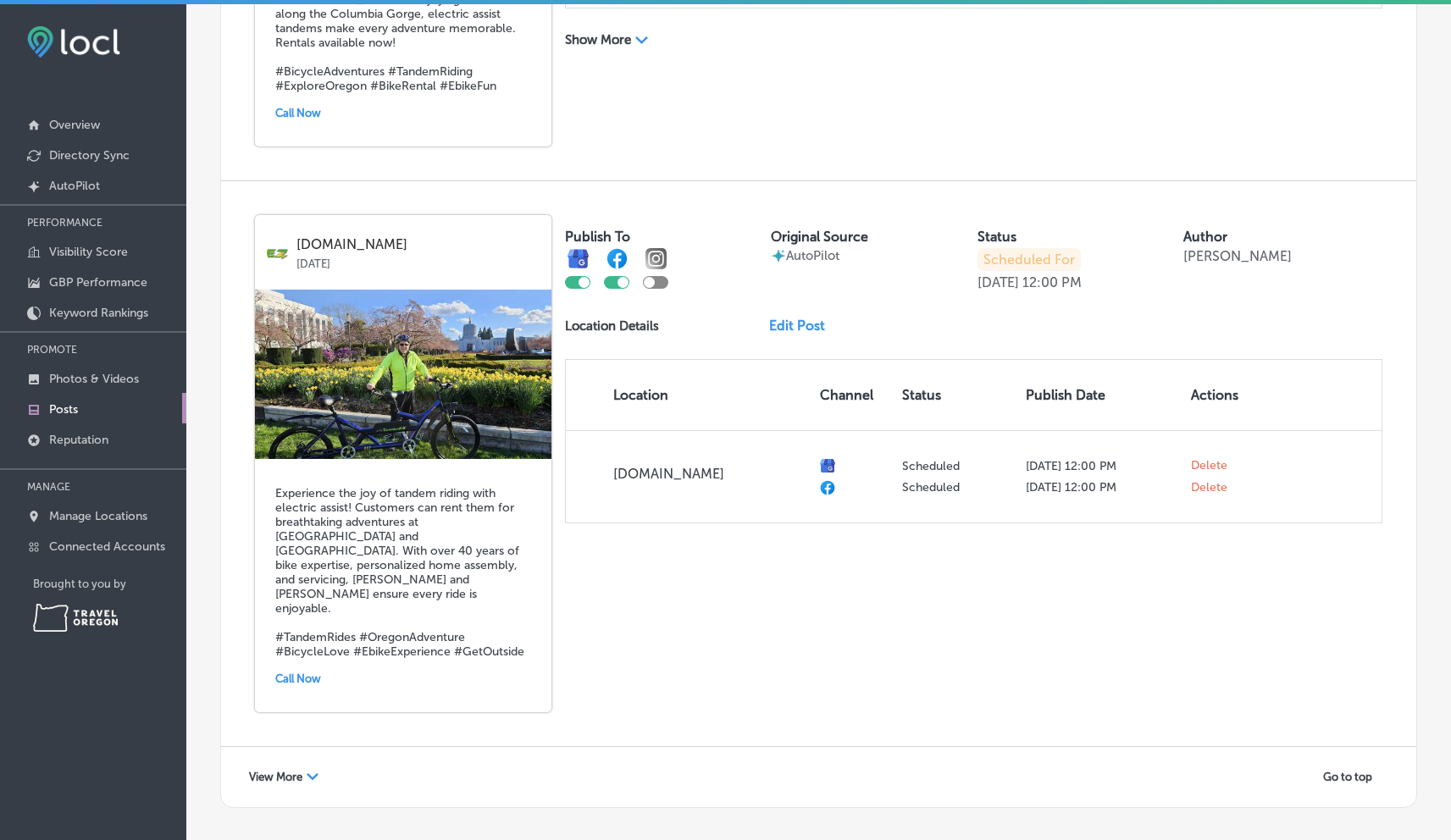
click at [659, 276] on div at bounding box center [656, 282] width 25 height 13
checkbox input "true"
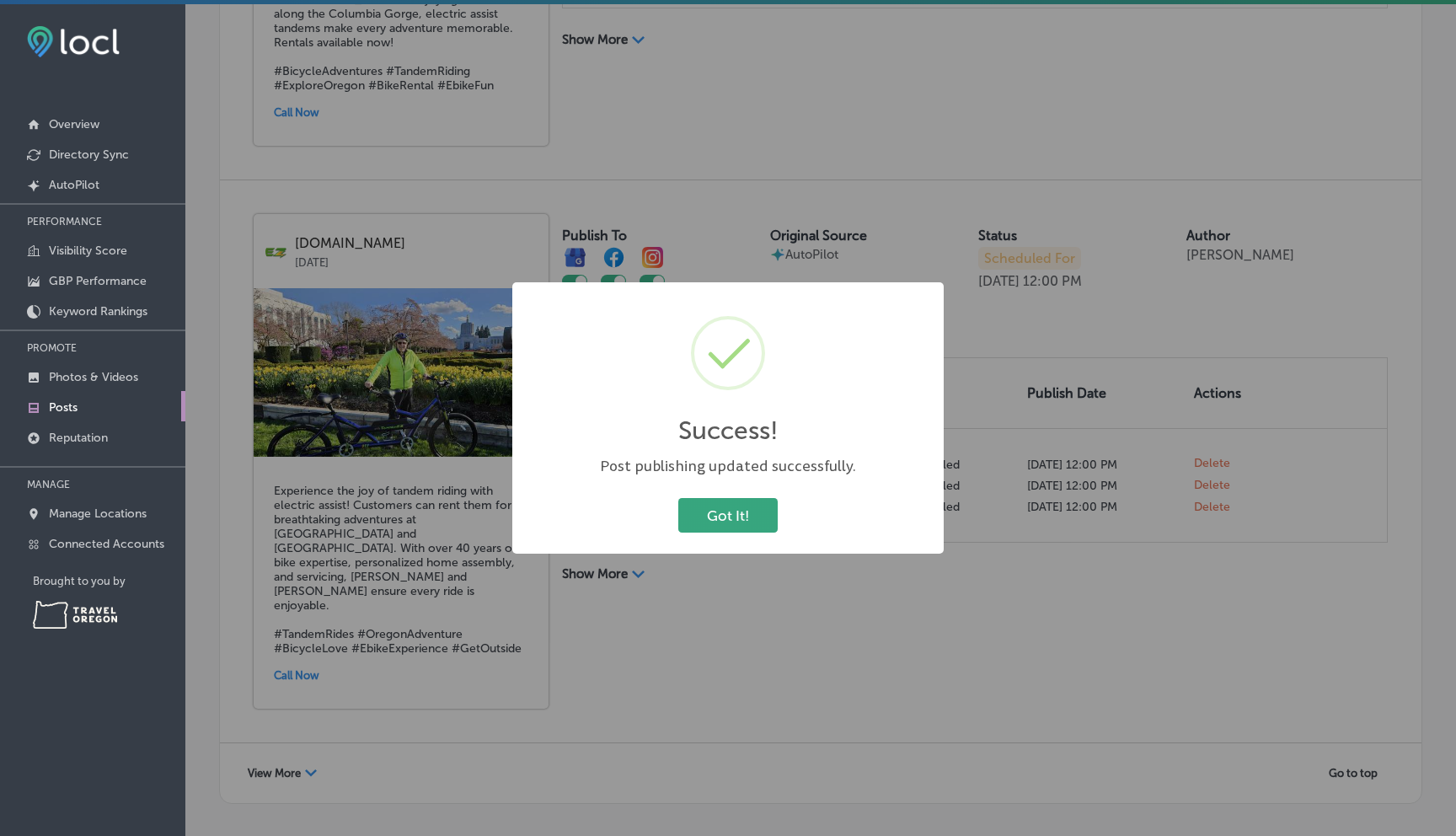
click at [730, 525] on button "Got It!" at bounding box center [728, 516] width 100 height 35
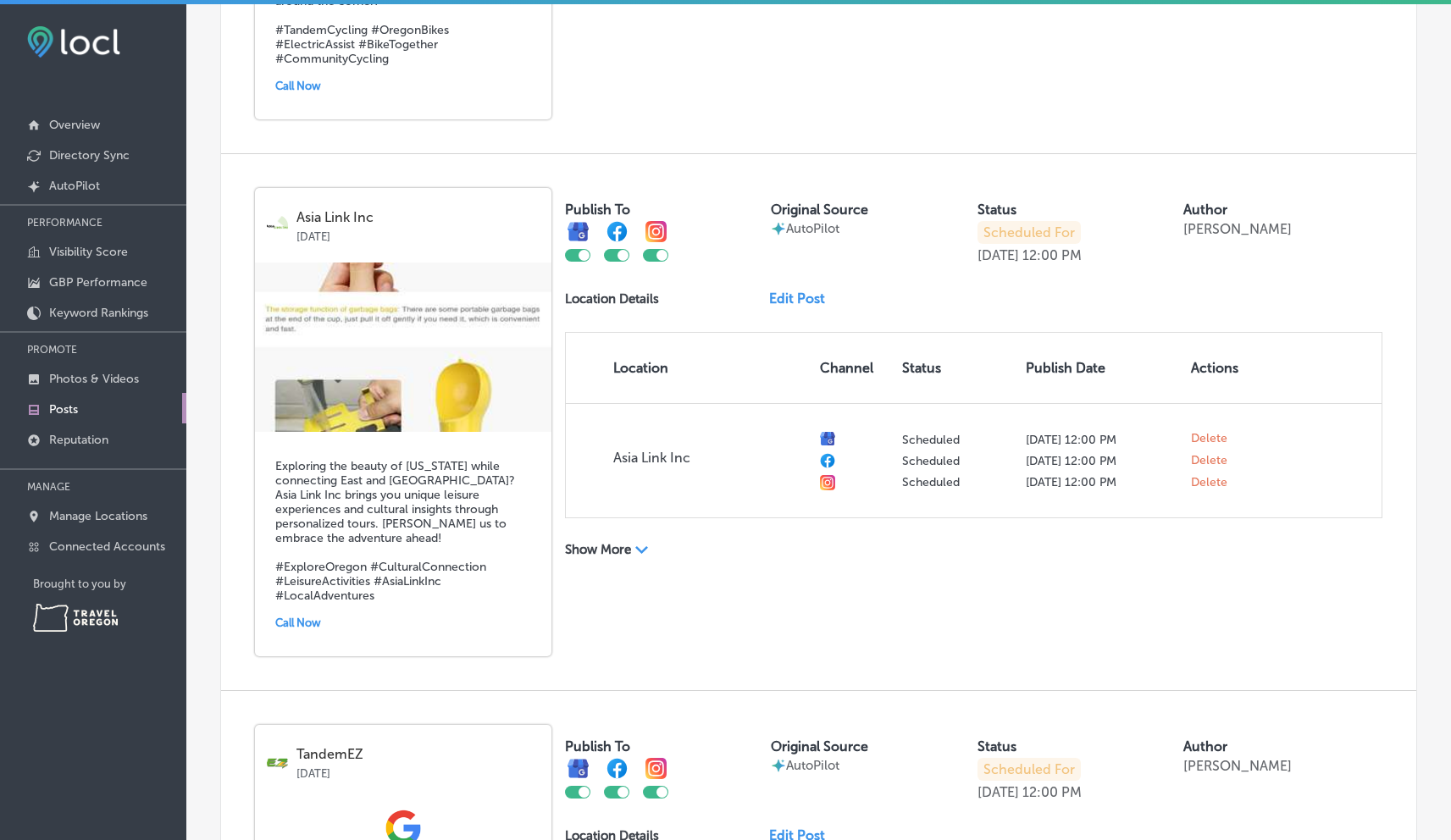
scroll to position [1603, 0]
click at [800, 288] on link "Edit Post" at bounding box center [803, 296] width 69 height 17
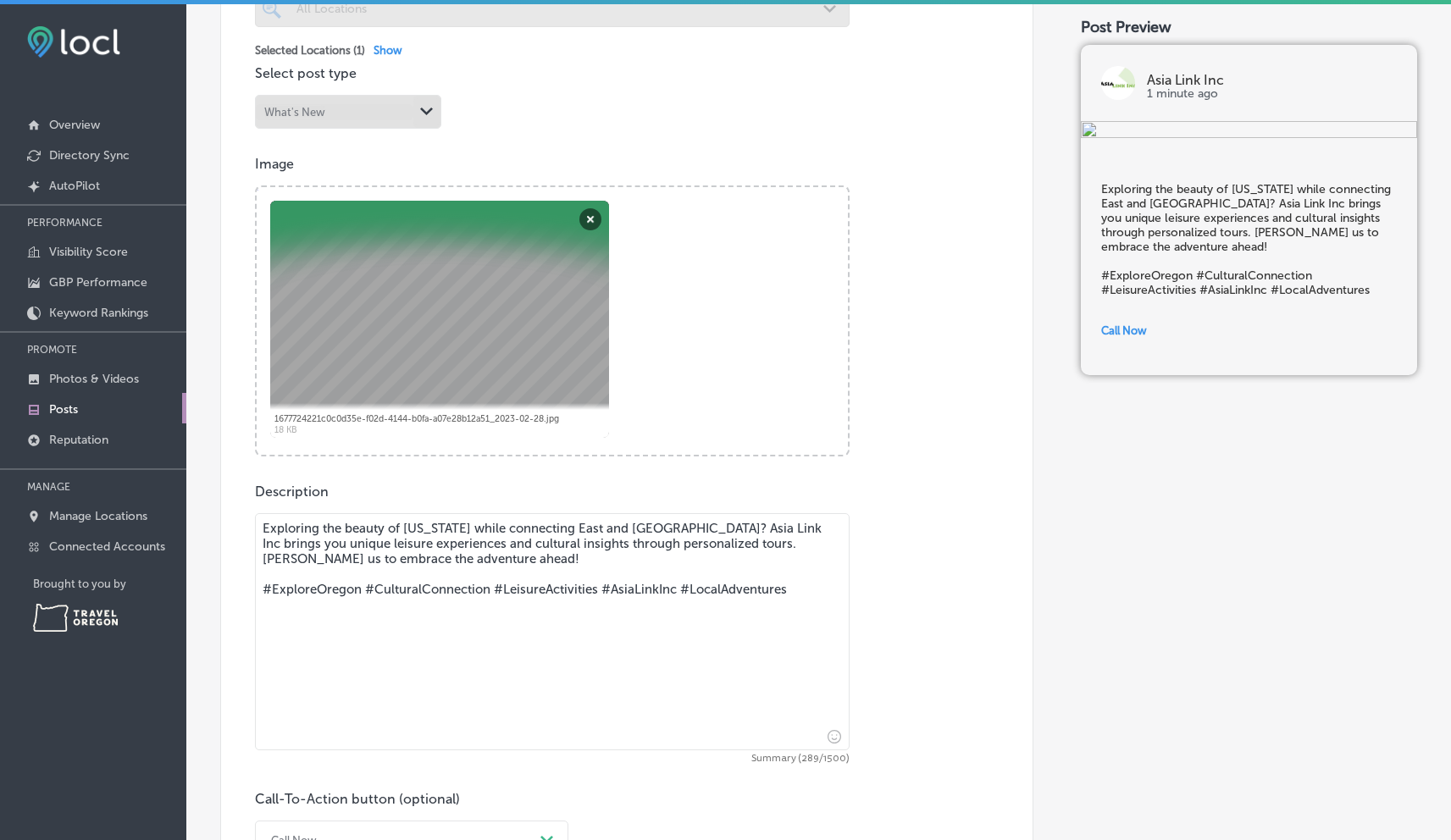
scroll to position [554, 0]
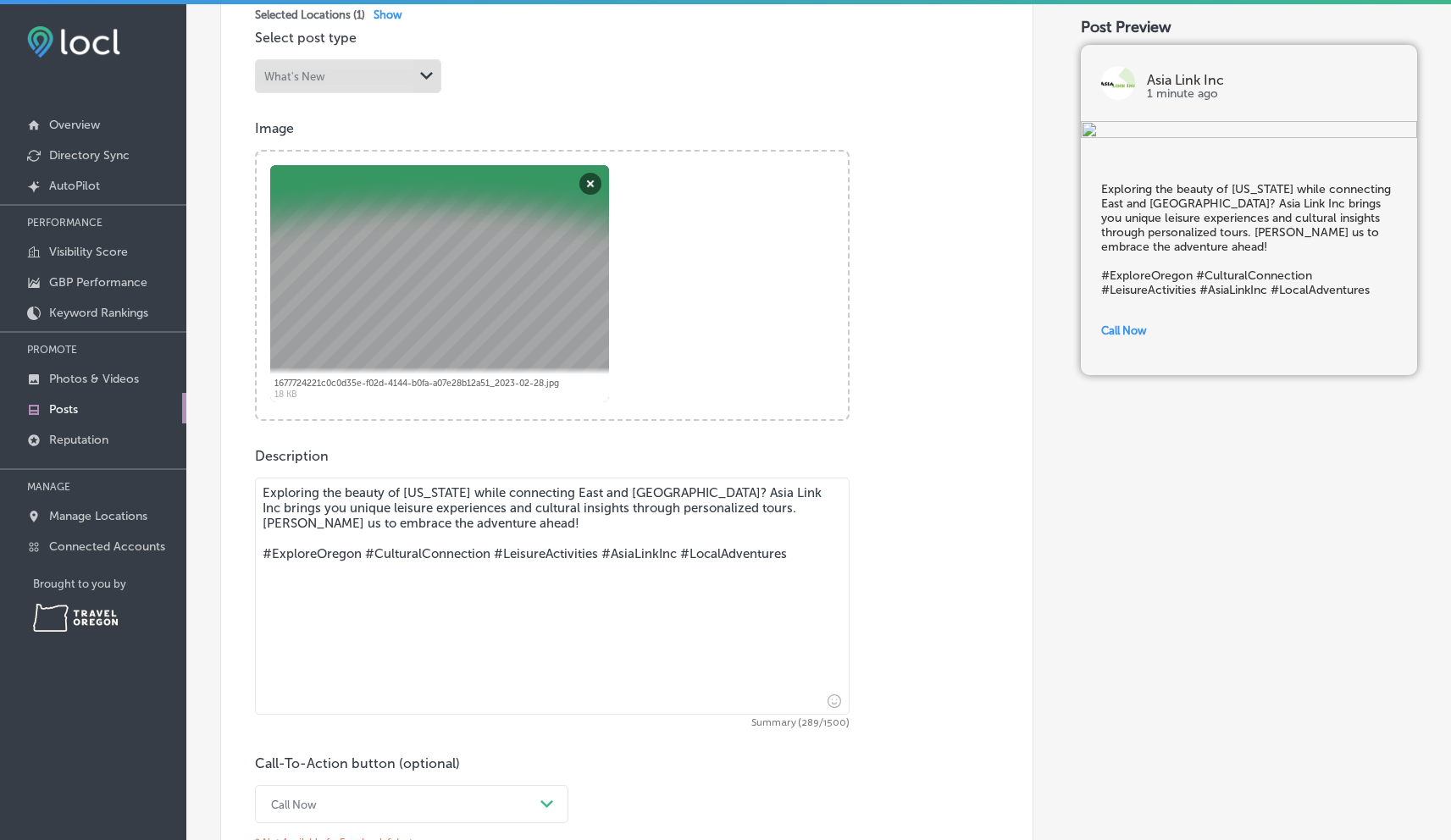
click at [262, 492] on textarea "Exploring the beauty of [US_STATE] while connecting East and [GEOGRAPHIC_DATA]?…" at bounding box center [553, 595] width 594 height 237
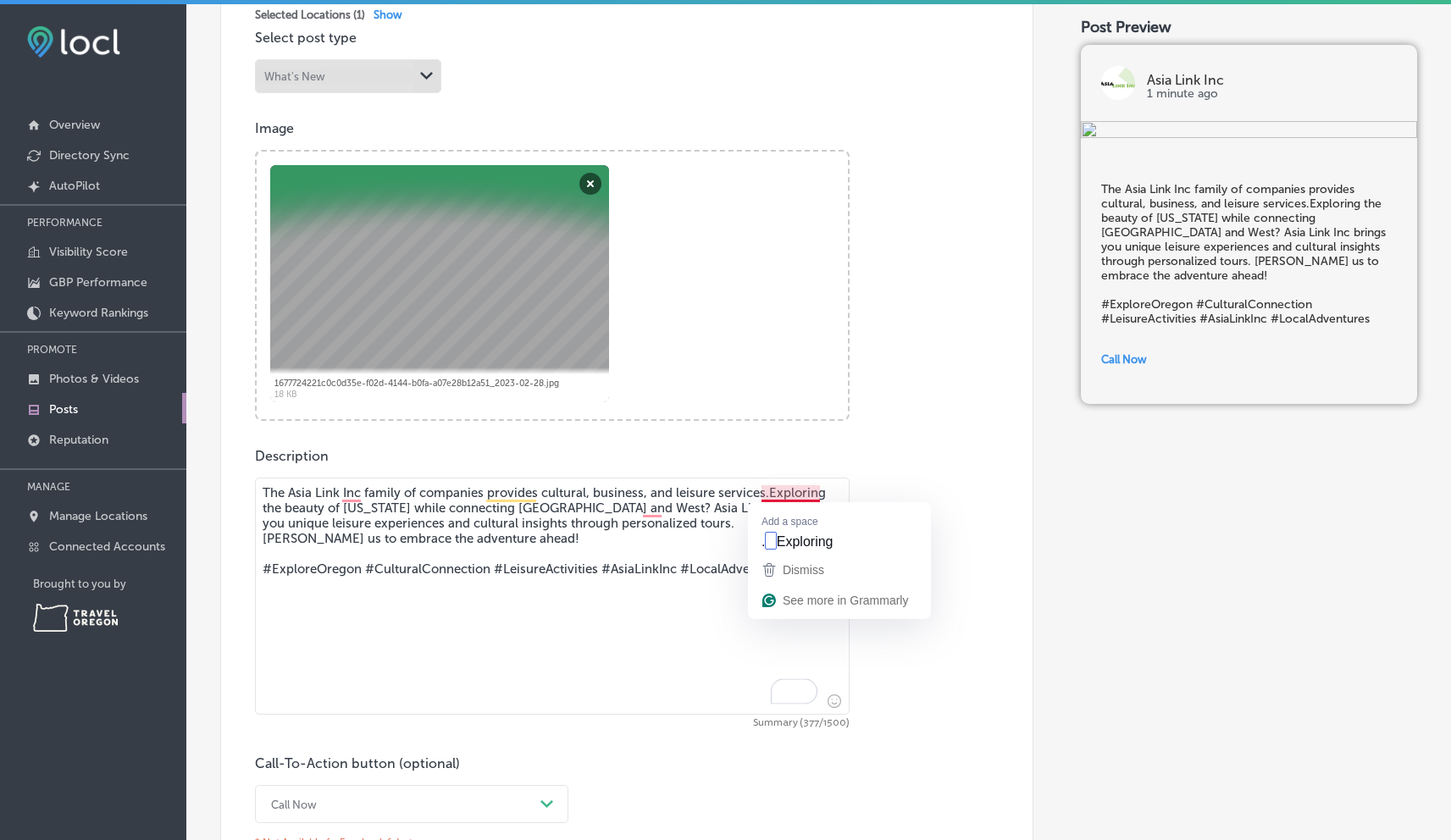
click at [763, 489] on textarea "The Asia Link Inc family of companies provides cultural, business, and leisure …" at bounding box center [553, 595] width 594 height 237
click at [431, 509] on textarea "The Asia Link Inc. family of companies provides cultural, business, and leisure…" at bounding box center [553, 595] width 594 height 237
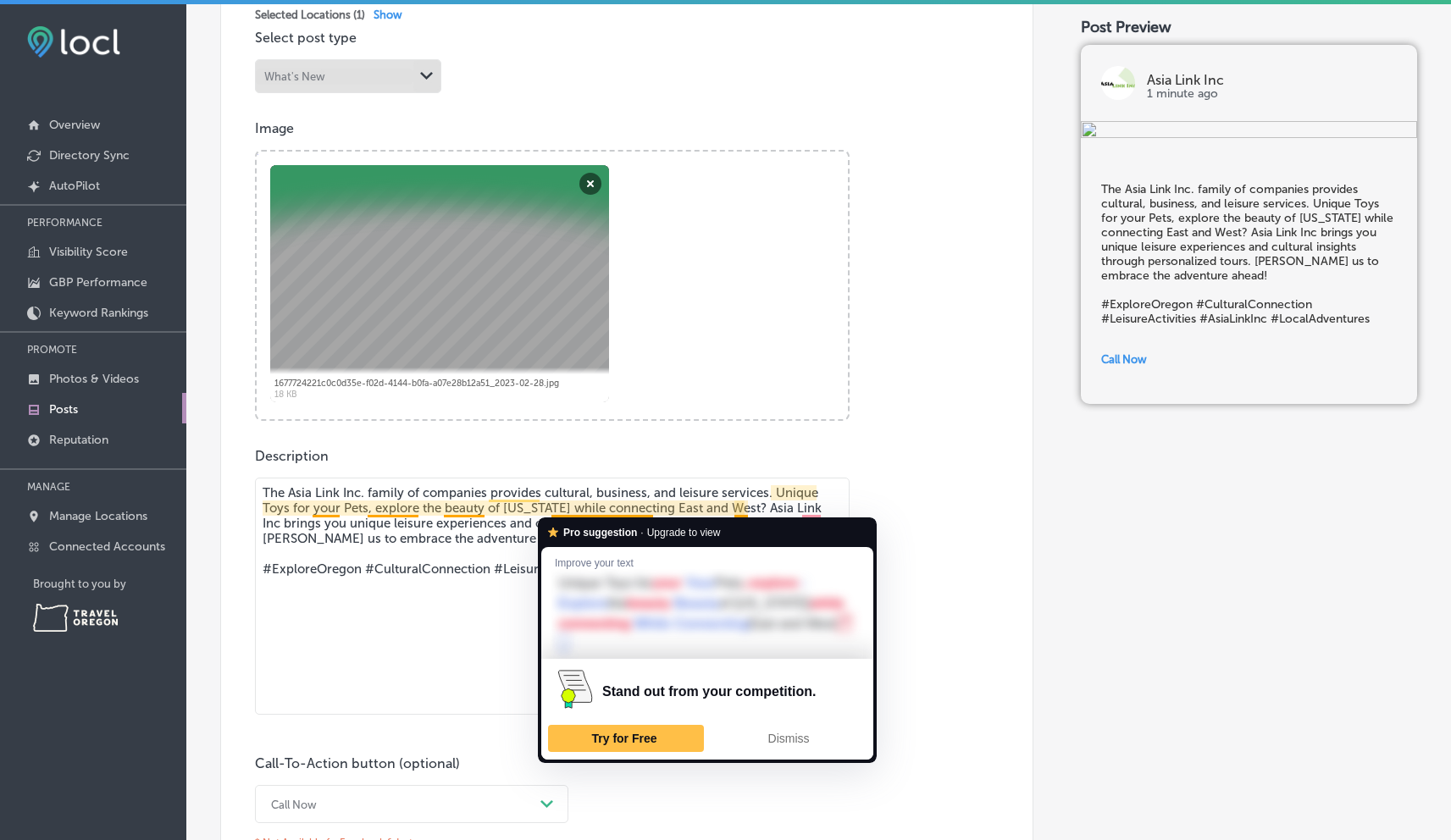
click at [585, 510] on textarea "The Asia Link Inc. family of companies provides cultural, business, and leisure…" at bounding box center [553, 595] width 594 height 237
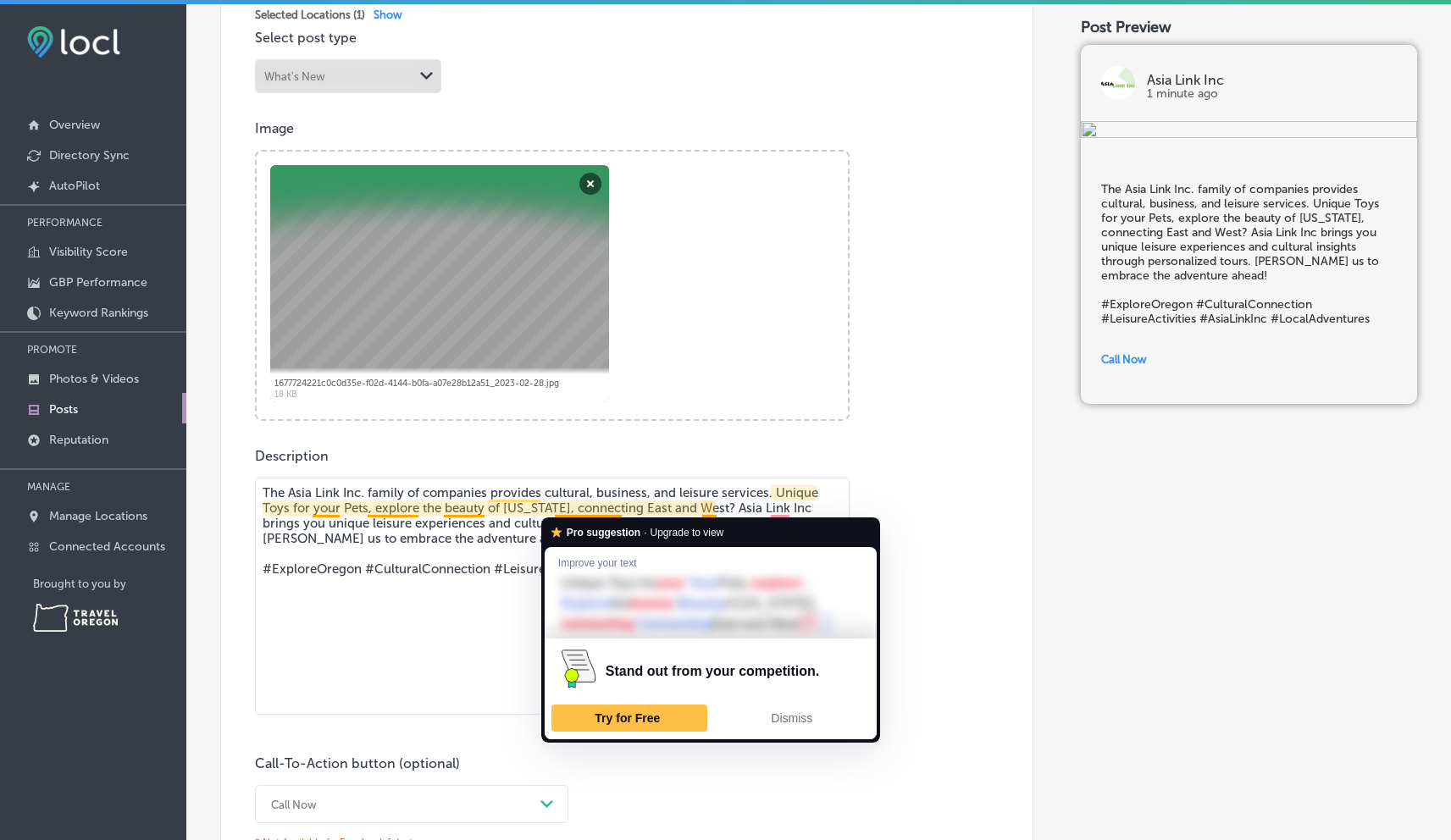
click at [604, 509] on textarea "The Asia Link Inc. family of companies provides cultural, business, and leisure…" at bounding box center [553, 595] width 594 height 237
drag, startPoint x: 604, startPoint y: 509, endPoint x: 653, endPoint y: 522, distance: 50.7
click at [623, 506] on textarea "The Asia Link Inc. family of companies provides cultural, business, and leisure…" at bounding box center [553, 595] width 594 height 237
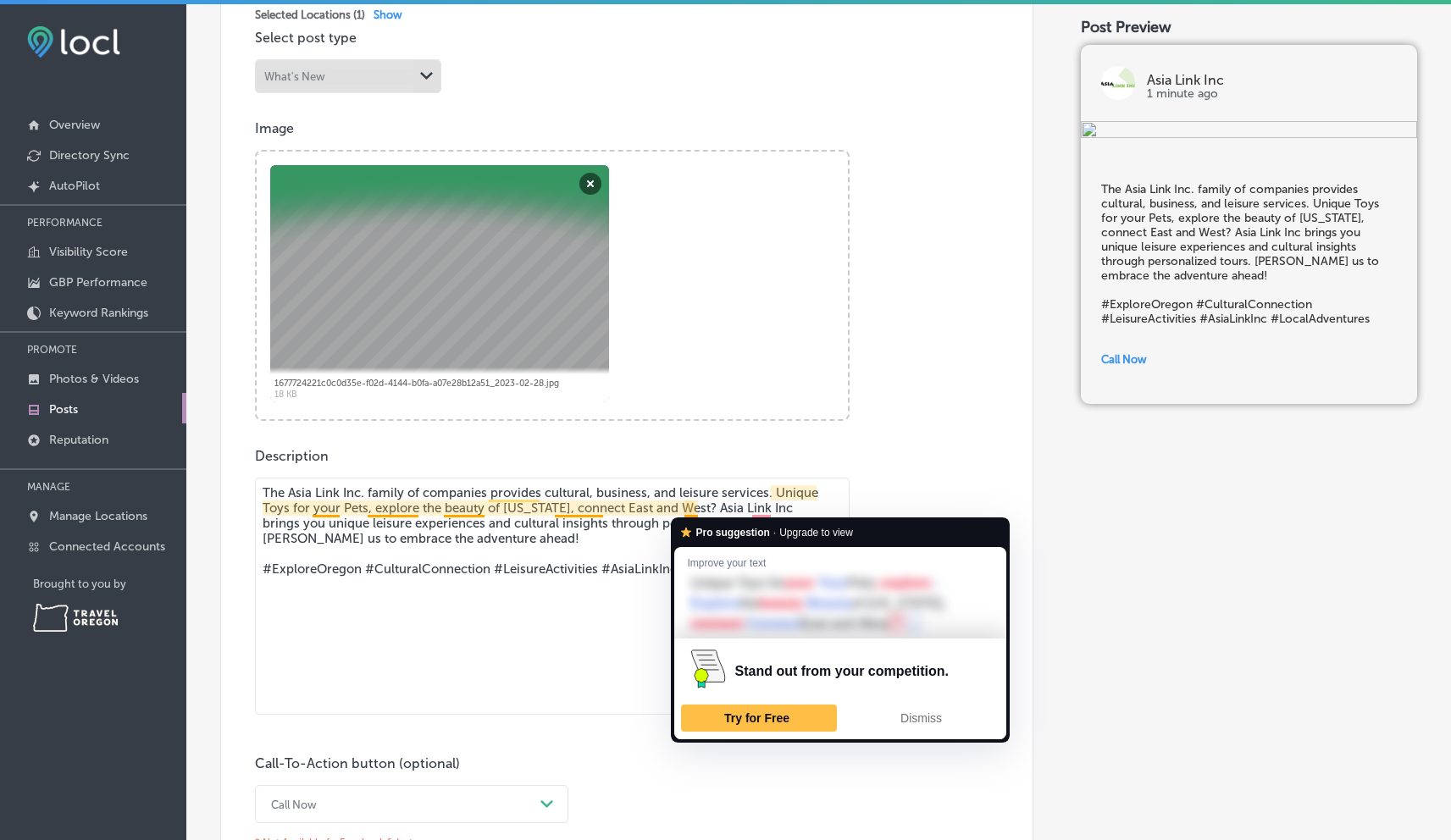
click at [693, 509] on textarea "The Asia Link Inc. family of companies provides cultural, business, and leisure…" at bounding box center [553, 595] width 594 height 237
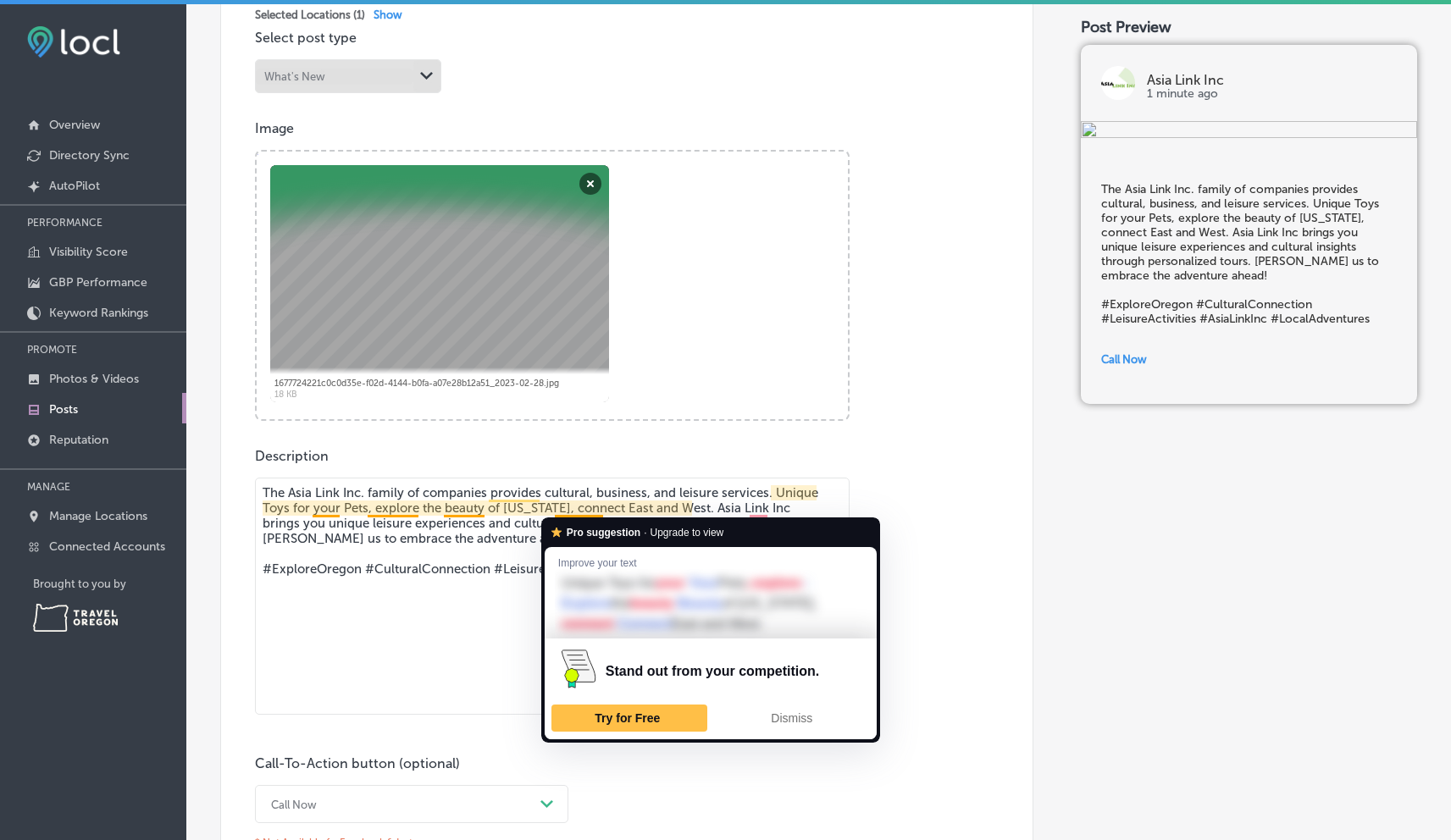
click at [552, 509] on textarea "The Asia Link Inc. family of companies provides cultural, business, and leisure…" at bounding box center [553, 595] width 594 height 237
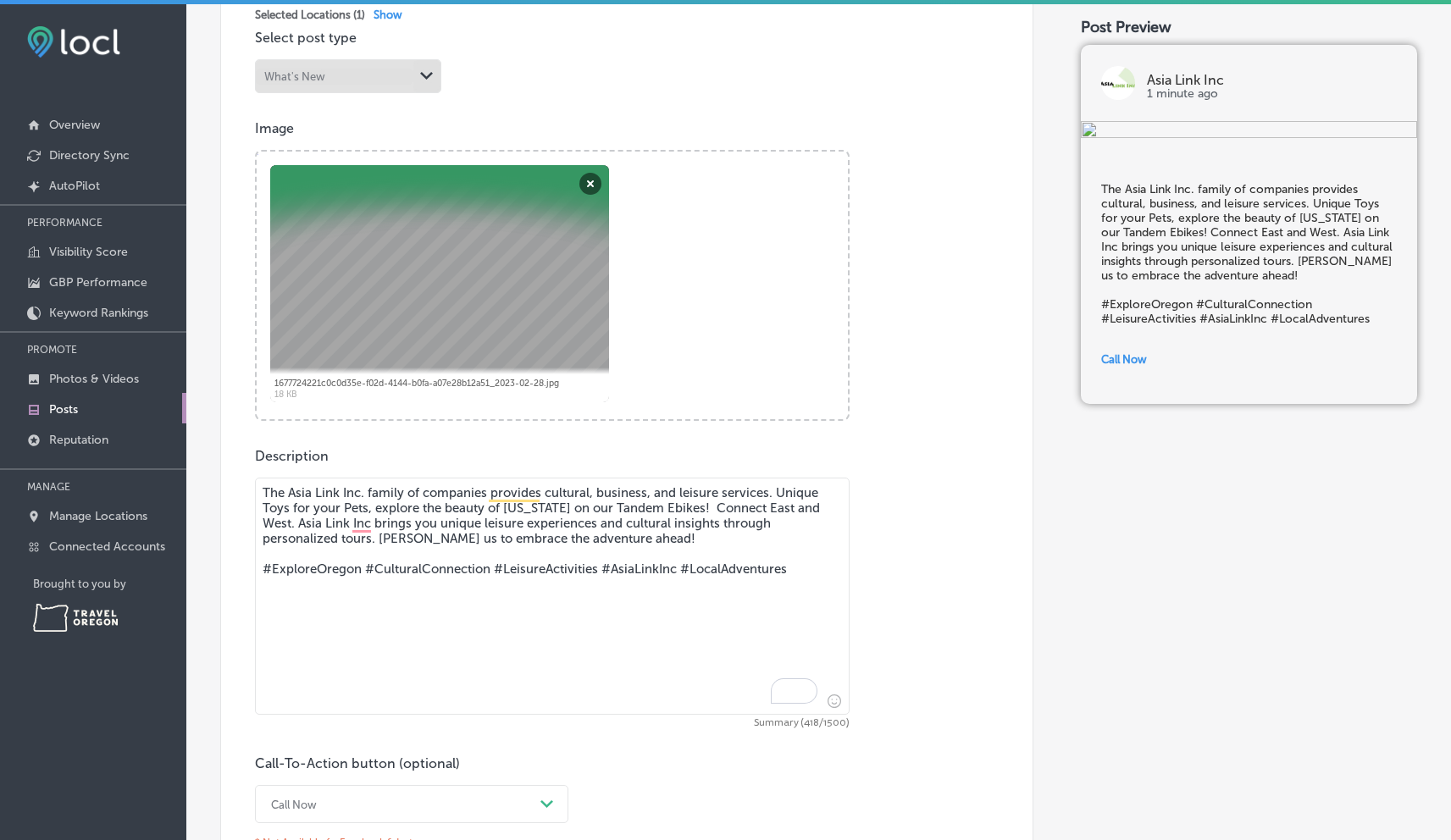
click at [370, 509] on textarea "The Asia Link Inc. family of companies provides cultural, business, and leisure…" at bounding box center [553, 595] width 594 height 237
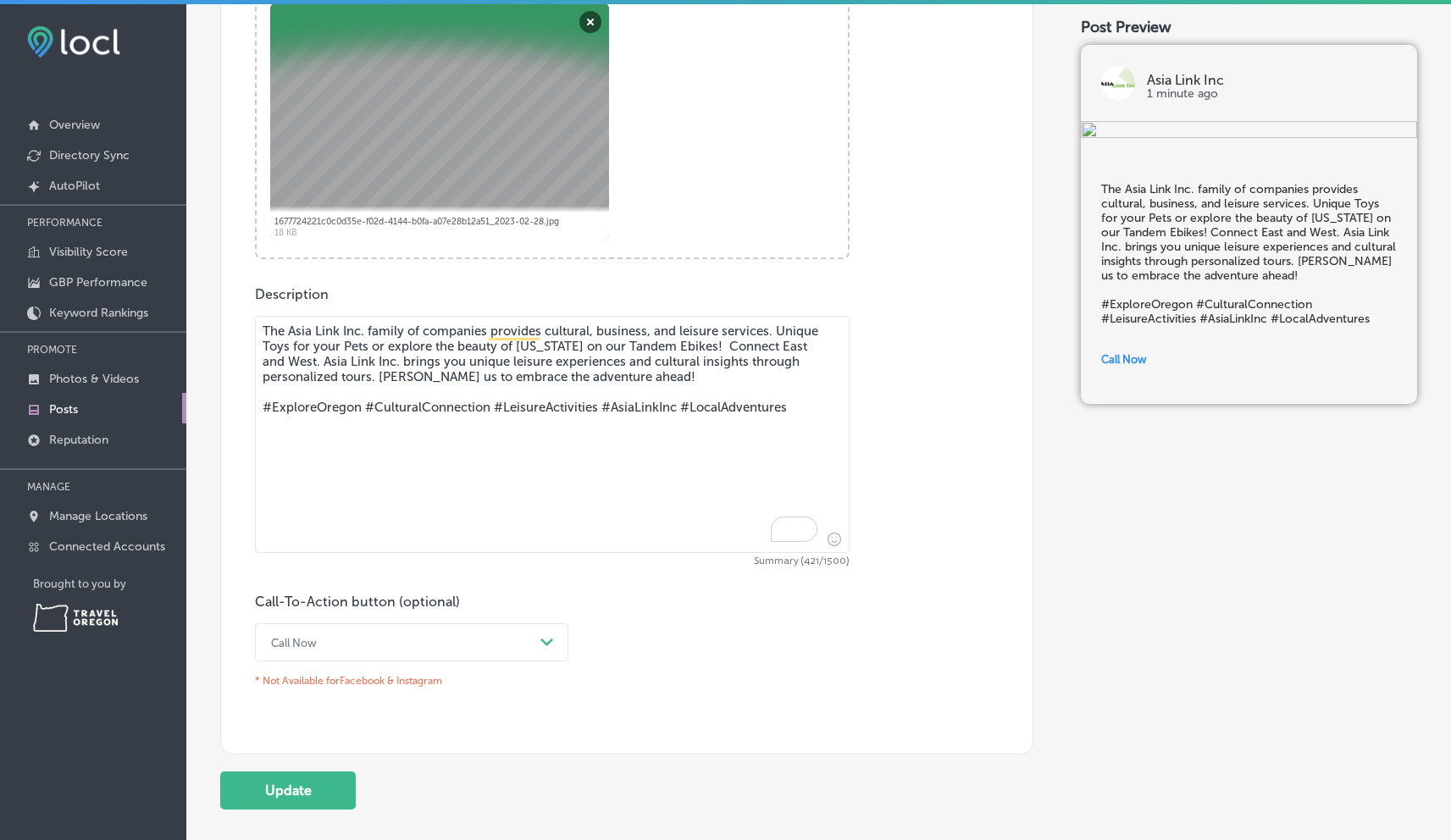
scroll to position [757, 0]
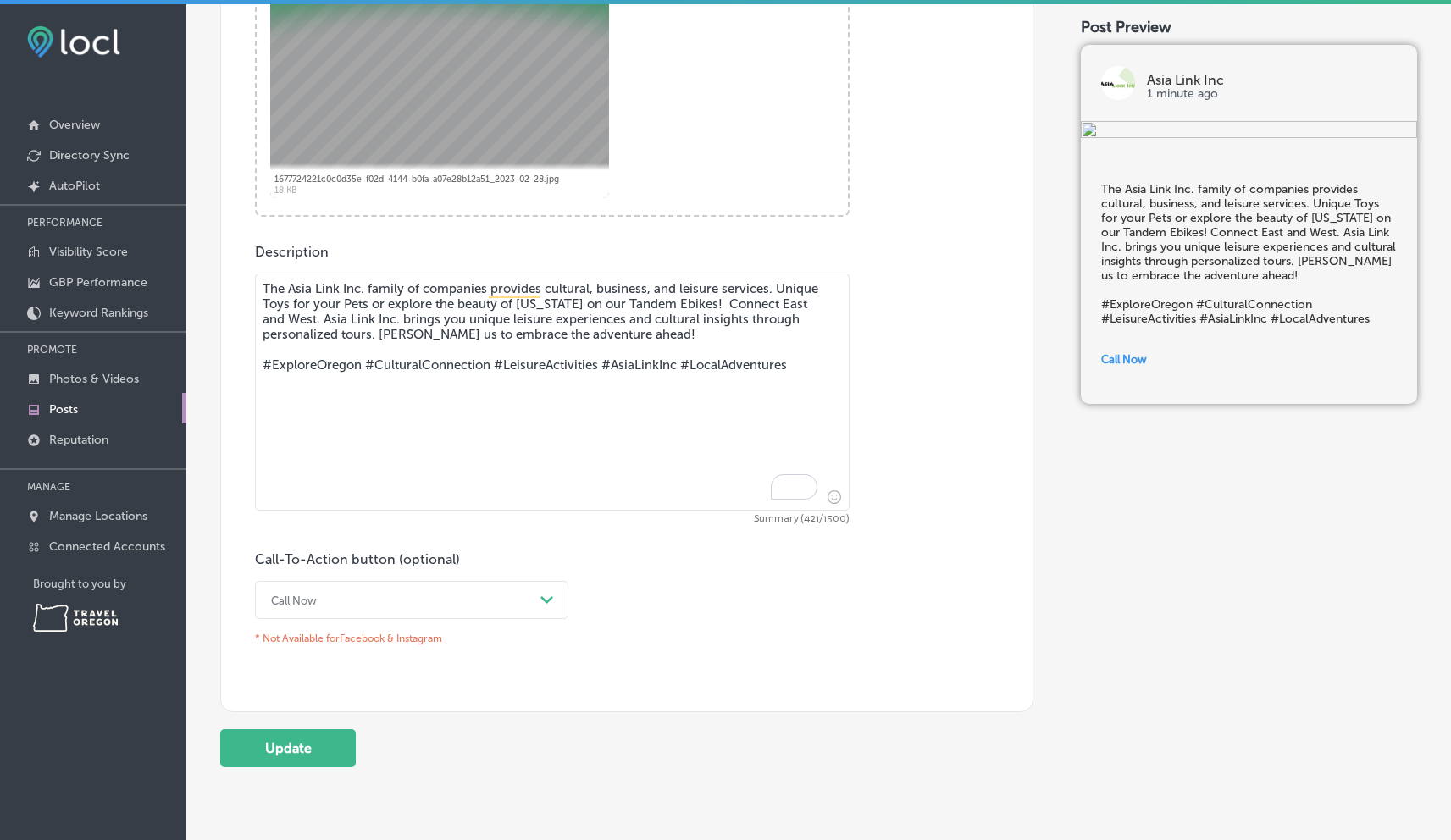
type textarea "The Asia Link Inc. family of companies provides cultural, business, and leisure…"
click at [550, 599] on icon "Path Created with Sketch." at bounding box center [547, 600] width 13 height 8
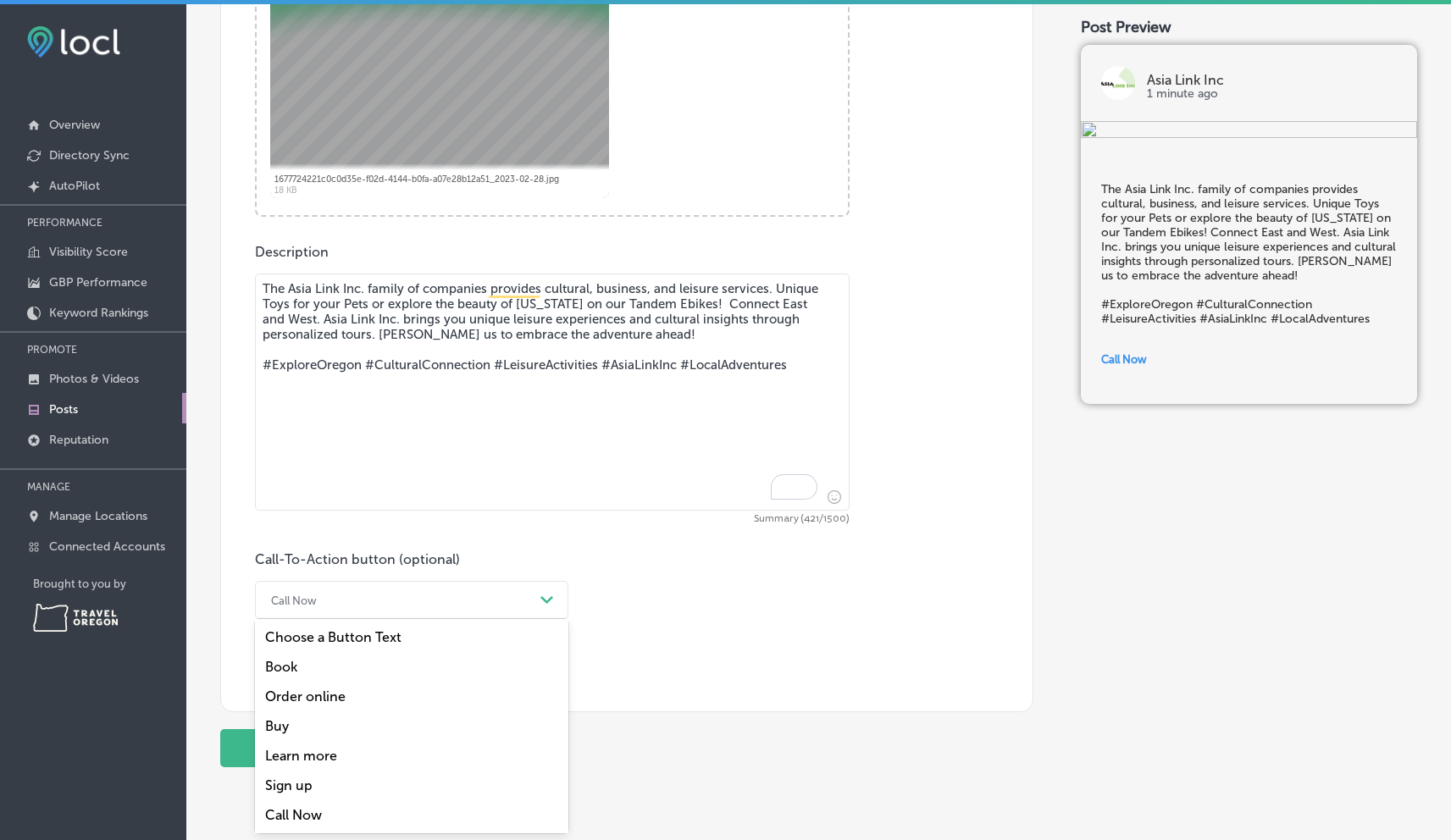
click at [319, 751] on div "Learn more" at bounding box center [412, 756] width 314 height 29
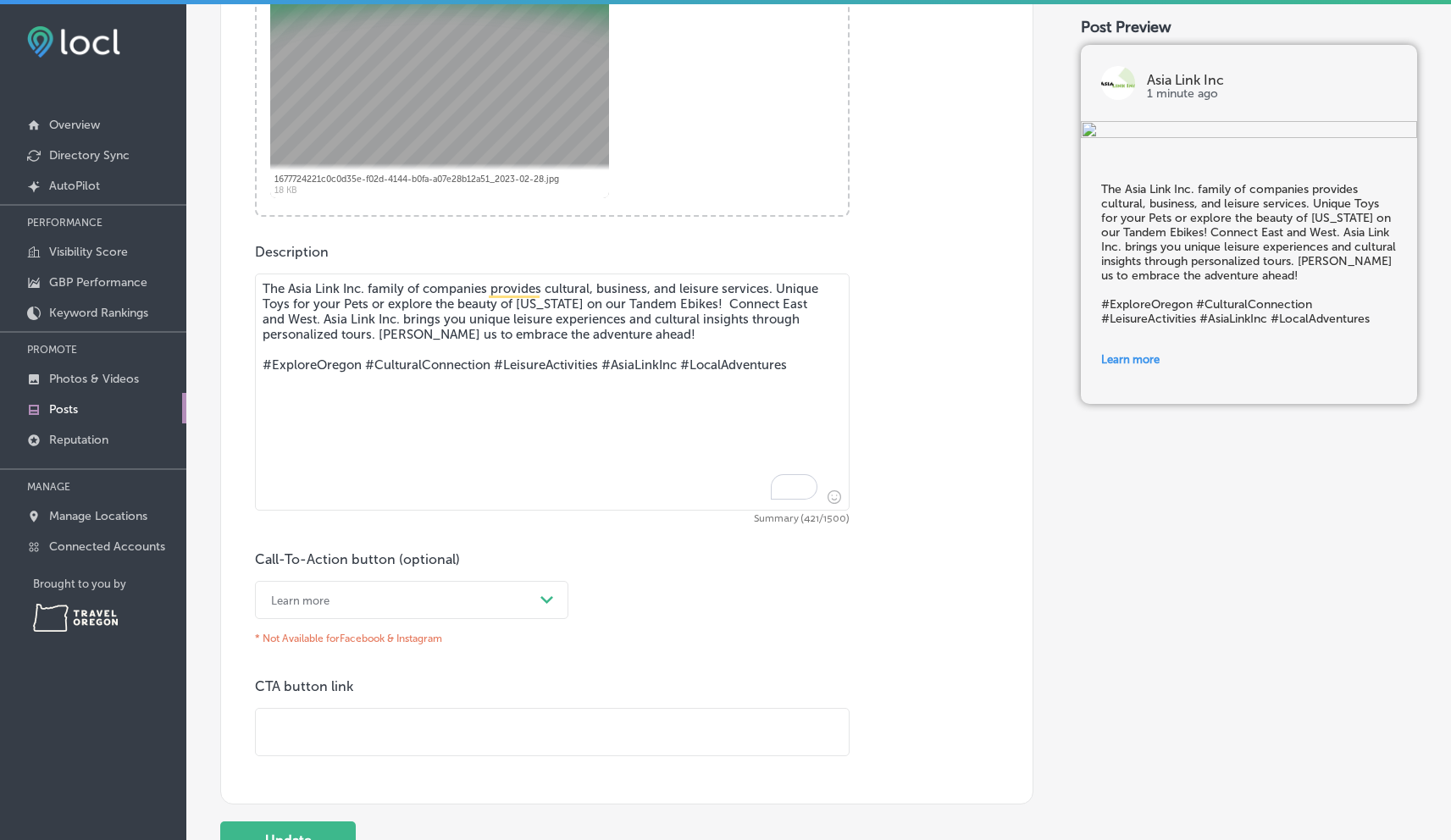
click at [284, 729] on input "text" at bounding box center [553, 733] width 592 height 47
paste input "[URL][DOMAIN_NAME]"
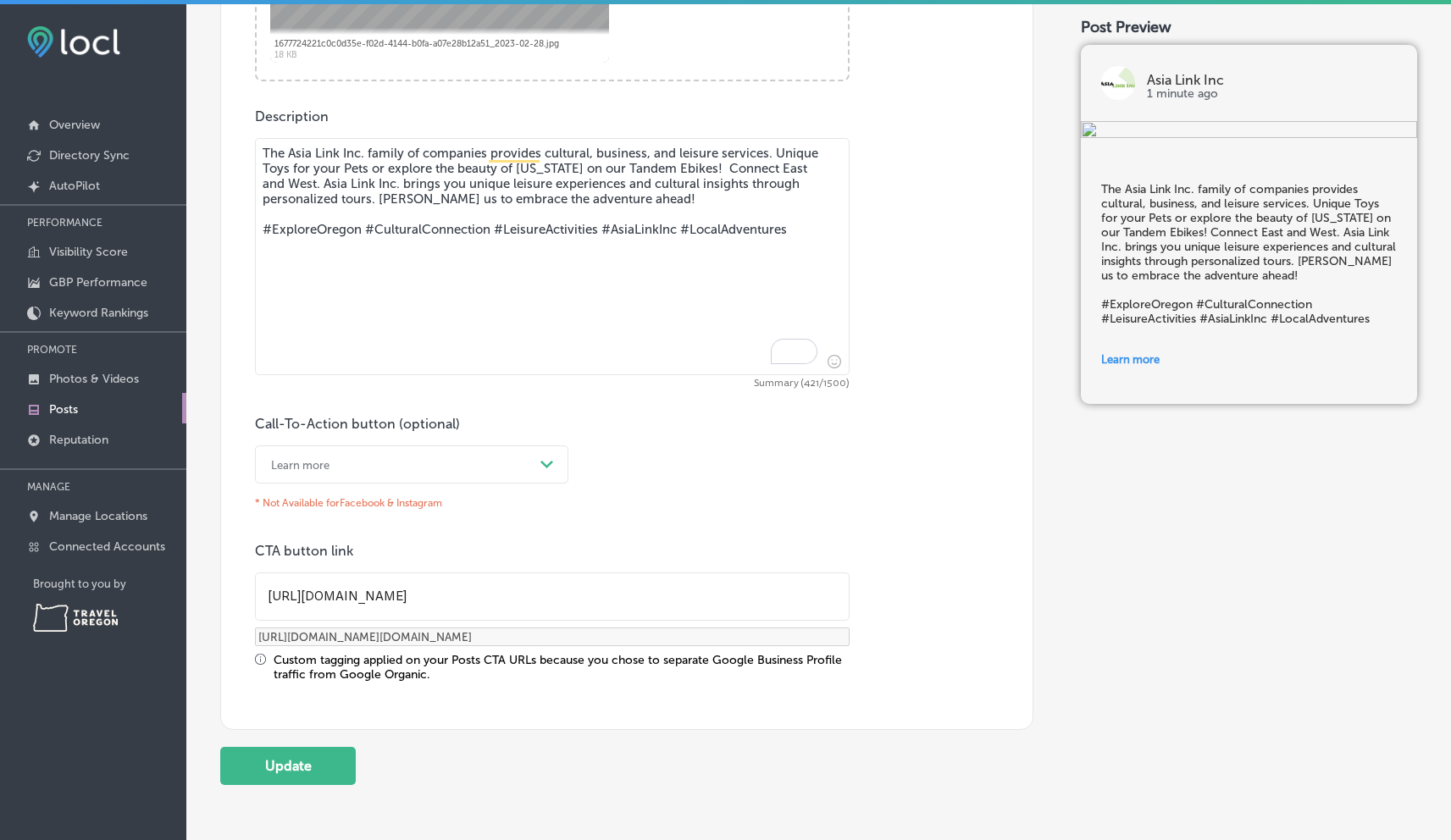
scroll to position [981, 0]
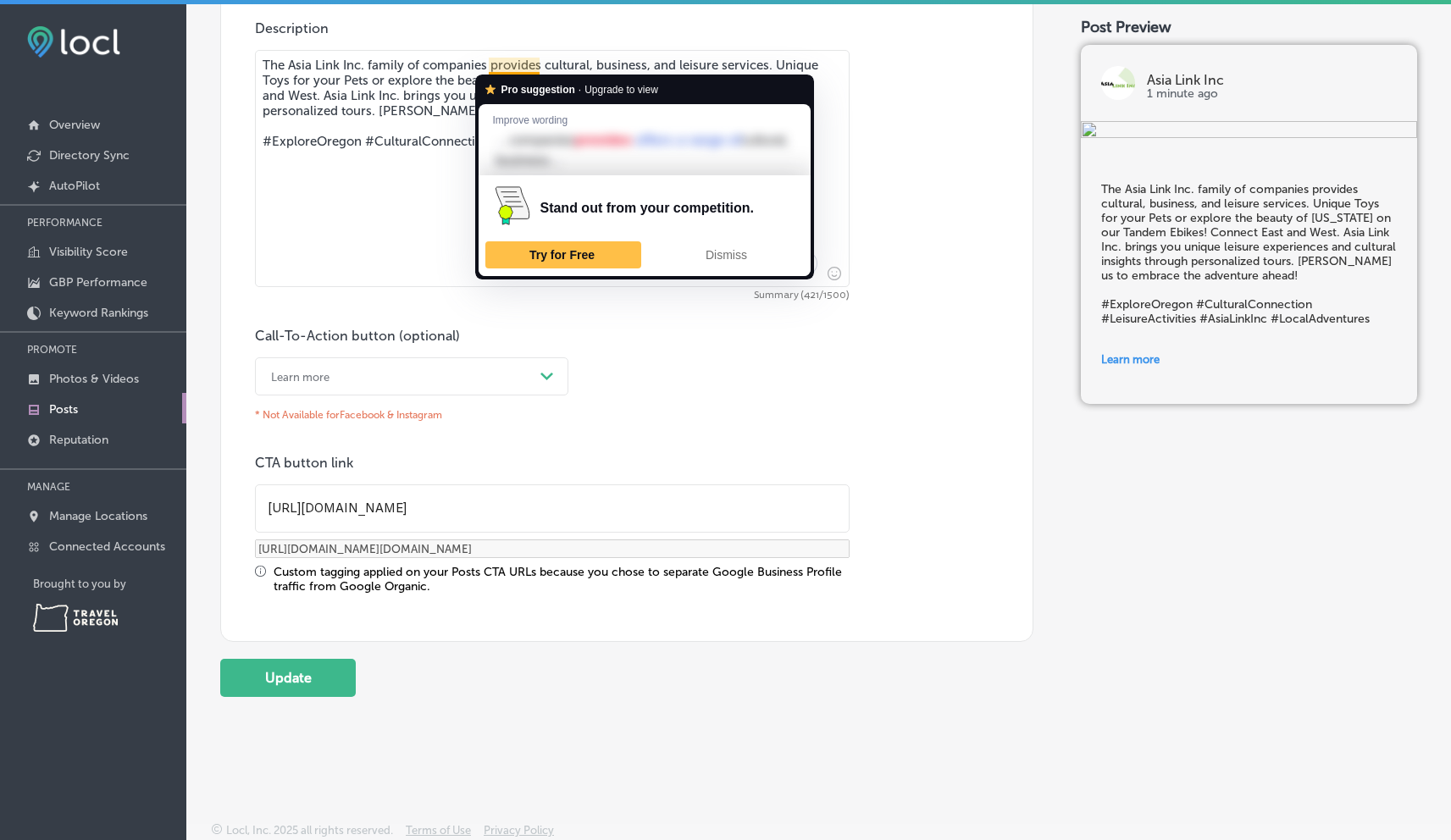
type input "[URL][DOMAIN_NAME]"
click at [540, 64] on textarea "The Asia Link Inc. family of companies provides cultural, business, and leisure…" at bounding box center [553, 168] width 594 height 237
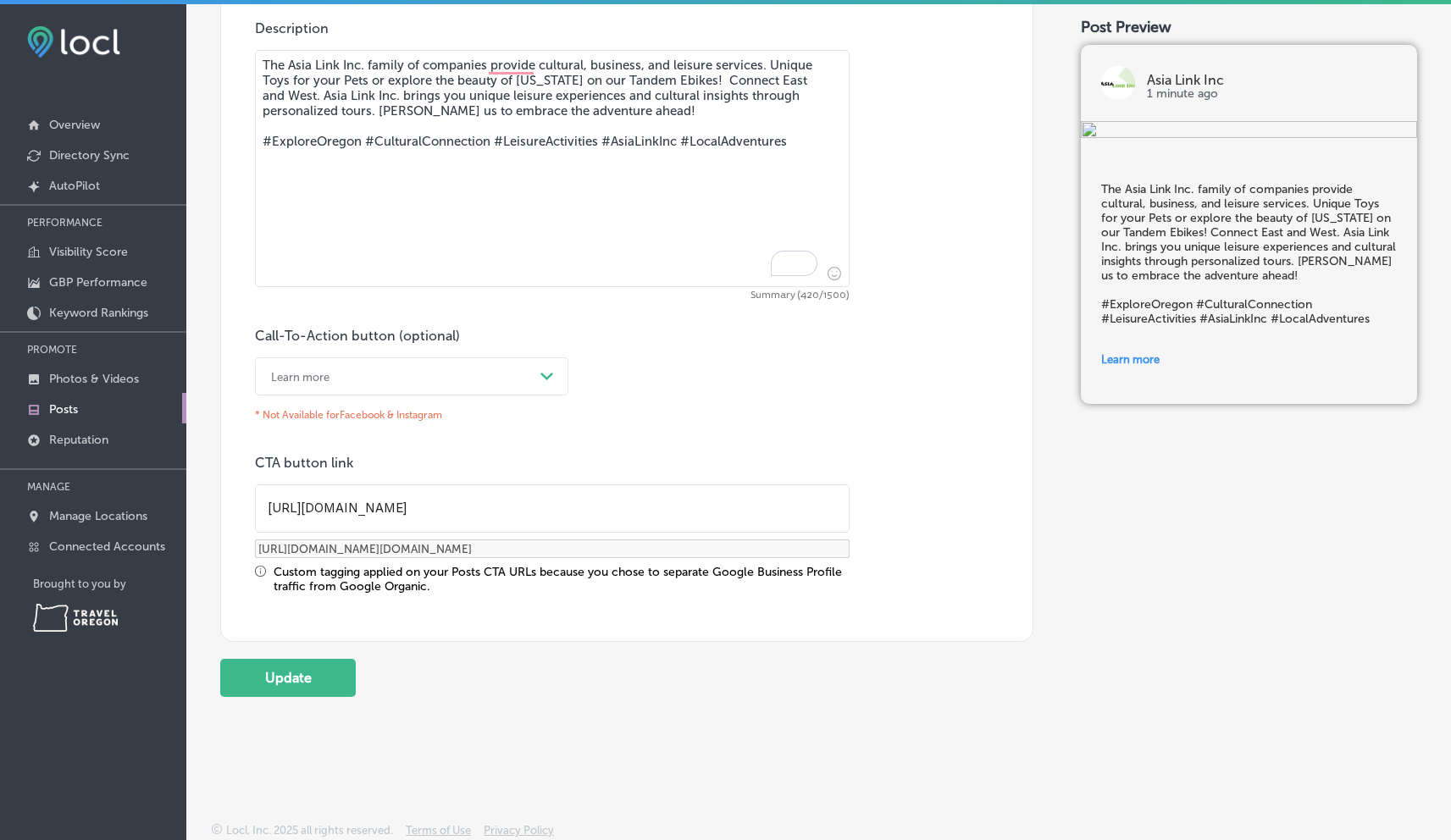
click at [705, 77] on textarea "The Asia Link Inc. family of companies provide cultural, business, and leisure …" at bounding box center [553, 168] width 594 height 237
drag, startPoint x: 703, startPoint y: 79, endPoint x: 297, endPoint y: 95, distance: 406.3
click at [297, 95] on textarea "The Asia Link Inc. family of companies provides cultural, business, and leisure…" at bounding box center [553, 168] width 594 height 237
type textarea "The Asia Link Inc. family of companies provides cultural, business, and leisure…"
click at [313, 681] on button "Update" at bounding box center [287, 677] width 135 height 38
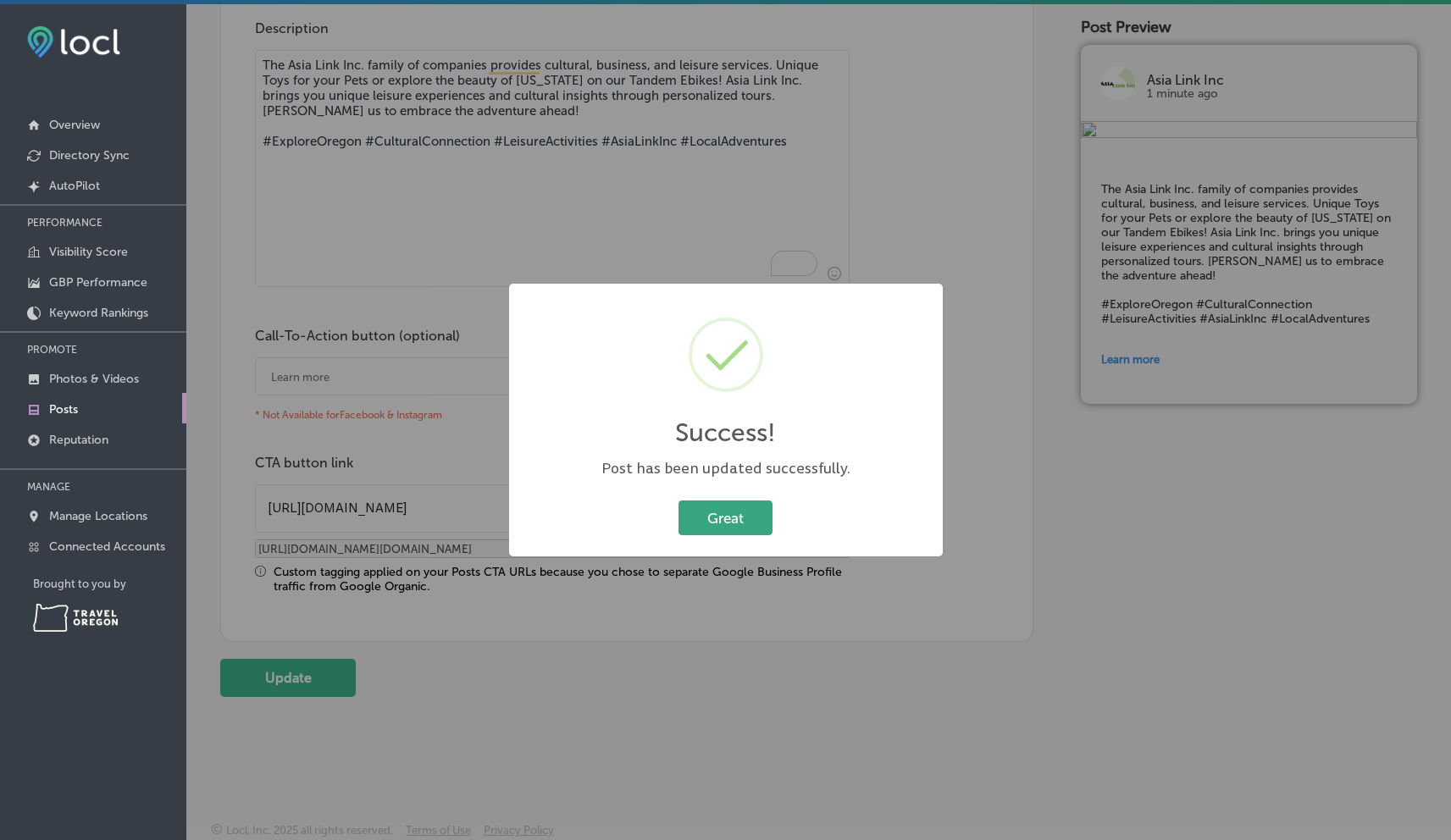
click at [743, 521] on button "Great" at bounding box center [725, 518] width 94 height 35
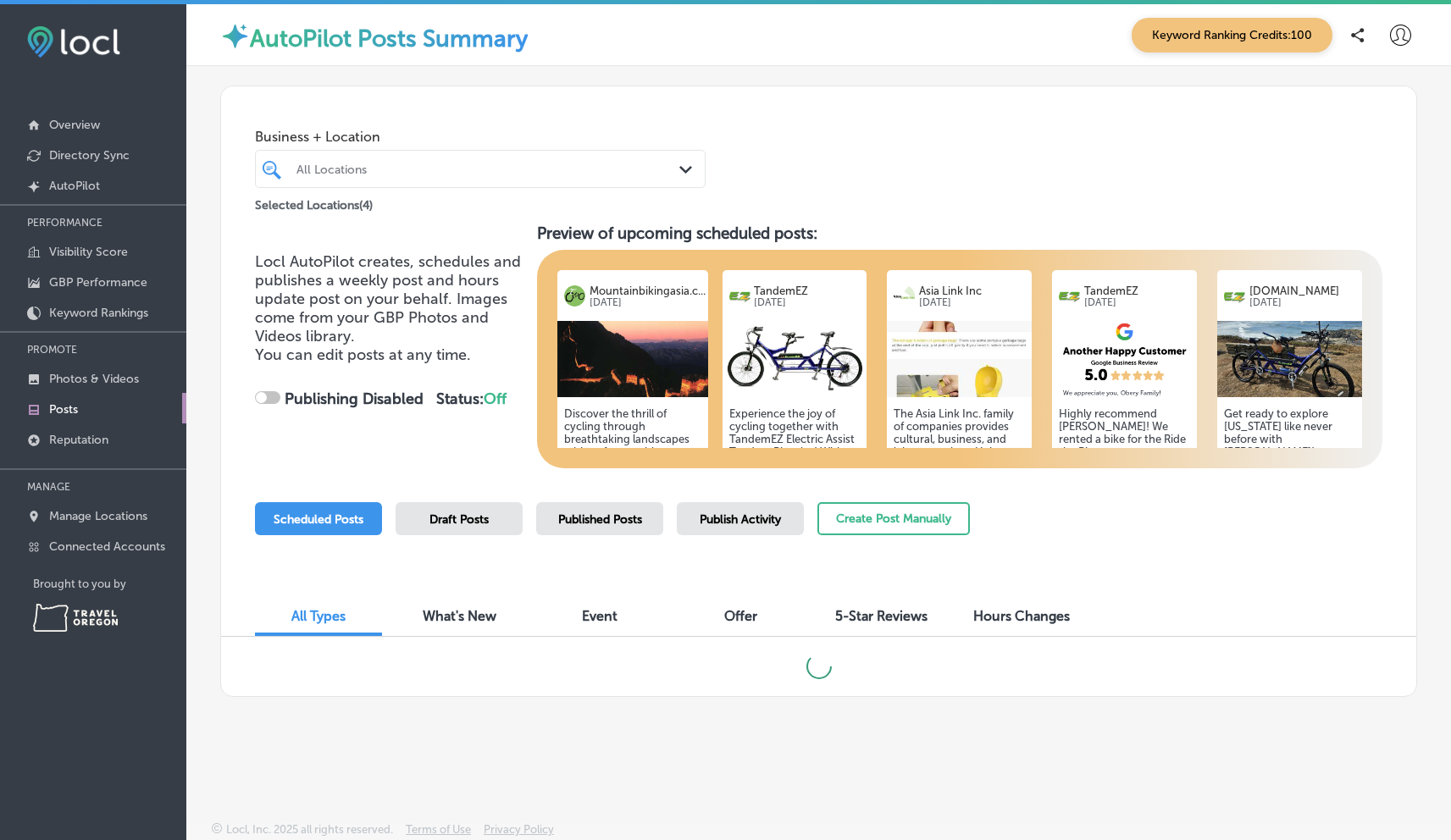
checkbox input "true"
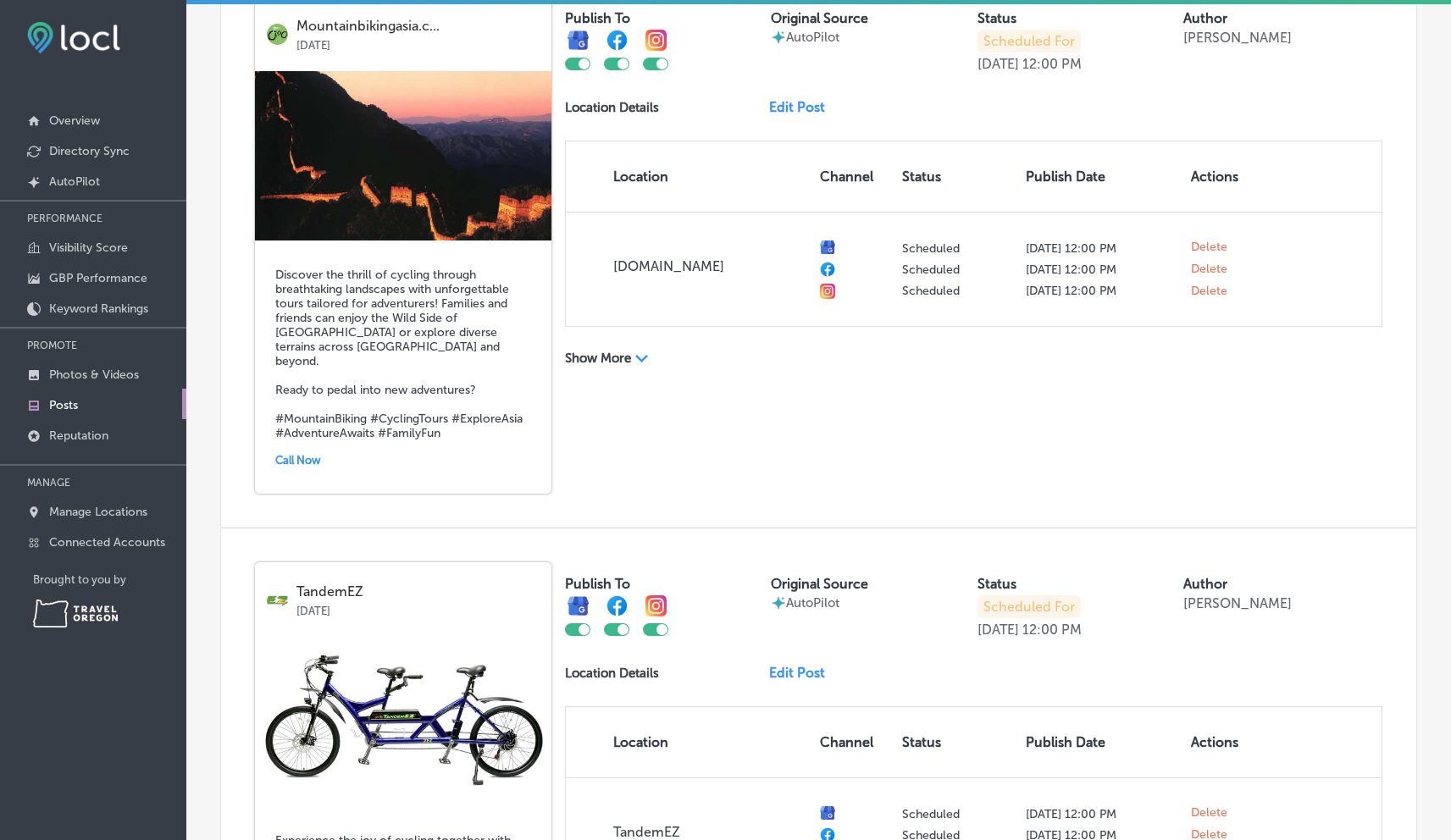
scroll to position [668, 0]
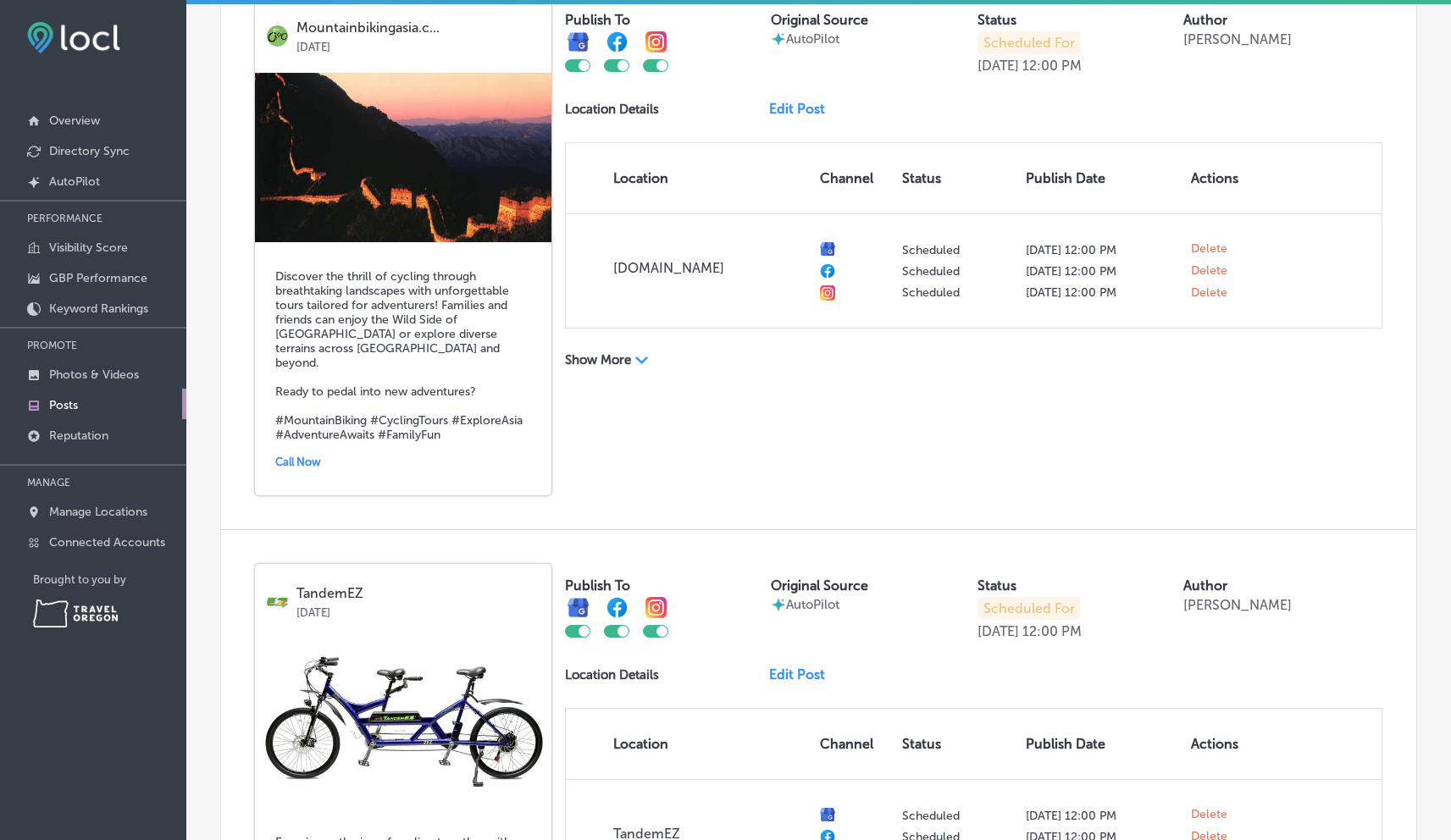
click at [802, 112] on link "Edit Post" at bounding box center [803, 108] width 69 height 17
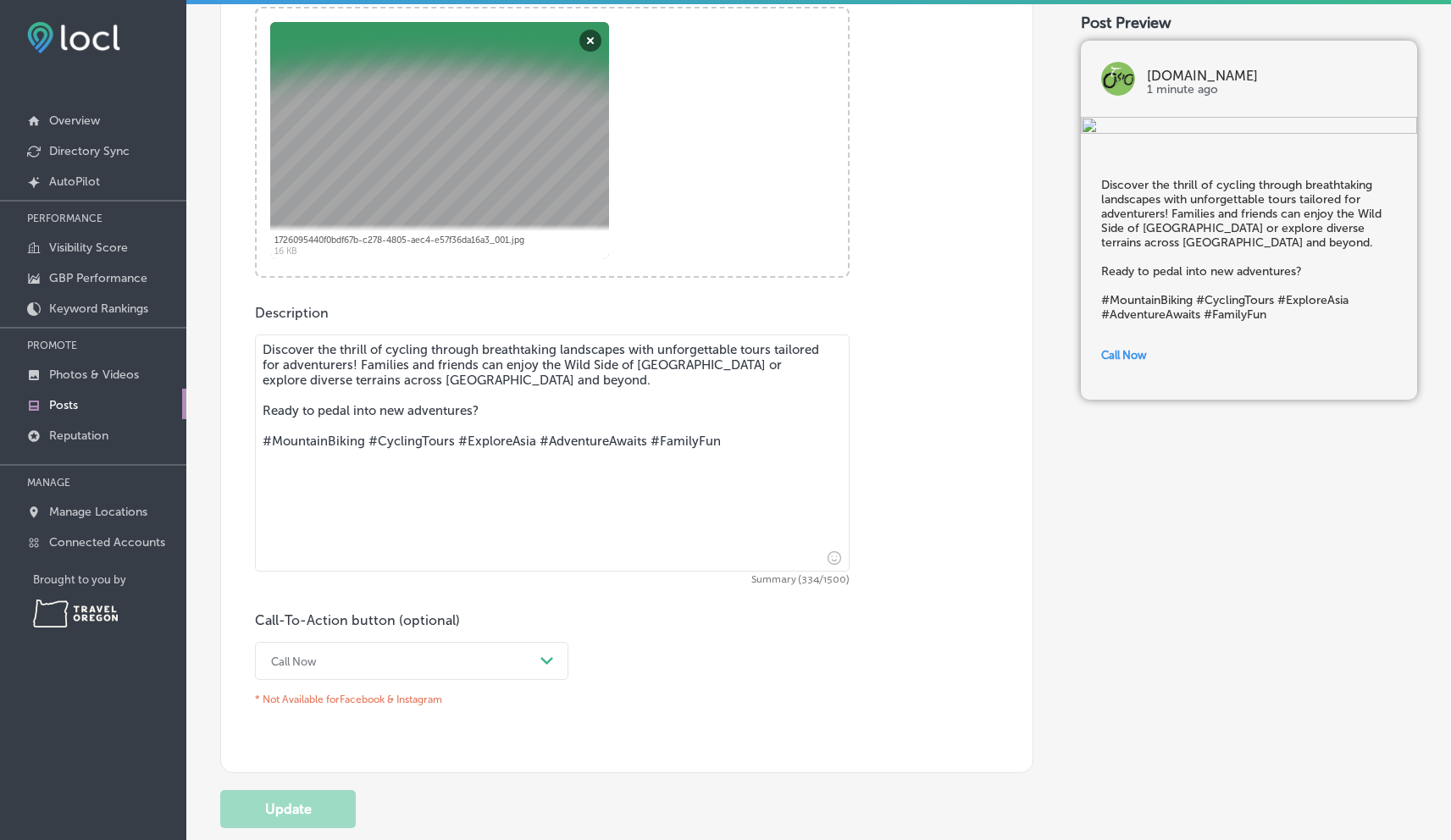
scroll to position [762, 0]
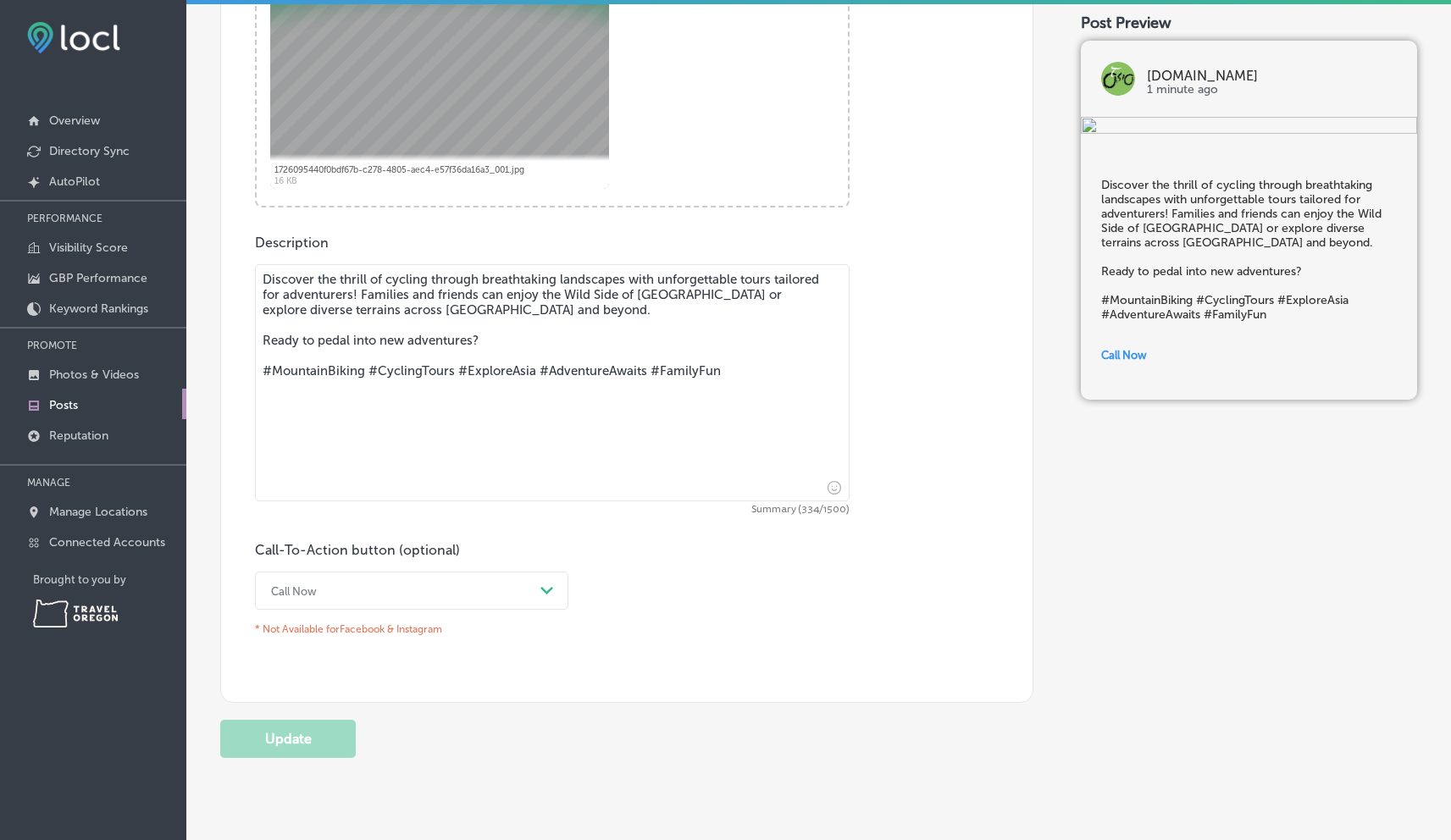
click at [541, 587] on icon "Path Created with Sketch." at bounding box center [547, 591] width 13 height 8
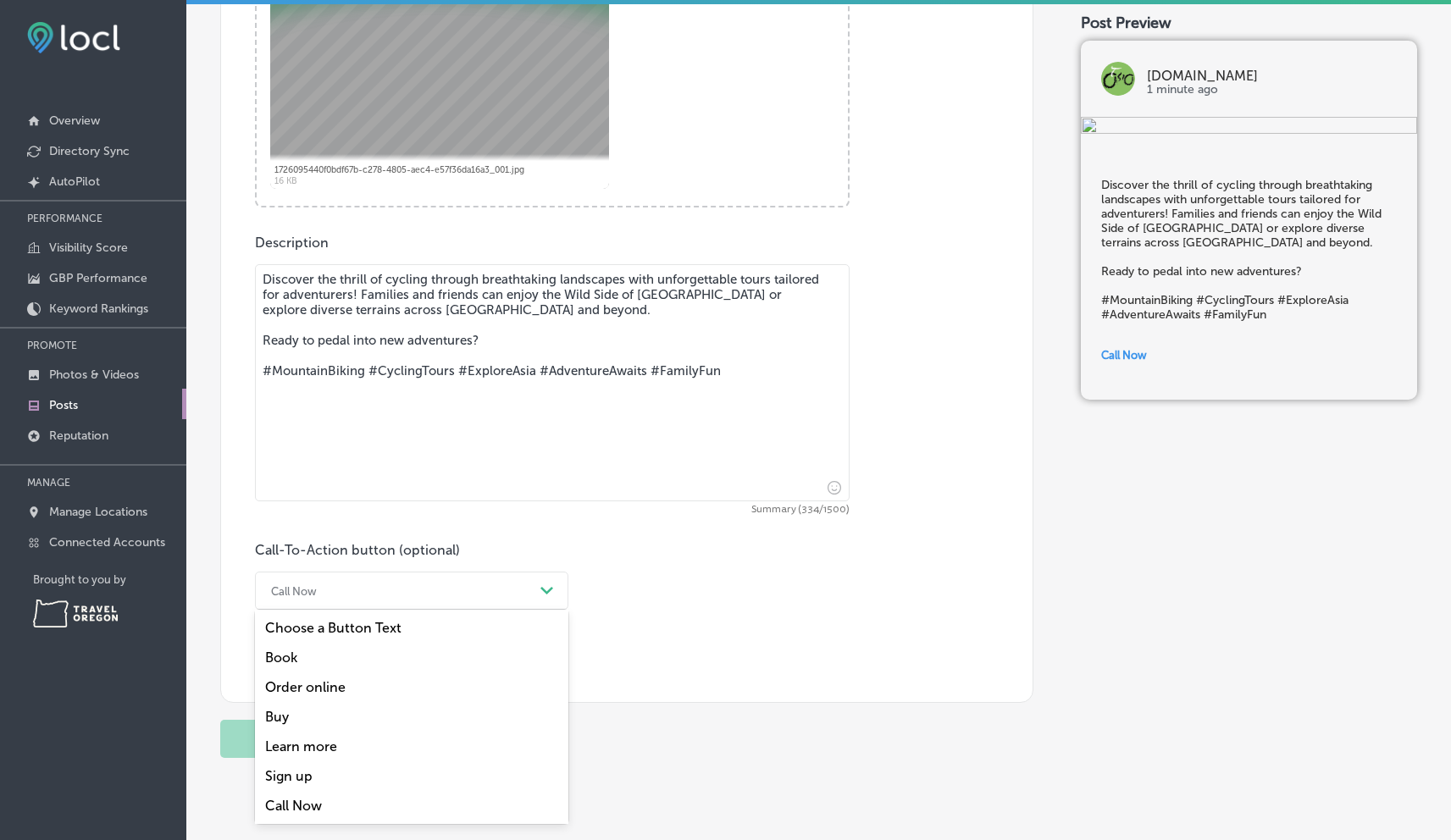
click at [336, 747] on div "Learn more" at bounding box center [412, 746] width 314 height 29
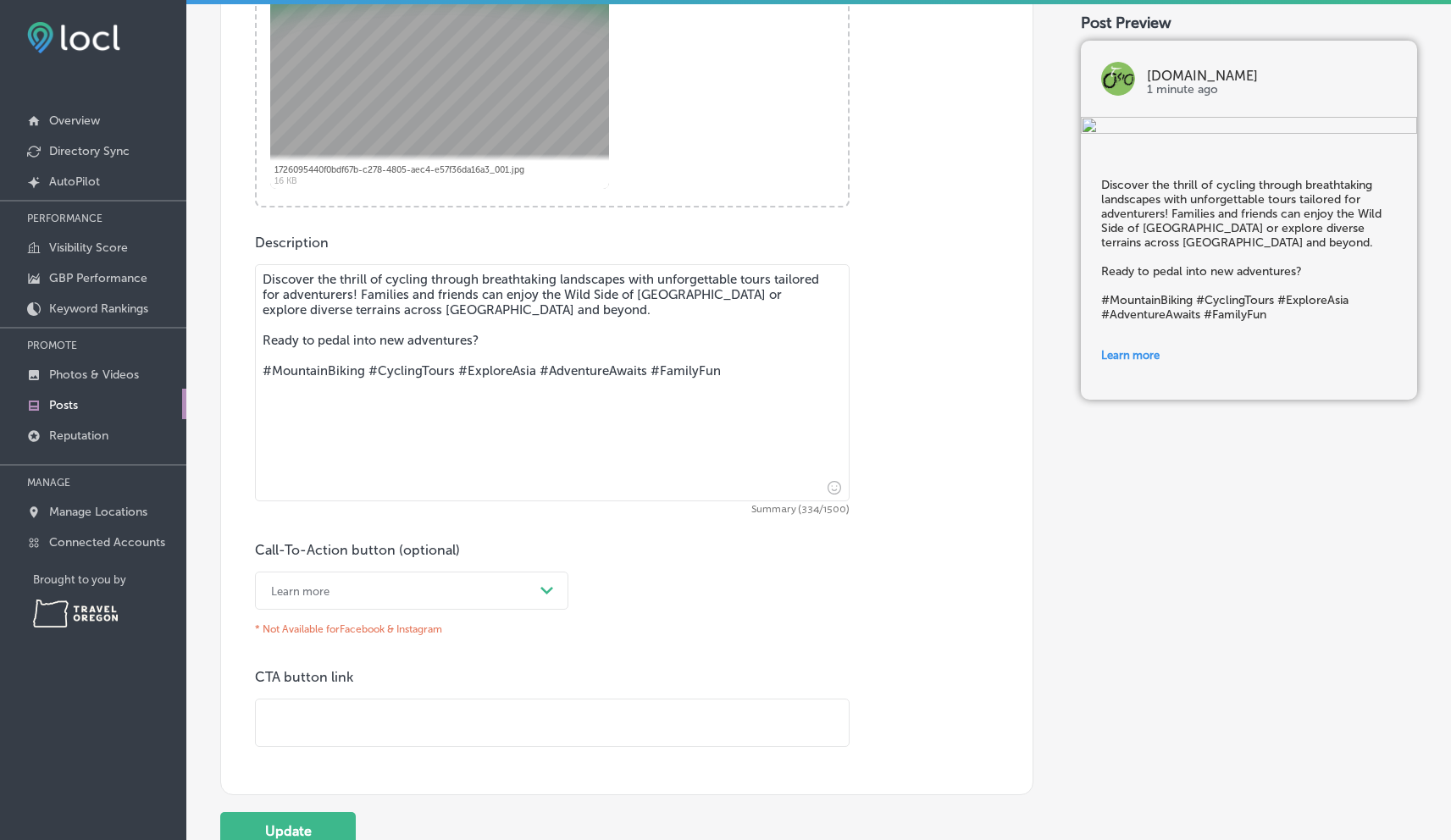
click at [313, 718] on input "text" at bounding box center [553, 723] width 592 height 47
paste input "[URL][DOMAIN_NAME]"
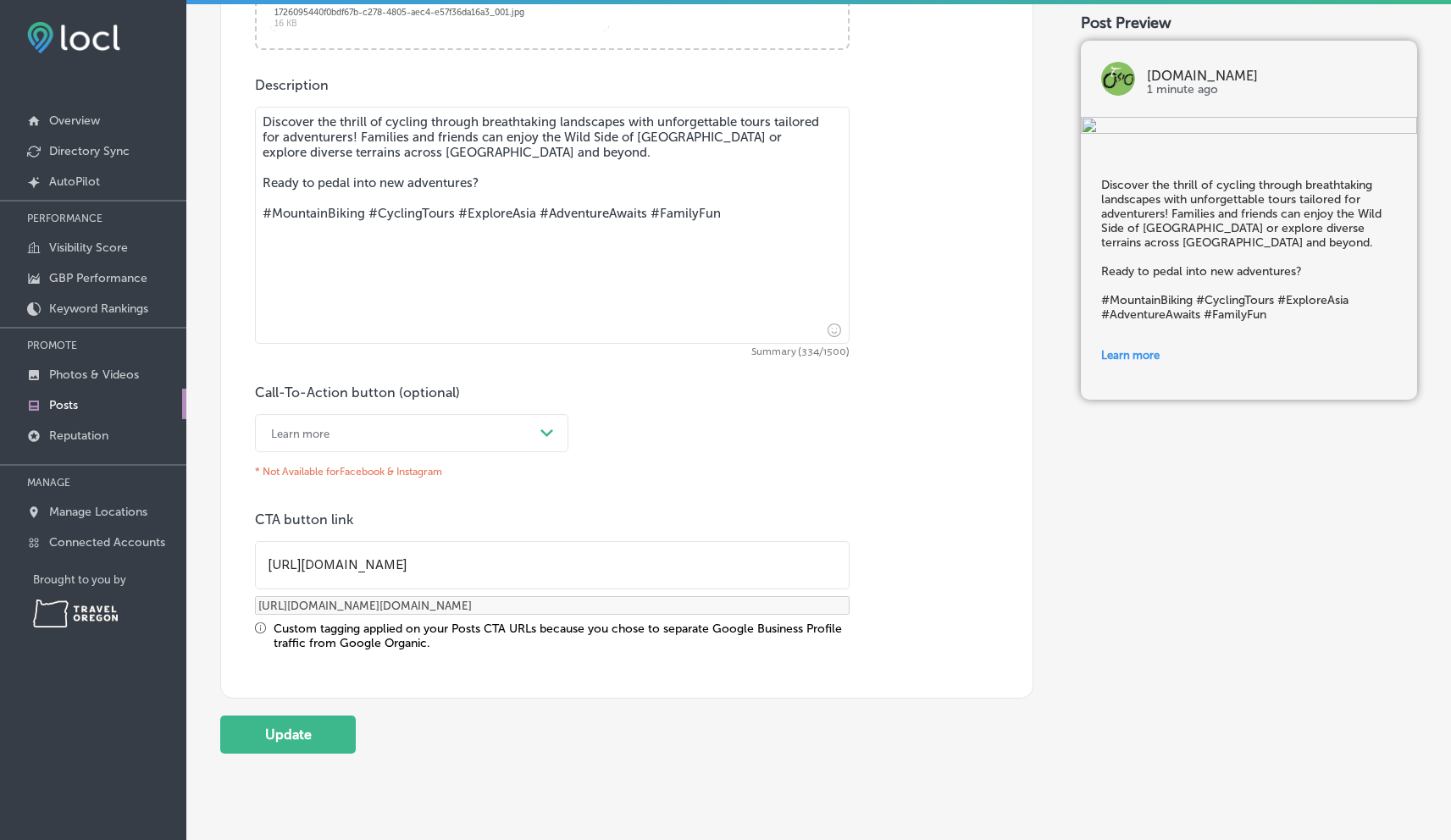
scroll to position [981, 0]
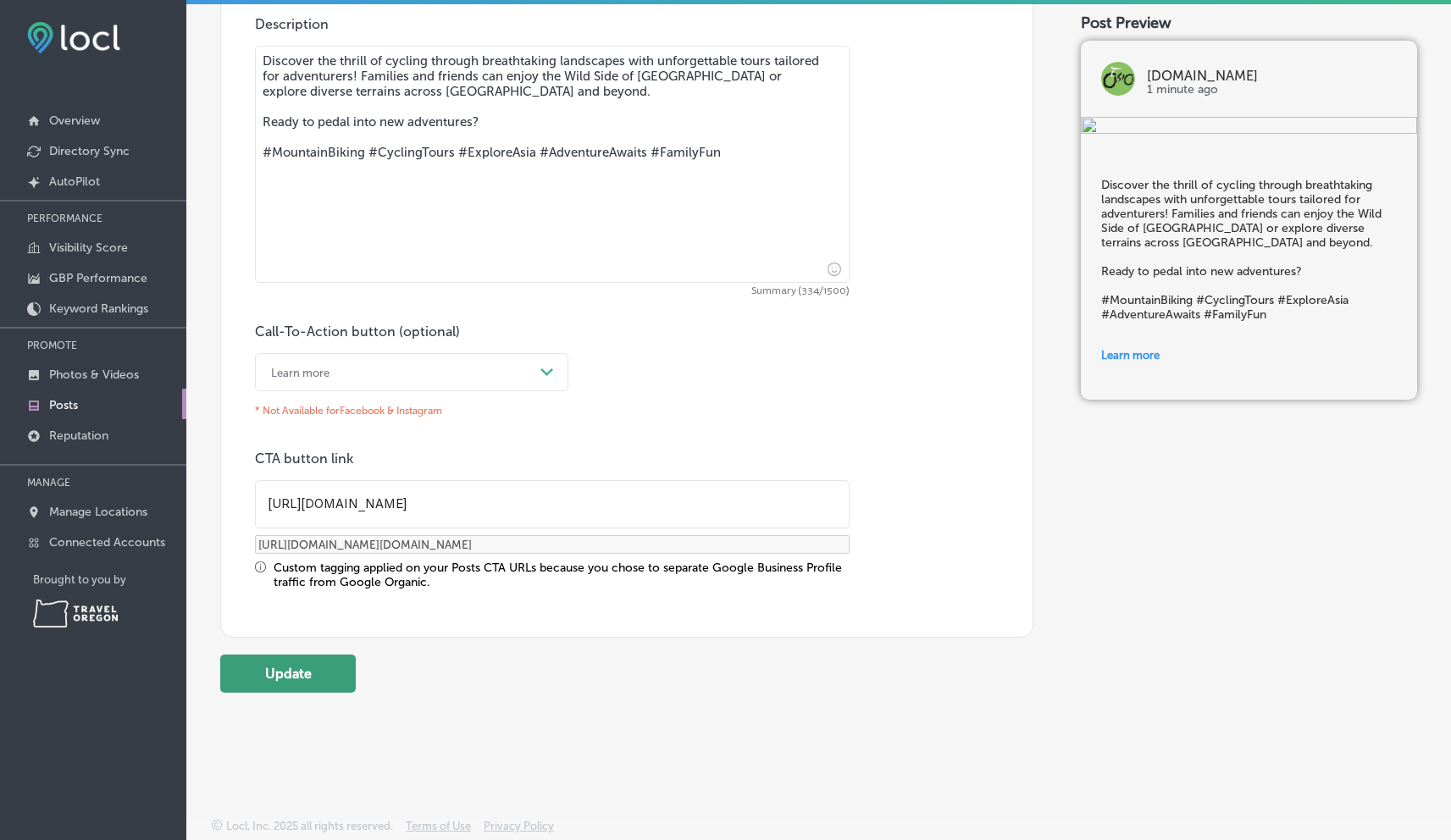
type input "[URL][DOMAIN_NAME]"
click at [287, 671] on button "Update" at bounding box center [287, 673] width 135 height 38
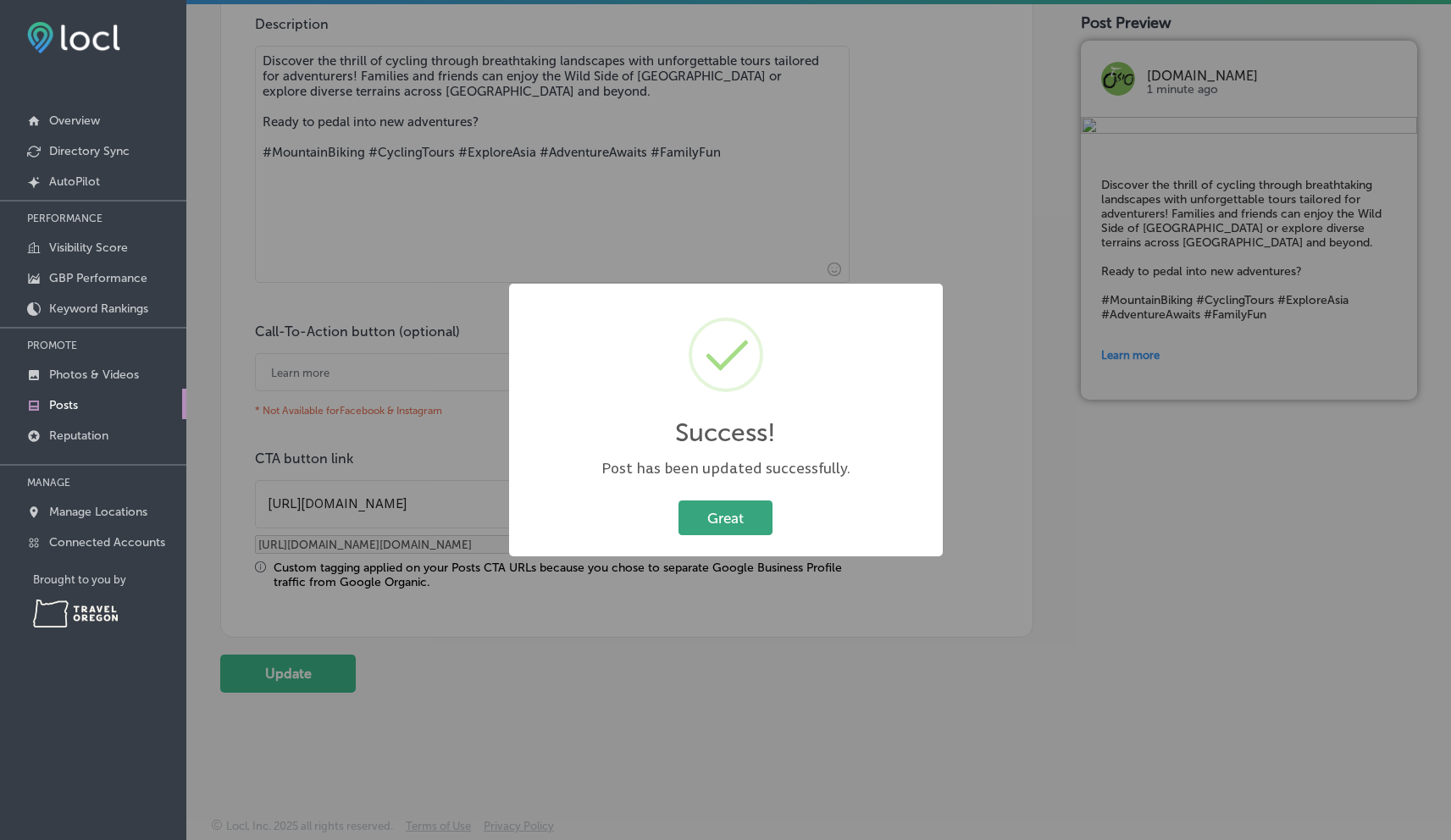
click at [731, 517] on button "Great" at bounding box center [725, 518] width 94 height 35
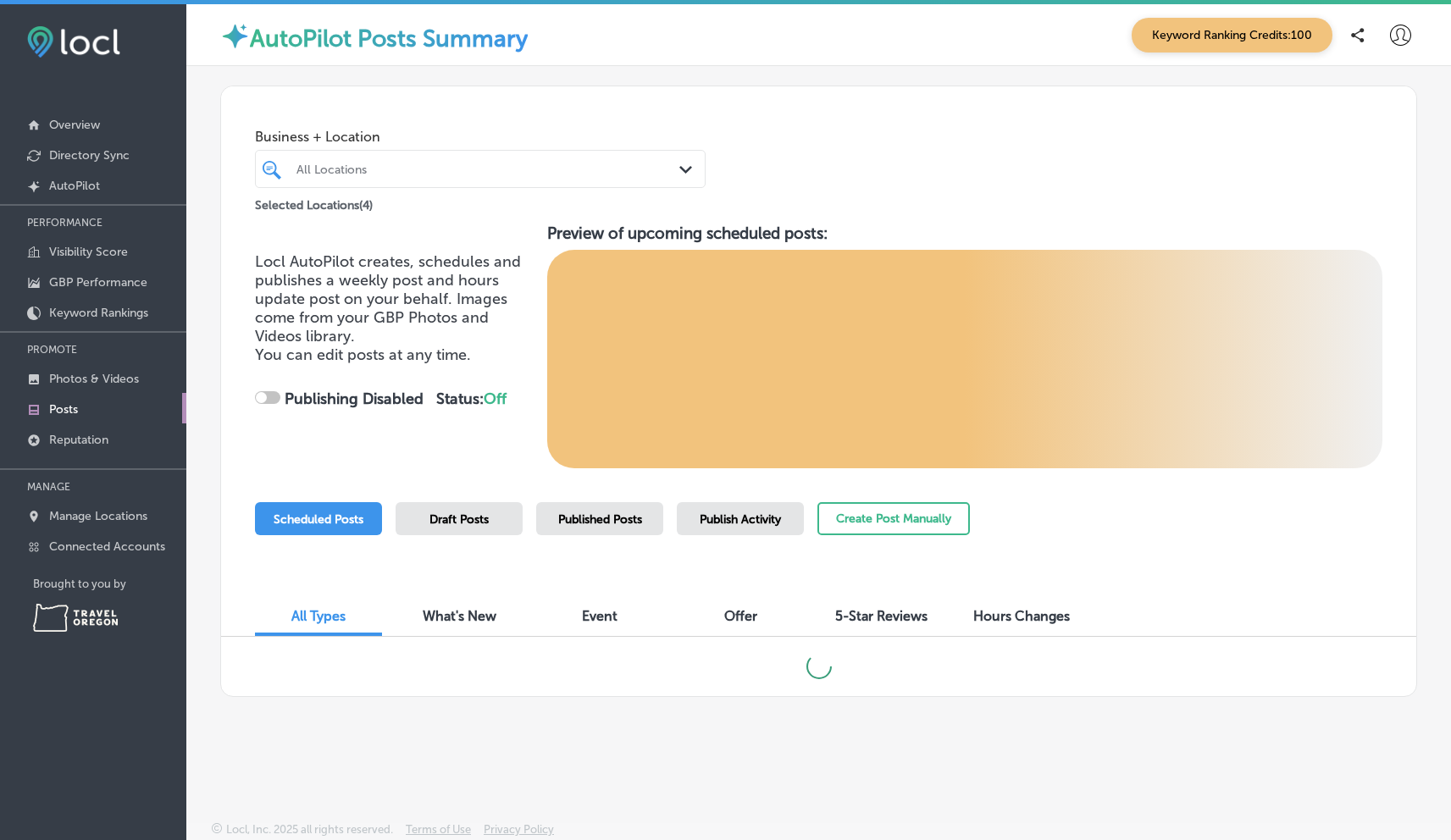
checkbox input "true"
